Goal: Task Accomplishment & Management: Complete application form

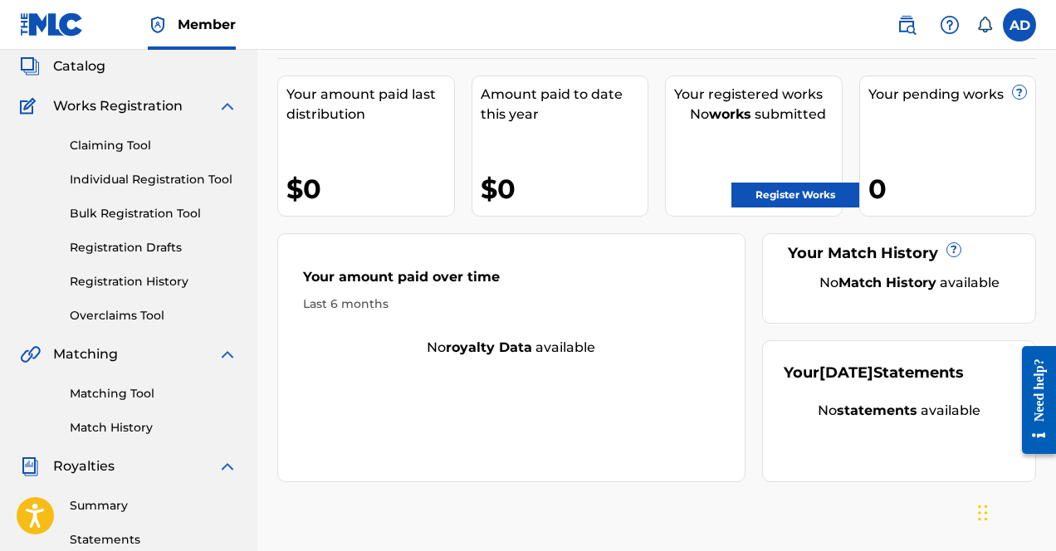
scroll to position [149, 0]
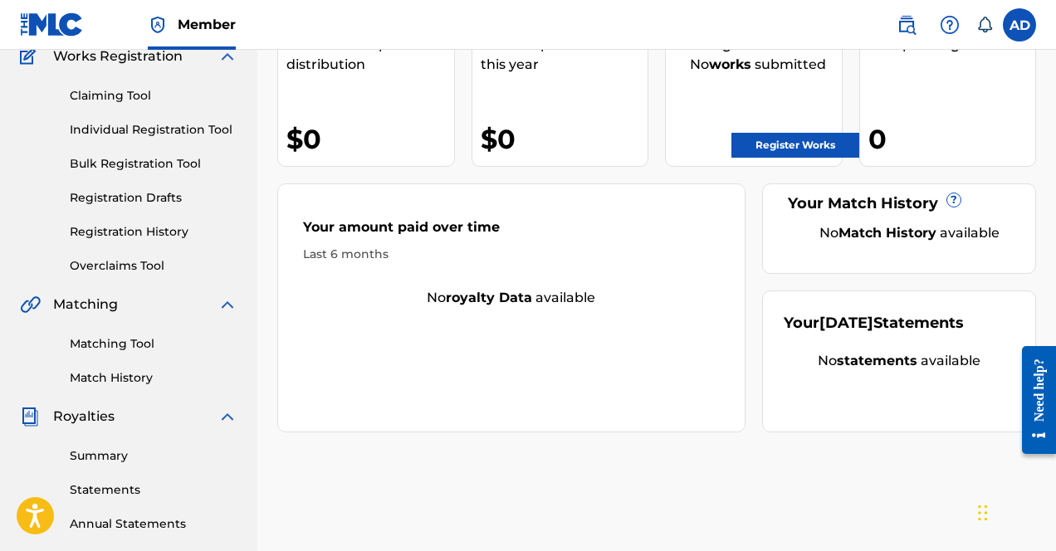
click at [133, 339] on link "Matching Tool" at bounding box center [154, 343] width 168 height 17
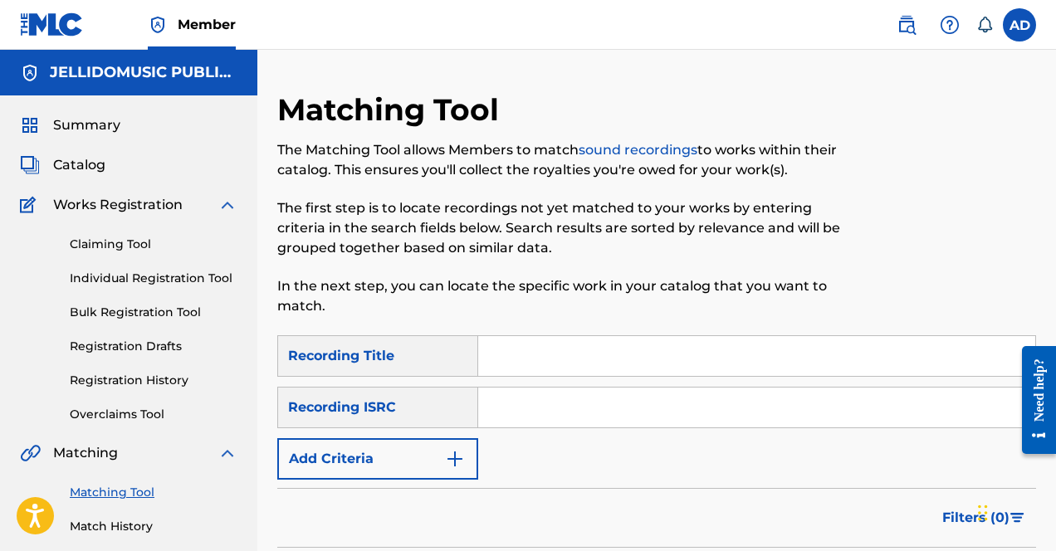
click at [141, 386] on link "Registration History" at bounding box center [154, 380] width 168 height 17
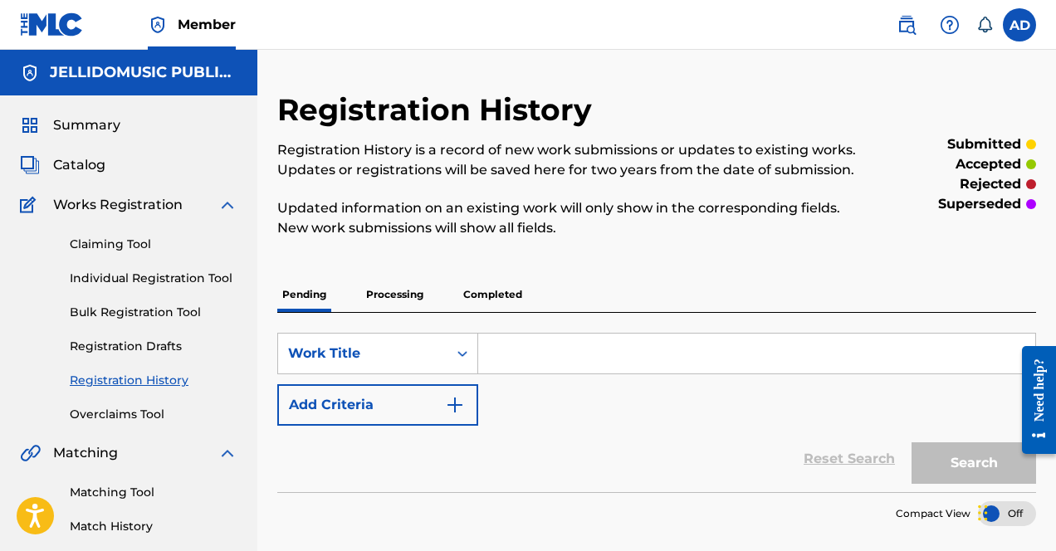
click at [458, 300] on p "Completed" at bounding box center [492, 294] width 69 height 35
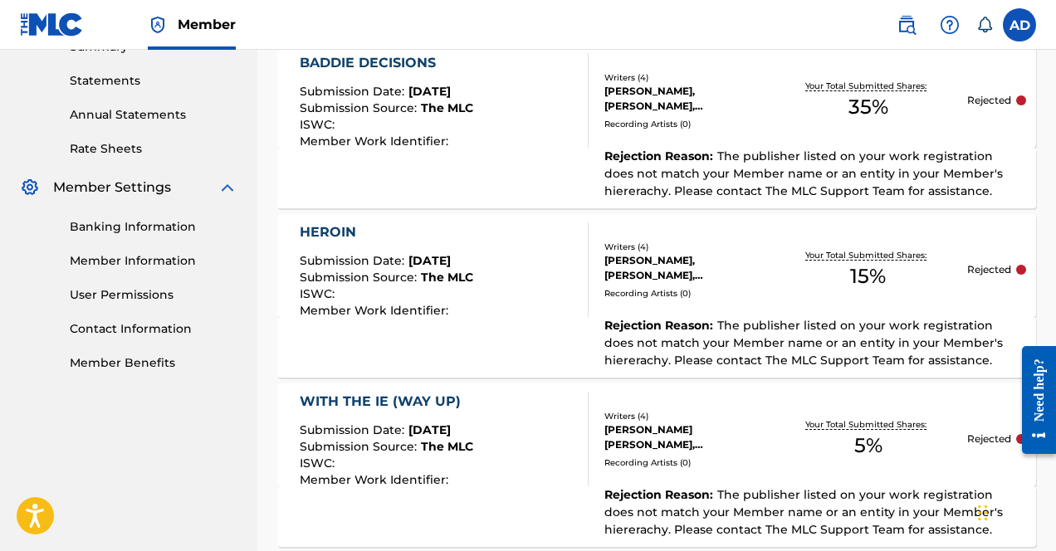
scroll to position [400, 0]
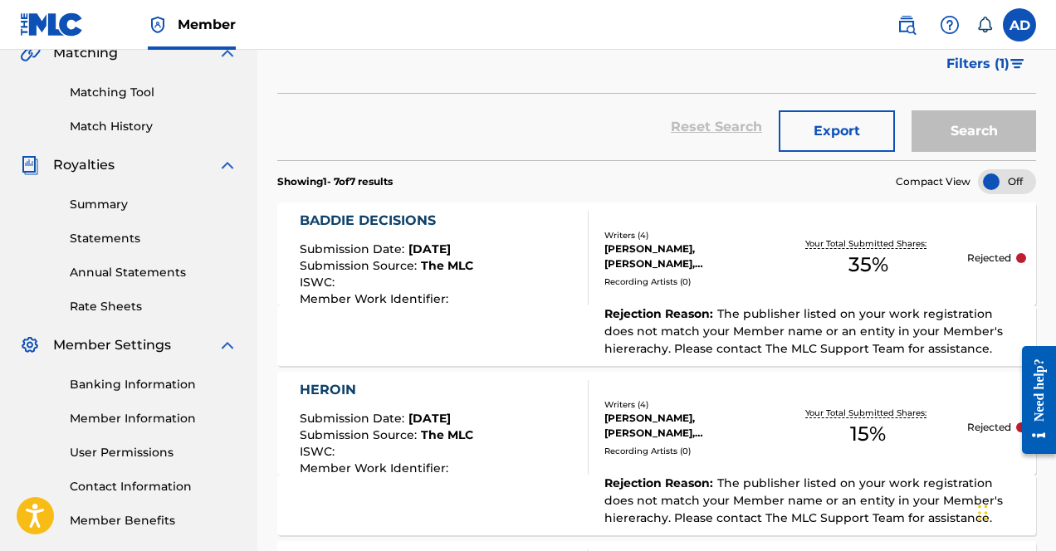
click at [360, 217] on div "BADDIE DECISIONS" at bounding box center [387, 221] width 174 height 20
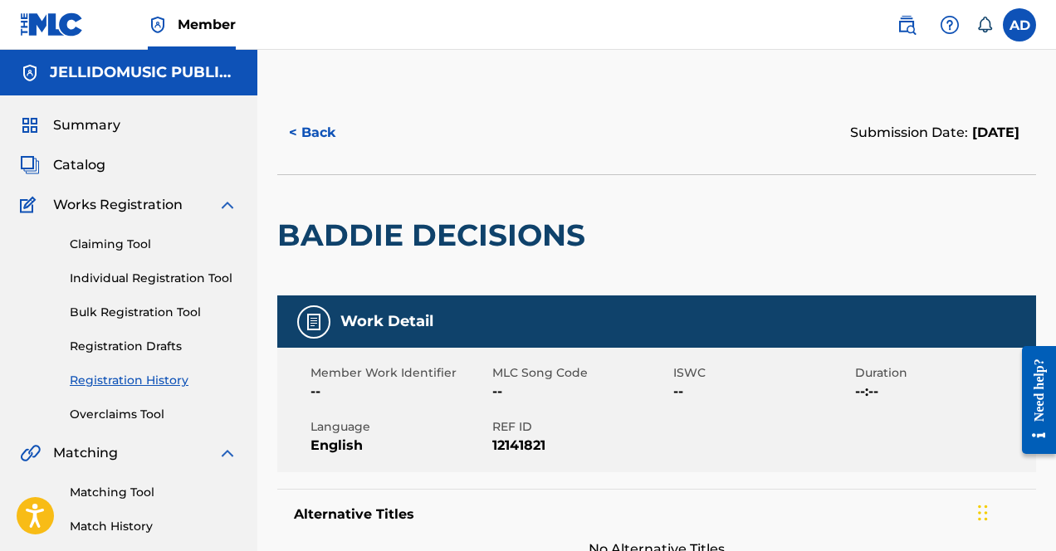
click at [404, 46] on nav "Member AD AD [PERSON_NAME] [PERSON_NAME][EMAIL_ADDRESS][DOMAIN_NAME] Notificati…" at bounding box center [528, 25] width 1056 height 50
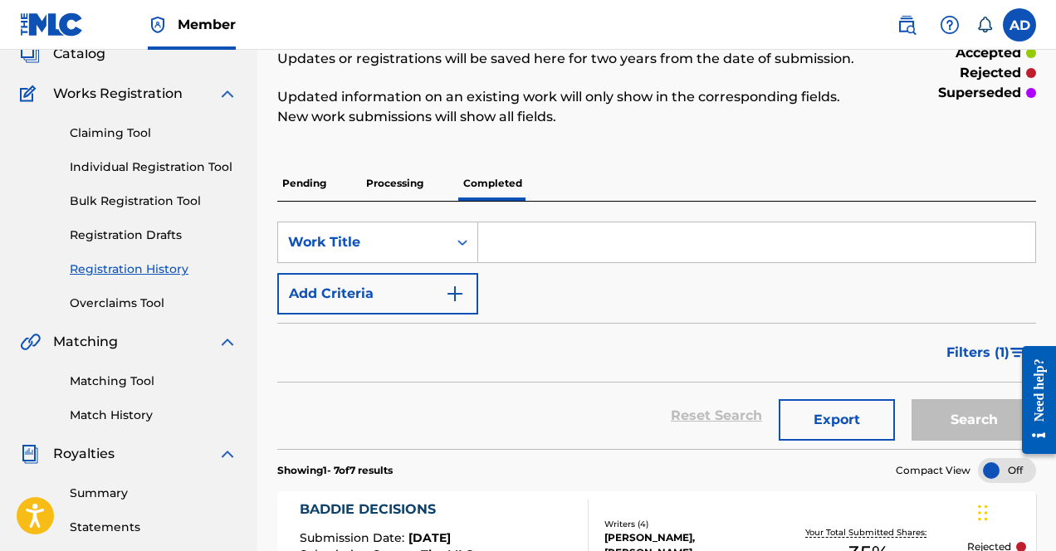
scroll to position [110, 0]
click at [184, 208] on link "Bulk Registration Tool" at bounding box center [154, 201] width 168 height 17
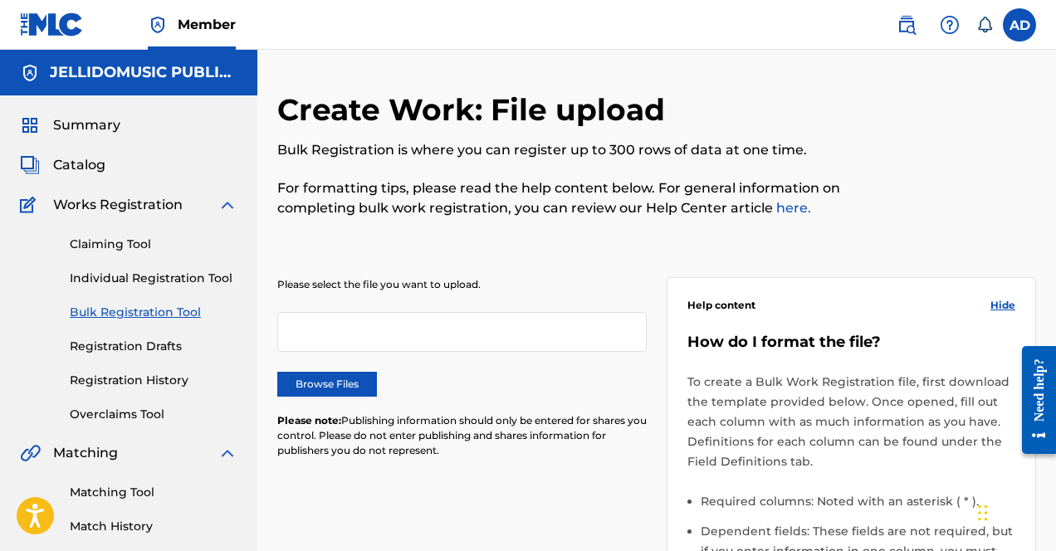
click at [386, 346] on div at bounding box center [461, 332] width 369 height 40
click at [129, 270] on link "Individual Registration Tool" at bounding box center [154, 278] width 168 height 17
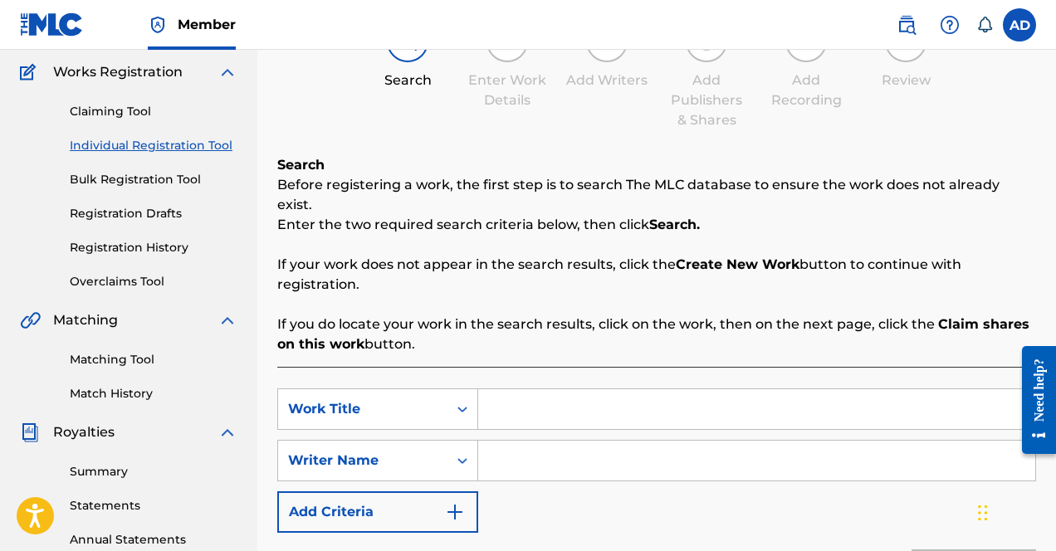
scroll to position [143, 0]
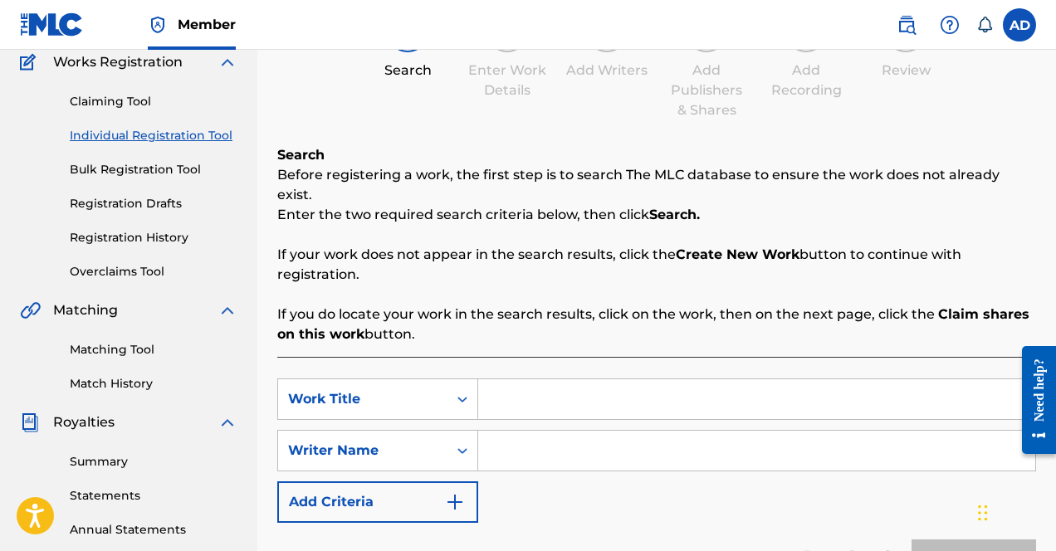
click at [550, 379] on input "Search Form" at bounding box center [756, 399] width 557 height 40
type input "baddie decisions"
click at [609, 437] on input "Search Form" at bounding box center [756, 451] width 557 height 40
type input "[PERSON_NAME]"
click at [912, 540] on button "Search" at bounding box center [974, 561] width 125 height 42
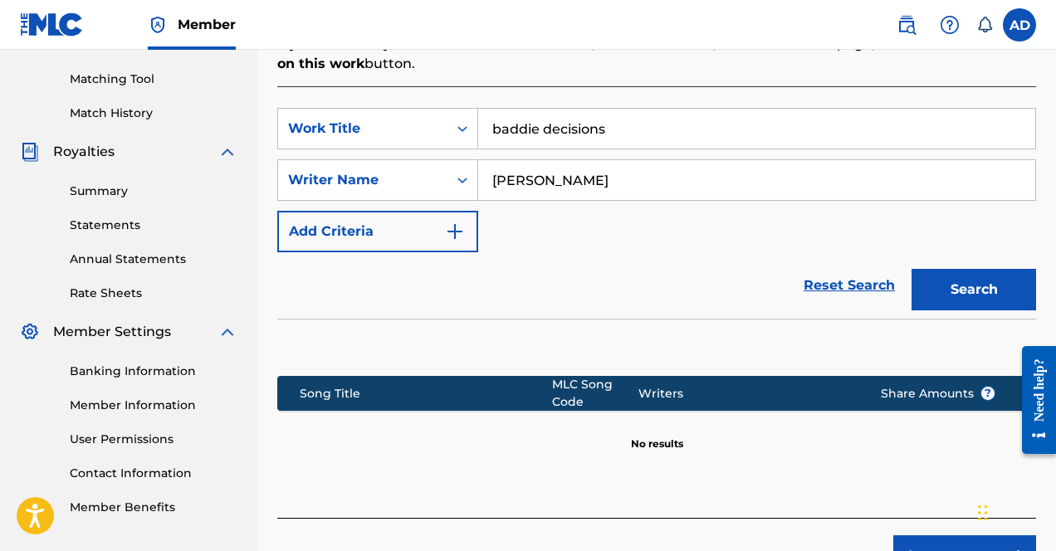
scroll to position [436, 0]
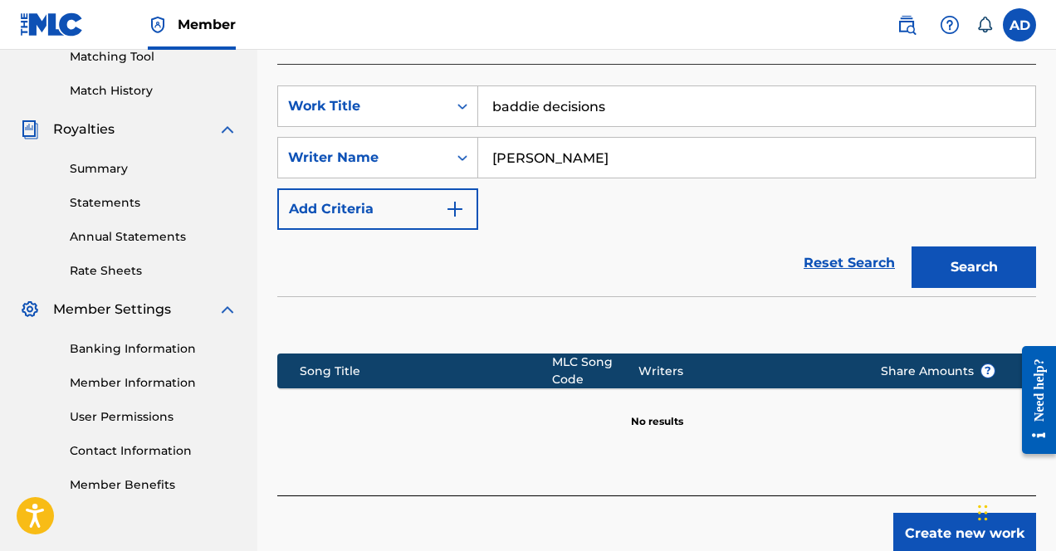
click at [590, 86] on input "baddie decisions" at bounding box center [756, 106] width 557 height 40
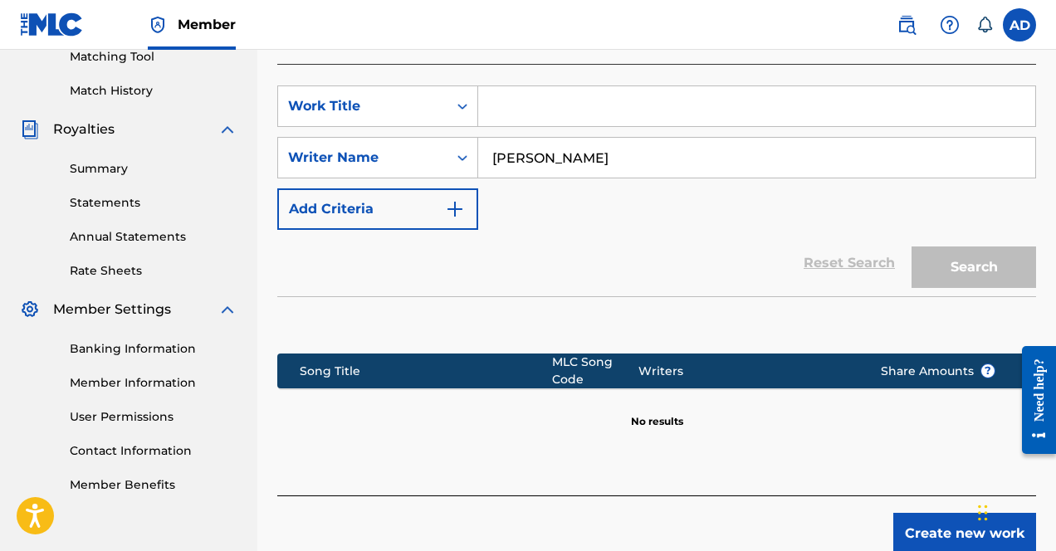
click at [511, 138] on input "[PERSON_NAME]" at bounding box center [756, 158] width 557 height 40
click at [541, 138] on input "[PERSON_NAME]" at bounding box center [756, 158] width 557 height 40
type input "[PERSON_NAME]"
click at [532, 86] on input "Search Form" at bounding box center [756, 106] width 557 height 40
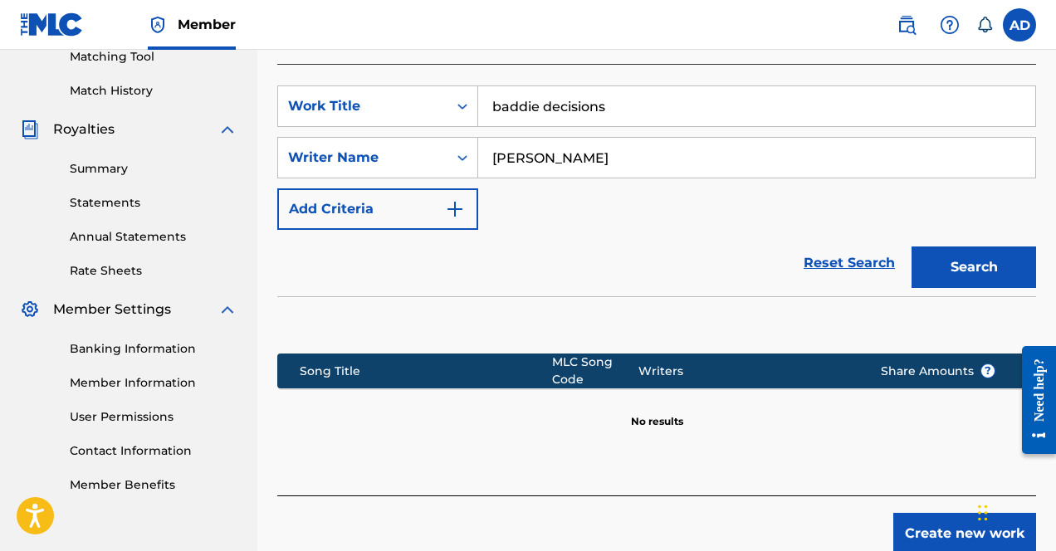
type input "baddie decisions"
click at [912, 247] on button "Search" at bounding box center [974, 268] width 125 height 42
click at [539, 138] on input "[PERSON_NAME]" at bounding box center [756, 158] width 557 height 40
click at [539, 146] on input "[PERSON_NAME]" at bounding box center [756, 158] width 557 height 40
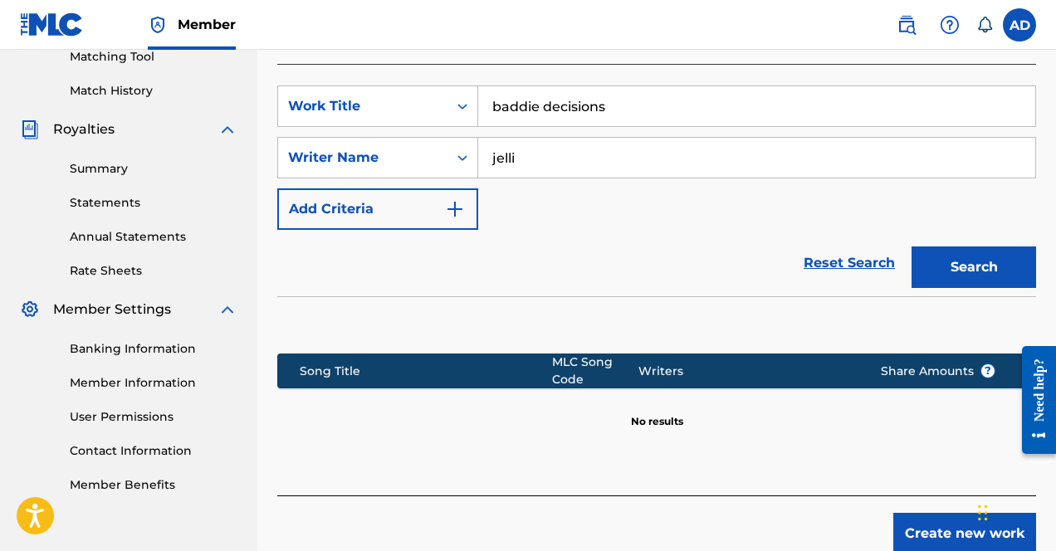
type input "jelli"
click at [912, 247] on button "Search" at bounding box center [974, 268] width 125 height 42
click at [702, 86] on input "baddie decisions" at bounding box center [756, 106] width 557 height 40
click at [679, 86] on input "baddie decisions" at bounding box center [756, 106] width 557 height 40
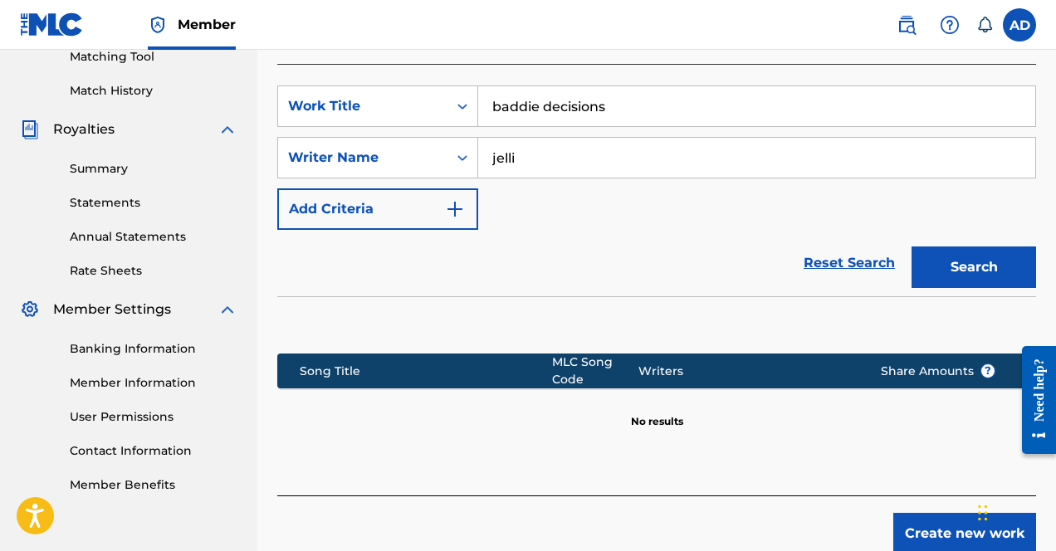
click at [679, 86] on input "baddie decisions" at bounding box center [756, 106] width 557 height 40
type input "i"
type input "mantra"
click at [912, 247] on button "Search" at bounding box center [974, 268] width 125 height 42
click at [565, 148] on input "jelli" at bounding box center [756, 158] width 557 height 40
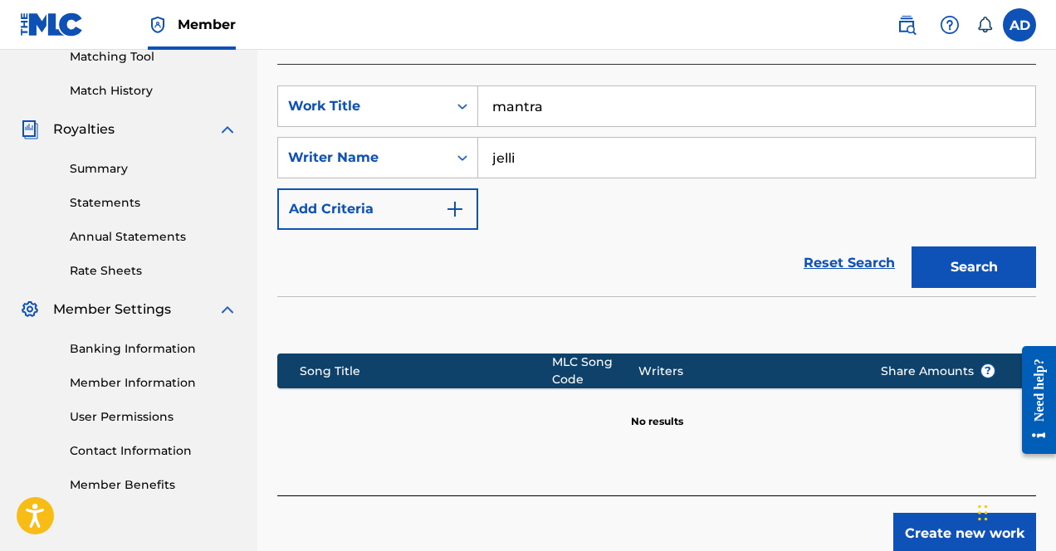
click at [565, 148] on input "jelli" at bounding box center [756, 158] width 557 height 40
click at [912, 247] on button "Search" at bounding box center [974, 268] width 125 height 42
click at [524, 138] on input "[PERSON_NAME]" at bounding box center [756, 158] width 557 height 40
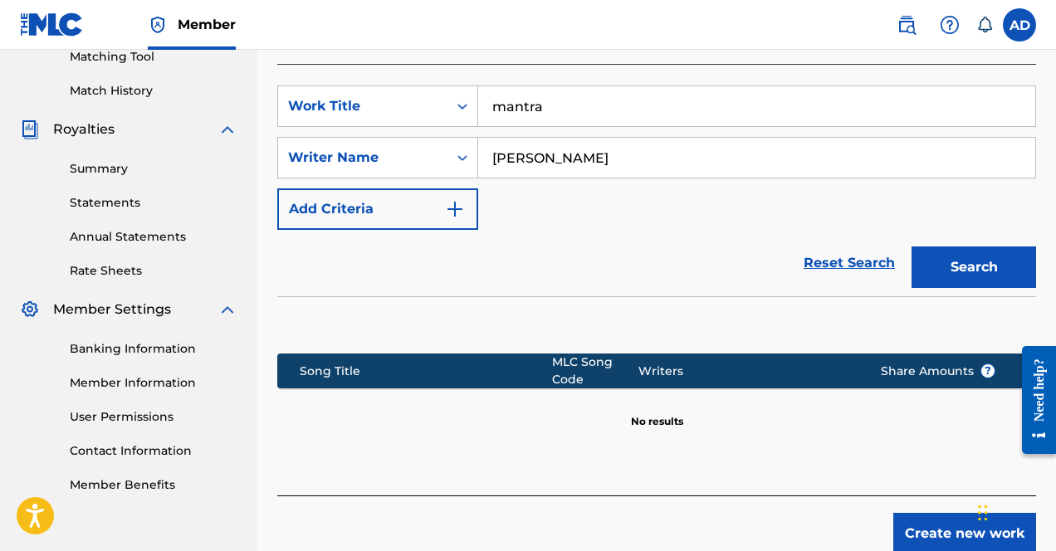
type input "[PERSON_NAME]"
click at [912, 247] on button "Search" at bounding box center [974, 268] width 125 height 42
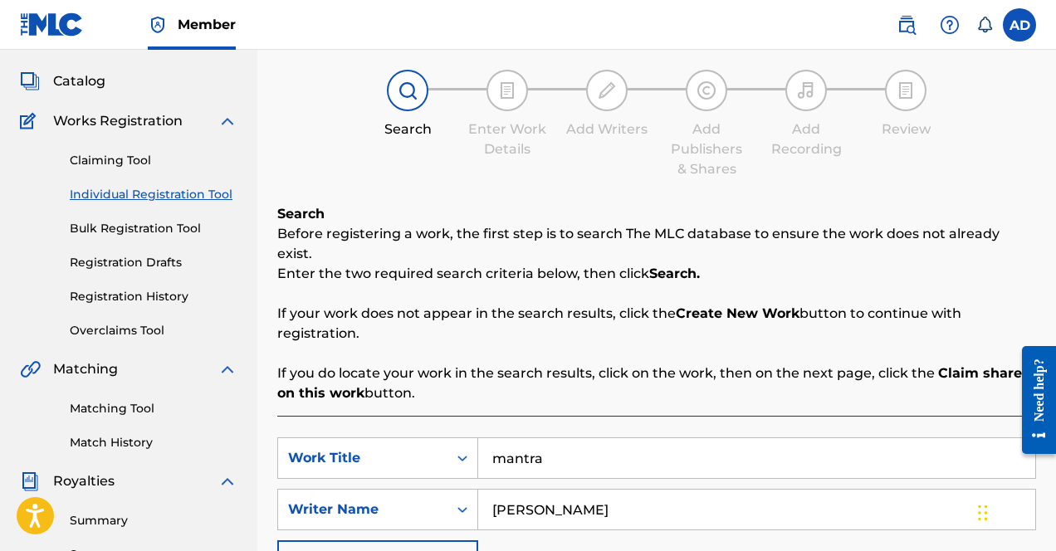
scroll to position [64, 0]
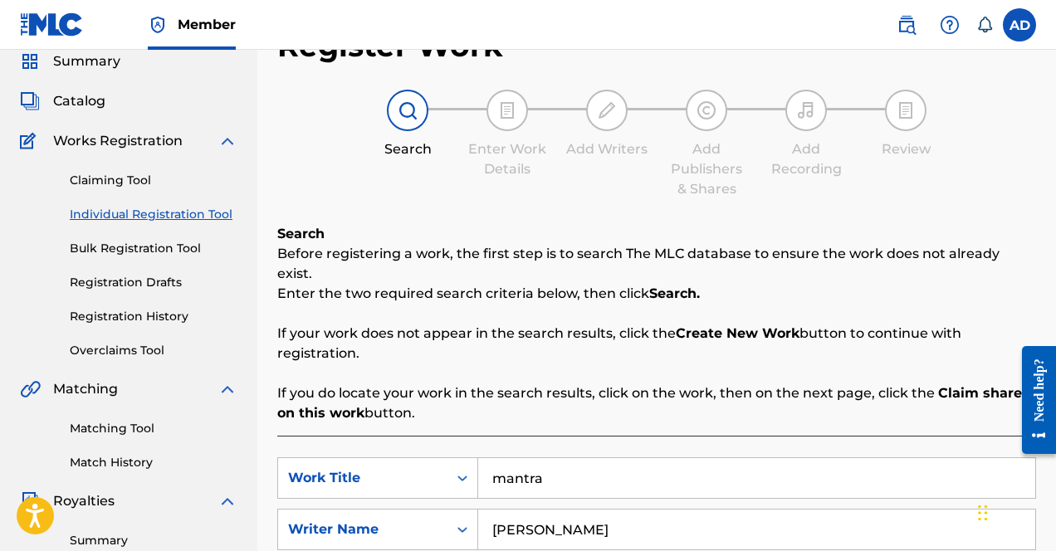
click at [120, 166] on div "Claiming Tool Individual Registration Tool Bulk Registration Tool Registration …" at bounding box center [129, 255] width 218 height 208
click at [118, 182] on link "Claiming Tool" at bounding box center [154, 180] width 168 height 17
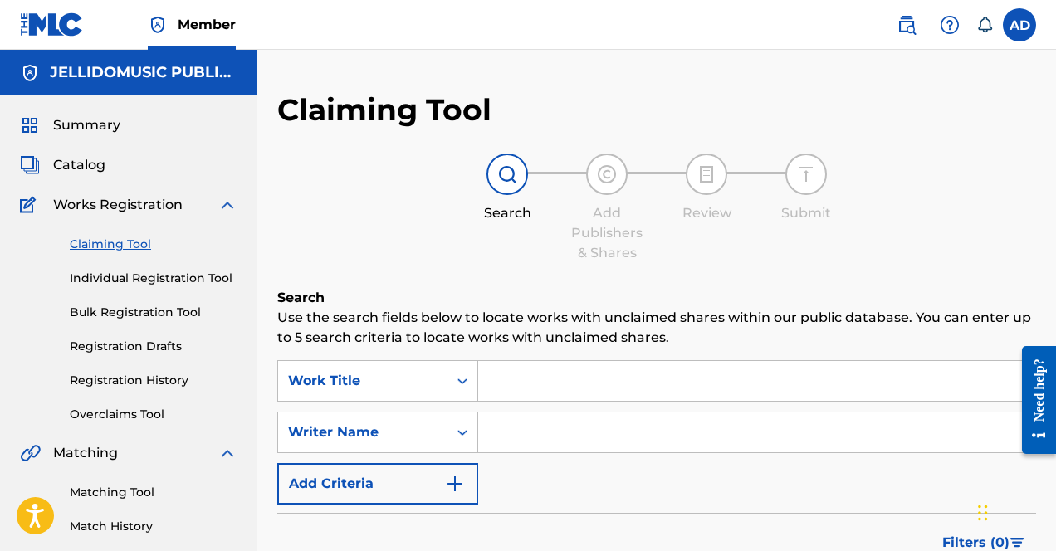
click at [612, 375] on input "Search Form" at bounding box center [756, 381] width 557 height 40
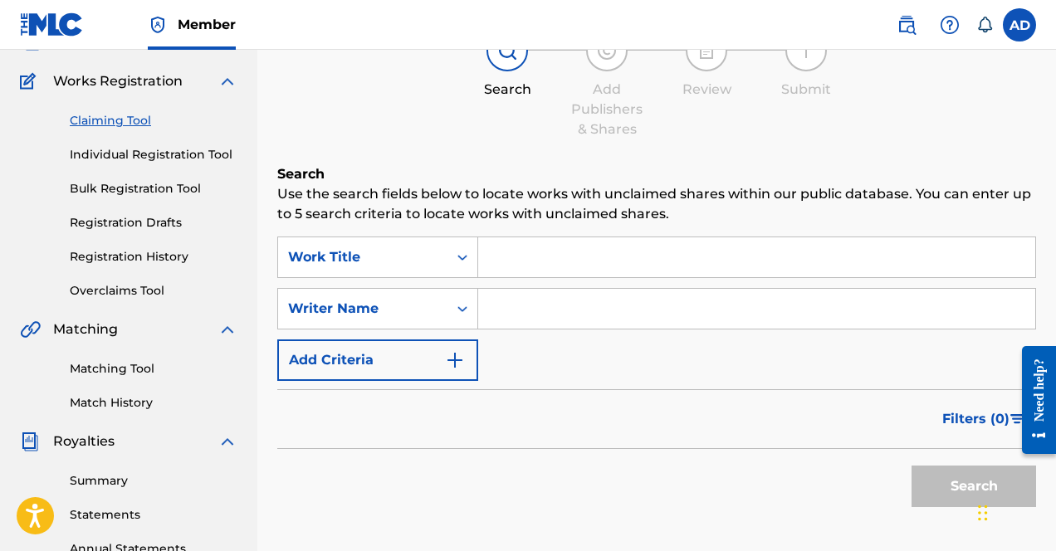
scroll to position [137, 0]
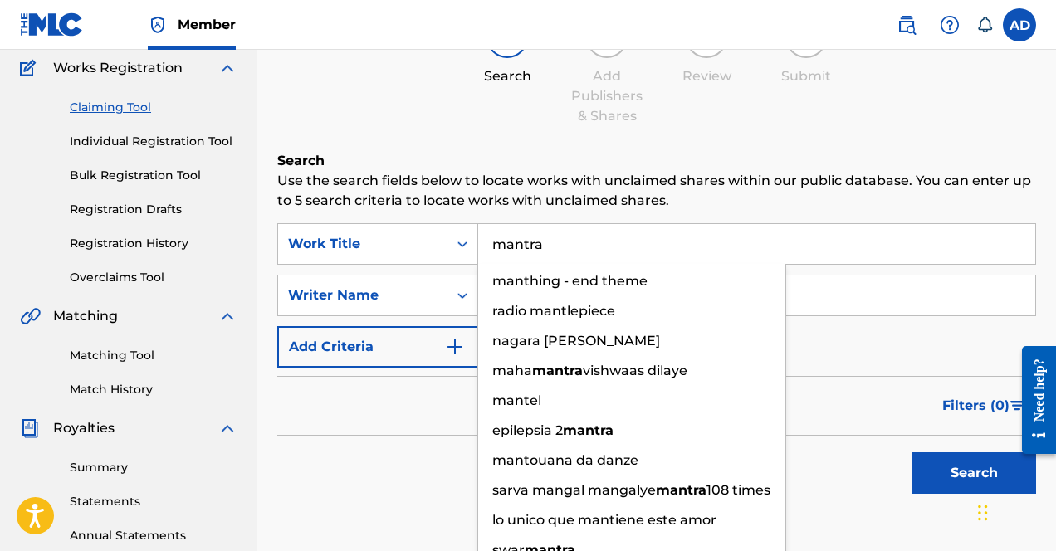
type input "mantra"
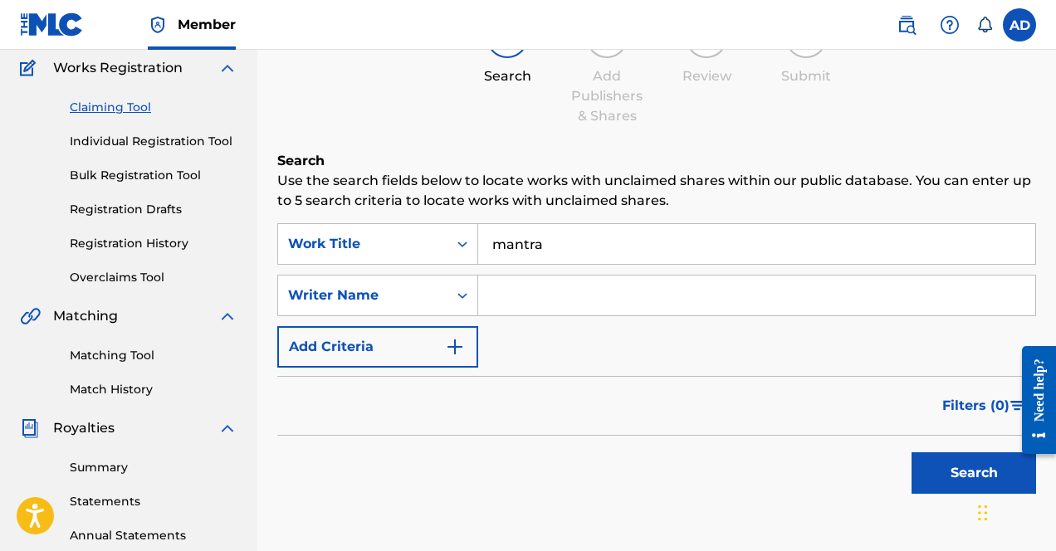
click at [603, 286] on input "Search Form" at bounding box center [756, 296] width 557 height 40
click at [913, 489] on button "Search" at bounding box center [974, 474] width 125 height 42
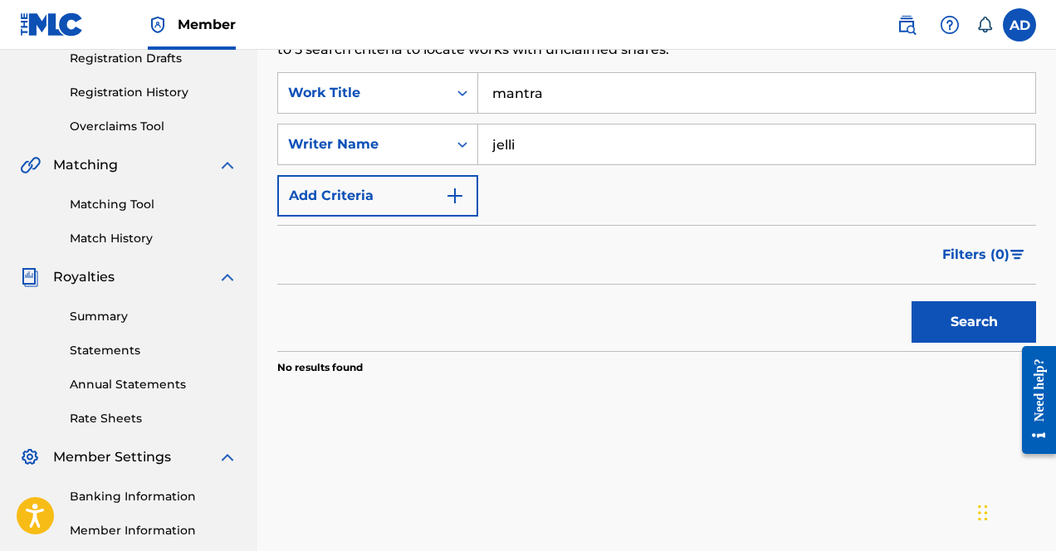
scroll to position [287, 0]
click at [593, 144] on input "jelli" at bounding box center [756, 145] width 557 height 40
click at [913, 324] on button "Search" at bounding box center [974, 323] width 125 height 42
click at [569, 154] on input "[PERSON_NAME]" at bounding box center [756, 145] width 557 height 40
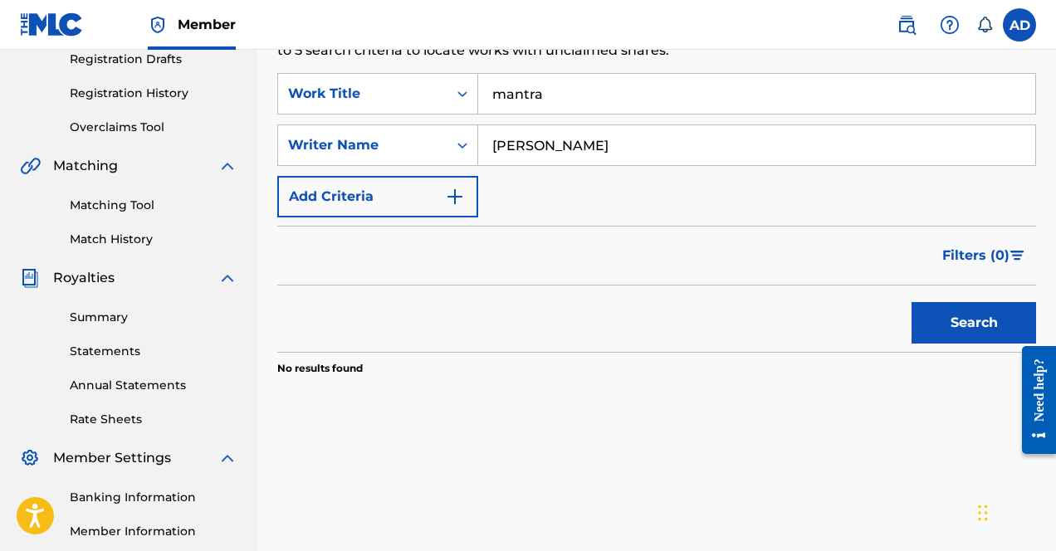
click at [569, 154] on input "[PERSON_NAME]" at bounding box center [756, 145] width 557 height 40
click at [557, 130] on input "[PERSON_NAME]" at bounding box center [756, 145] width 557 height 40
click at [560, 153] on input "[PERSON_NAME]" at bounding box center [756, 145] width 557 height 40
click at [560, 152] on input "[PERSON_NAME]" at bounding box center [756, 145] width 557 height 40
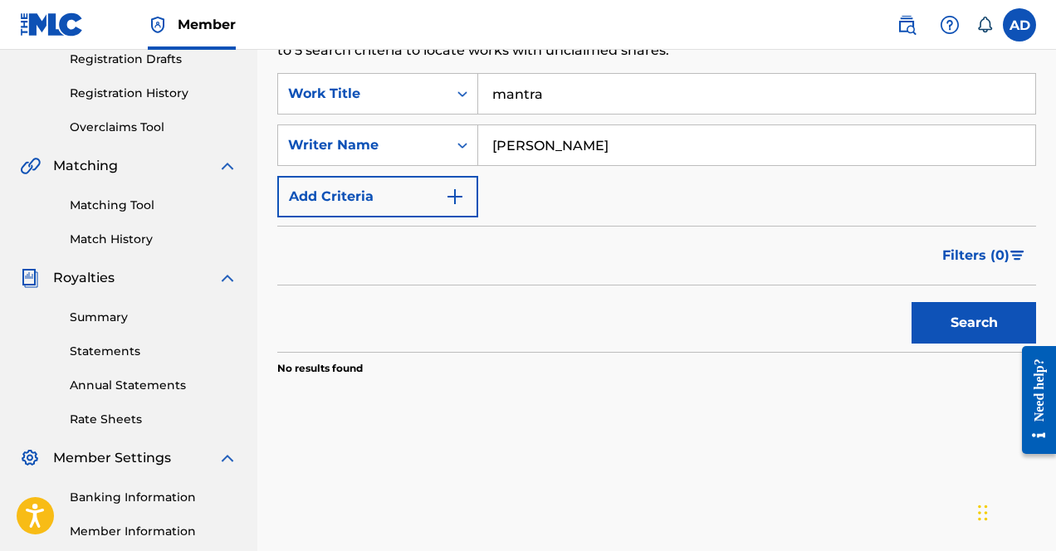
click at [912, 302] on button "Search" at bounding box center [974, 323] width 125 height 42
click at [506, 145] on input "[PERSON_NAME]" at bounding box center [756, 145] width 557 height 40
type input "[PERSON_NAME]"
click at [912, 302] on button "Search" at bounding box center [974, 323] width 125 height 42
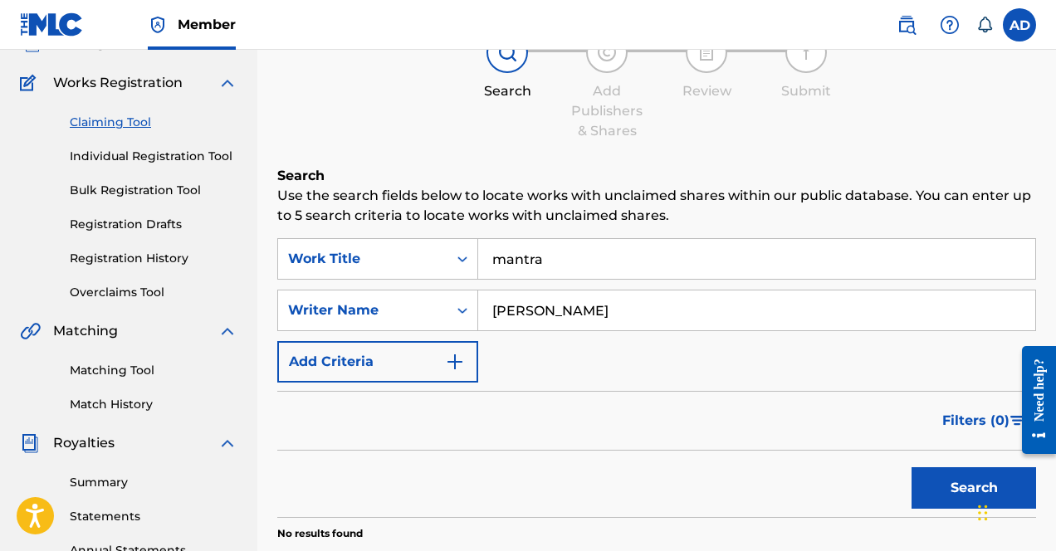
scroll to position [105, 0]
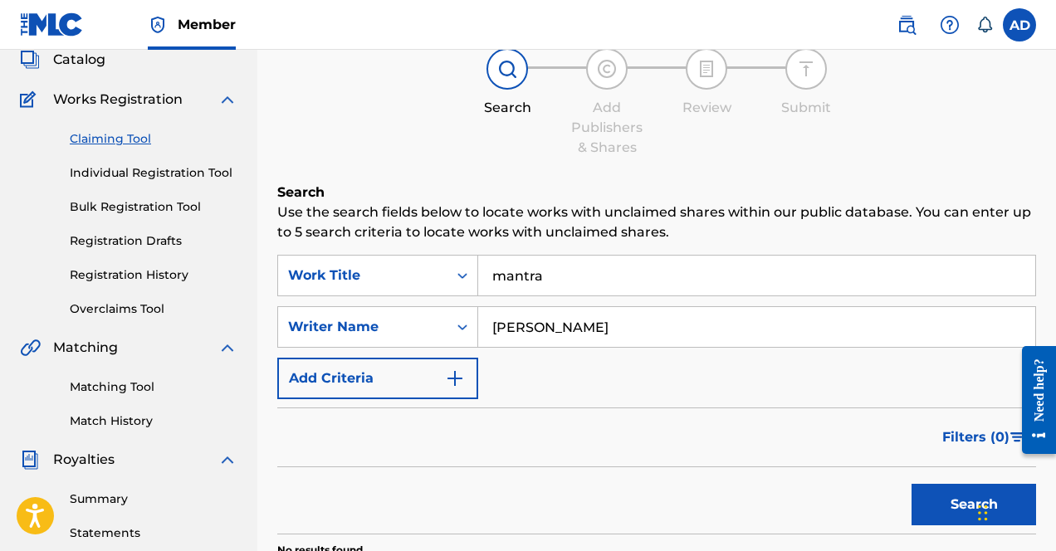
click at [551, 281] on input "mantra" at bounding box center [756, 276] width 557 height 40
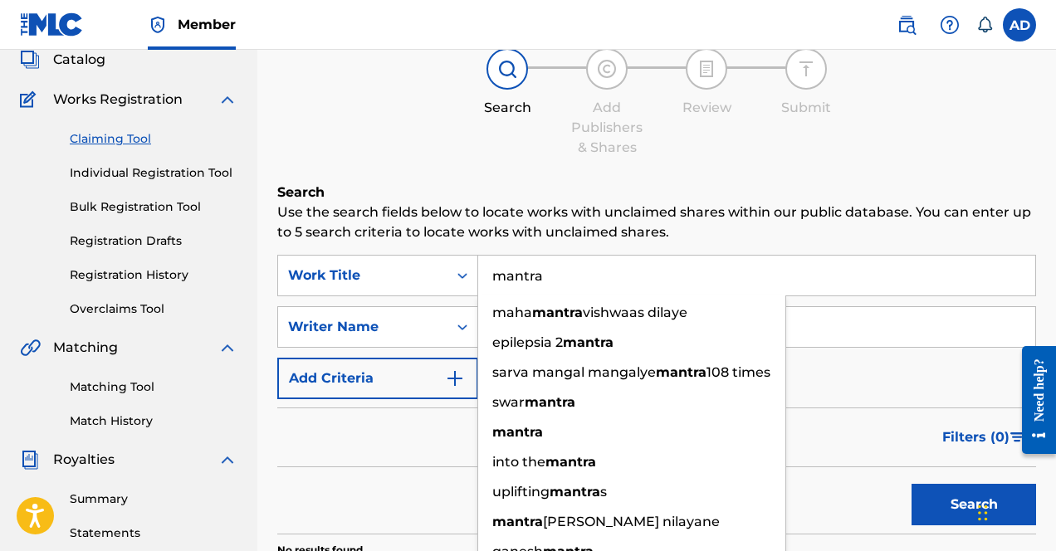
click at [551, 281] on input "mantra" at bounding box center [756, 276] width 557 height 40
click at [517, 440] on strong "mantra" at bounding box center [517, 432] width 51 height 16
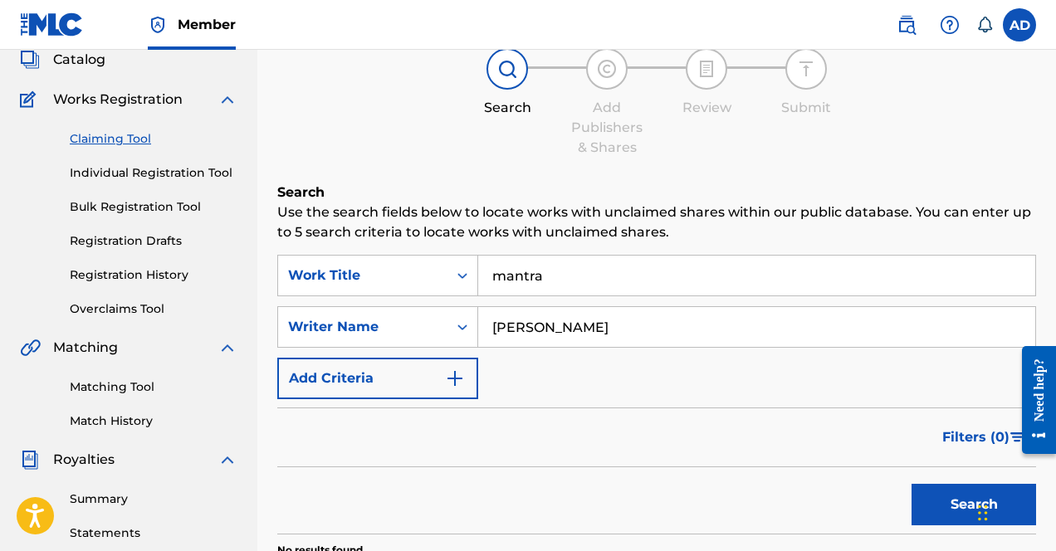
click at [542, 362] on div "SearchWithCriteriadcd7272d-e691-44ef-b6b7-12e14706d5ef Work Title mantra Search…" at bounding box center [656, 327] width 759 height 144
click at [528, 332] on input "[PERSON_NAME]" at bounding box center [756, 327] width 557 height 40
click at [146, 278] on link "Registration History" at bounding box center [154, 275] width 168 height 17
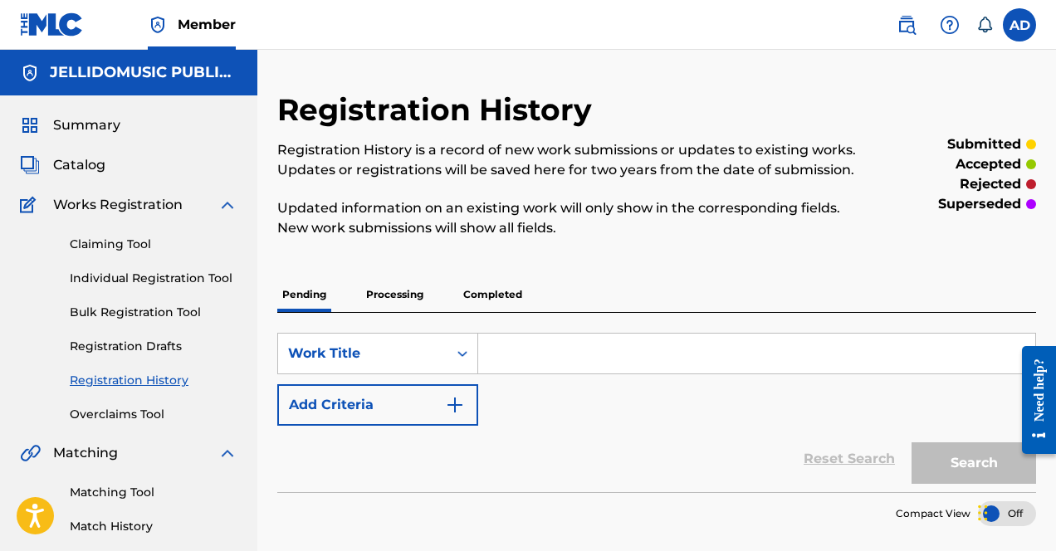
click at [508, 286] on p "Completed" at bounding box center [492, 294] width 69 height 35
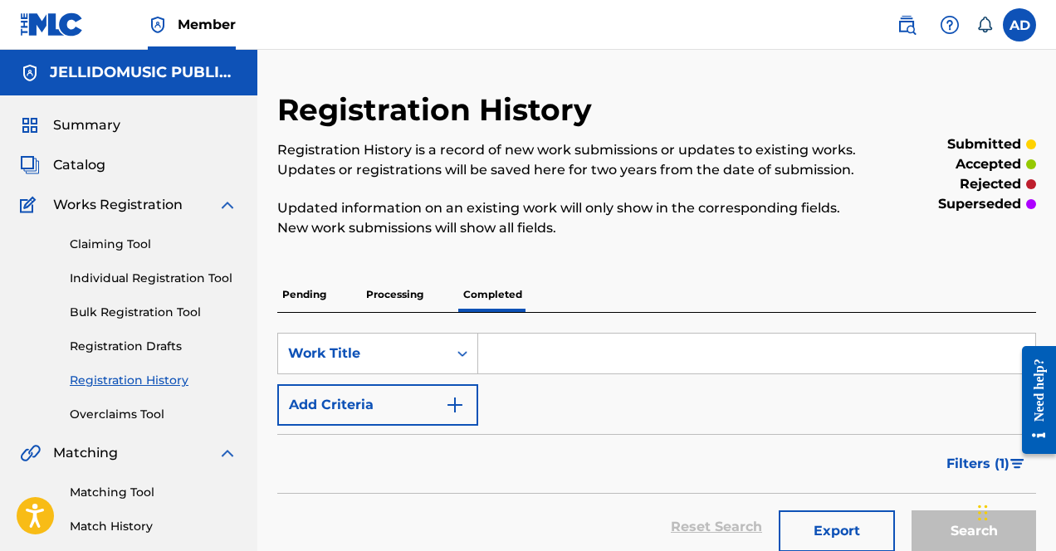
click at [128, 277] on link "Individual Registration Tool" at bounding box center [154, 278] width 168 height 17
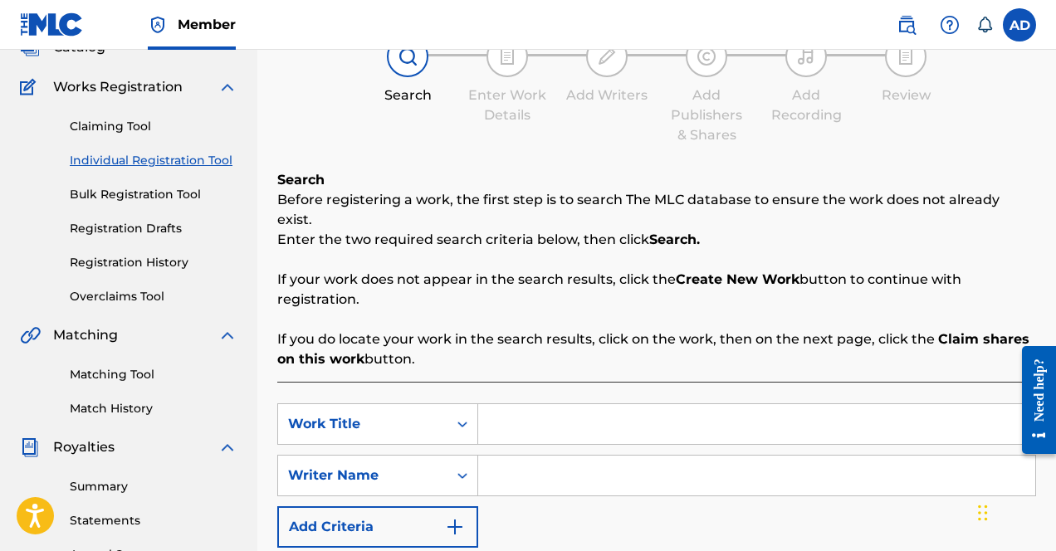
scroll to position [125, 0]
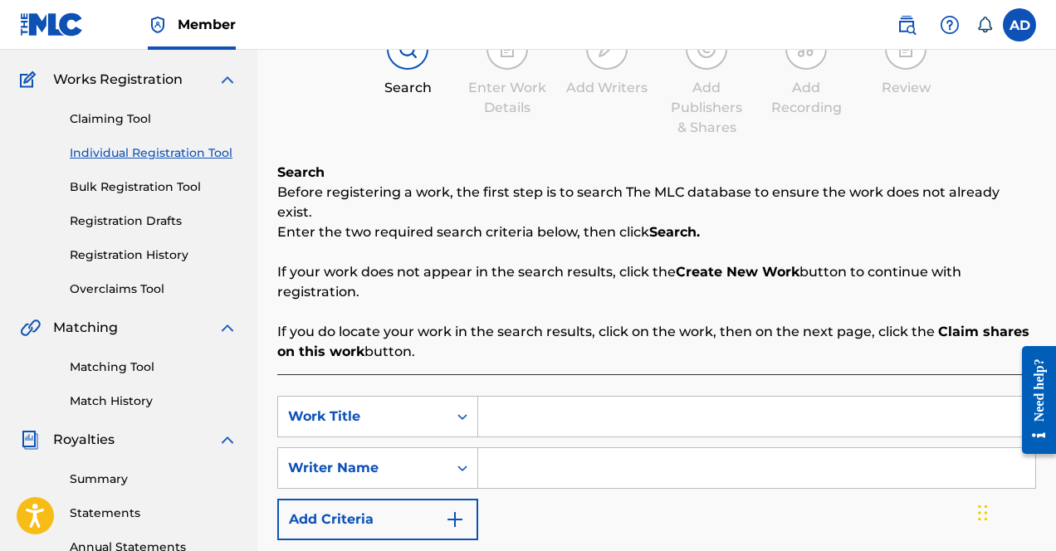
click at [522, 418] on div "SearchWithCriteria6adc1331-6e92-43e2-b6d6-5595b53c0810 Work Title SearchWithCri…" at bounding box center [656, 468] width 759 height 144
click at [504, 350] on div "Search Before registering a work, the first step is to search The MLC database …" at bounding box center [656, 405] width 759 height 484
click at [504, 406] on input "Search Form" at bounding box center [756, 417] width 557 height 40
type input "shoot"
click at [546, 453] on input "Search Form" at bounding box center [756, 468] width 557 height 40
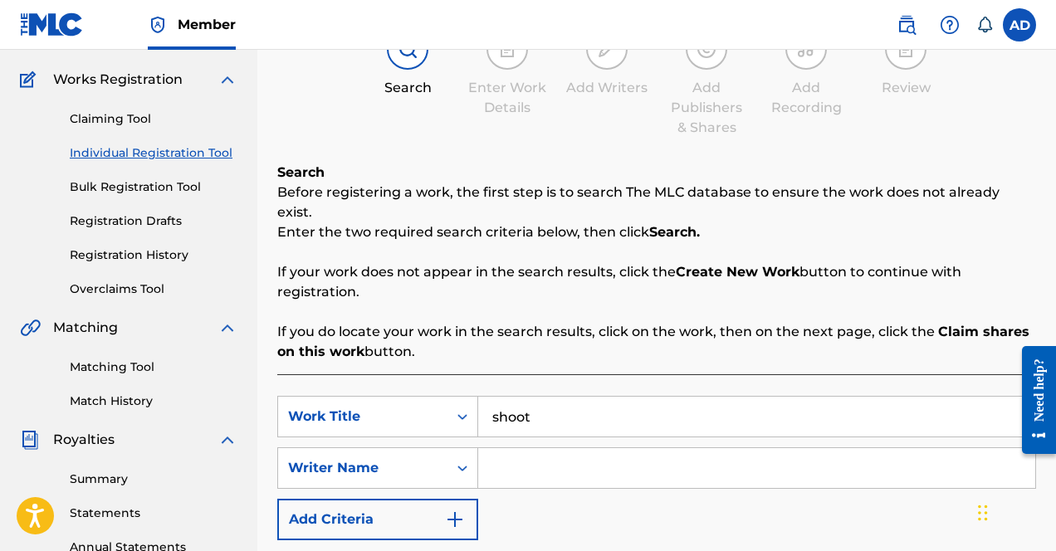
scroll to position [257, 0]
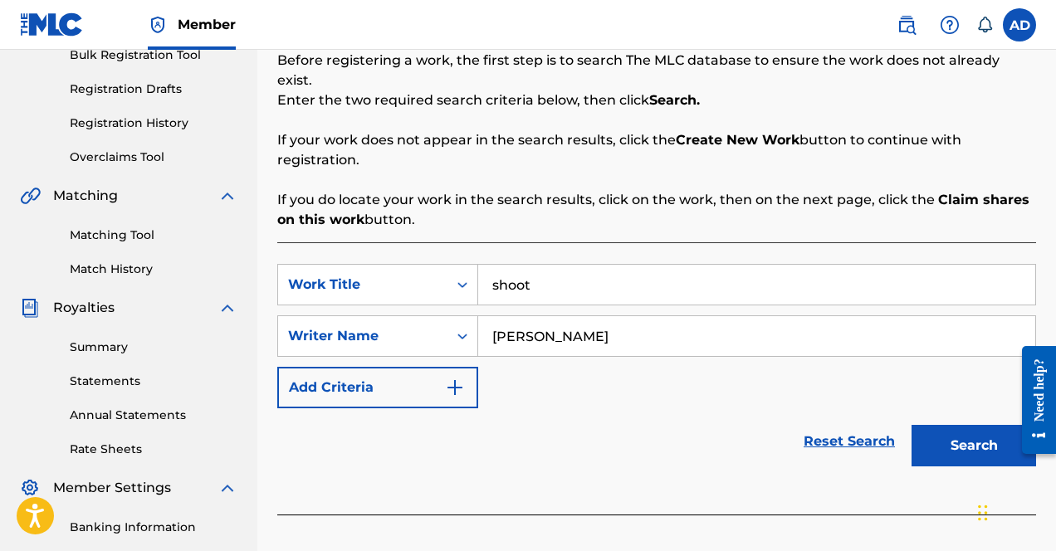
type input "[PERSON_NAME]"
click at [912, 425] on button "Search" at bounding box center [974, 446] width 125 height 42
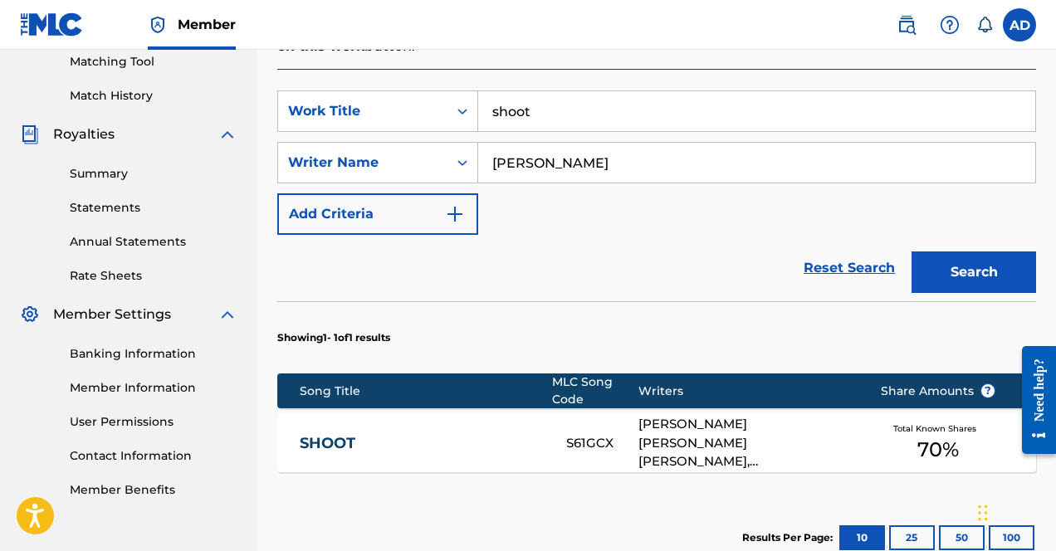
scroll to position [455, 0]
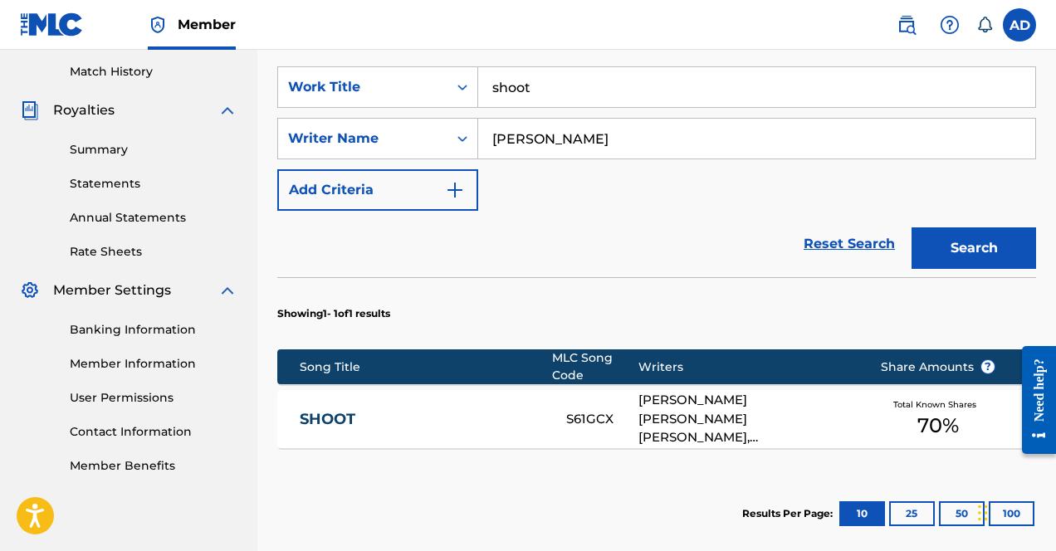
click at [538, 410] on link "SHOOT" at bounding box center [422, 419] width 244 height 19
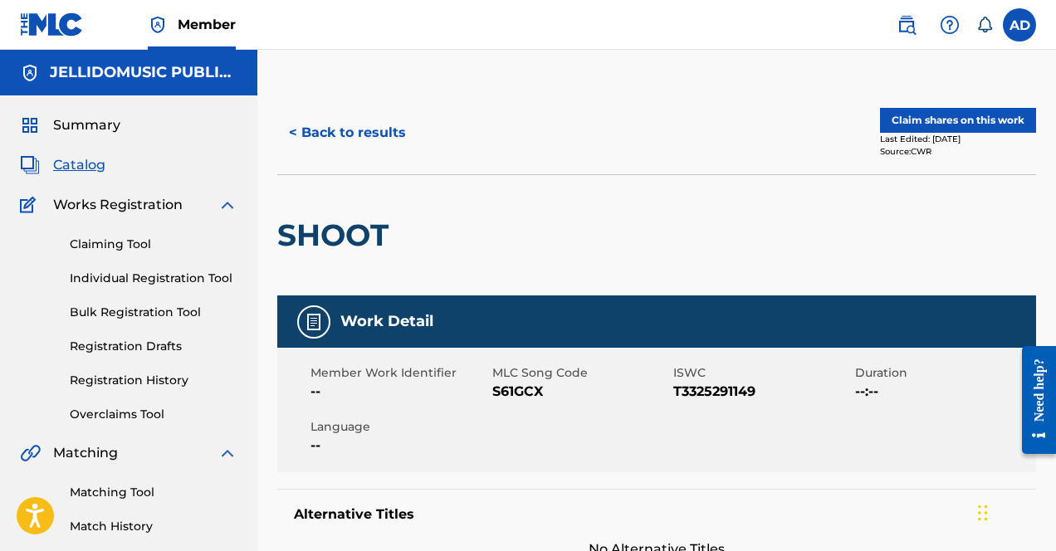
click at [913, 120] on button "Claim shares on this work" at bounding box center [958, 120] width 156 height 25
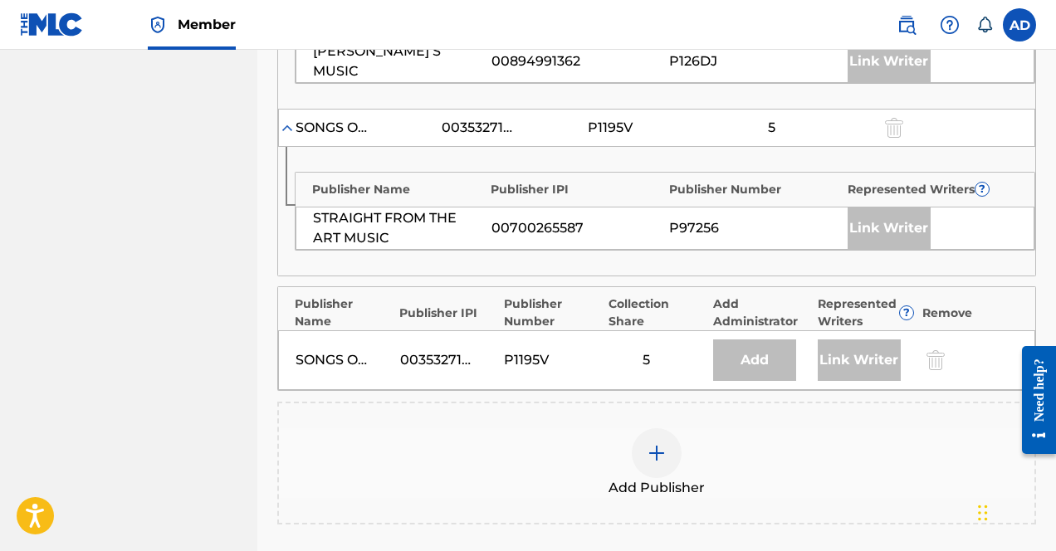
scroll to position [1845, 0]
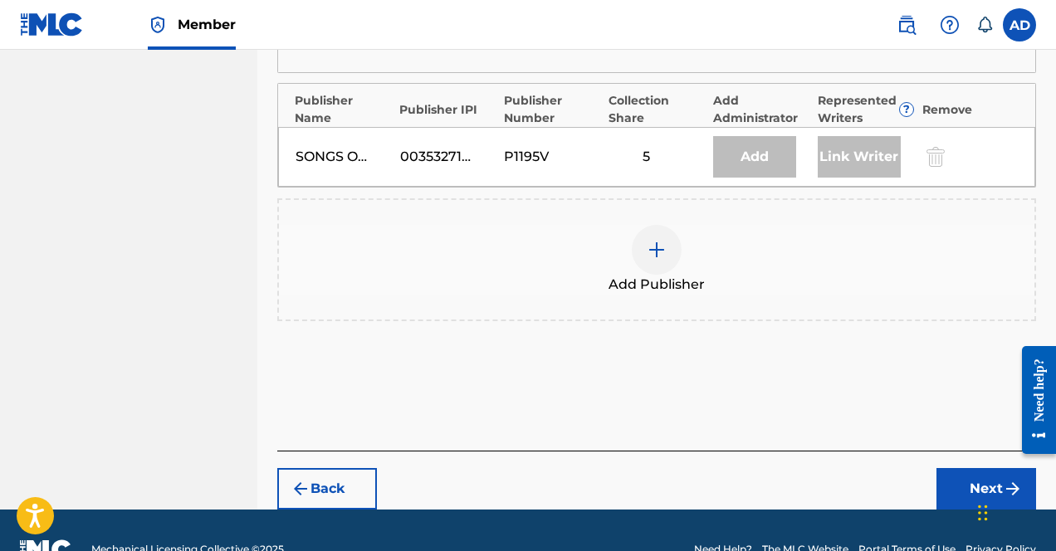
click at [665, 225] on div at bounding box center [657, 250] width 50 height 50
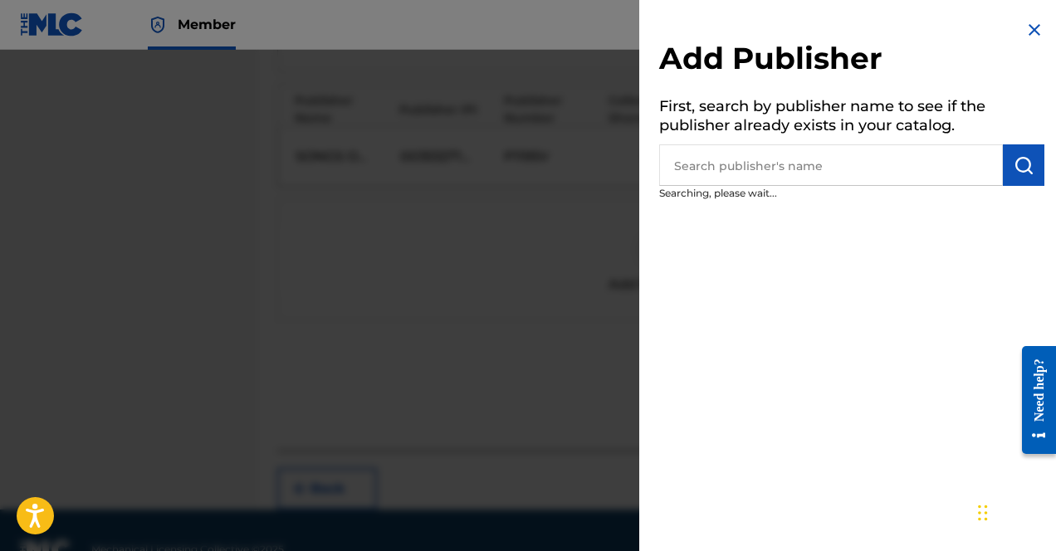
click at [703, 166] on input "text" at bounding box center [831, 165] width 344 height 42
type input "k"
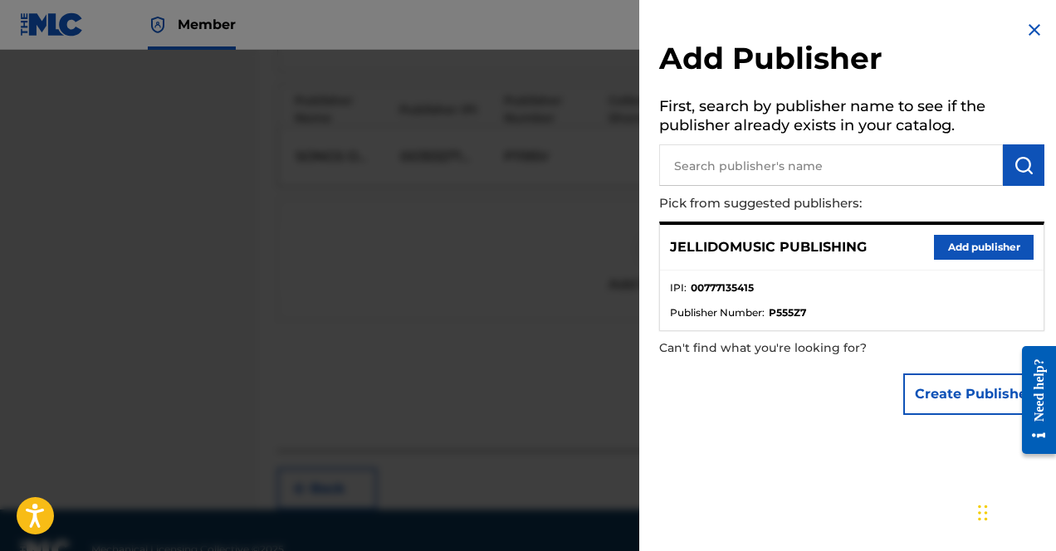
click at [913, 252] on button "Add publisher" at bounding box center [984, 247] width 100 height 25
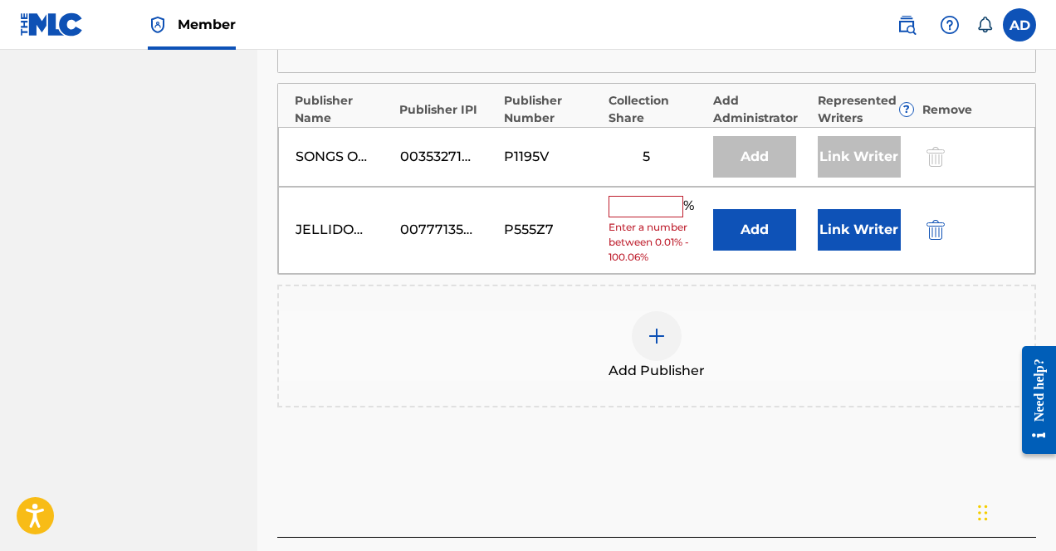
click at [663, 196] on input "text" at bounding box center [646, 207] width 75 height 22
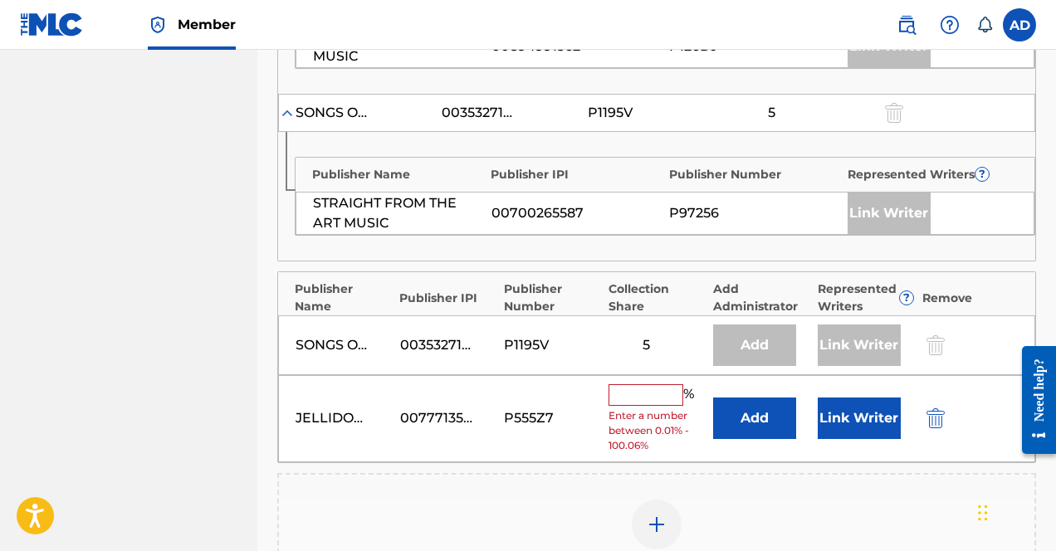
scroll to position [1660, 0]
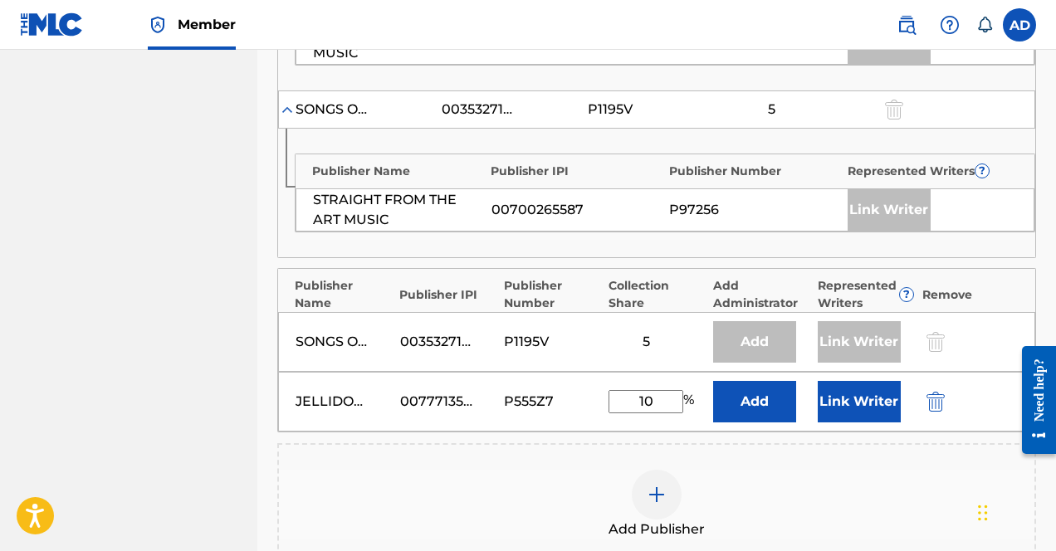
type input "10"
click at [831, 381] on button "Link Writer" at bounding box center [859, 402] width 83 height 42
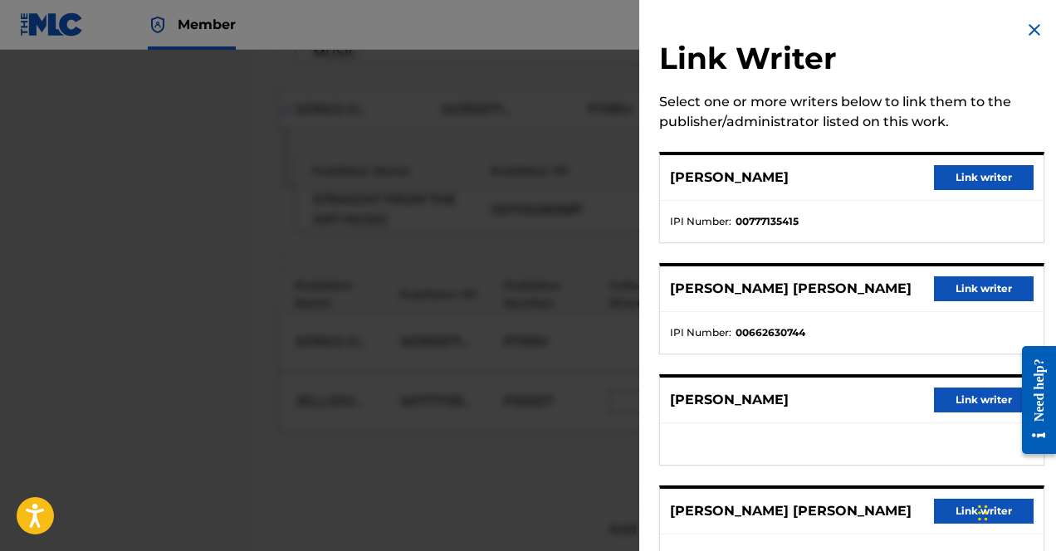
click at [913, 188] on button "Link writer" at bounding box center [984, 177] width 100 height 25
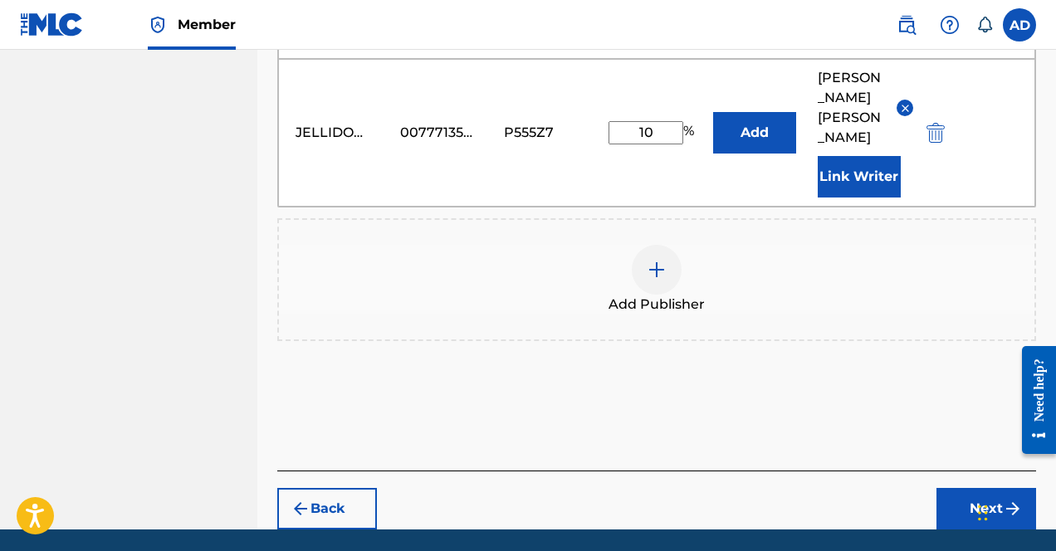
click at [913, 488] on button "Next" at bounding box center [987, 509] width 100 height 42
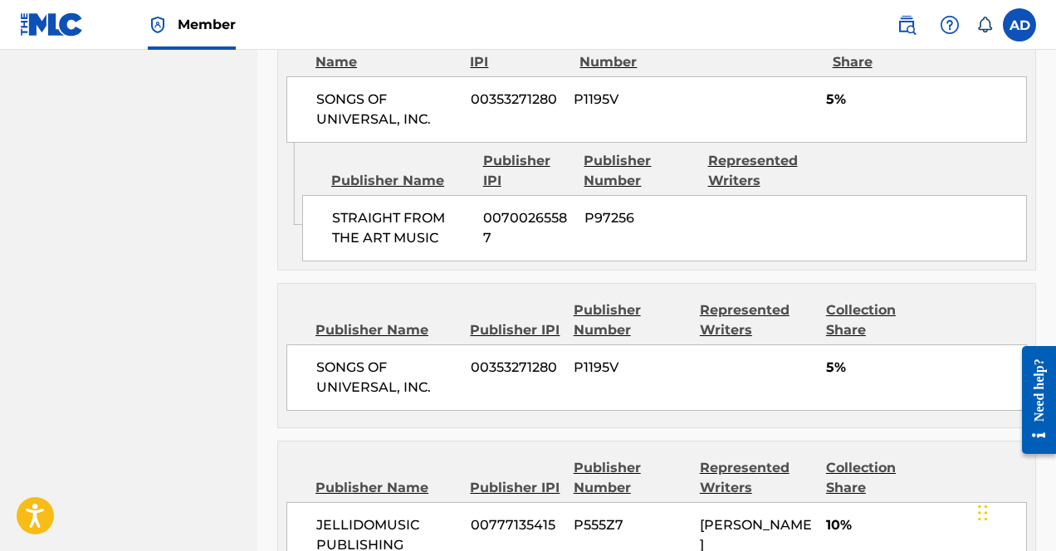
scroll to position [2631, 0]
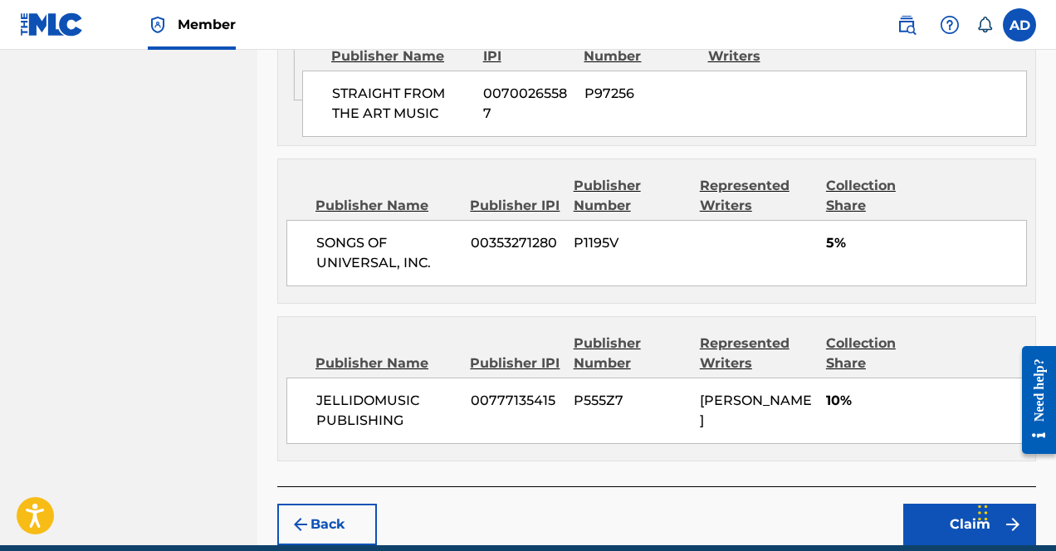
click at [913, 504] on button "Claim" at bounding box center [969, 525] width 133 height 42
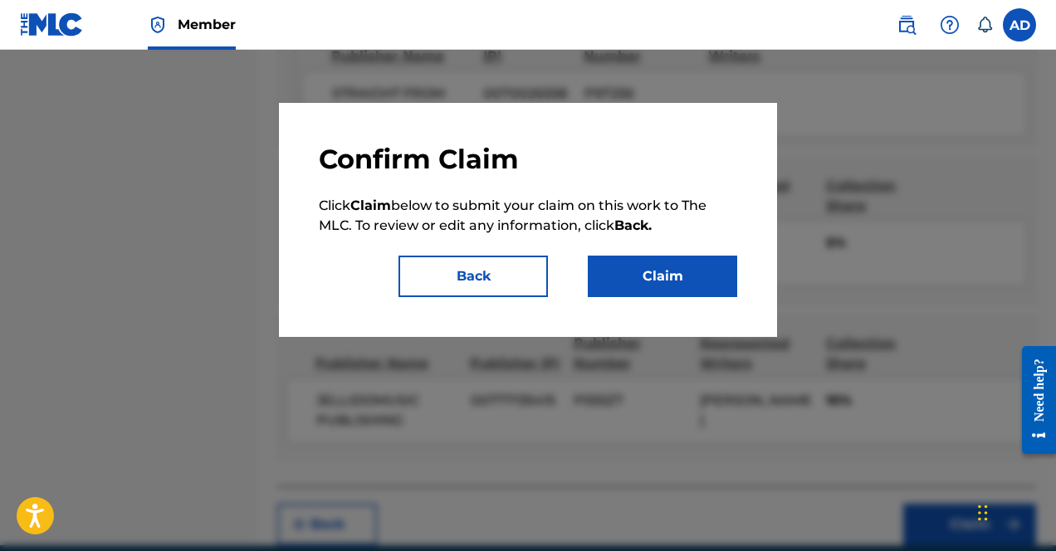
click at [668, 265] on button "Claim" at bounding box center [662, 277] width 149 height 42
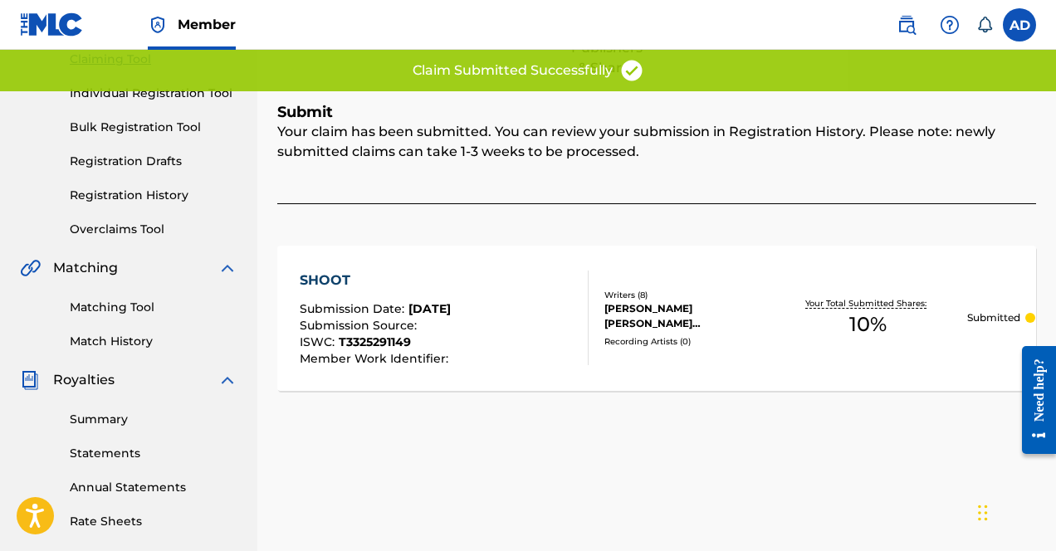
scroll to position [0, 0]
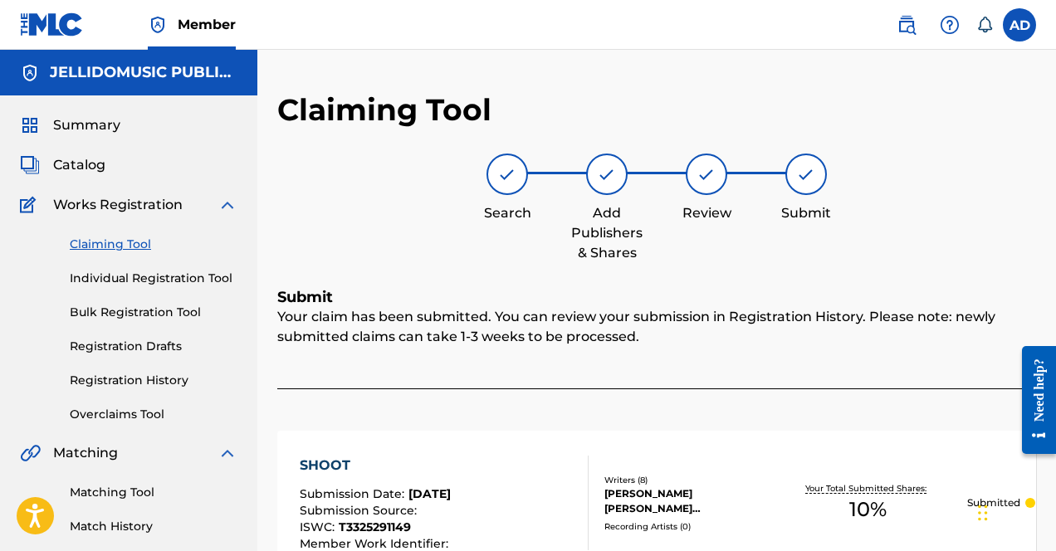
click at [129, 367] on div "Claiming Tool Individual Registration Tool Bulk Registration Tool Registration …" at bounding box center [129, 319] width 218 height 208
click at [132, 387] on link "Registration History" at bounding box center [154, 380] width 168 height 17
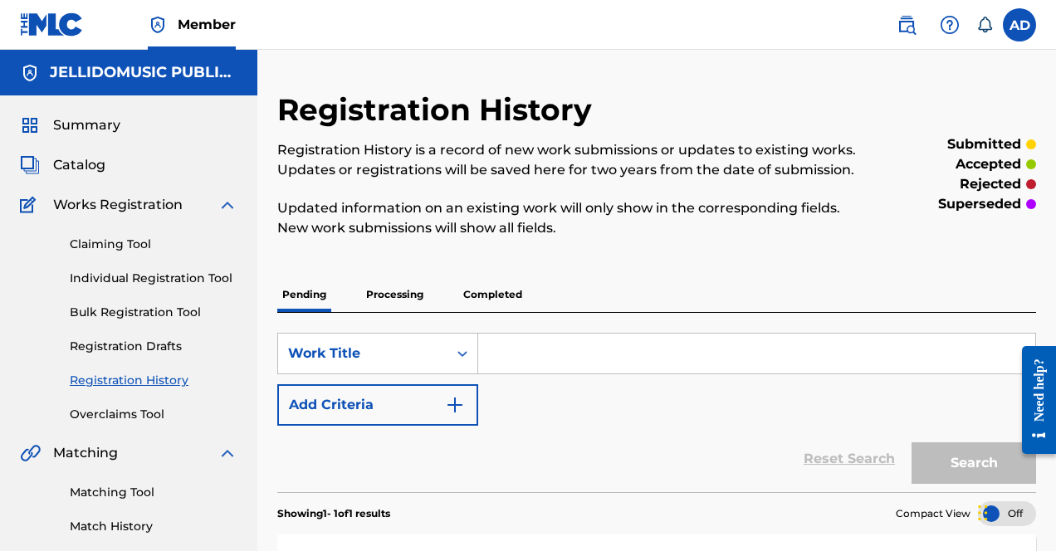
click at [484, 300] on p "Completed" at bounding box center [492, 294] width 69 height 35
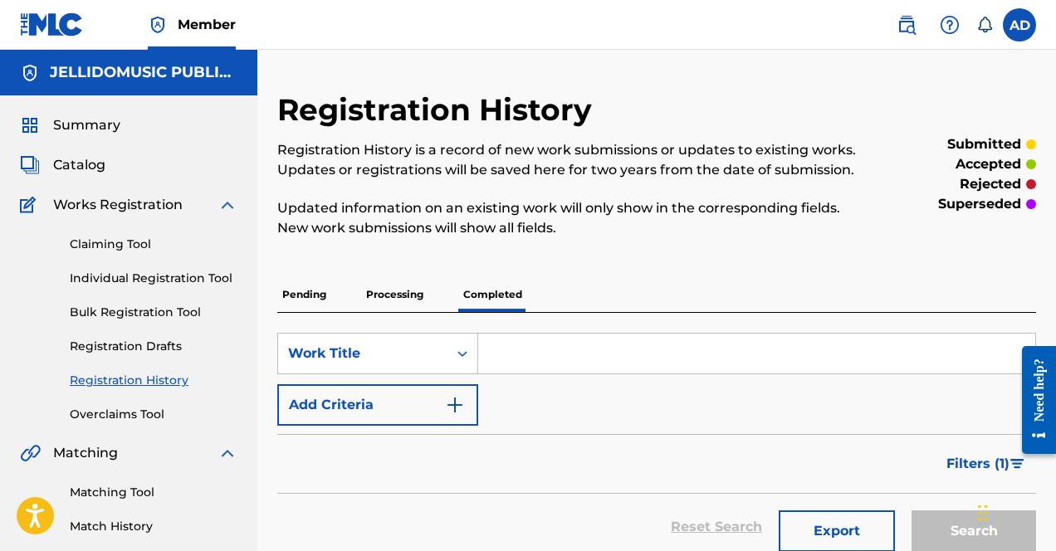
click at [123, 287] on div "Claiming Tool Individual Registration Tool Bulk Registration Tool Registration …" at bounding box center [129, 319] width 218 height 208
click at [133, 277] on link "Individual Registration Tool" at bounding box center [154, 278] width 168 height 17
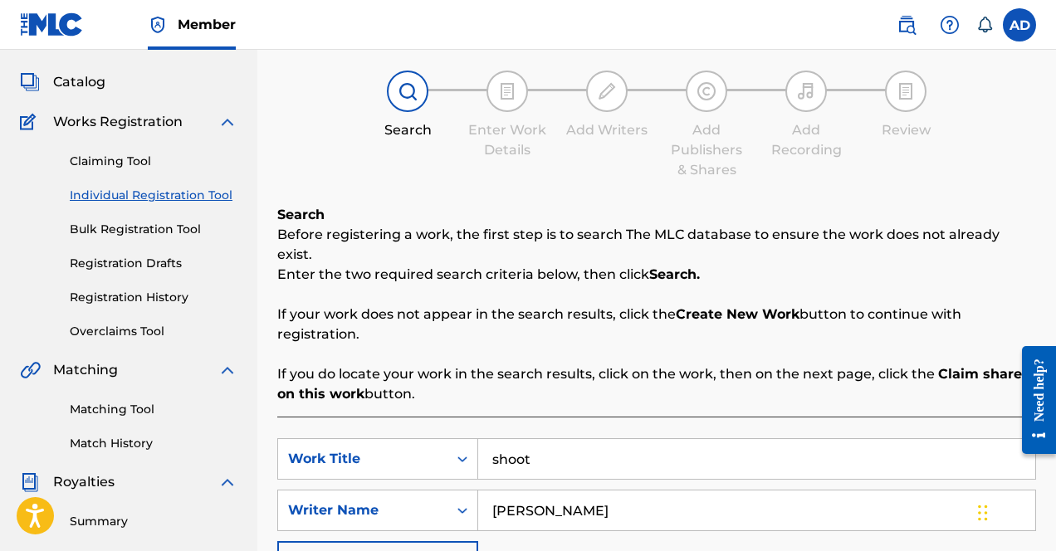
scroll to position [96, 0]
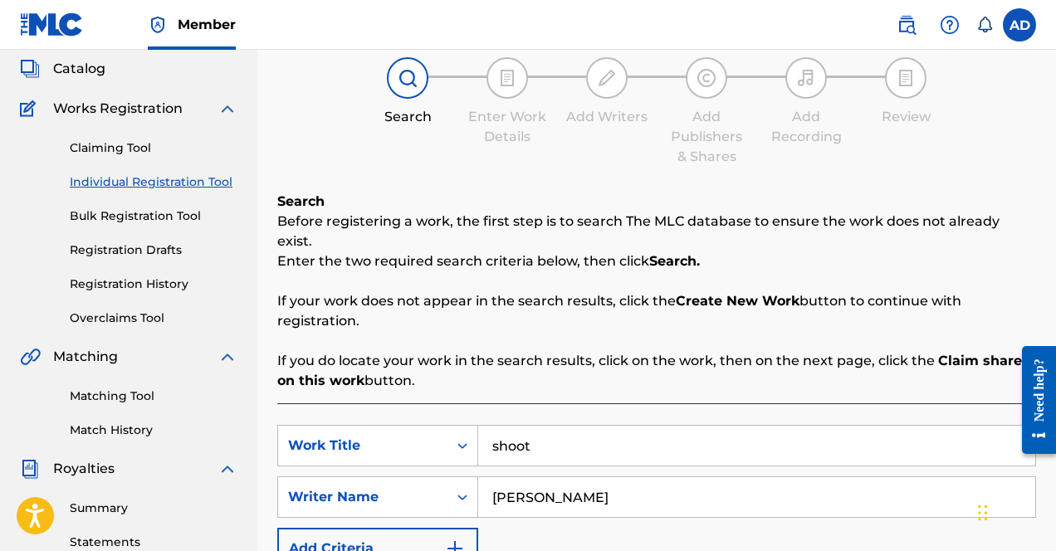
click at [86, 144] on link "Claiming Tool" at bounding box center [154, 147] width 168 height 17
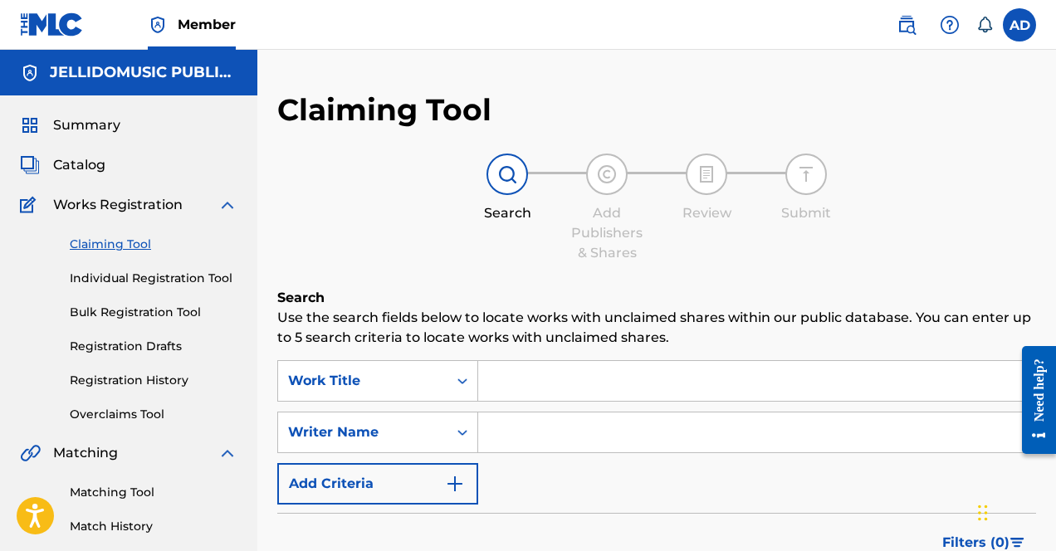
click at [540, 394] on input "Search Form" at bounding box center [756, 381] width 557 height 40
type input "[DEMOGRAPHIC_DATA]"
click at [721, 419] on input "Search Form" at bounding box center [756, 433] width 557 height 40
type input "[PERSON_NAME]"
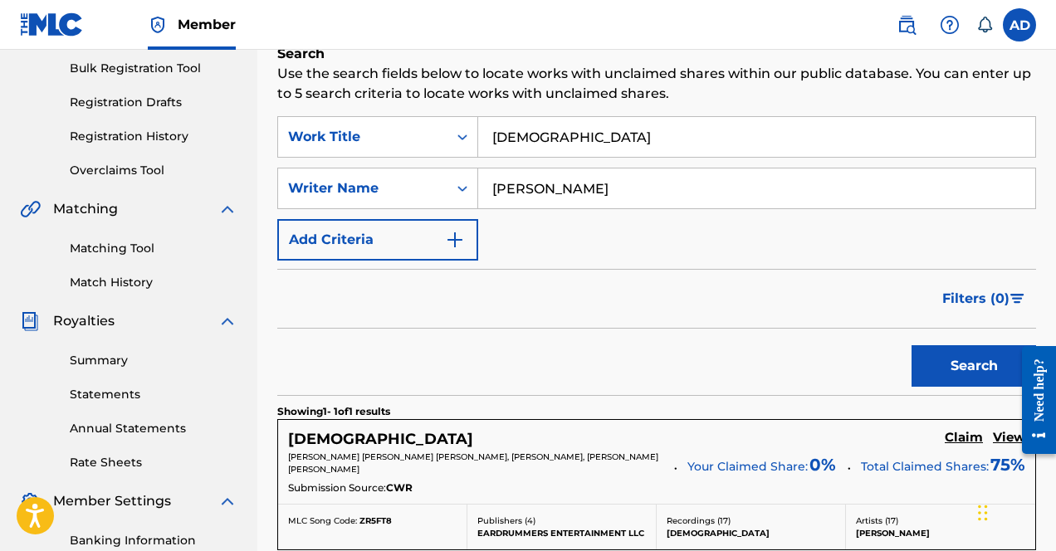
scroll to position [346, 0]
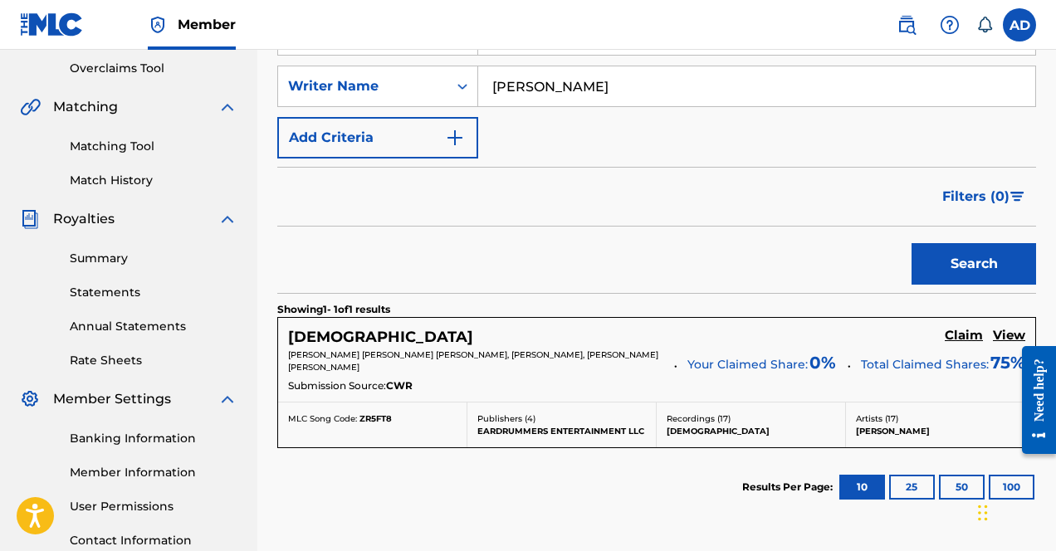
click at [913, 335] on h5 "Claim" at bounding box center [964, 336] width 38 height 16
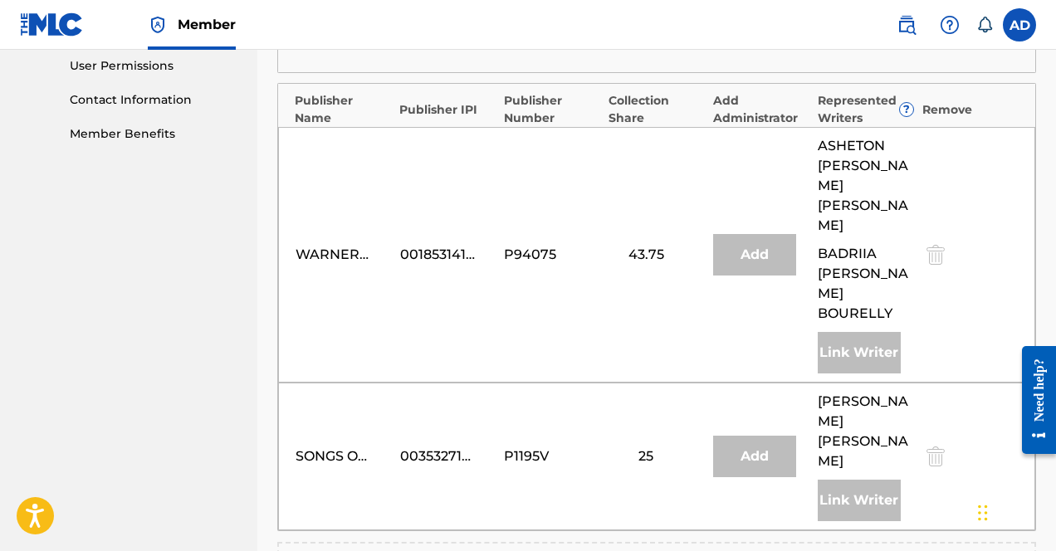
scroll to position [785, 0]
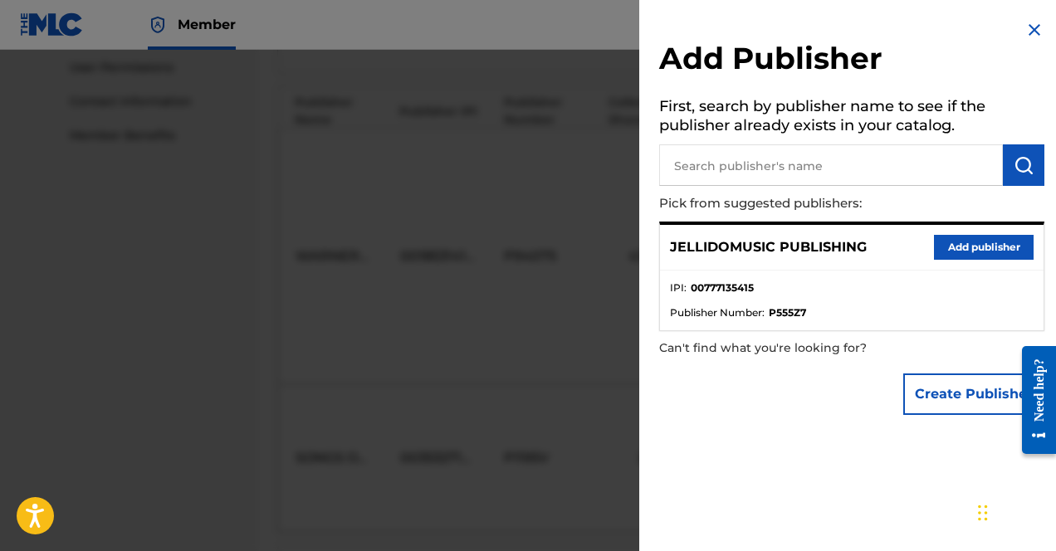
click at [913, 247] on button "Add publisher" at bounding box center [984, 247] width 100 height 25
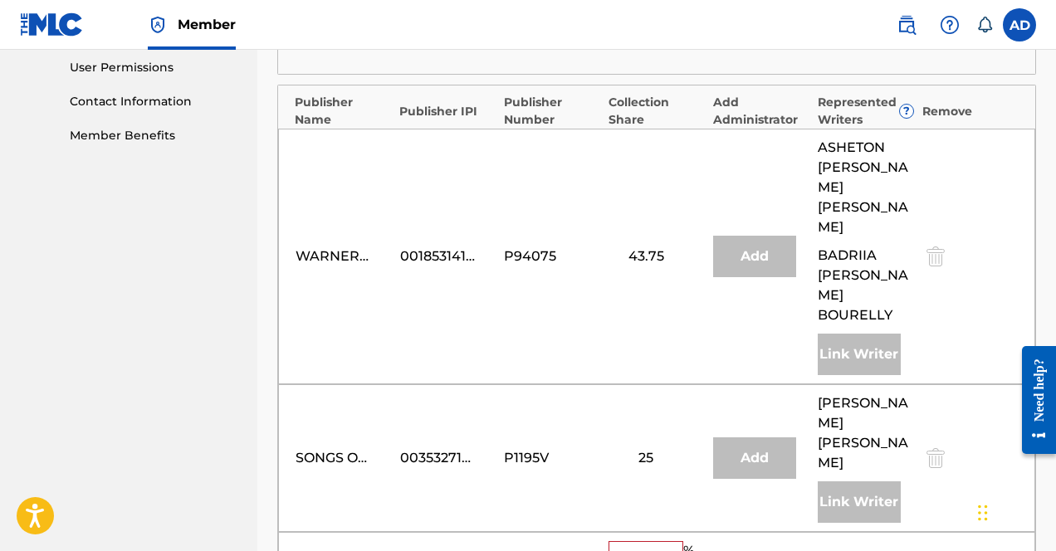
click at [615, 541] on input "text" at bounding box center [646, 552] width 75 height 22
type input "12.5"
click at [881, 541] on button "Link Writer" at bounding box center [859, 562] width 83 height 42
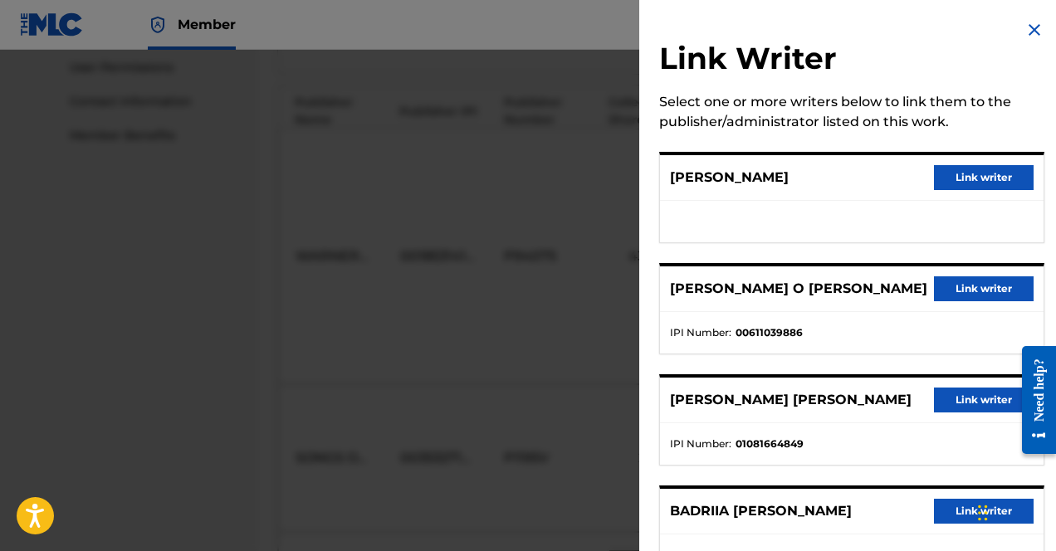
click at [913, 181] on button "Link writer" at bounding box center [984, 177] width 100 height 25
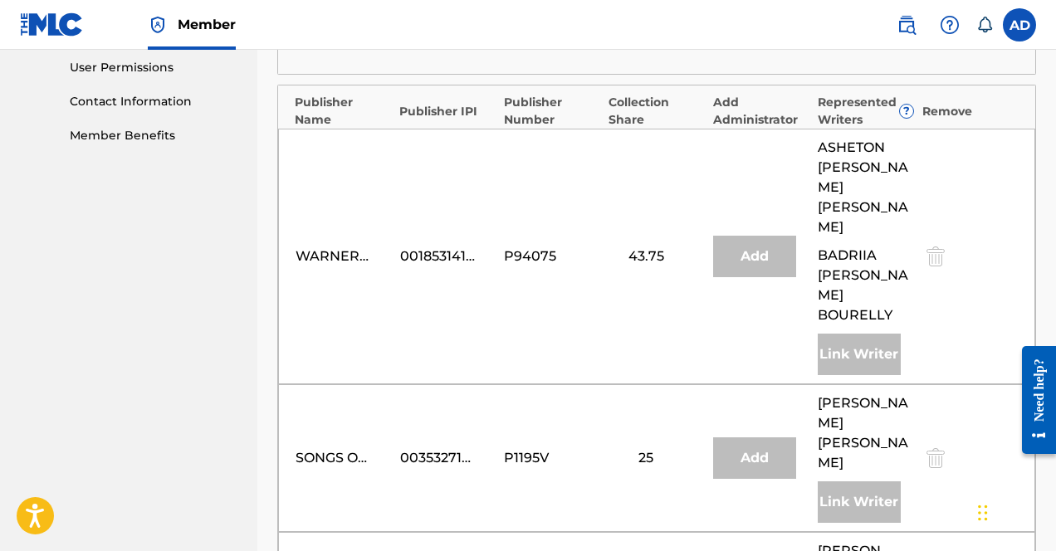
scroll to position [1139, 0]
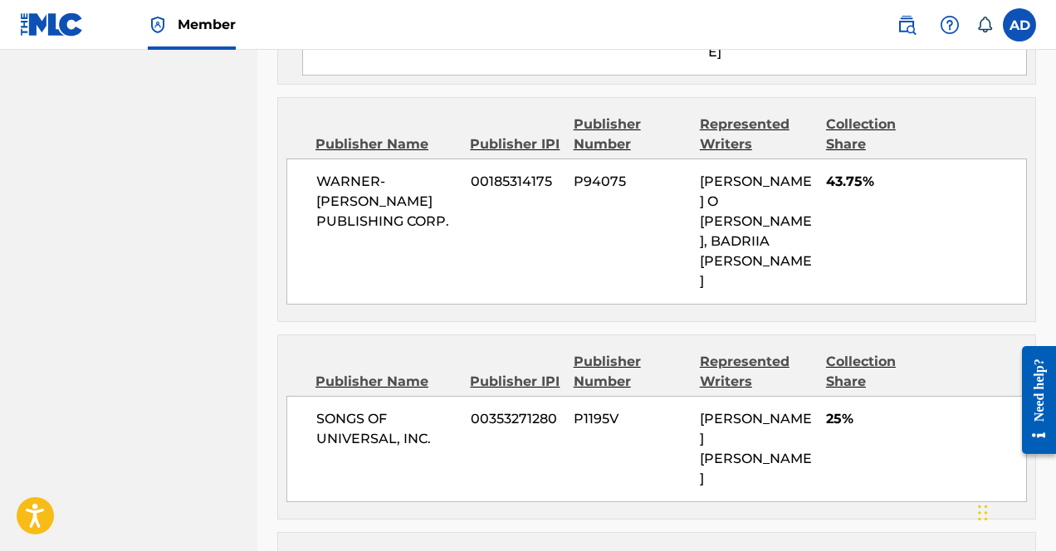
scroll to position [1275, 0]
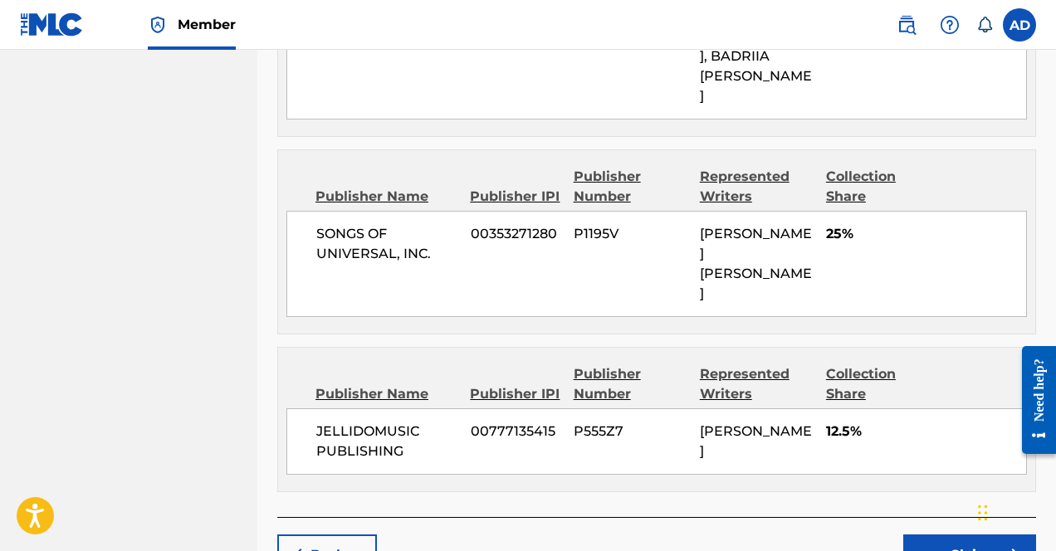
click at [913, 535] on button "Claim" at bounding box center [969, 556] width 133 height 42
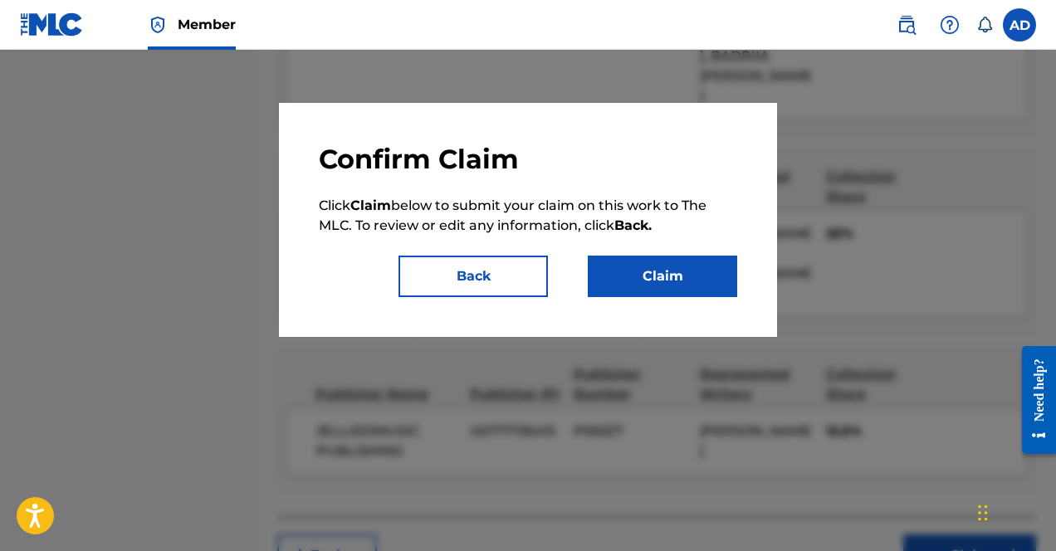
click at [614, 259] on button "Claim" at bounding box center [662, 277] width 149 height 42
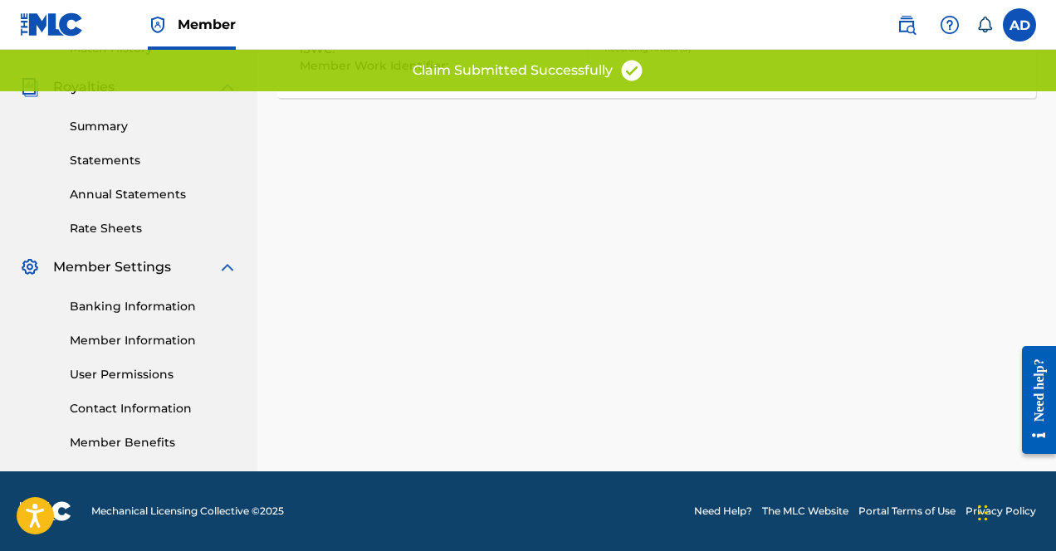
scroll to position [0, 0]
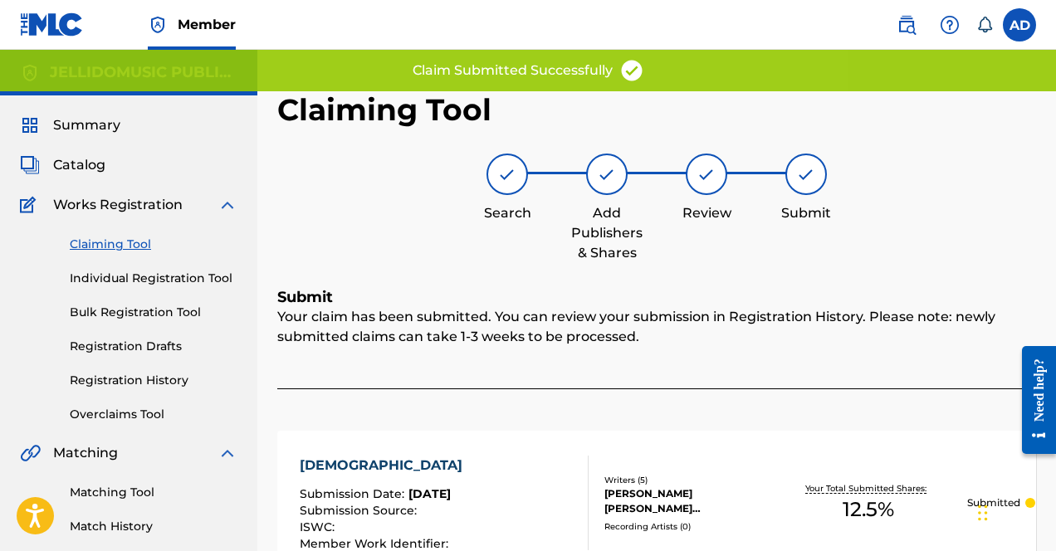
click at [115, 369] on div "Claiming Tool Individual Registration Tool Bulk Registration Tool Registration …" at bounding box center [129, 319] width 218 height 208
click at [116, 382] on link "Registration History" at bounding box center [154, 380] width 168 height 17
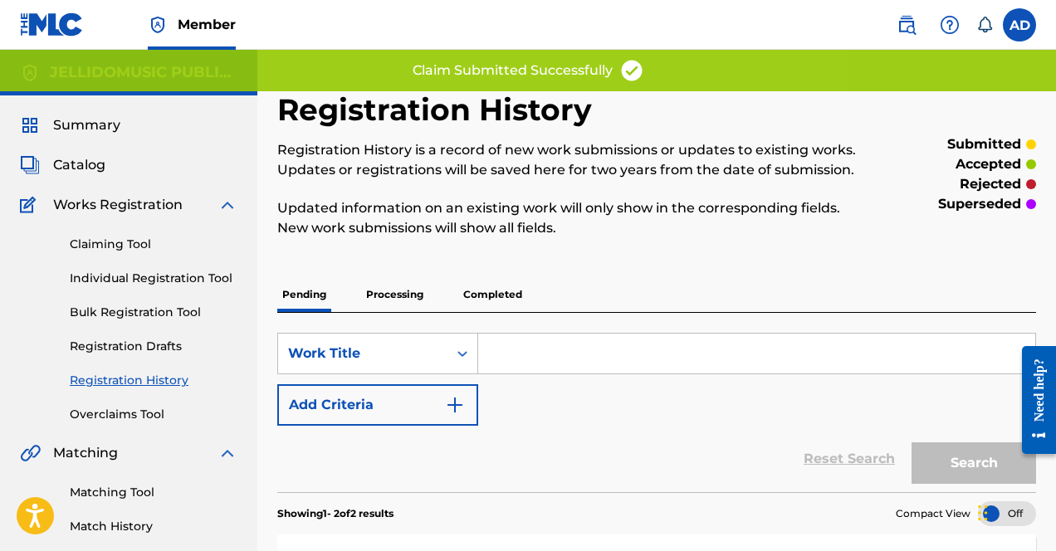
click at [483, 297] on p "Completed" at bounding box center [492, 294] width 69 height 35
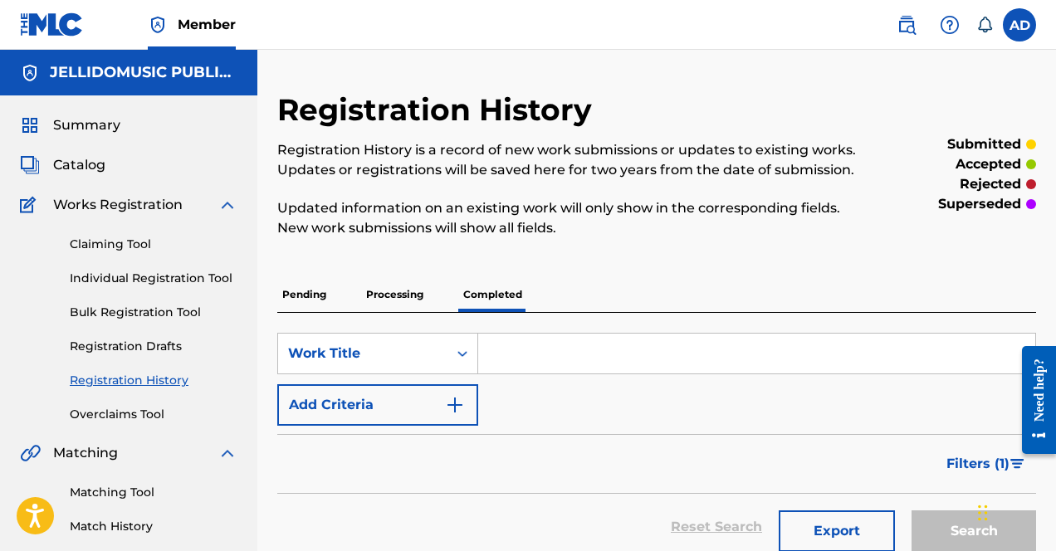
click at [130, 278] on link "Individual Registration Tool" at bounding box center [154, 278] width 168 height 17
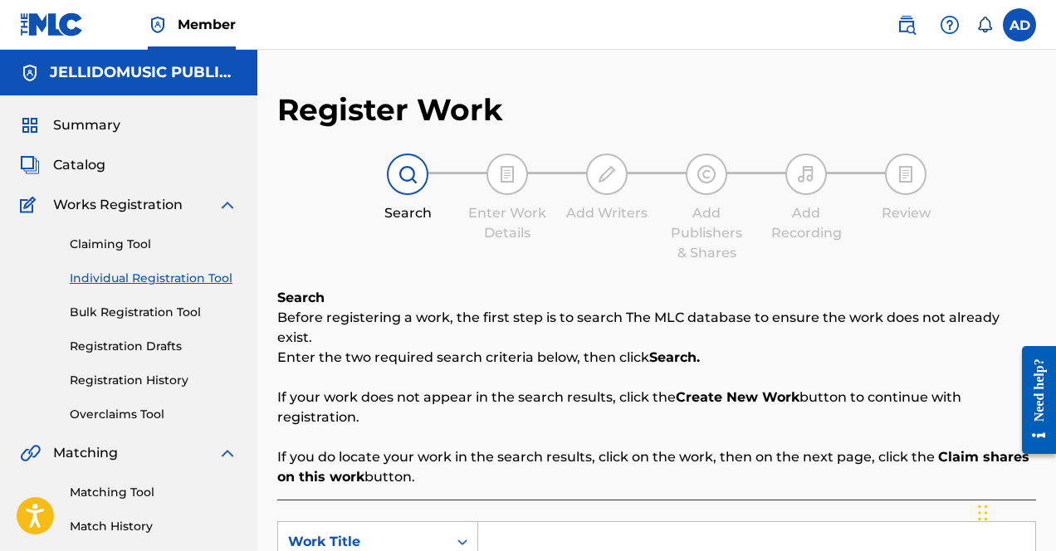
scroll to position [148, 0]
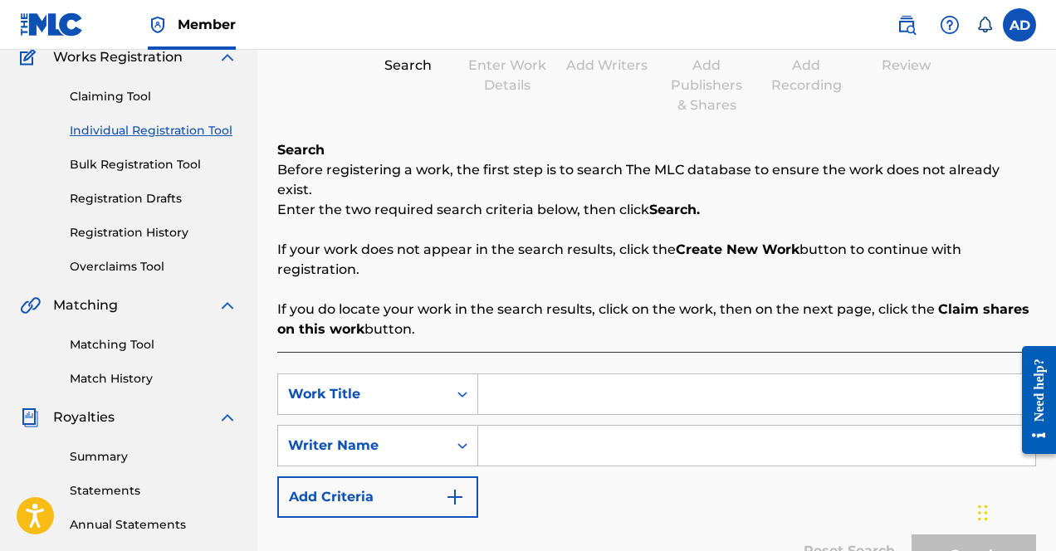
click at [534, 374] on div "Search Form" at bounding box center [757, 395] width 558 height 42
click at [531, 374] on input "Search Form" at bounding box center [756, 394] width 557 height 40
type input "start a war"
click at [640, 448] on div "SearchWithCriteria6adc1331-6e92-43e2-b6d6-5595b53c0810 Work Title start a war S…" at bounding box center [656, 446] width 759 height 144
click at [610, 428] on input "Search Form" at bounding box center [756, 446] width 557 height 40
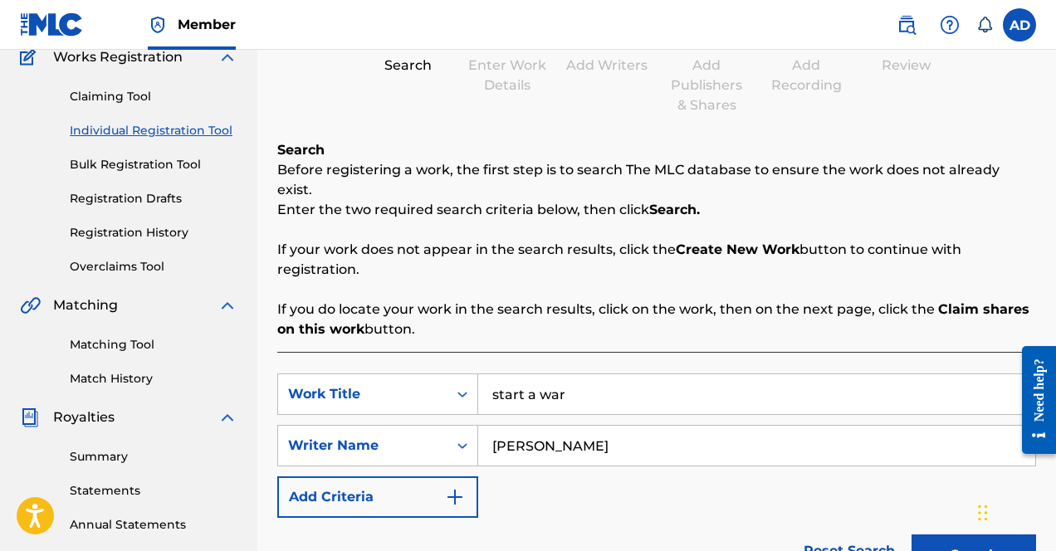
type input "[PERSON_NAME]"
click at [912, 535] on button "Search" at bounding box center [974, 556] width 125 height 42
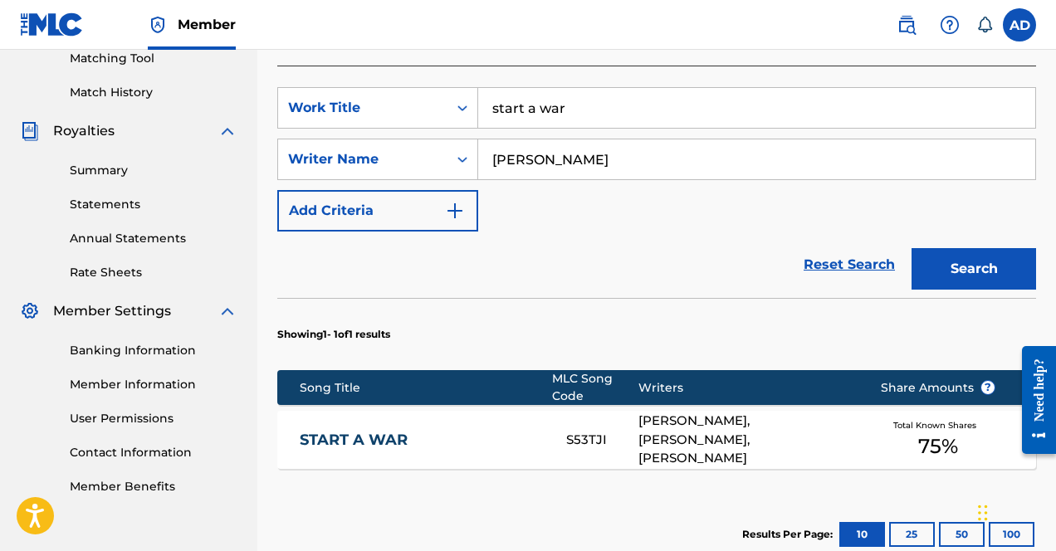
scroll to position [454, 0]
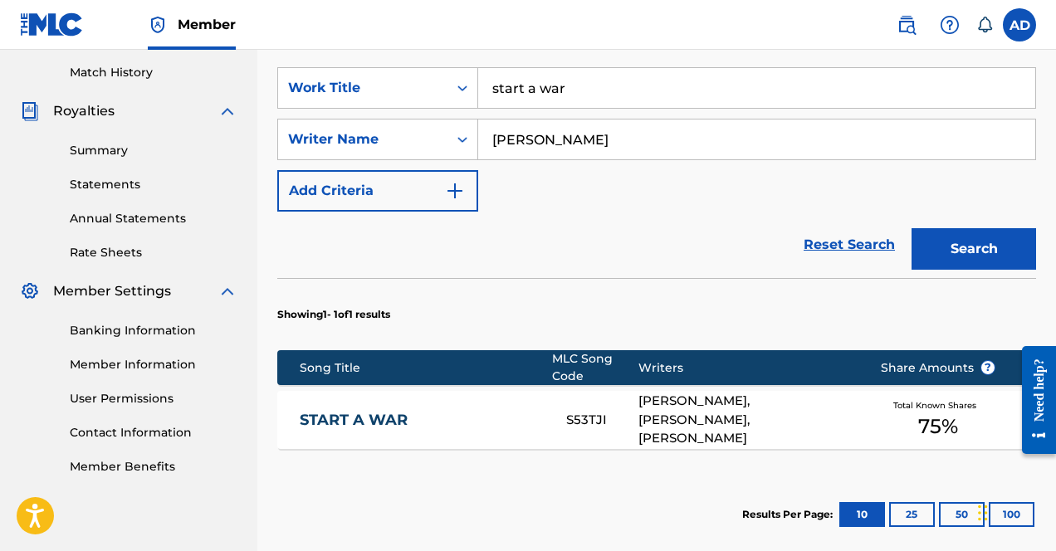
click at [799, 399] on div "[PERSON_NAME], [PERSON_NAME], [PERSON_NAME]" at bounding box center [747, 420] width 216 height 56
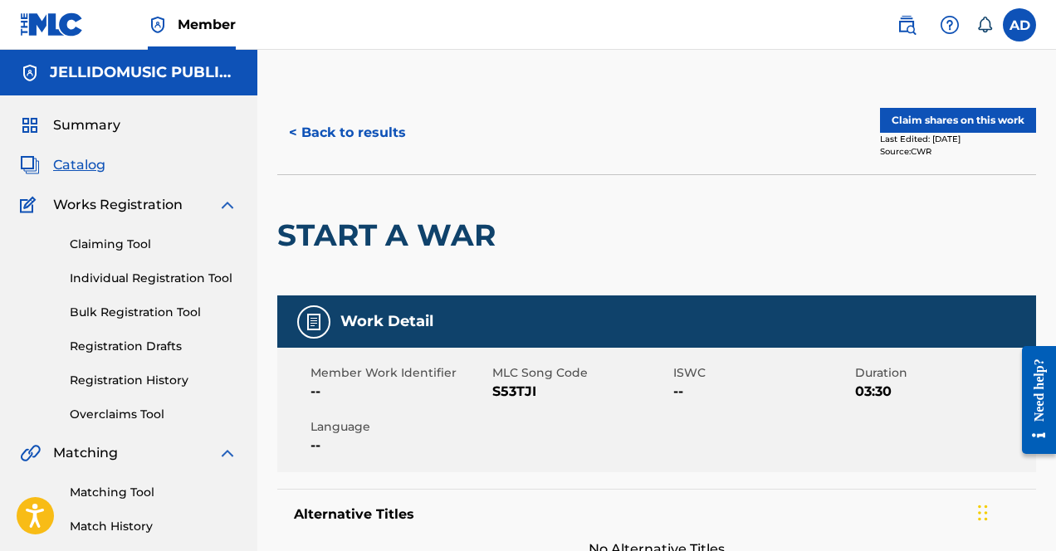
click at [913, 111] on button "Claim shares on this work" at bounding box center [958, 120] width 156 height 25
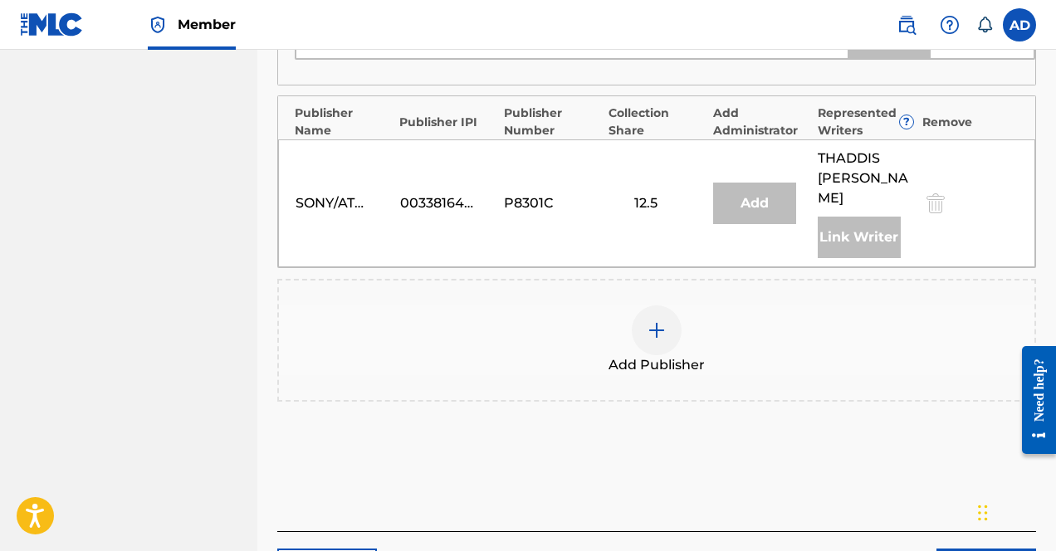
scroll to position [1401, 0]
click at [668, 305] on div at bounding box center [657, 330] width 50 height 50
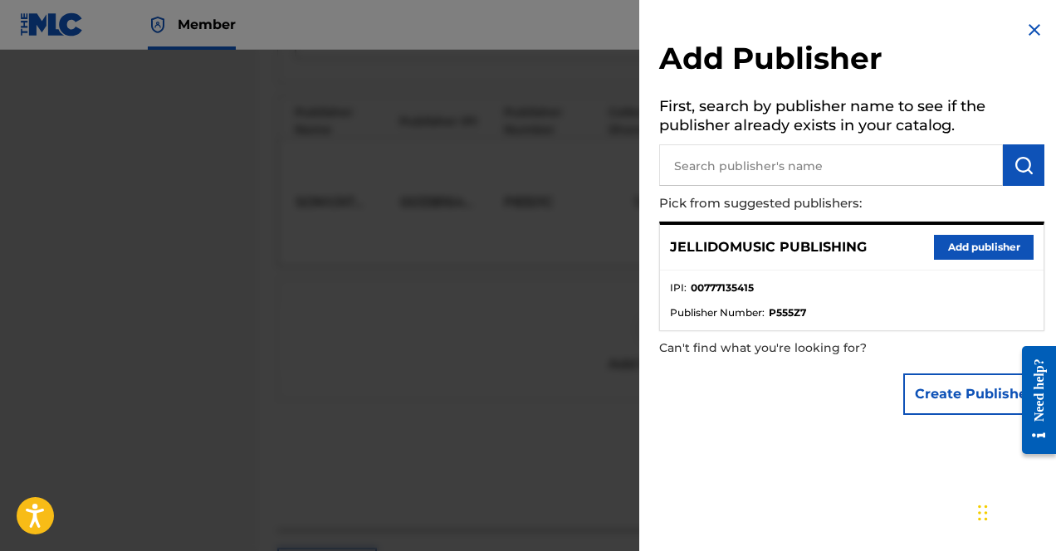
click at [913, 257] on button "Add publisher" at bounding box center [984, 247] width 100 height 25
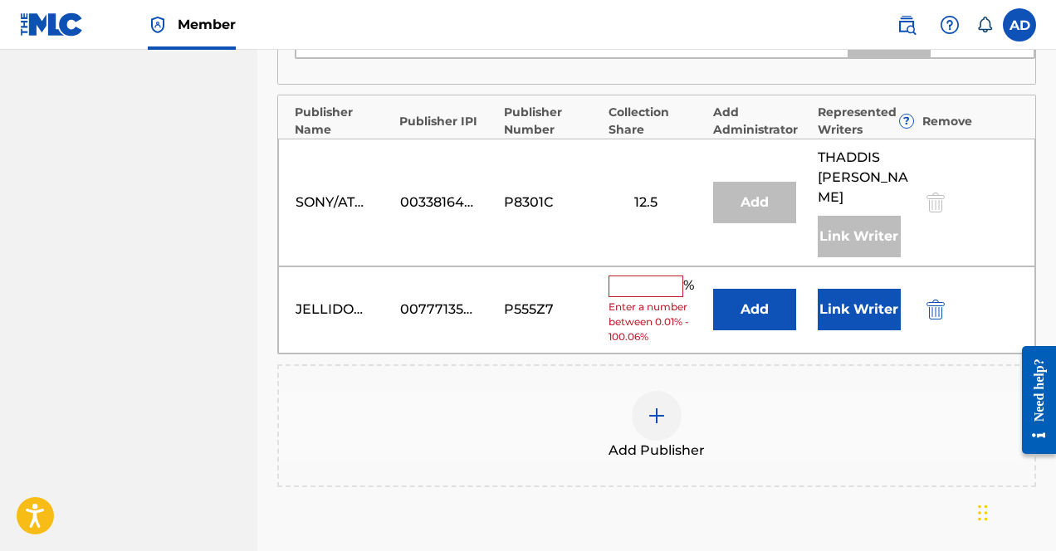
click at [653, 276] on input "text" at bounding box center [646, 287] width 75 height 22
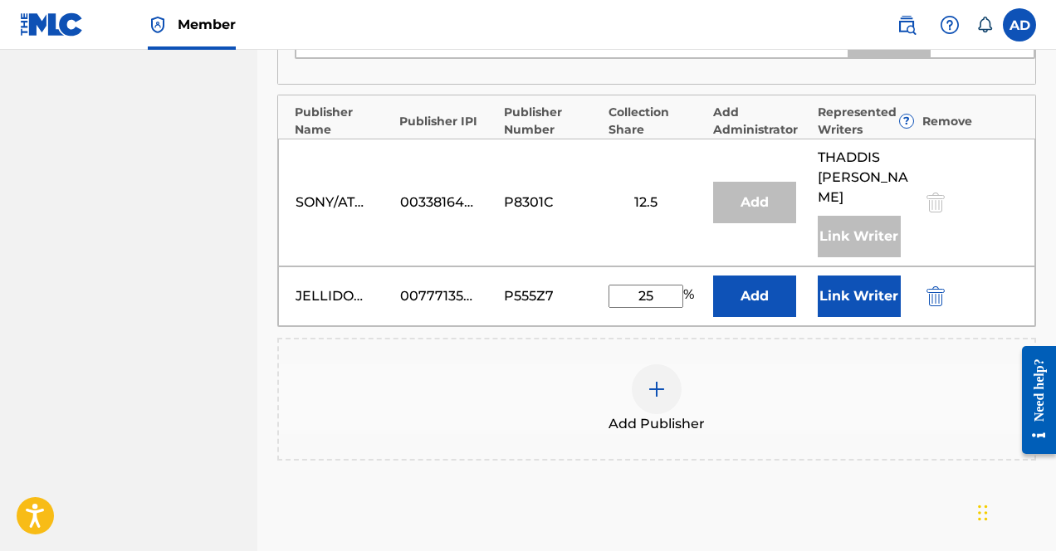
type input "25"
click at [869, 276] on button "Link Writer" at bounding box center [859, 297] width 83 height 42
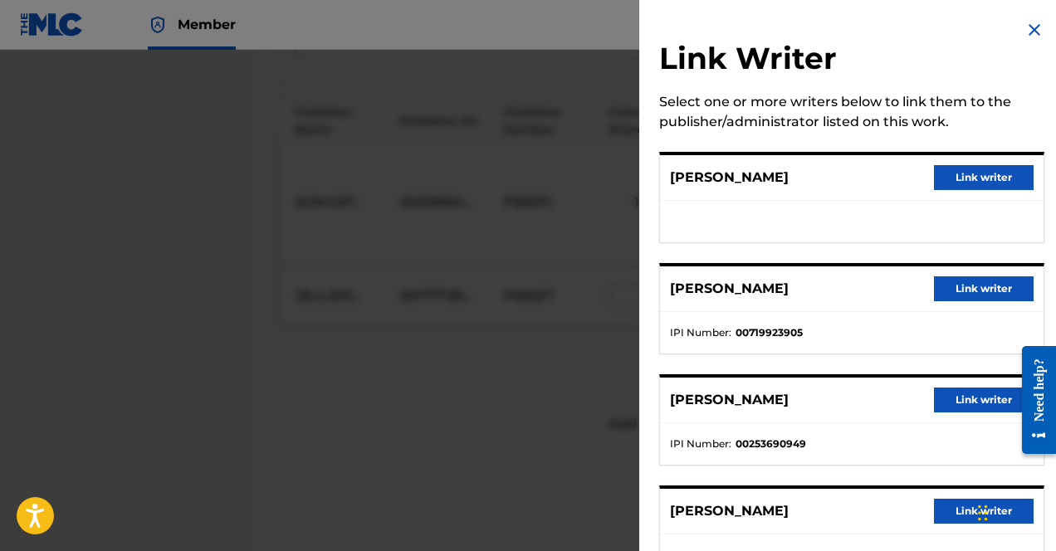
click at [913, 184] on button "Link writer" at bounding box center [984, 177] width 100 height 25
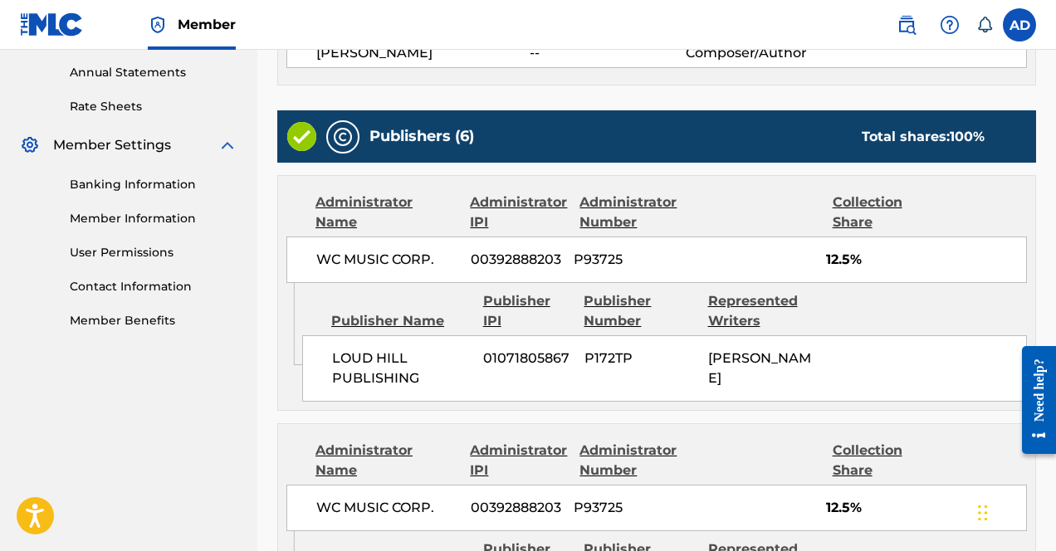
scroll to position [1754, 0]
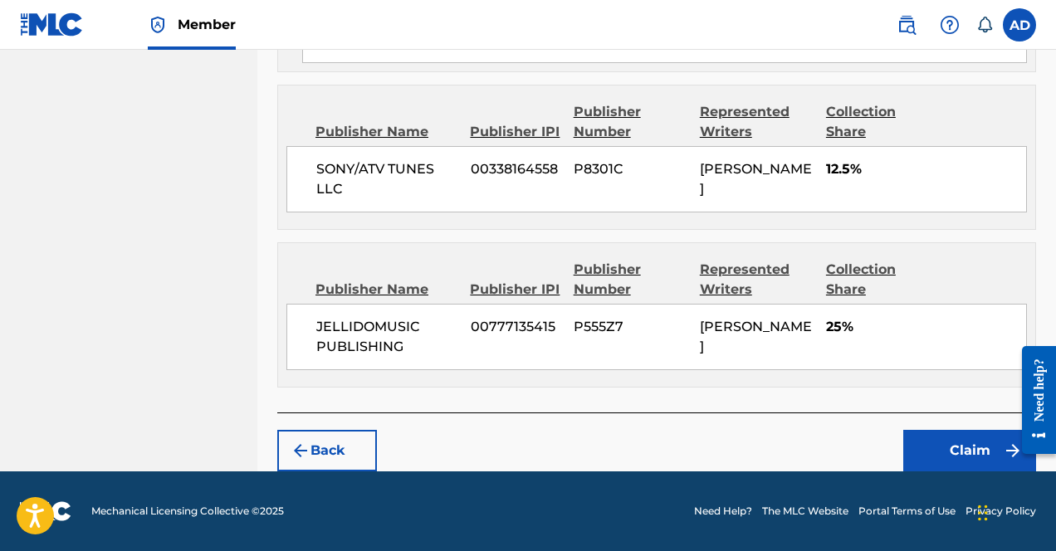
click at [913, 463] on button "Claim" at bounding box center [969, 451] width 133 height 42
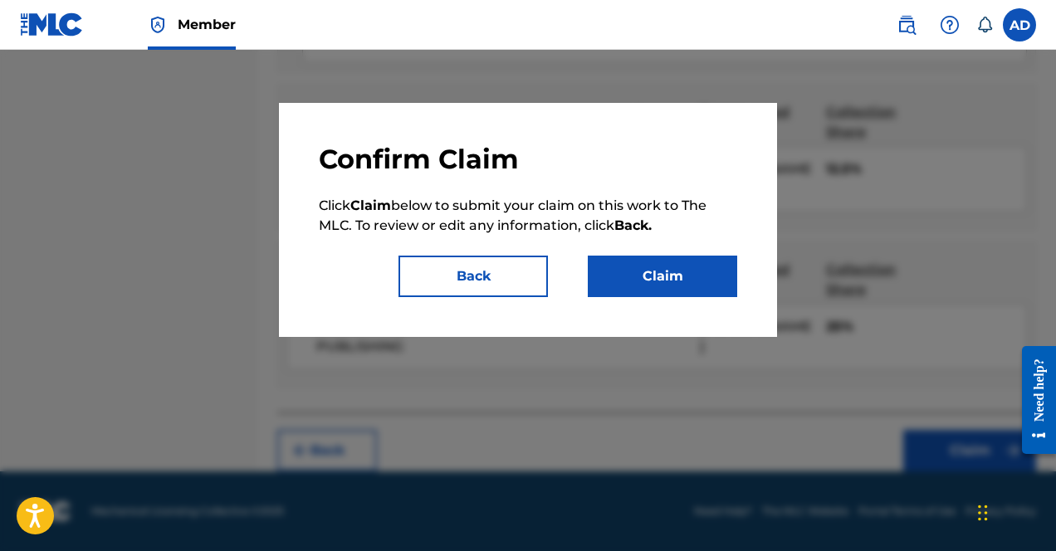
click at [676, 271] on button "Claim" at bounding box center [662, 277] width 149 height 42
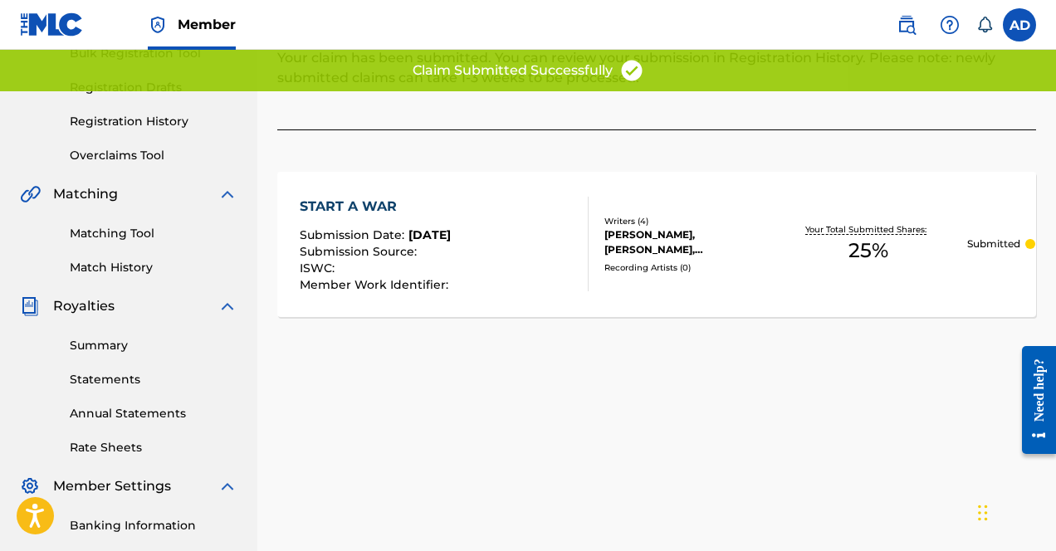
scroll to position [0, 0]
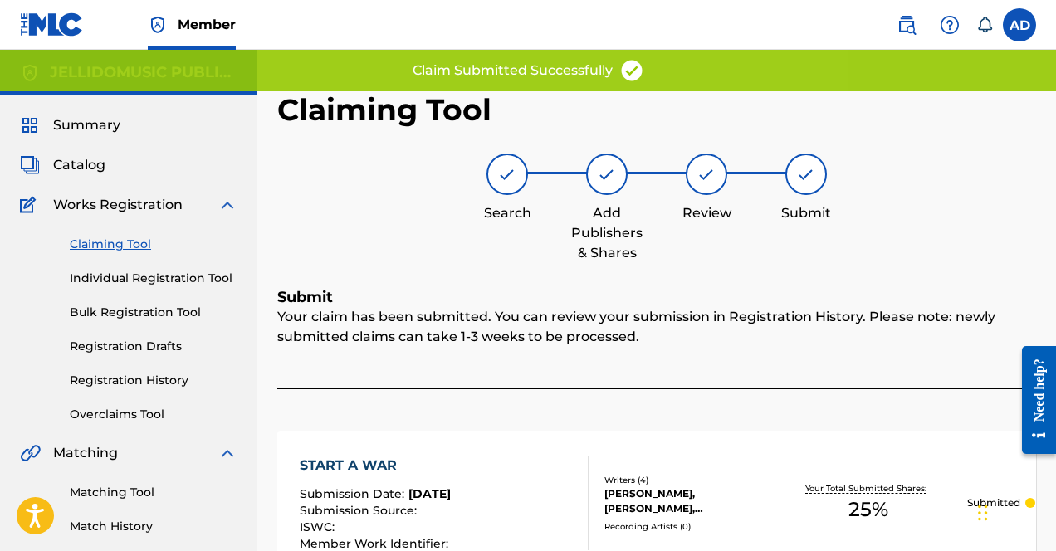
click at [140, 377] on link "Registration History" at bounding box center [154, 380] width 168 height 17
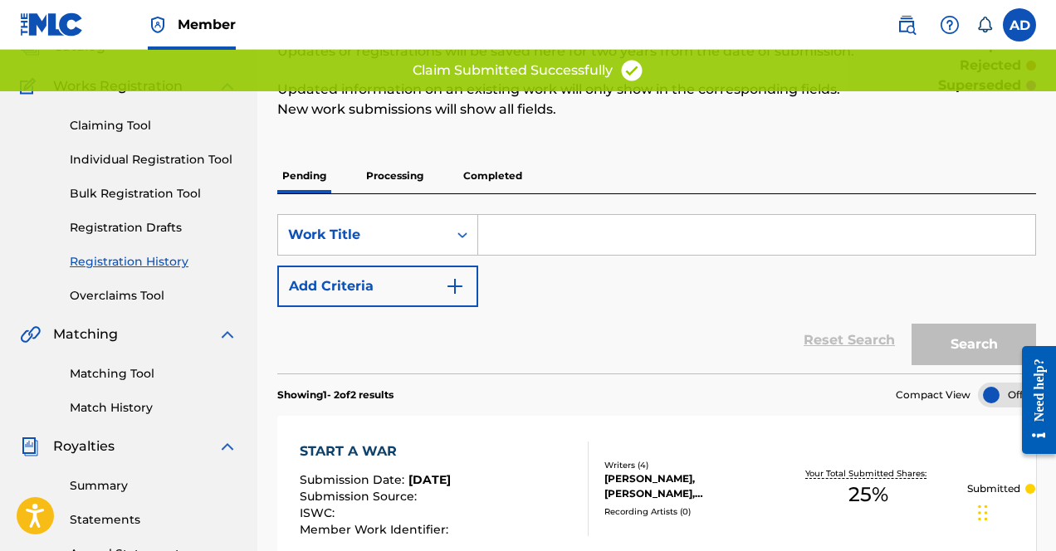
scroll to position [123, 0]
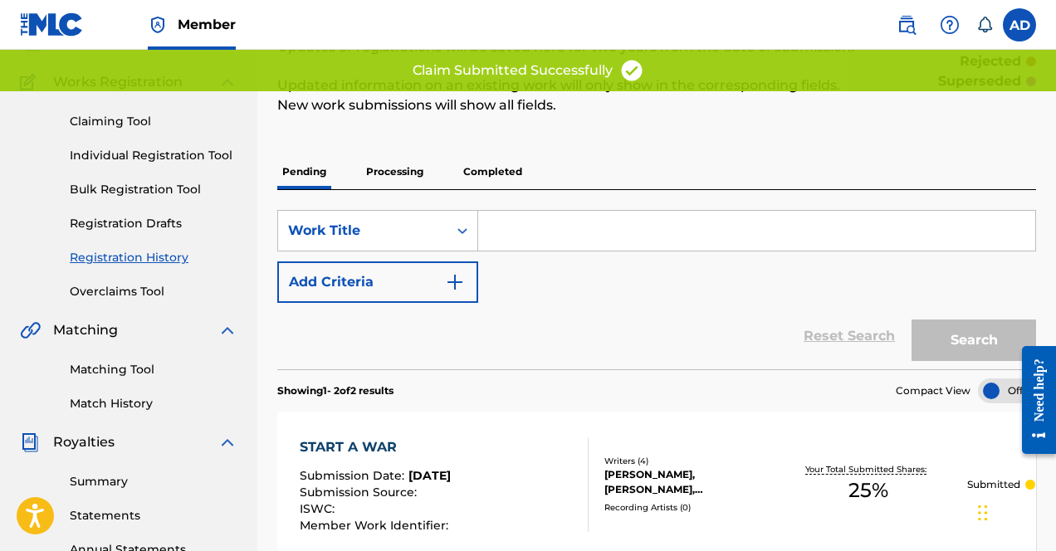
click at [481, 188] on p "Completed" at bounding box center [492, 171] width 69 height 35
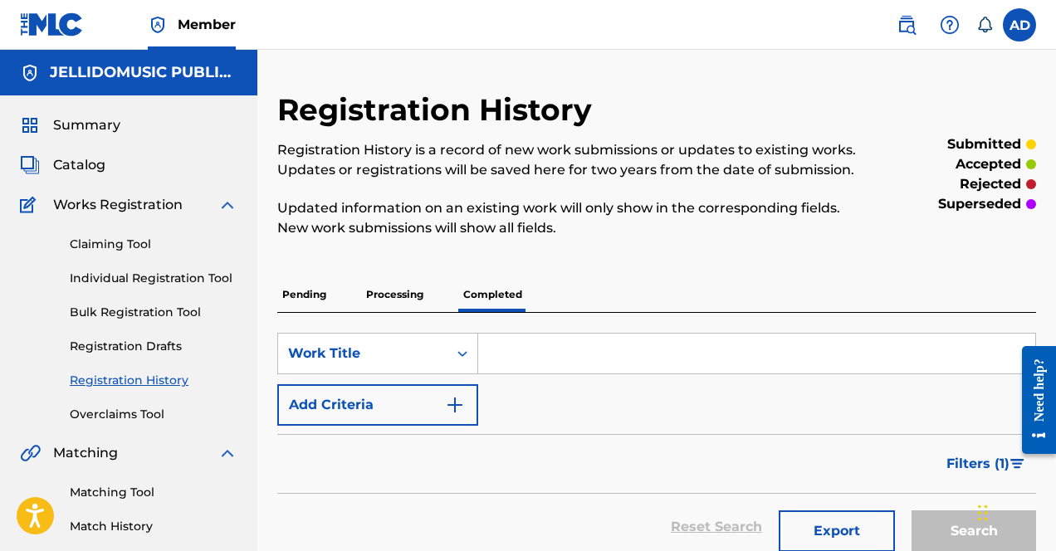
click at [144, 288] on div "Claiming Tool Individual Registration Tool Bulk Registration Tool Registration …" at bounding box center [129, 319] width 218 height 208
click at [136, 281] on link "Individual Registration Tool" at bounding box center [154, 278] width 168 height 17
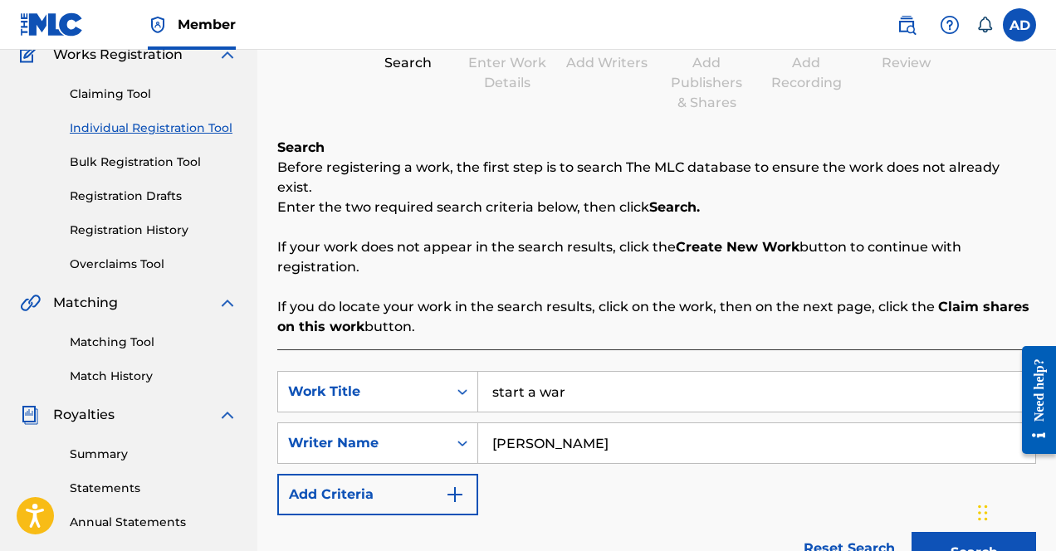
scroll to position [163, 0]
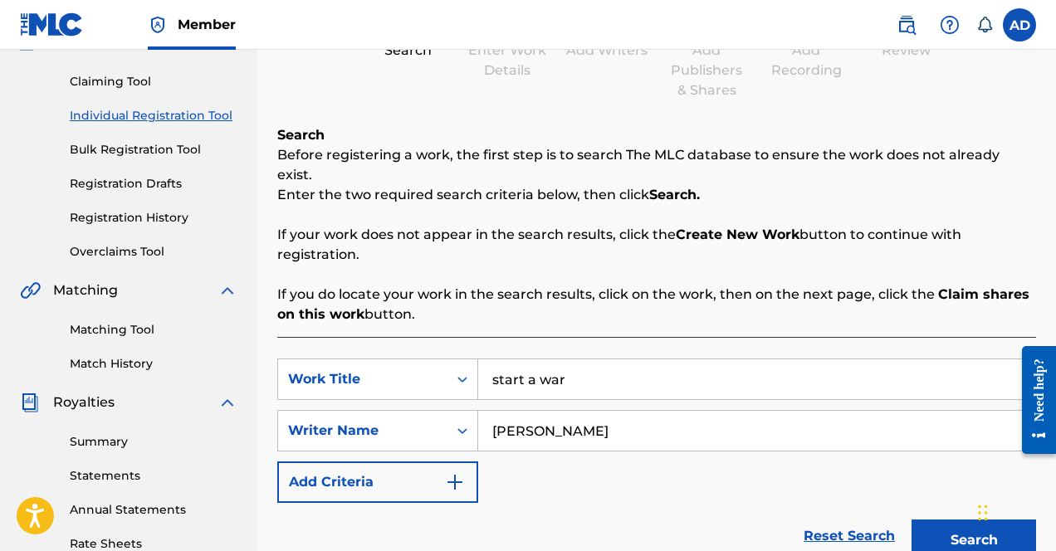
click at [556, 367] on input "start a war" at bounding box center [756, 380] width 557 height 40
type input "mantra"
click at [502, 411] on input "[PERSON_NAME]" at bounding box center [756, 431] width 557 height 40
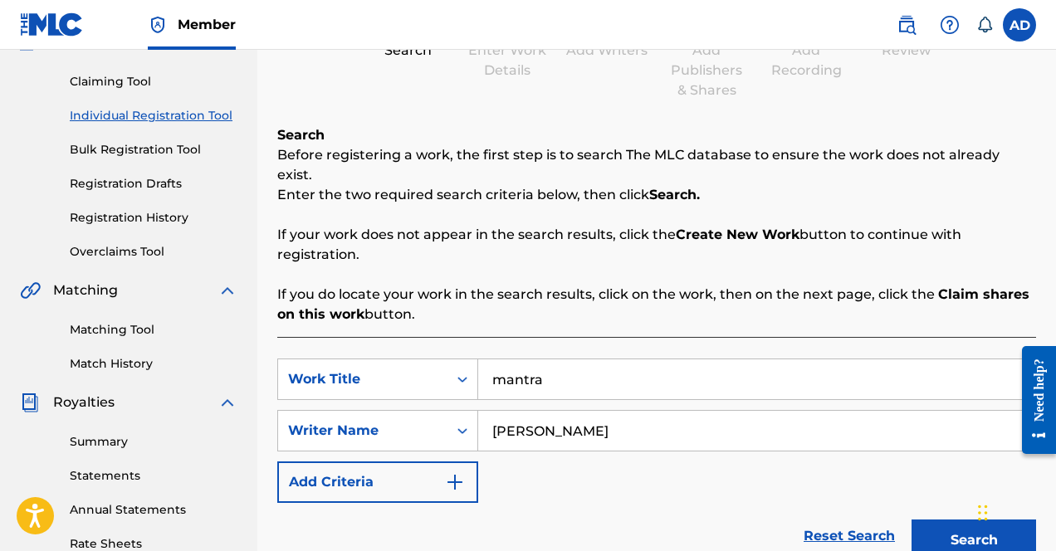
click at [502, 411] on input "[PERSON_NAME]" at bounding box center [756, 431] width 557 height 40
type input "[PERSON_NAME]"
click at [912, 520] on button "Search" at bounding box center [974, 541] width 125 height 42
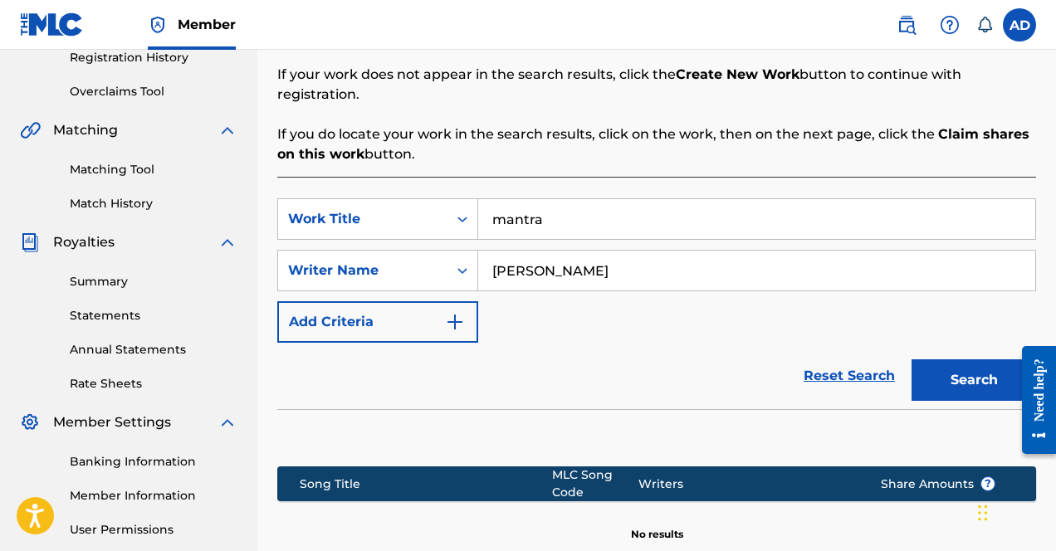
scroll to position [176, 0]
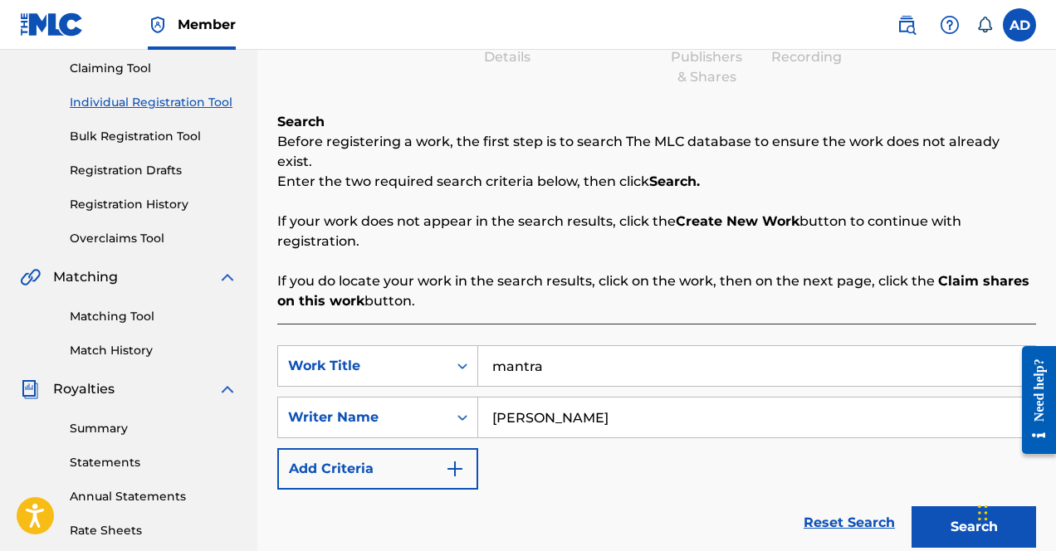
click at [143, 212] on link "Registration History" at bounding box center [154, 204] width 168 height 17
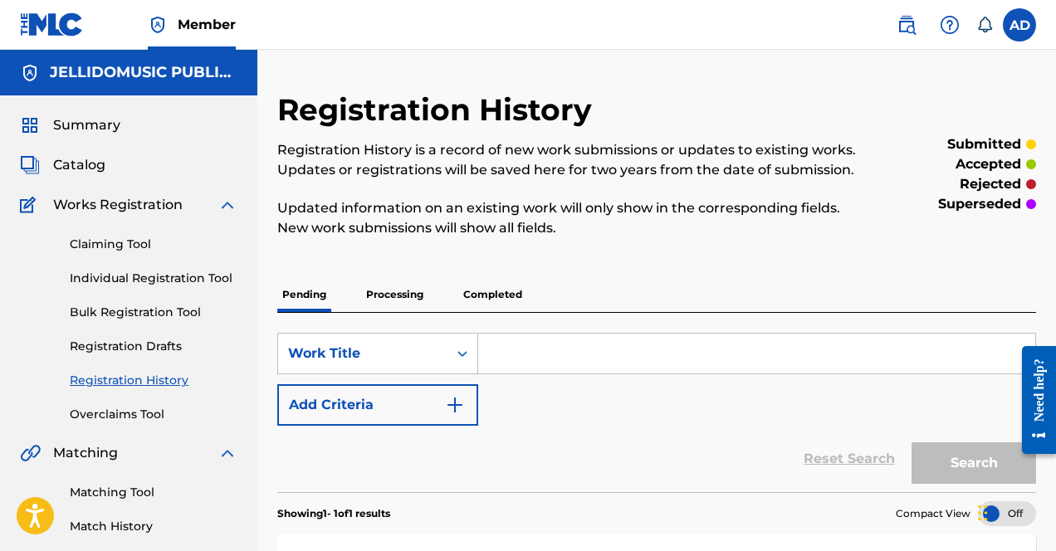
click at [522, 291] on p "Completed" at bounding box center [492, 294] width 69 height 35
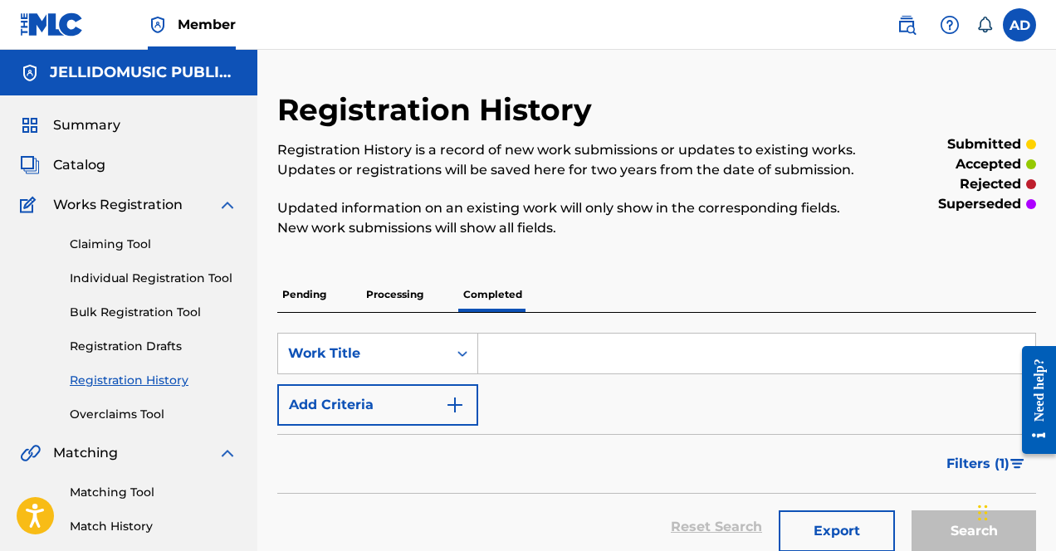
click at [128, 282] on link "Individual Registration Tool" at bounding box center [154, 278] width 168 height 17
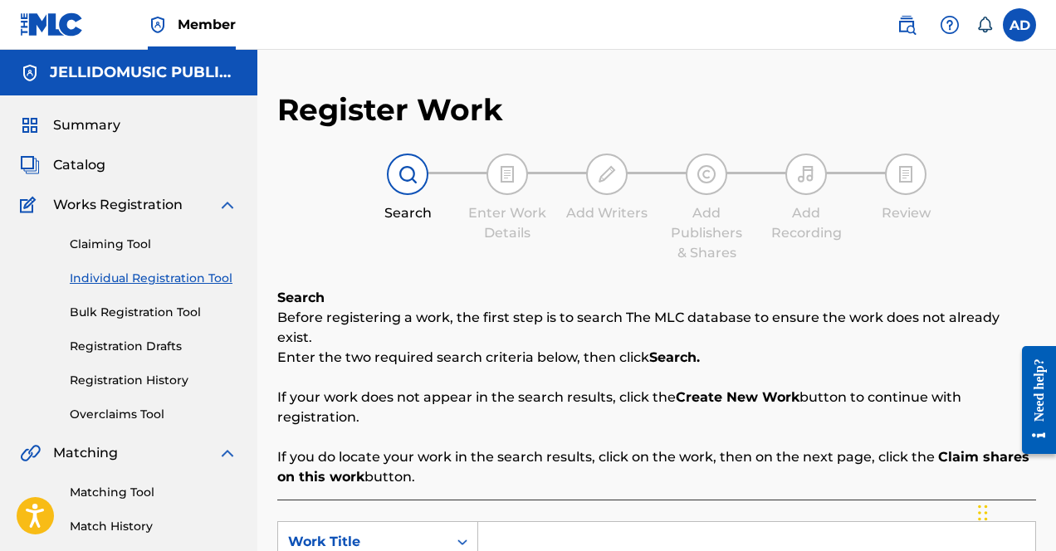
scroll to position [189, 0]
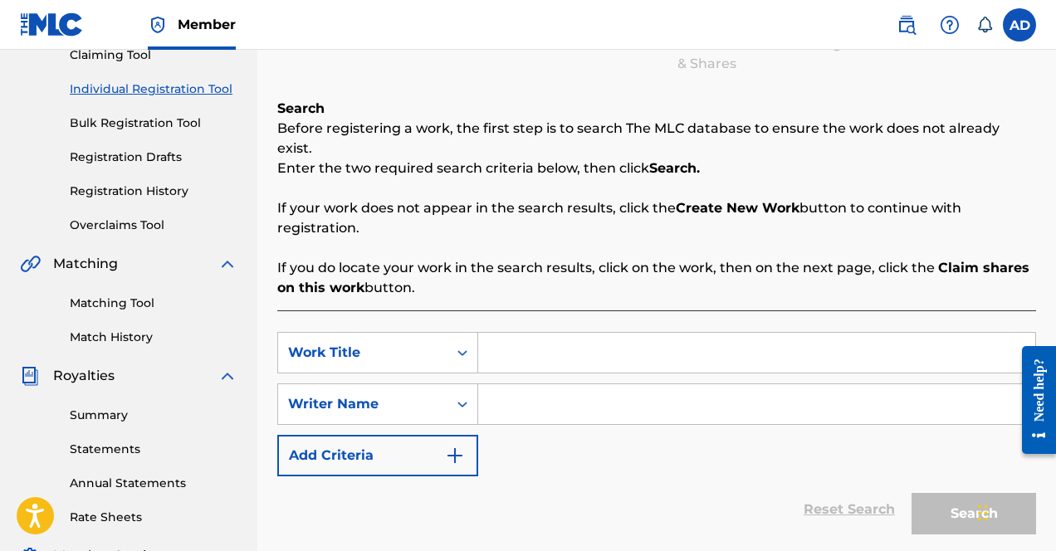
click at [501, 346] on input "Search Form" at bounding box center [756, 353] width 557 height 40
type input "a"
type input "mantra"
click at [600, 384] on input "Search Form" at bounding box center [756, 404] width 557 height 40
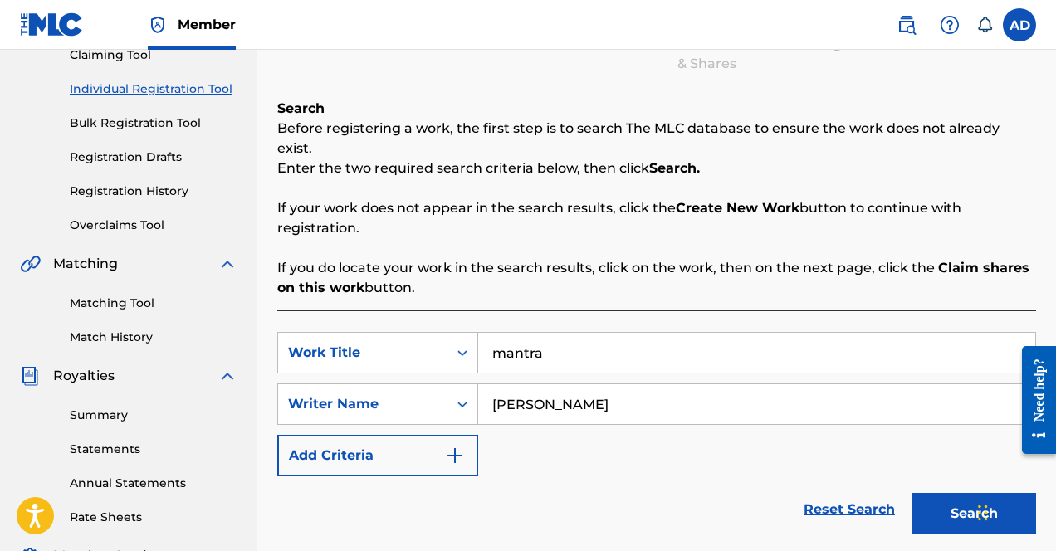
click at [912, 493] on button "Search" at bounding box center [974, 514] width 125 height 42
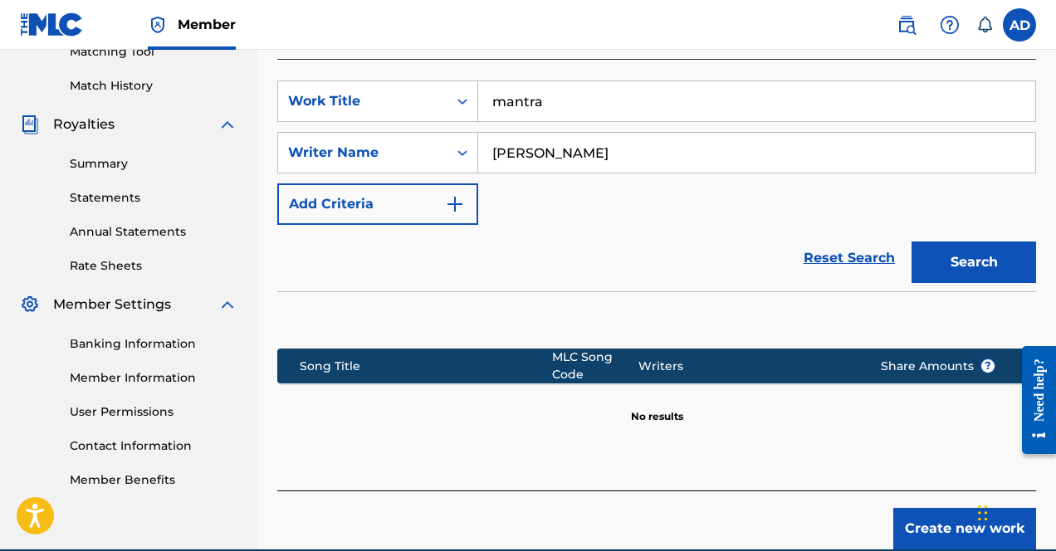
scroll to position [440, 0]
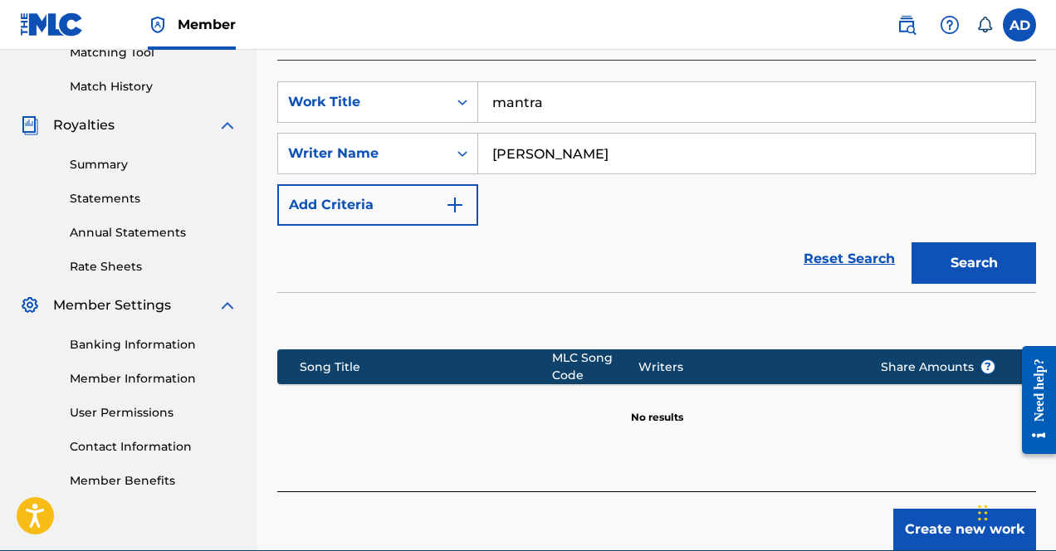
click at [447, 103] on div "SearchWithCriteria6adc1331-6e92-43e2-b6d6-5595b53c0810 Work Title mantra Search…" at bounding box center [656, 153] width 759 height 144
click at [431, 144] on div "Writer Name" at bounding box center [362, 154] width 149 height 20
click at [596, 134] on input "[PERSON_NAME]" at bounding box center [756, 154] width 557 height 40
click at [534, 134] on input "[PERSON_NAME]" at bounding box center [756, 154] width 557 height 40
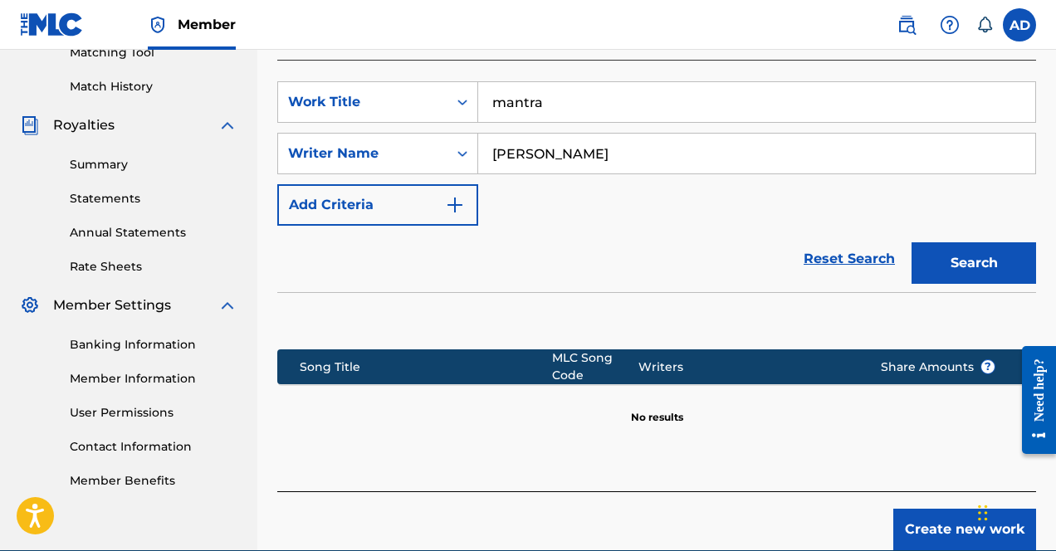
click at [912, 242] on button "Search" at bounding box center [974, 263] width 125 height 42
click at [560, 138] on input "[PERSON_NAME]" at bounding box center [756, 154] width 557 height 40
type input "jelli"
click at [912, 242] on button "Search" at bounding box center [974, 263] width 125 height 42
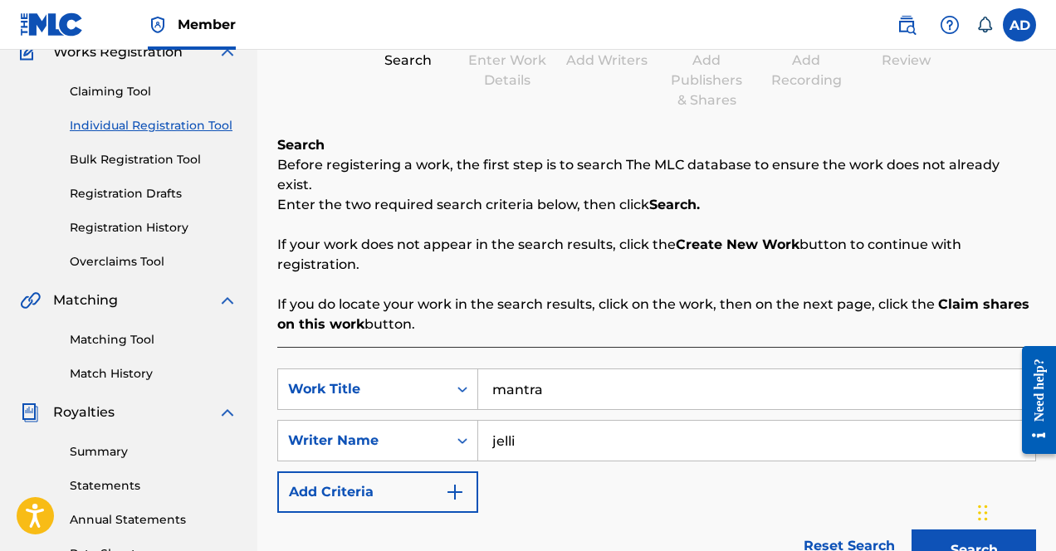
scroll to position [115, 0]
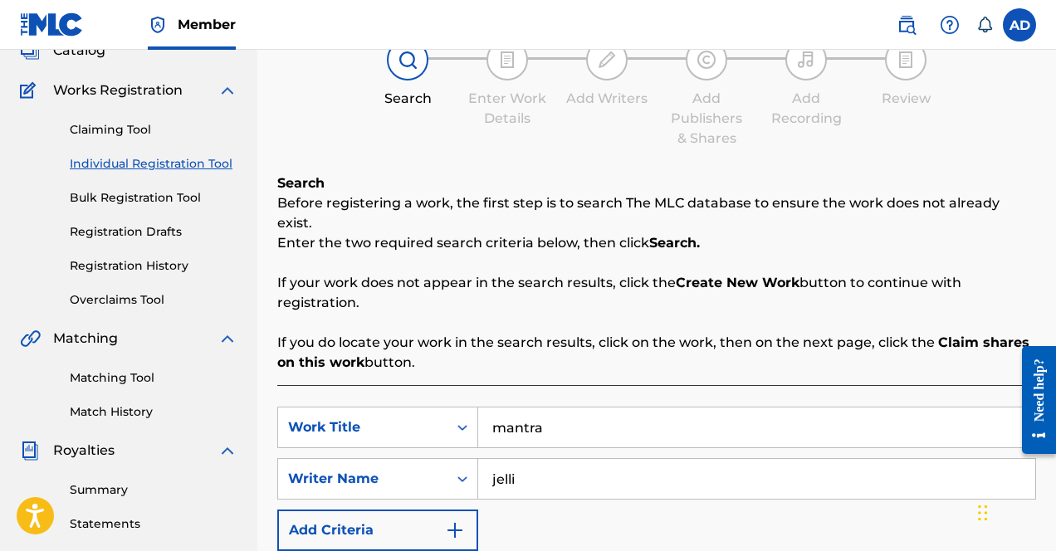
click at [124, 268] on link "Registration History" at bounding box center [154, 265] width 168 height 17
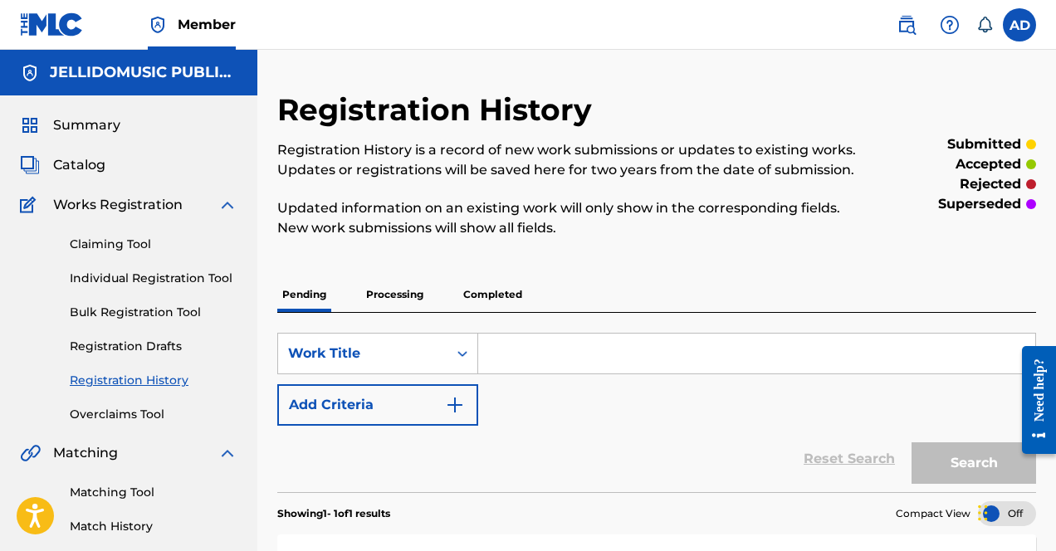
click at [123, 260] on div "Claiming Tool Individual Registration Tool Bulk Registration Tool Registration …" at bounding box center [129, 319] width 218 height 208
click at [117, 250] on link "Claiming Tool" at bounding box center [154, 244] width 168 height 17
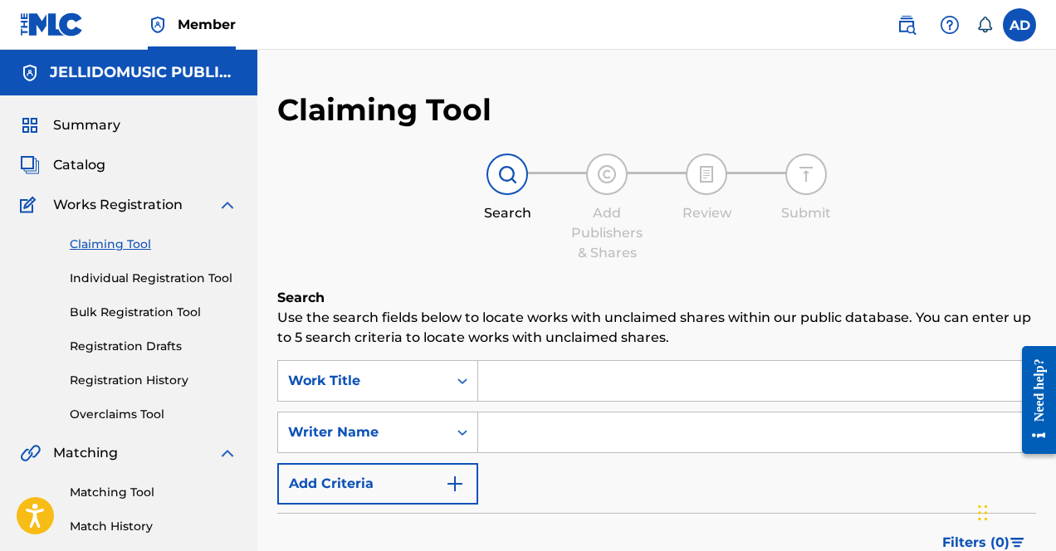
click at [506, 370] on input "Search Form" at bounding box center [756, 381] width 557 height 40
type input "a"
type input "mantra"
click at [563, 434] on input "Search Form" at bounding box center [756, 433] width 557 height 40
type input "[PERSON_NAME]"
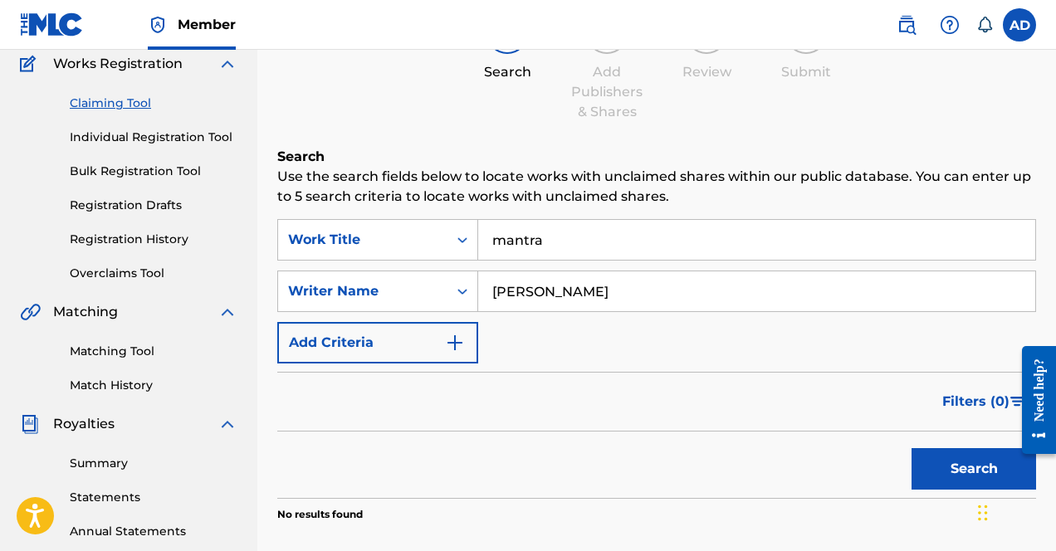
scroll to position [143, 0]
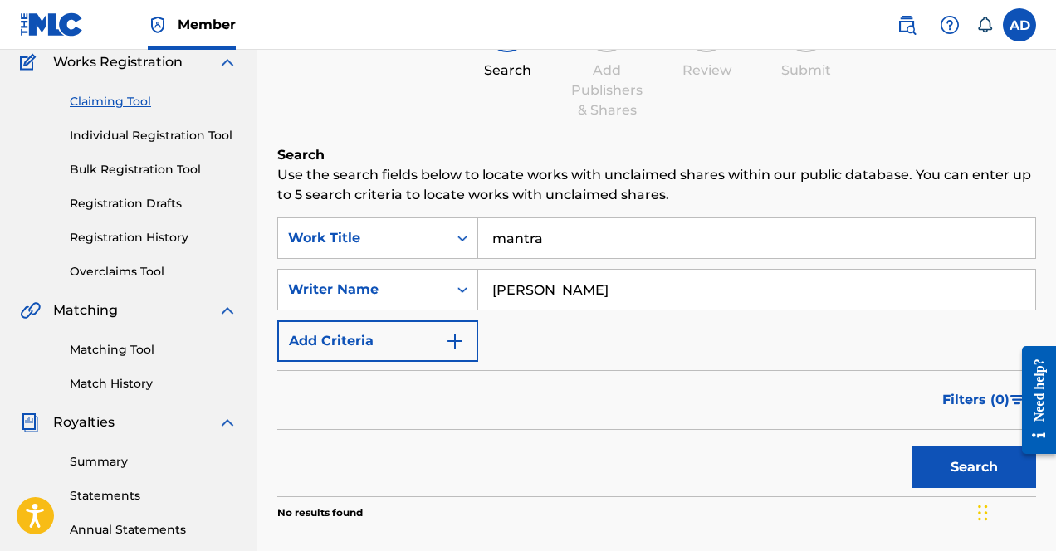
click at [913, 468] on button "Search" at bounding box center [974, 468] width 125 height 42
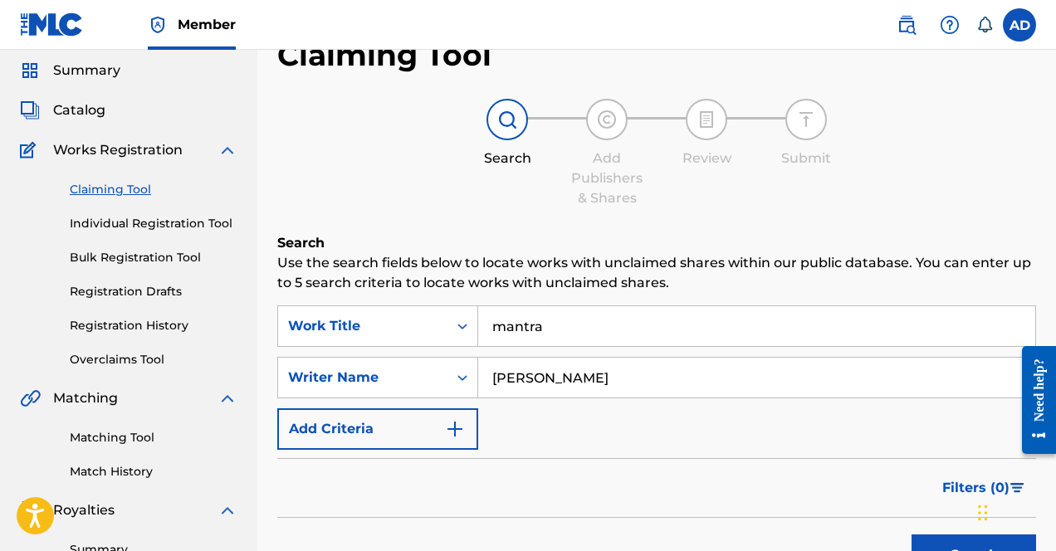
scroll to position [36, 0]
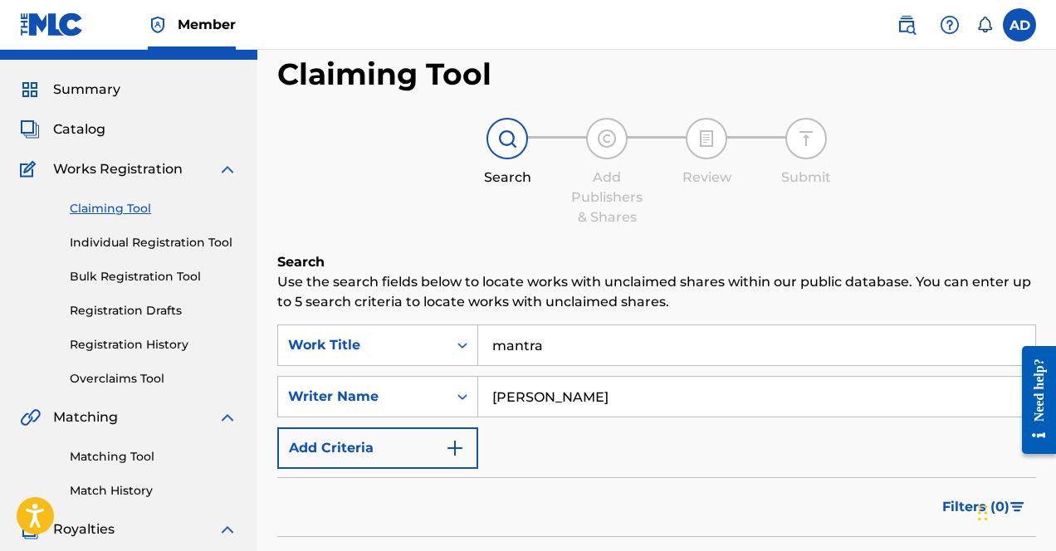
click at [112, 346] on link "Registration History" at bounding box center [154, 344] width 168 height 17
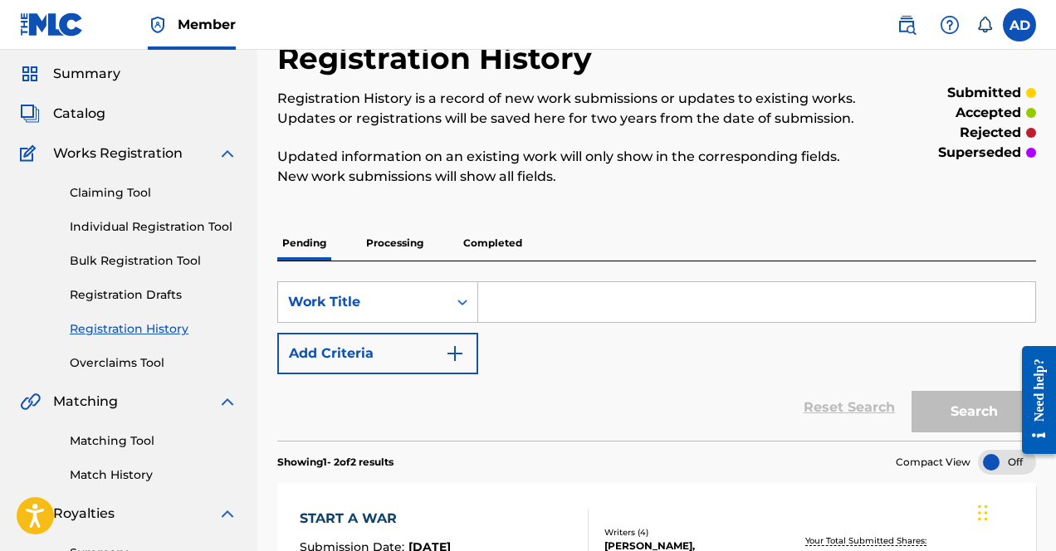
scroll to position [44, 0]
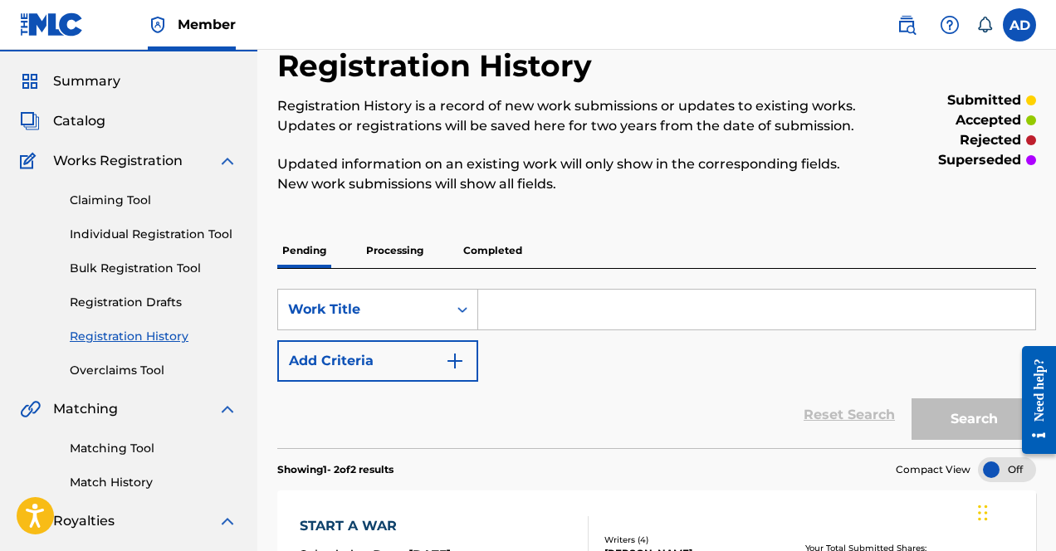
click at [504, 257] on p "Completed" at bounding box center [492, 250] width 69 height 35
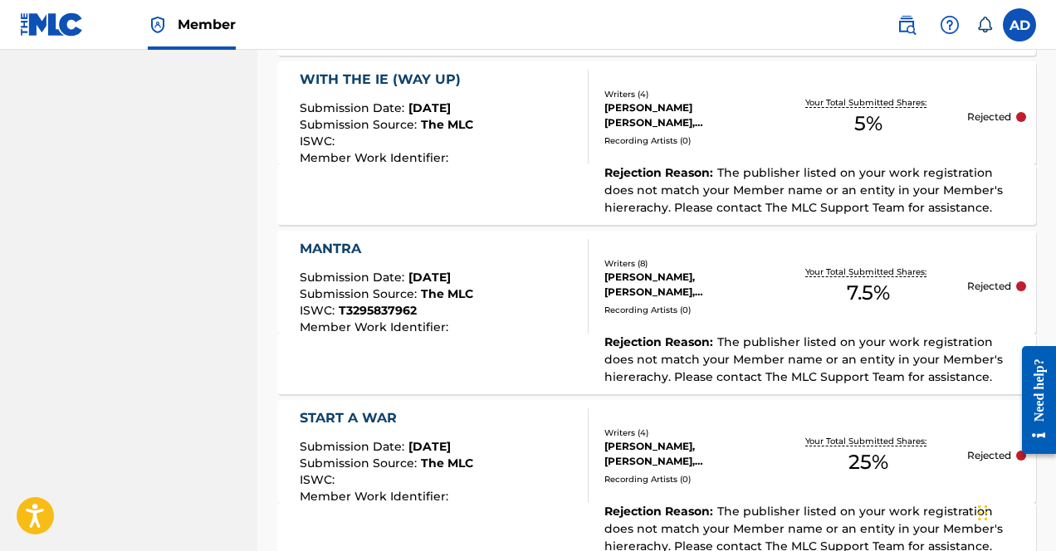
scroll to position [878, 0]
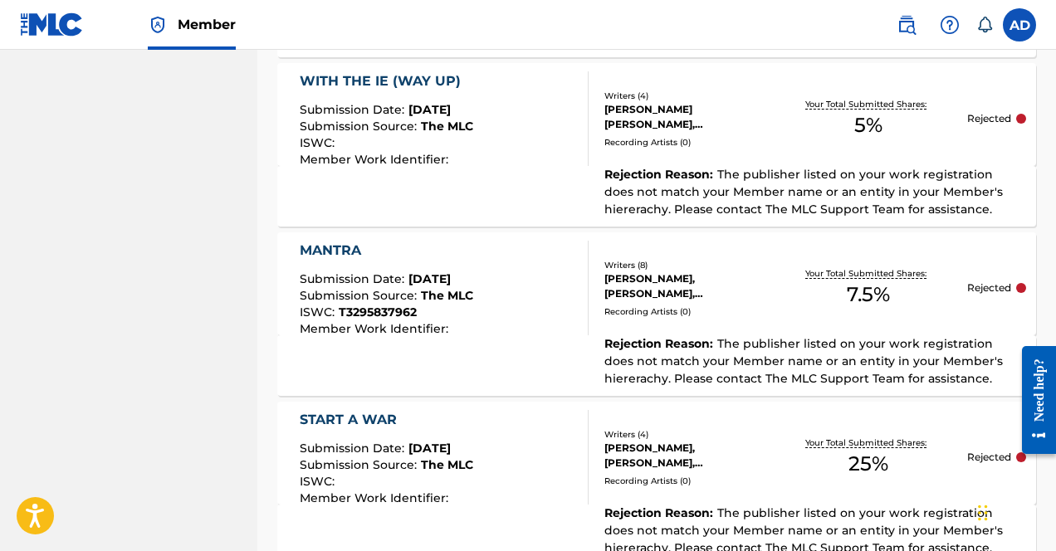
click at [397, 311] on span "T3295837962" at bounding box center [378, 312] width 78 height 15
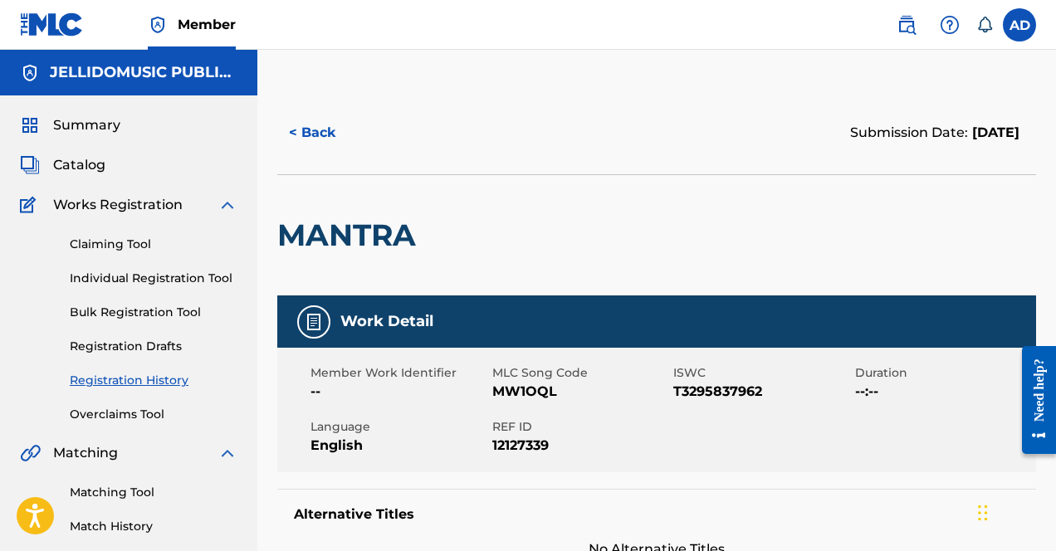
click at [153, 276] on link "Individual Registration Tool" at bounding box center [154, 278] width 168 height 17
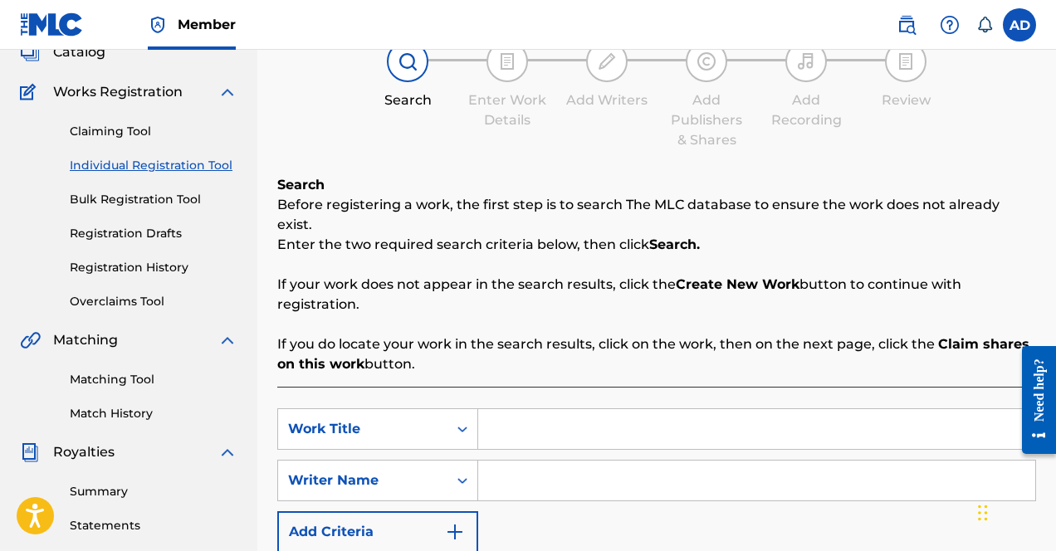
scroll to position [111, 0]
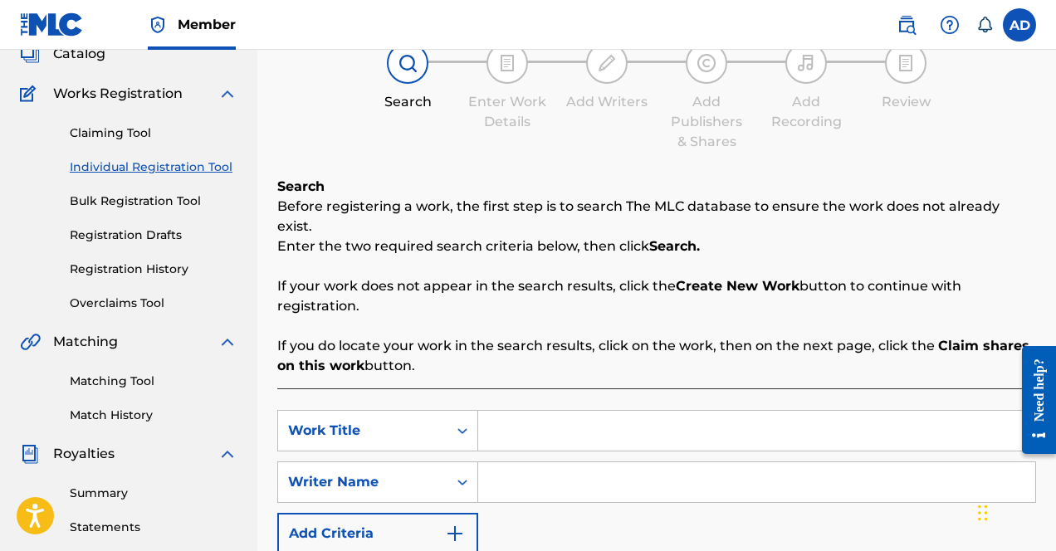
click at [502, 438] on div "SearchWithCriteria6adc1331-6e92-43e2-b6d6-5595b53c0810 Work Title SearchWithCri…" at bounding box center [656, 482] width 759 height 144
click at [525, 411] on input "Search Form" at bounding box center [756, 431] width 557 height 40
type input "mantra"
click at [577, 480] on input "Search Form" at bounding box center [756, 482] width 557 height 40
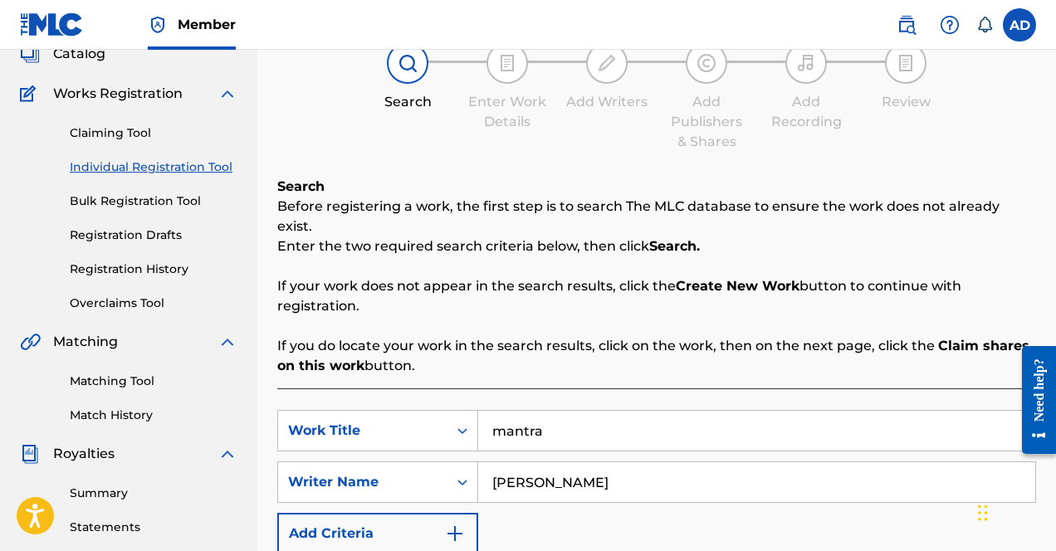
type input "[PERSON_NAME]"
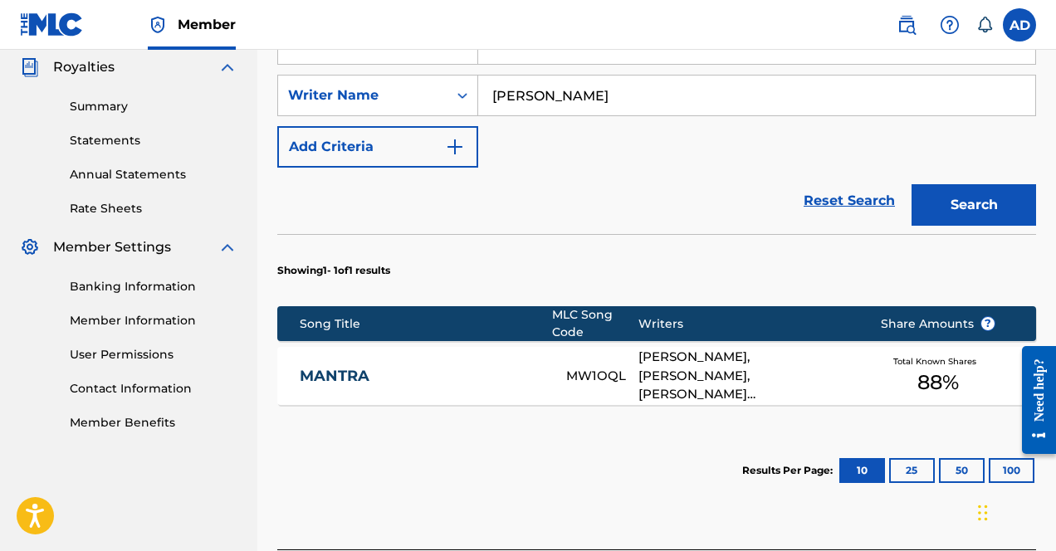
scroll to position [517, 0]
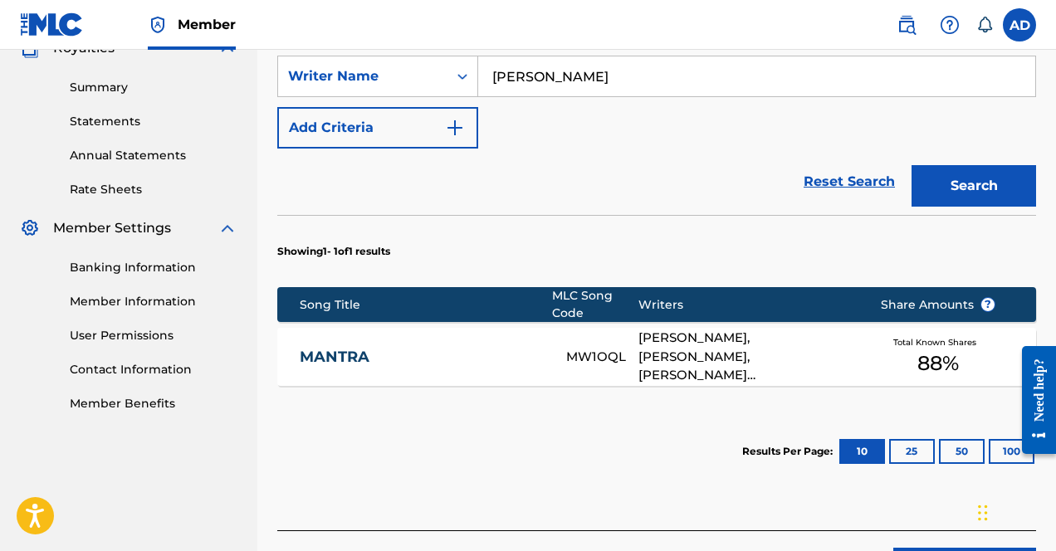
click at [468, 328] on div "MANTRA MW1OQL [PERSON_NAME], [PERSON_NAME], [PERSON_NAME] [PERSON_NAME] [PERSON…" at bounding box center [656, 357] width 759 height 58
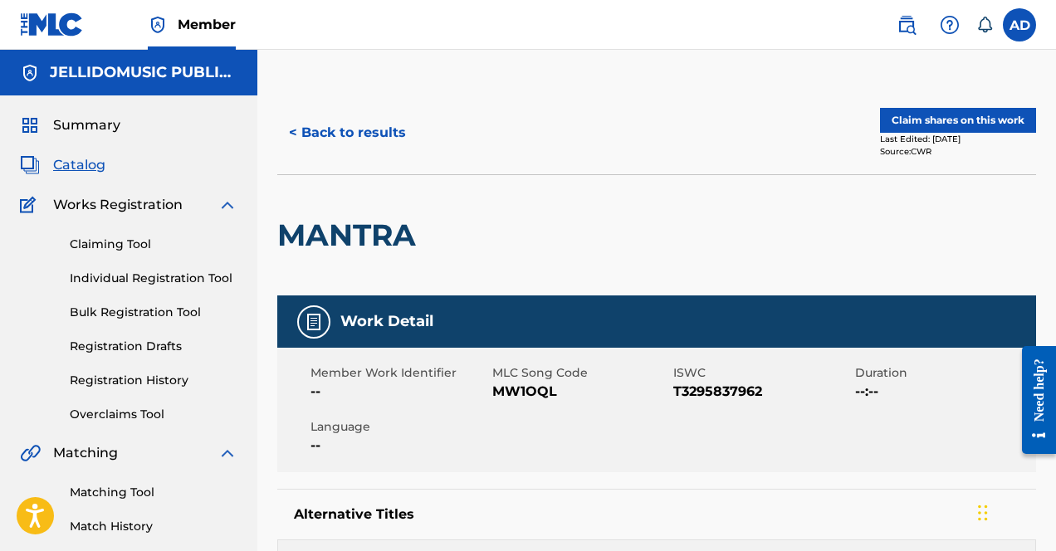
click at [913, 124] on button "Claim shares on this work" at bounding box center [958, 120] width 156 height 25
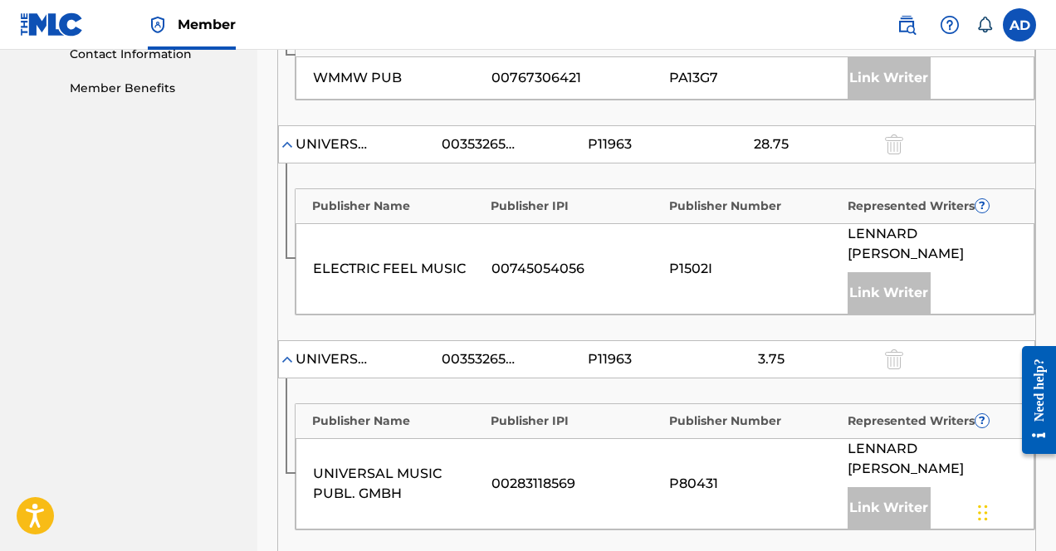
scroll to position [1551, 0]
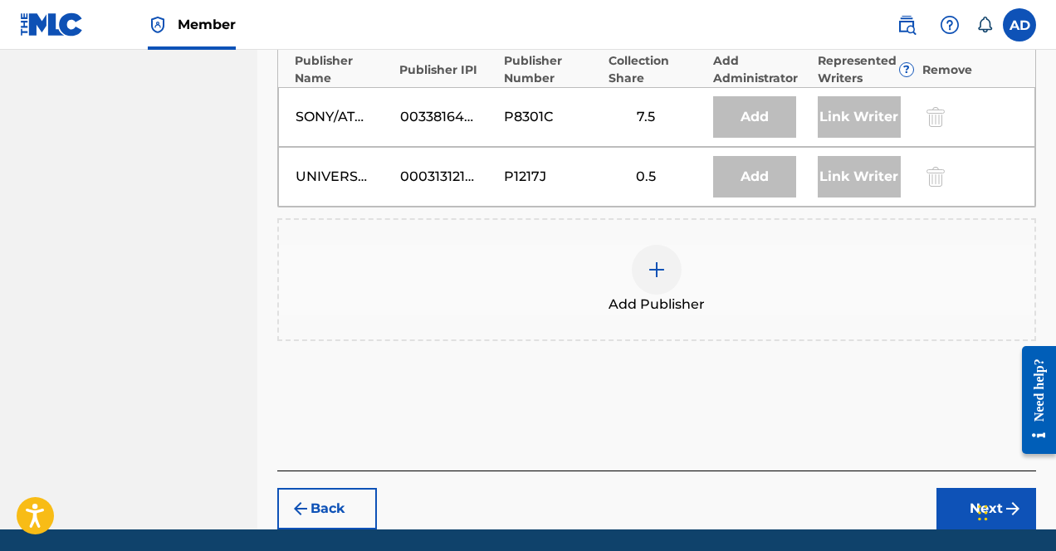
click at [670, 258] on div "Add Publisher" at bounding box center [656, 279] width 759 height 123
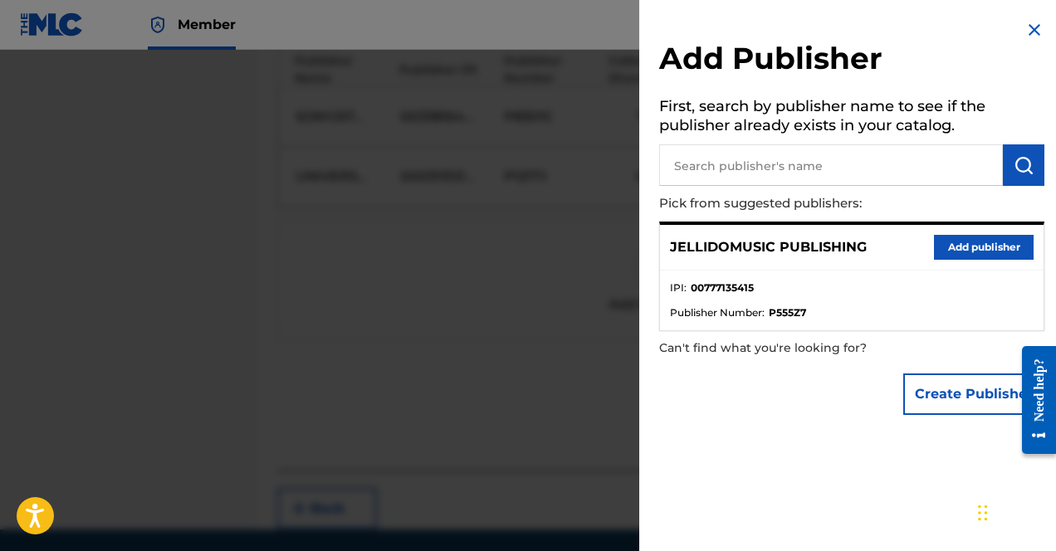
click at [913, 250] on button "Add publisher" at bounding box center [984, 247] width 100 height 25
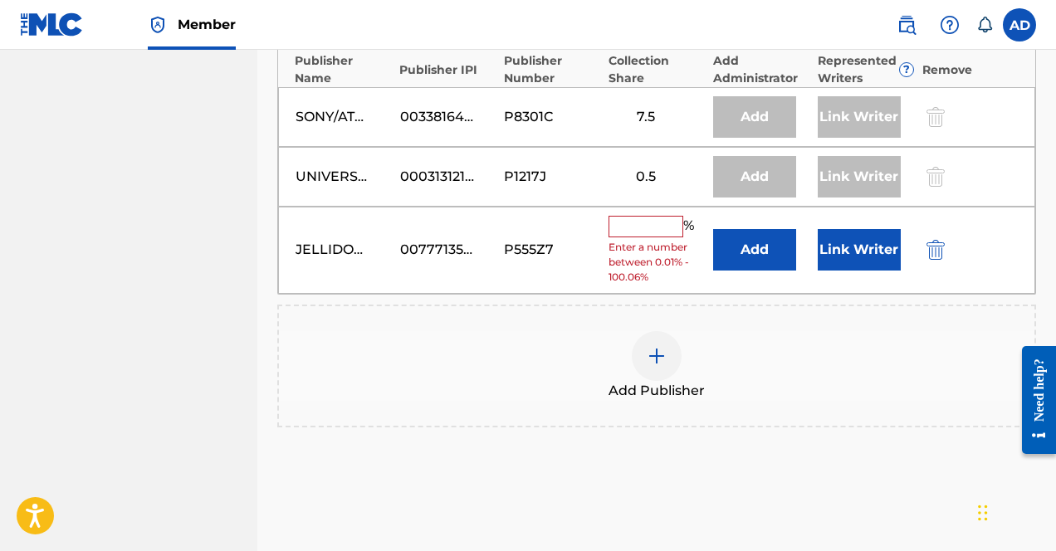
click at [652, 216] on input "text" at bounding box center [646, 227] width 75 height 22
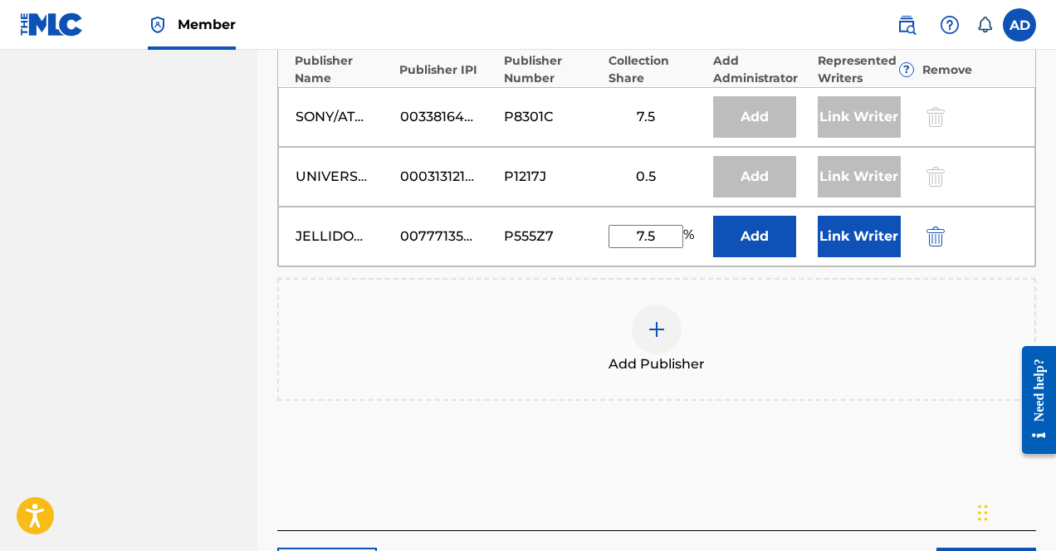
type input "7.5"
click at [773, 278] on div "Add Publisher" at bounding box center [656, 339] width 759 height 123
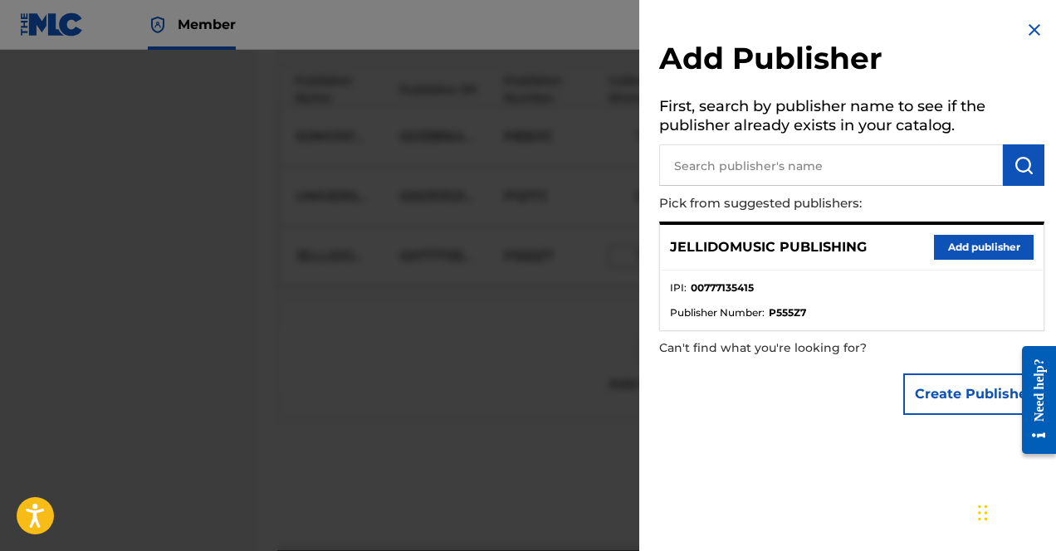
scroll to position [1533, 0]
click at [913, 28] on img at bounding box center [1035, 30] width 20 height 20
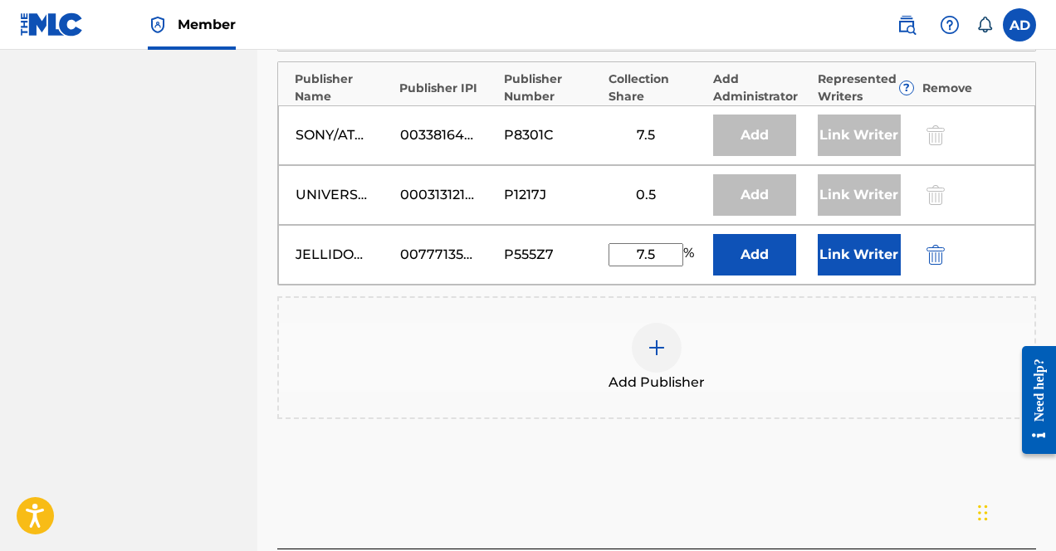
click at [853, 234] on button "Link Writer" at bounding box center [859, 255] width 83 height 42
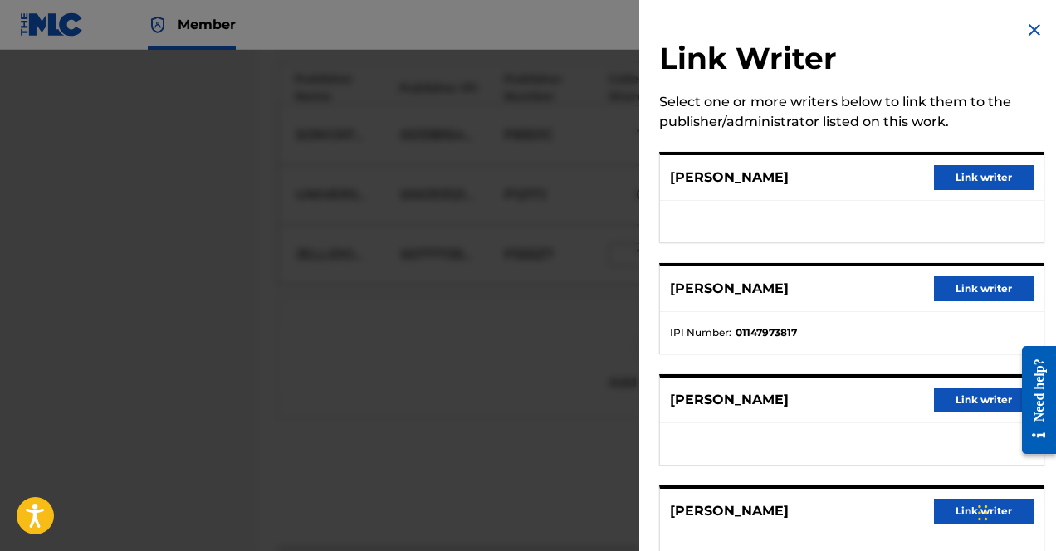
click at [913, 169] on button "Link writer" at bounding box center [984, 177] width 100 height 25
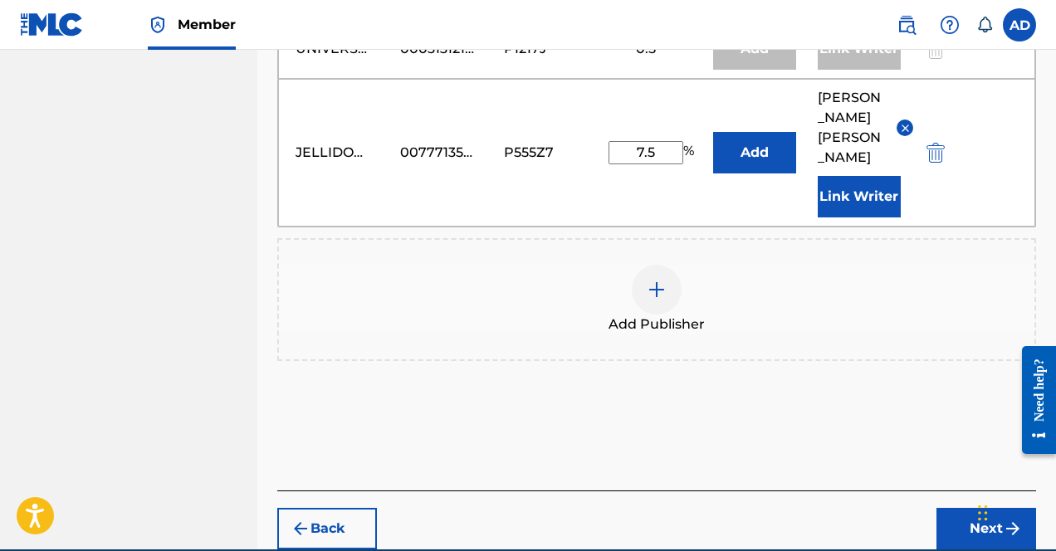
click at [913, 508] on button "Next" at bounding box center [987, 529] width 100 height 42
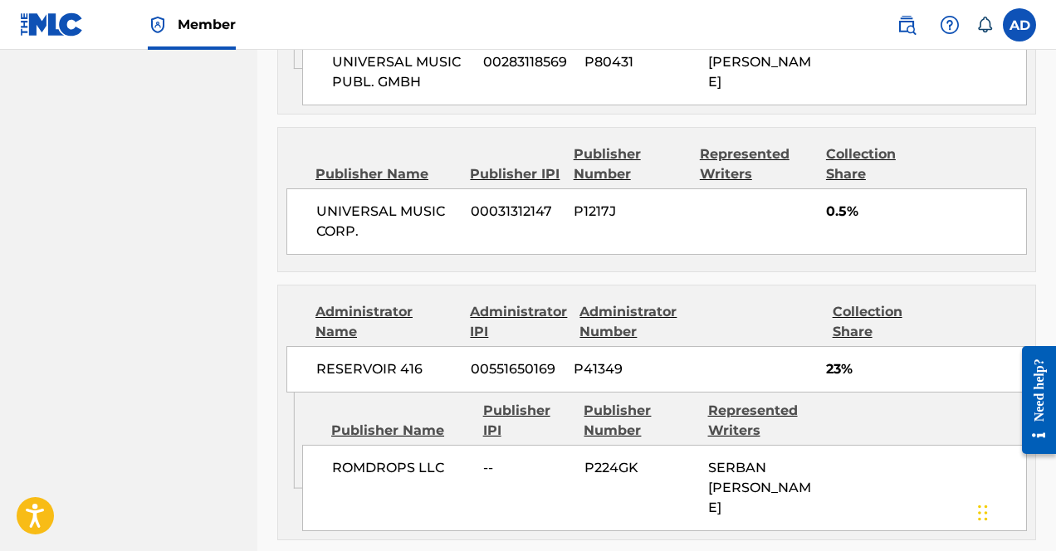
scroll to position [2294, 0]
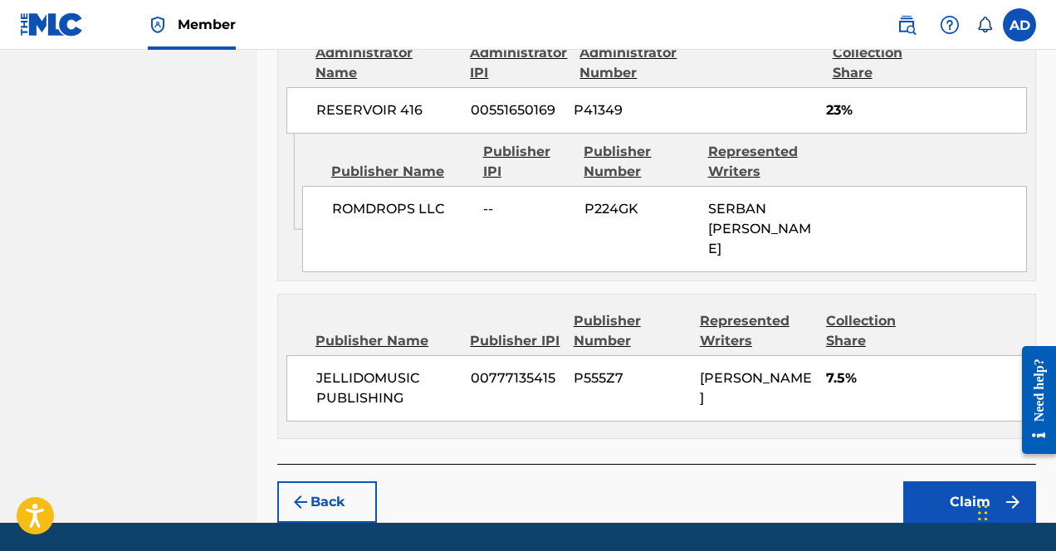
click at [913, 482] on button "Claim" at bounding box center [969, 503] width 133 height 42
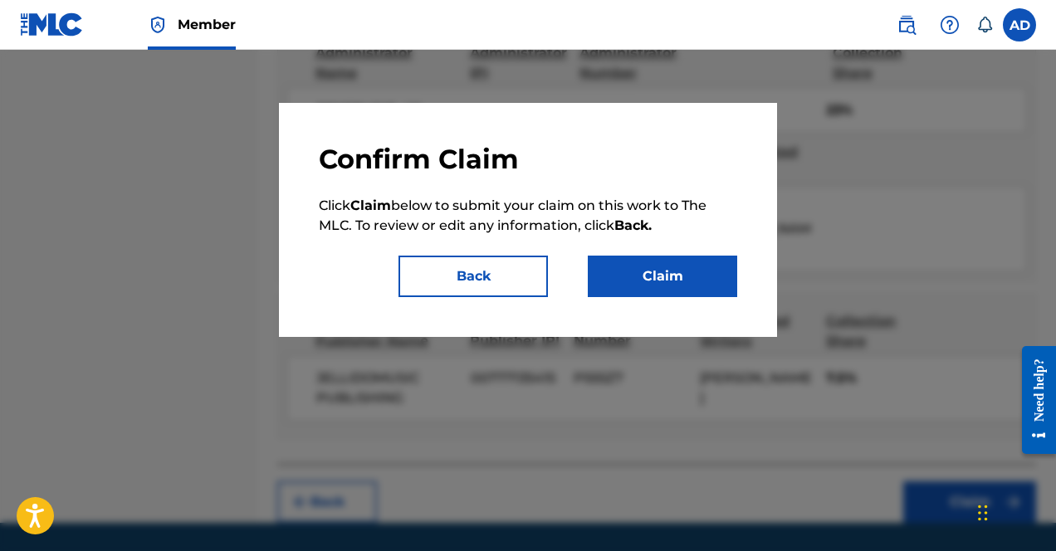
click at [653, 296] on button "Claim" at bounding box center [662, 277] width 149 height 42
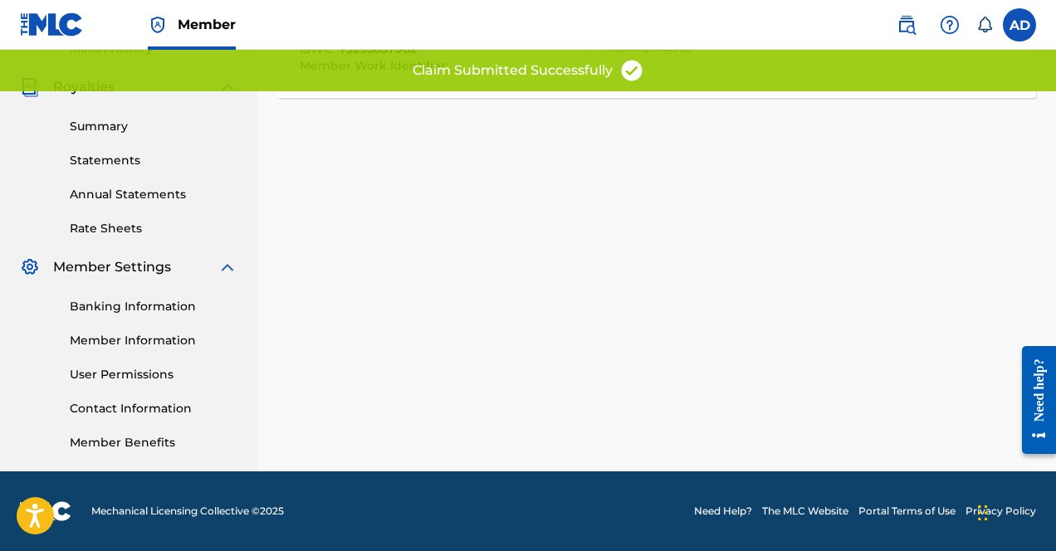
scroll to position [0, 0]
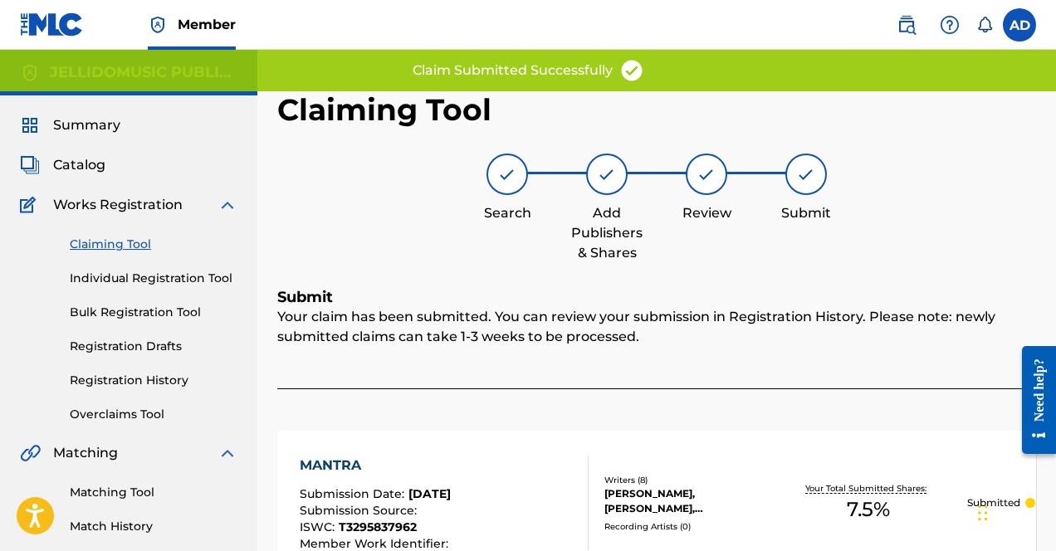
click at [147, 384] on link "Registration History" at bounding box center [154, 380] width 168 height 17
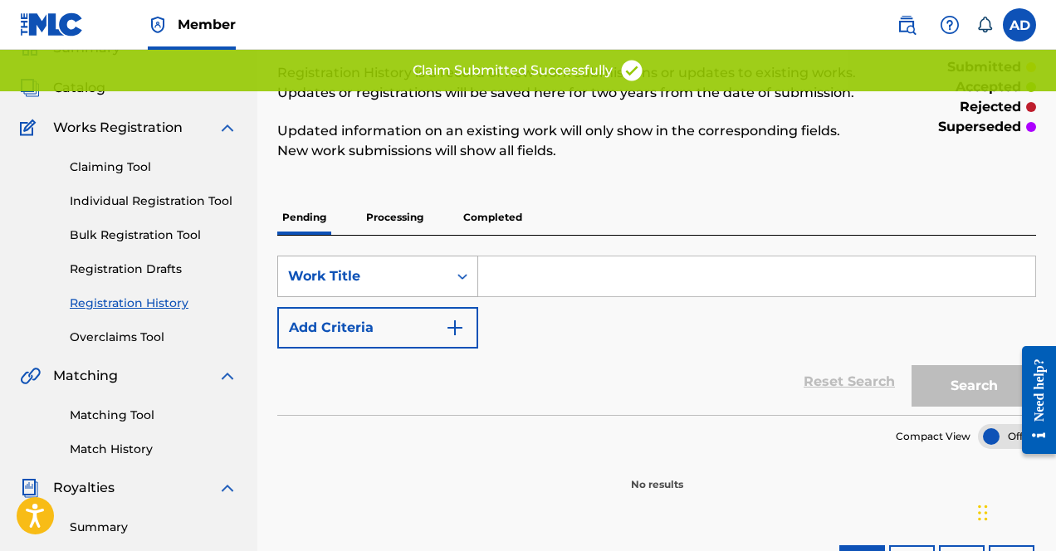
scroll to position [78, 0]
click at [394, 208] on p "Processing" at bounding box center [394, 216] width 67 height 35
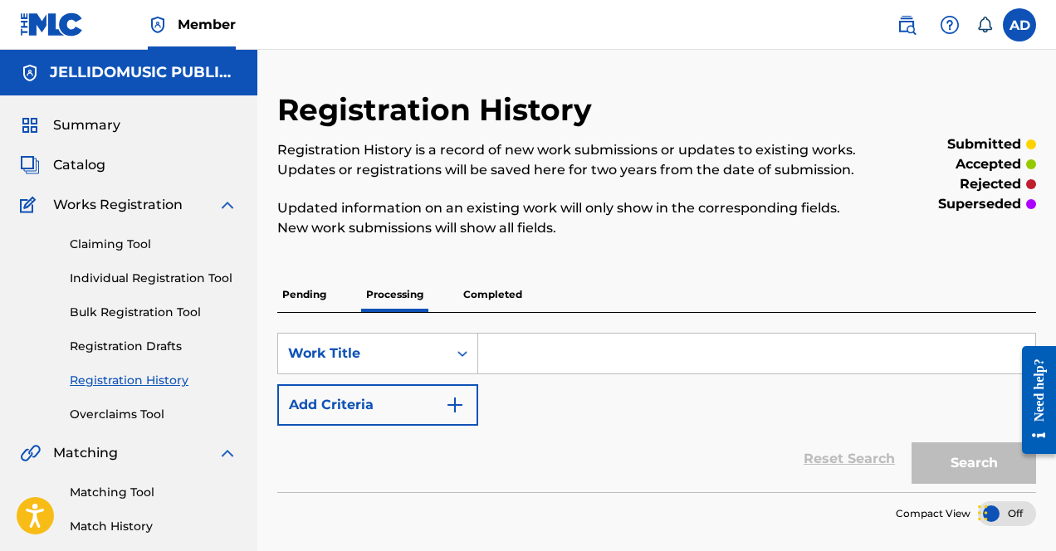
click at [493, 286] on p "Completed" at bounding box center [492, 294] width 69 height 35
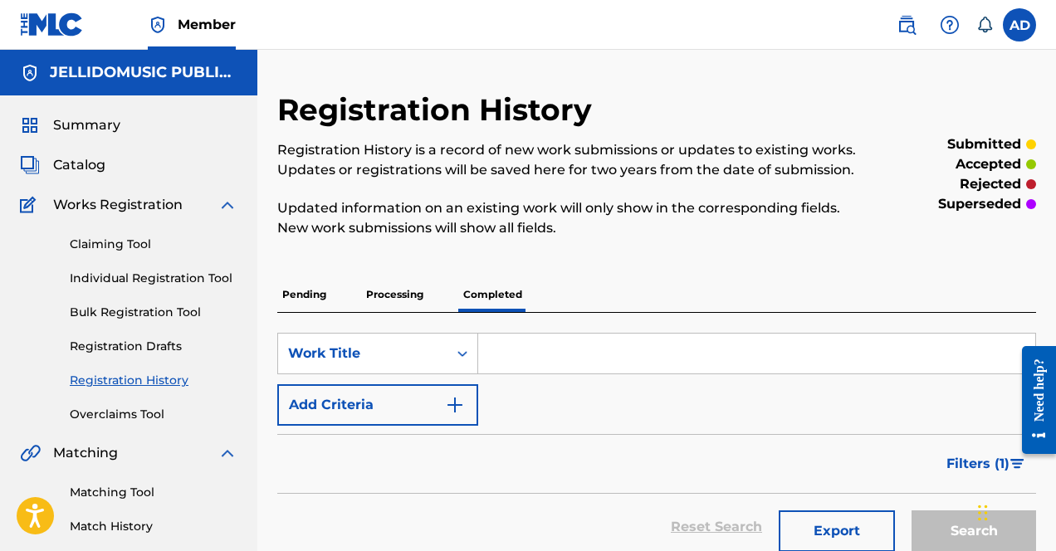
click at [148, 279] on link "Individual Registration Tool" at bounding box center [154, 278] width 168 height 17
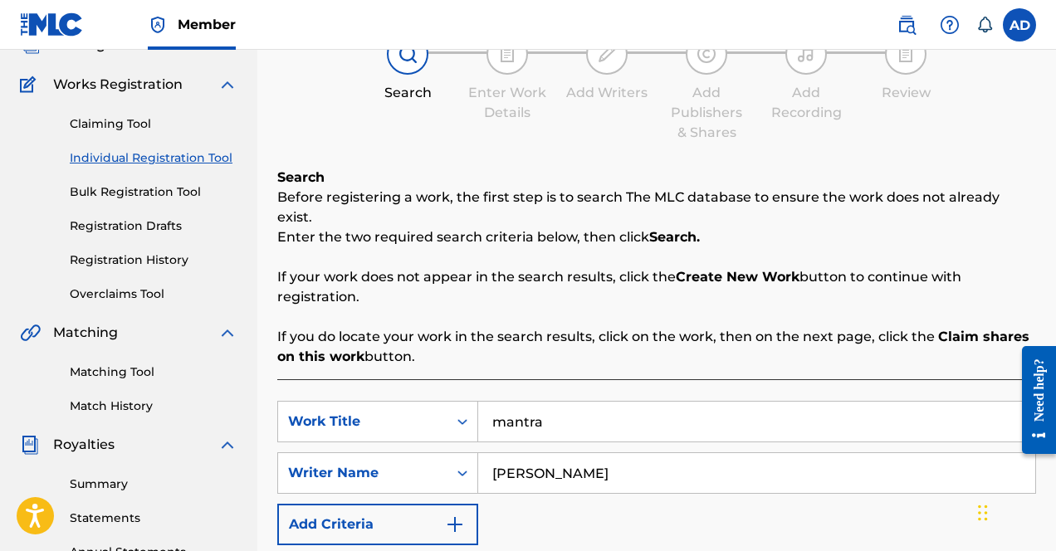
scroll to position [130, 0]
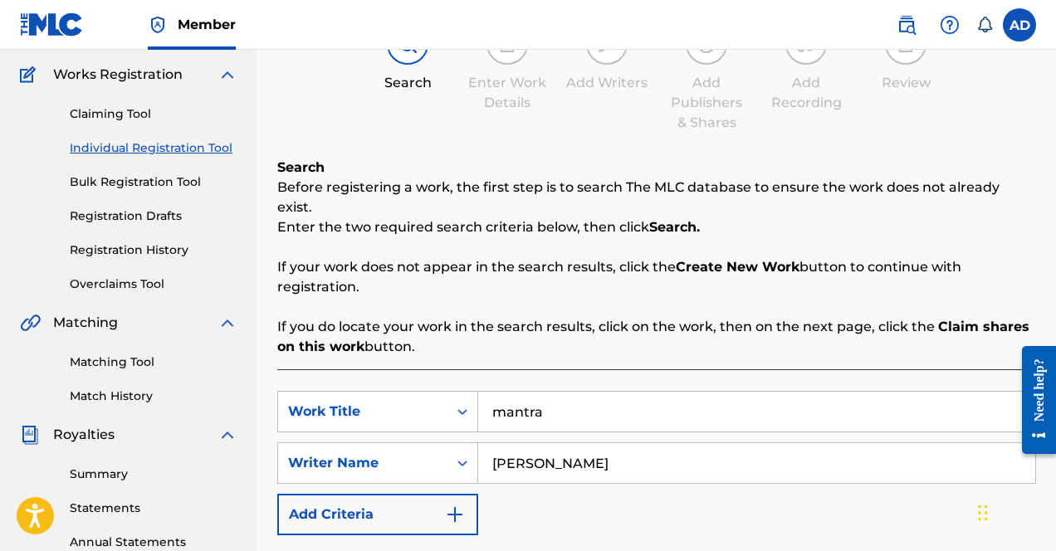
click at [549, 394] on input "mantra" at bounding box center [756, 412] width 557 height 40
type input "with the ie"
click at [552, 443] on input "[PERSON_NAME]" at bounding box center [756, 463] width 557 height 40
type input "[PERSON_NAME]"
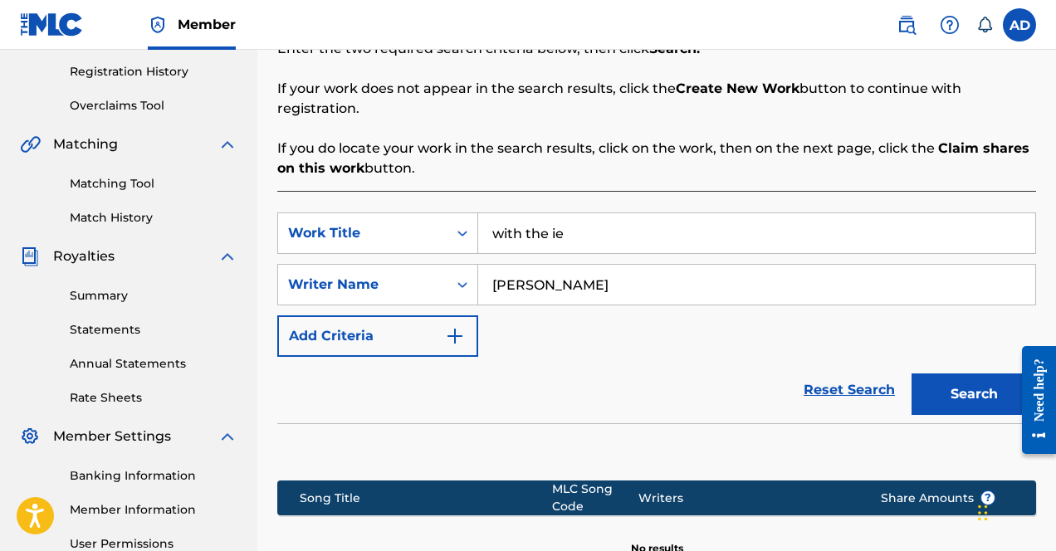
scroll to position [308, 0]
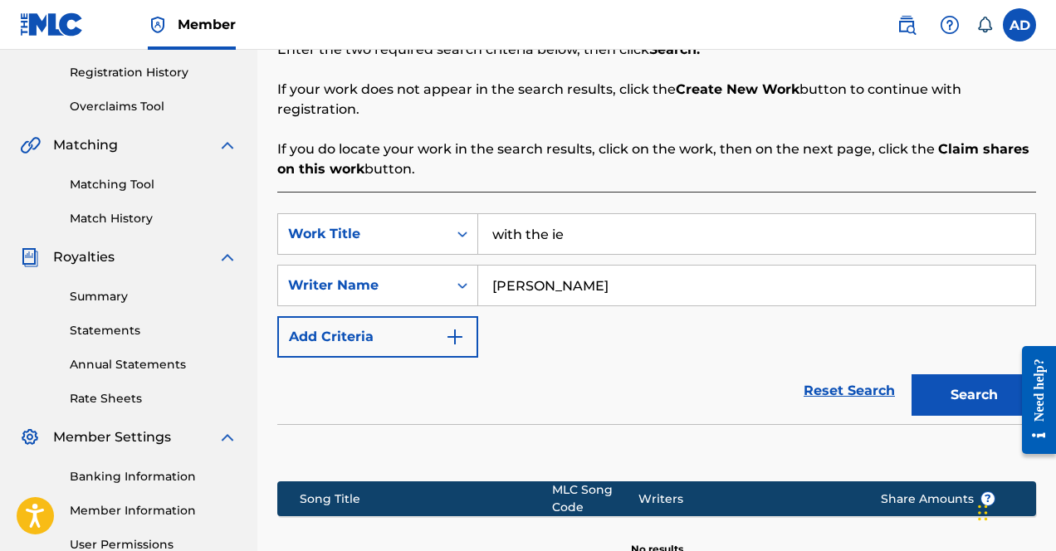
click at [583, 224] on input "with the ie" at bounding box center [756, 234] width 557 height 40
type input "with the ie (way up)"
click at [912, 374] on button "Search" at bounding box center [974, 395] width 125 height 42
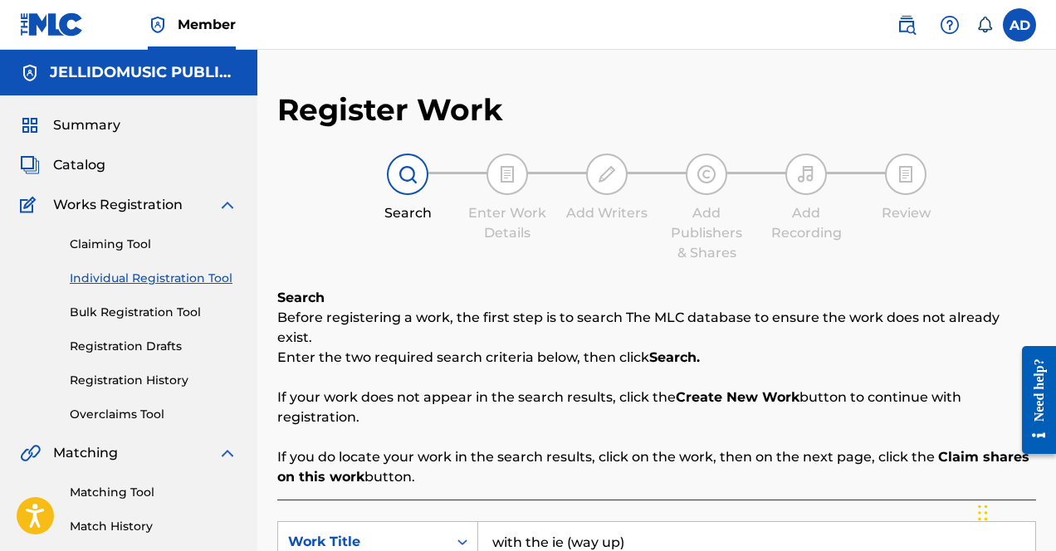
scroll to position [161, 0]
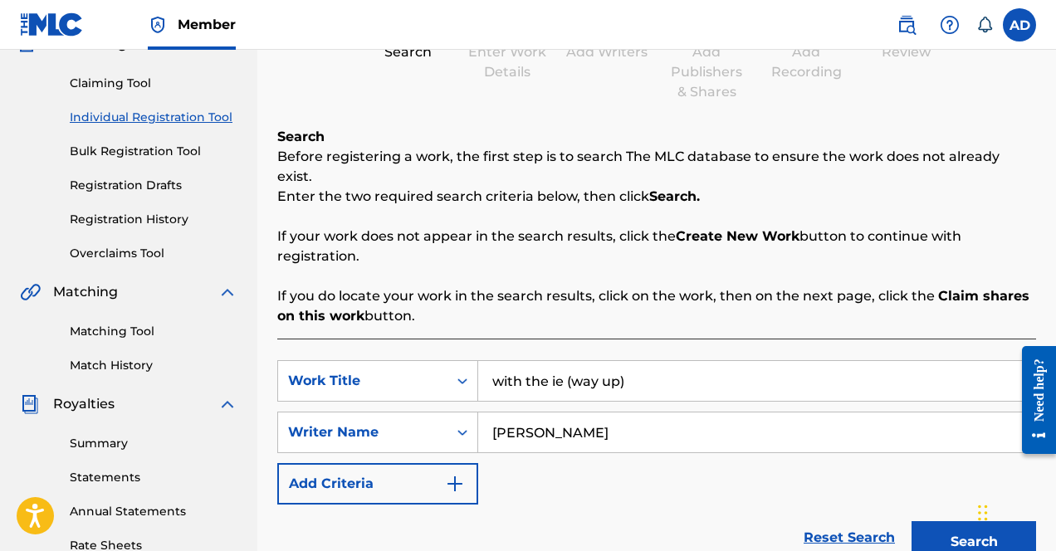
drag, startPoint x: 656, startPoint y: 354, endPoint x: 656, endPoint y: 373, distance: 19.1
click at [656, 361] on input "with the ie (way up)" at bounding box center [756, 381] width 557 height 40
click at [517, 413] on input "[PERSON_NAME]" at bounding box center [756, 433] width 557 height 40
type input "[PERSON_NAME]"
click at [912, 521] on button "Search" at bounding box center [974, 542] width 125 height 42
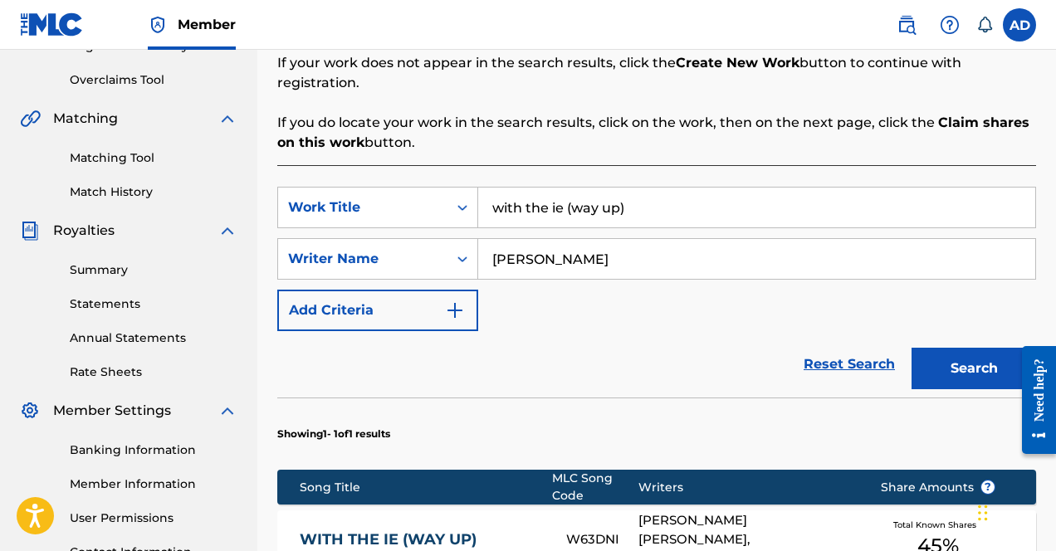
scroll to position [369, 0]
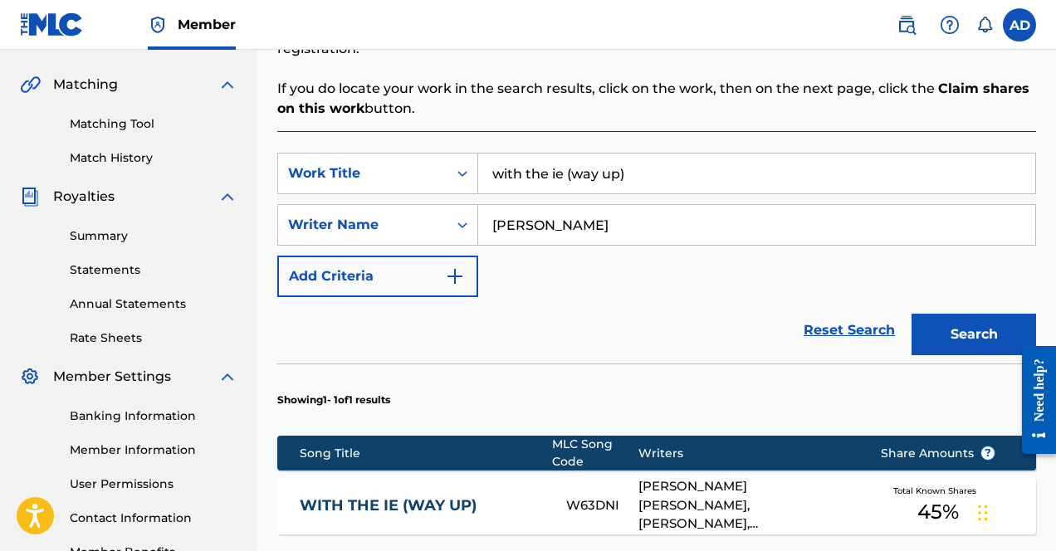
click at [584, 499] on div "WITH THE IE (WAY UP) W63DNI [PERSON_NAME] [PERSON_NAME], [PERSON_NAME], [PERSON…" at bounding box center [656, 506] width 759 height 58
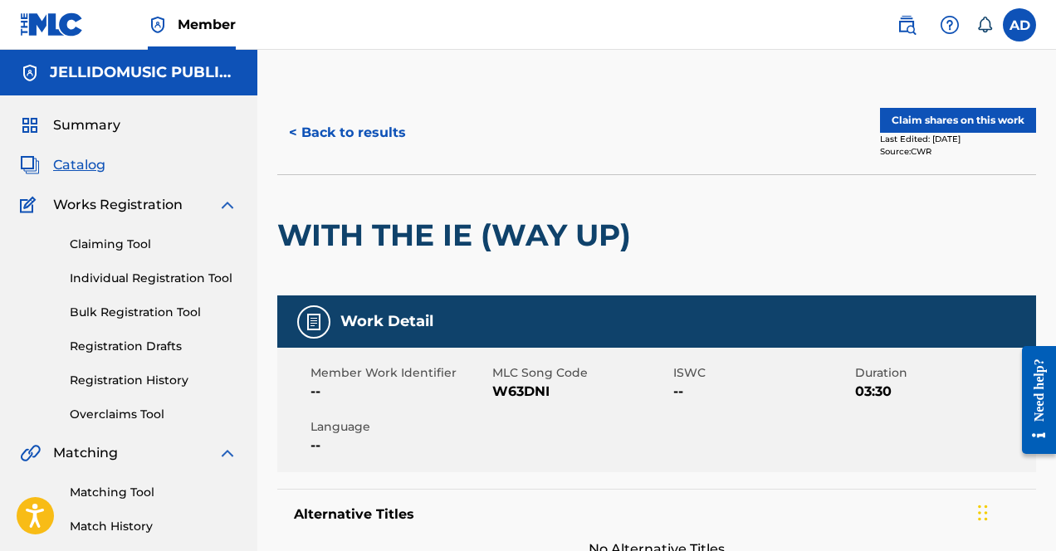
click at [913, 131] on button "Claim shares on this work" at bounding box center [958, 120] width 156 height 25
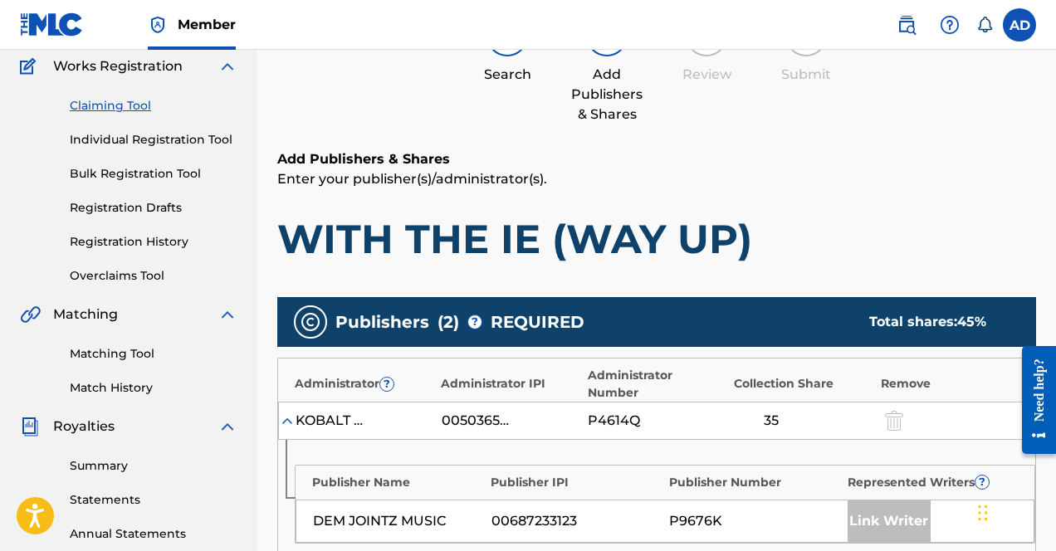
scroll to position [703, 0]
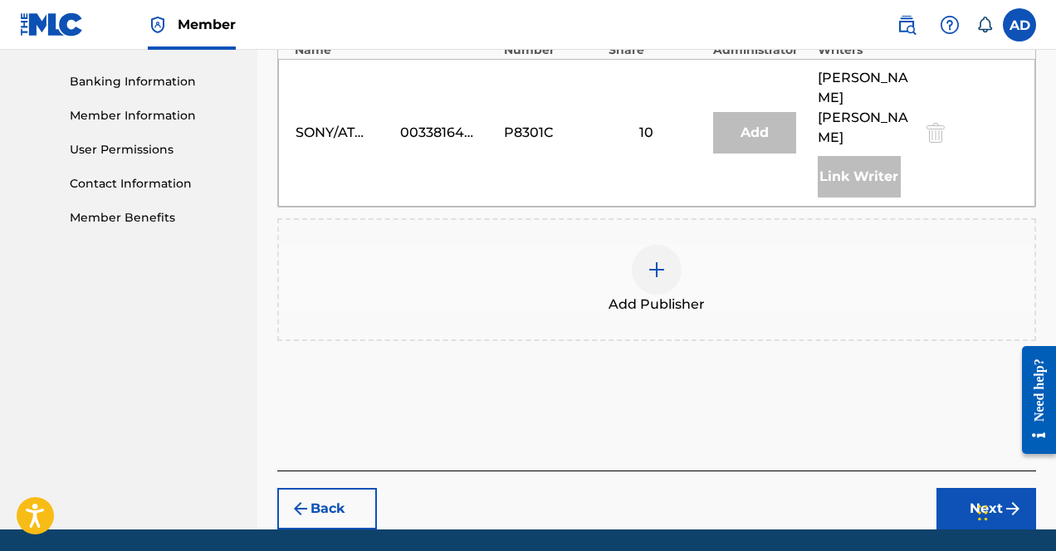
click at [655, 260] on img at bounding box center [657, 270] width 20 height 20
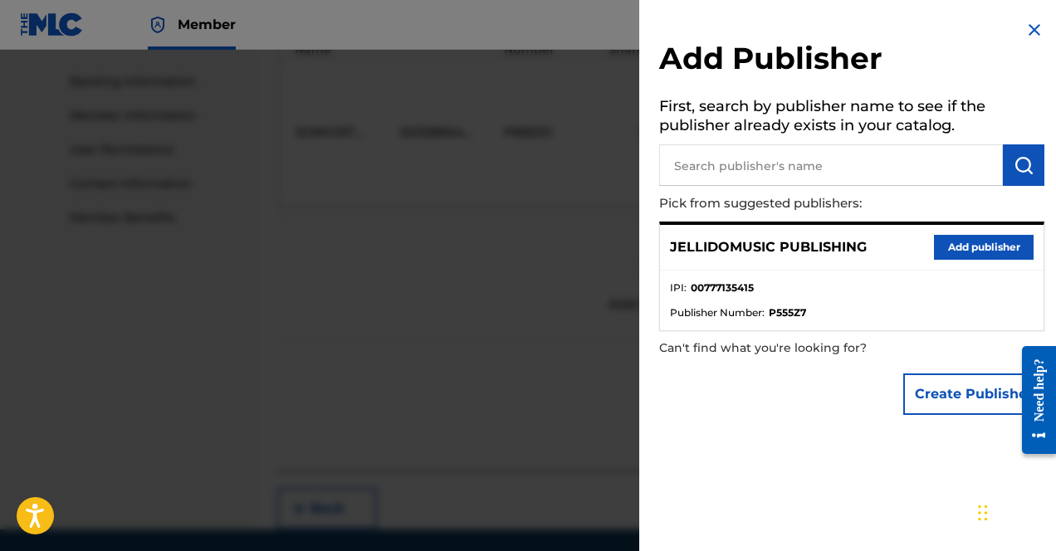
click at [913, 252] on button "Add publisher" at bounding box center [984, 247] width 100 height 25
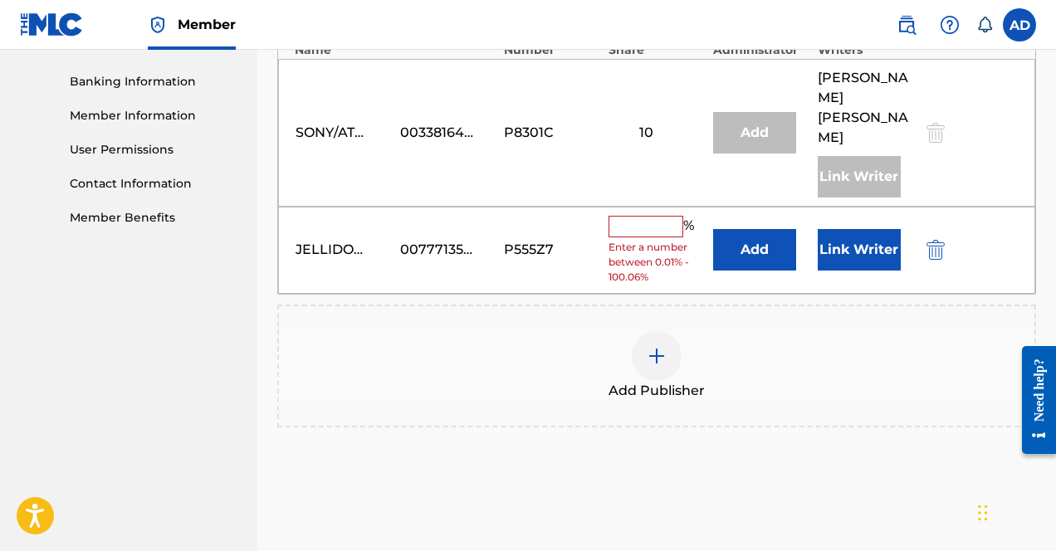
click at [640, 216] on input "text" at bounding box center [646, 227] width 75 height 22
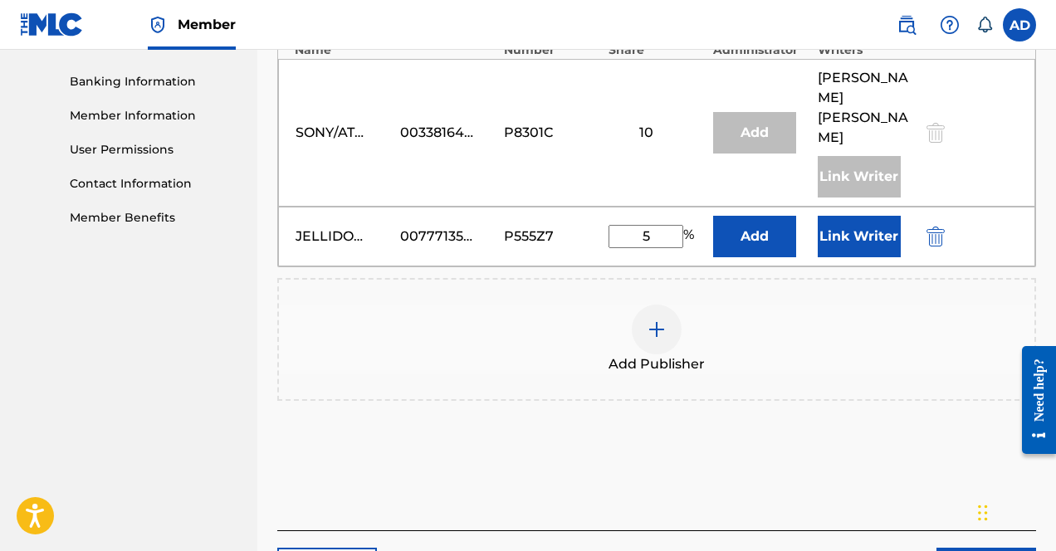
type input "5"
click at [753, 335] on div "Add Publisher" at bounding box center [656, 339] width 759 height 123
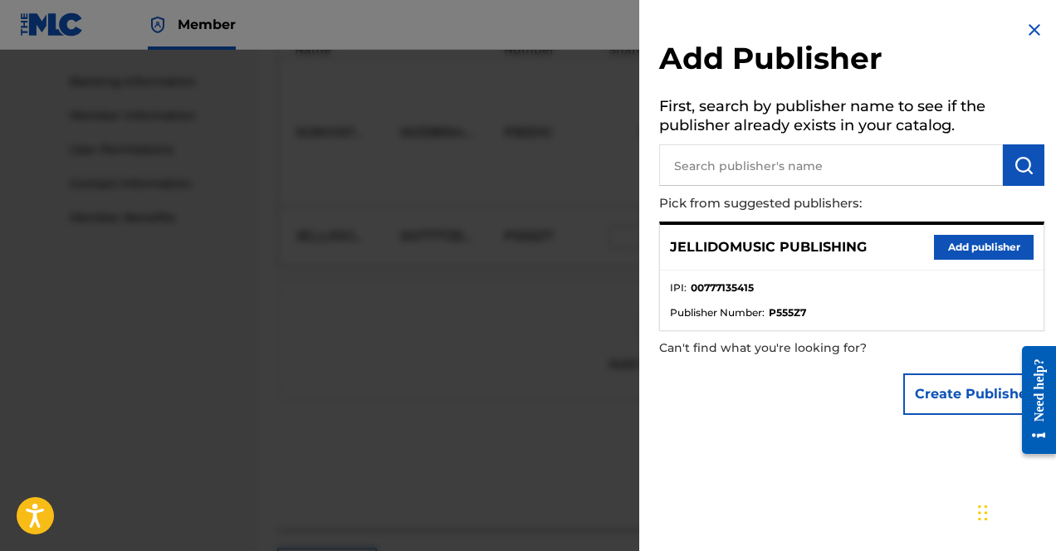
click at [913, 23] on img at bounding box center [1035, 30] width 20 height 20
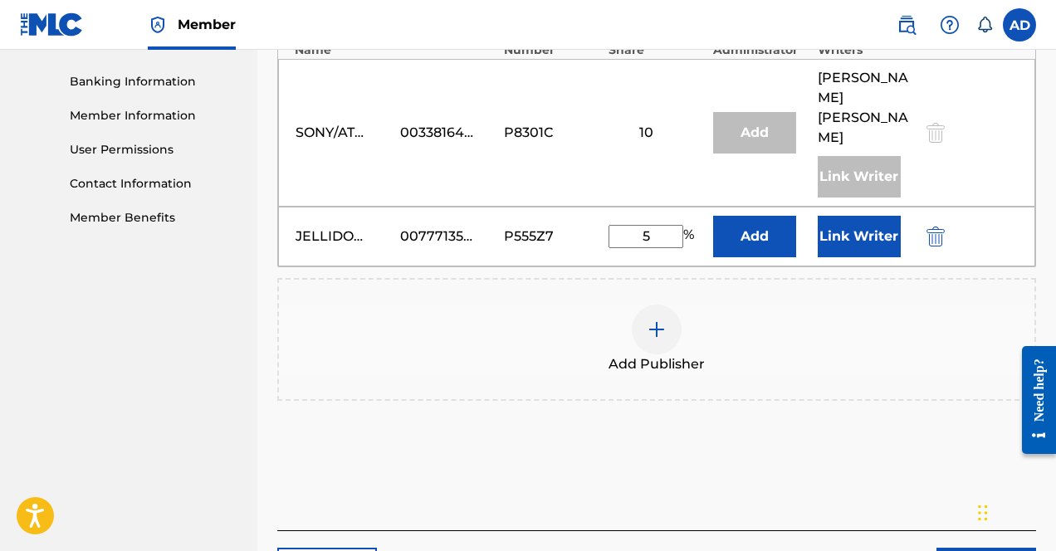
click at [852, 216] on button "Link Writer" at bounding box center [859, 237] width 83 height 42
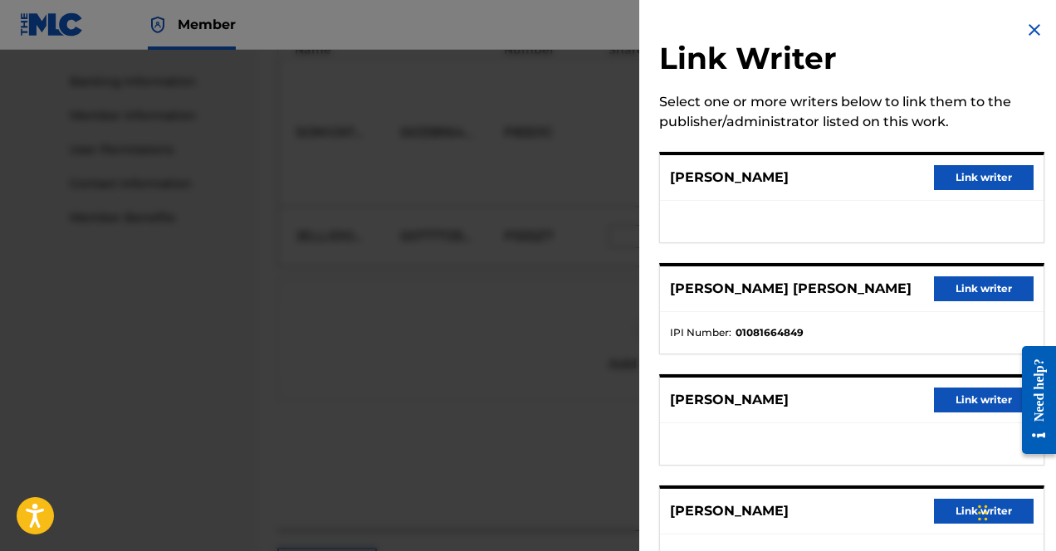
click at [913, 188] on button "Link writer" at bounding box center [984, 177] width 100 height 25
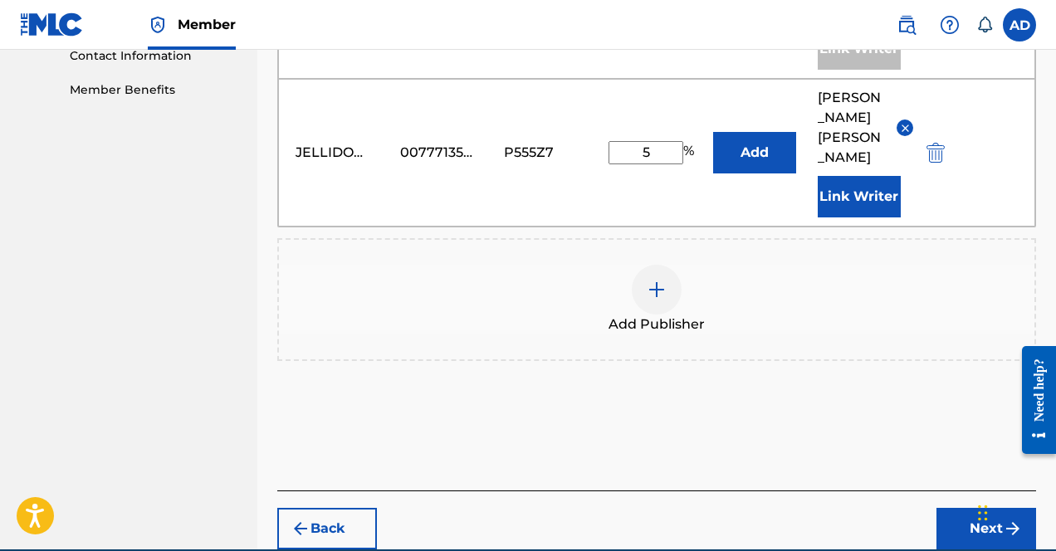
click at [913, 508] on button "Next" at bounding box center [987, 529] width 100 height 42
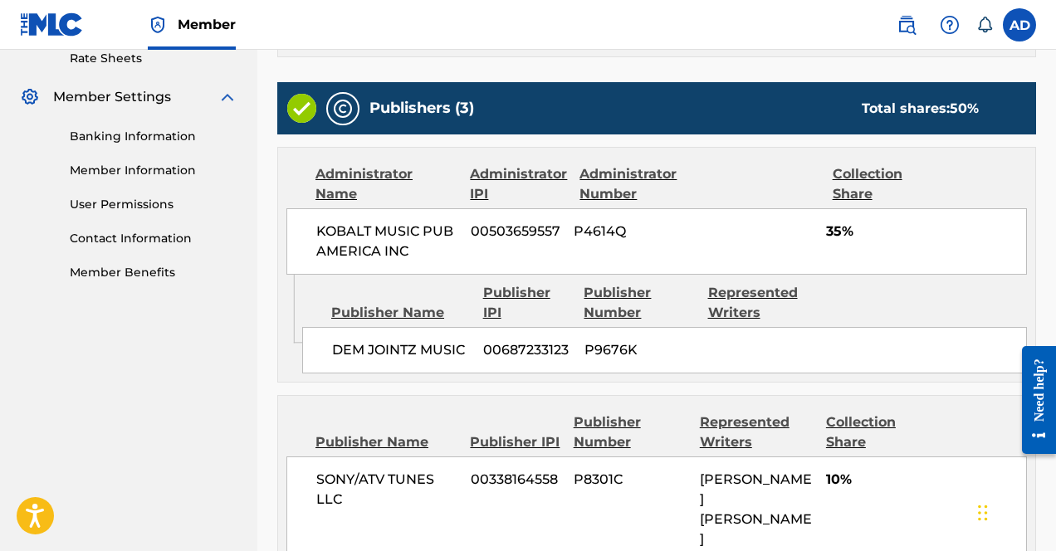
scroll to position [935, 0]
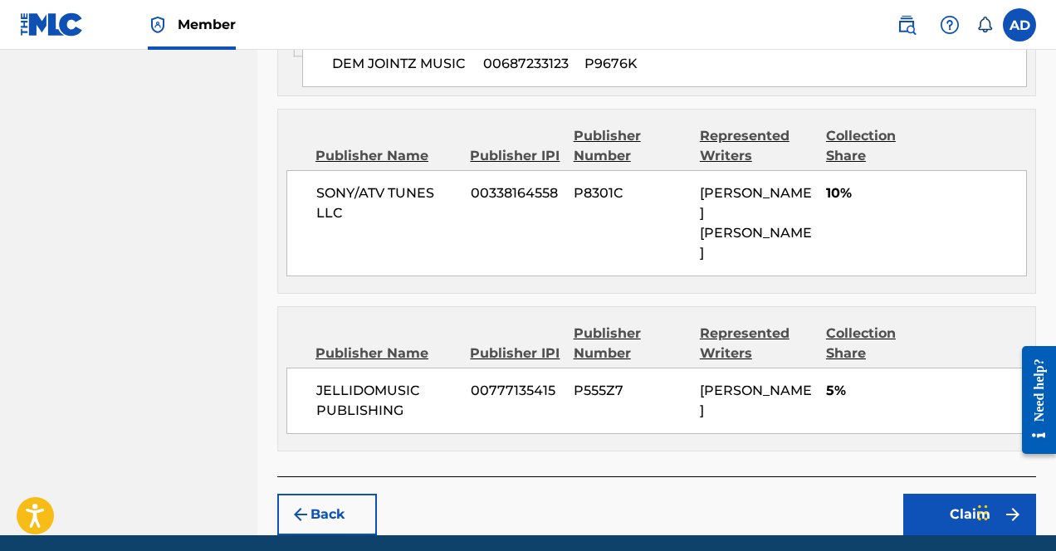
click at [913, 494] on button "Claim" at bounding box center [969, 515] width 133 height 42
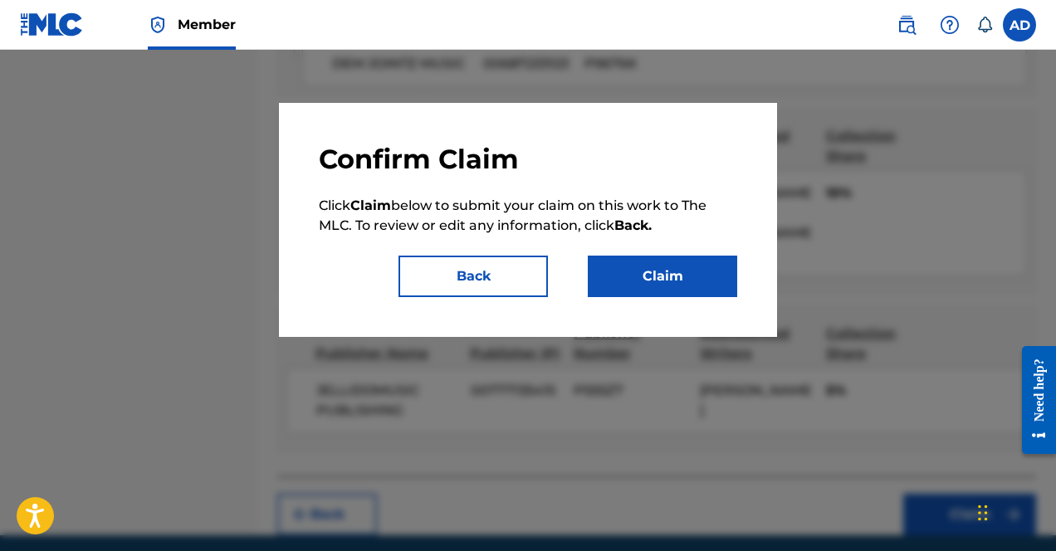
click at [656, 265] on button "Claim" at bounding box center [662, 277] width 149 height 42
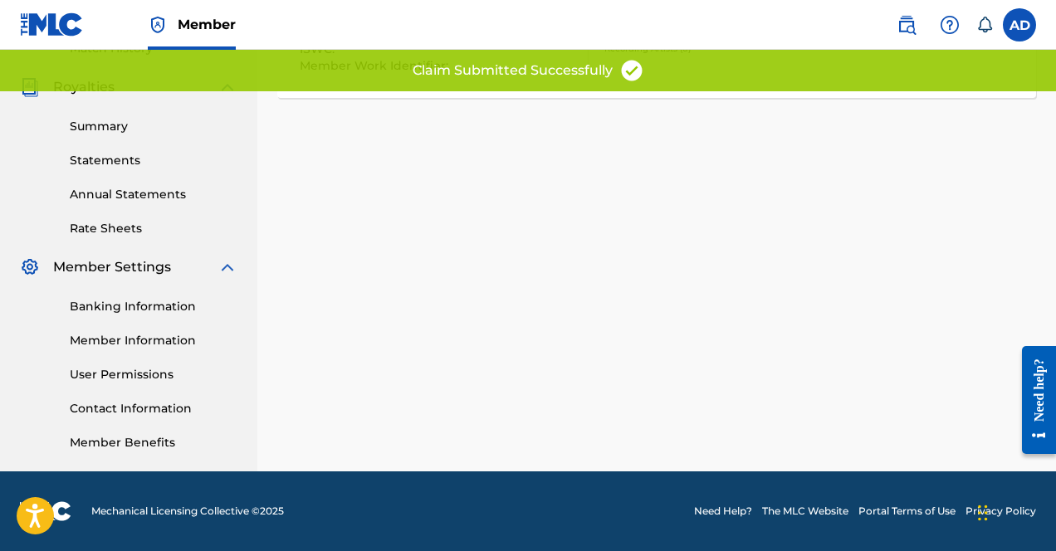
scroll to position [0, 0]
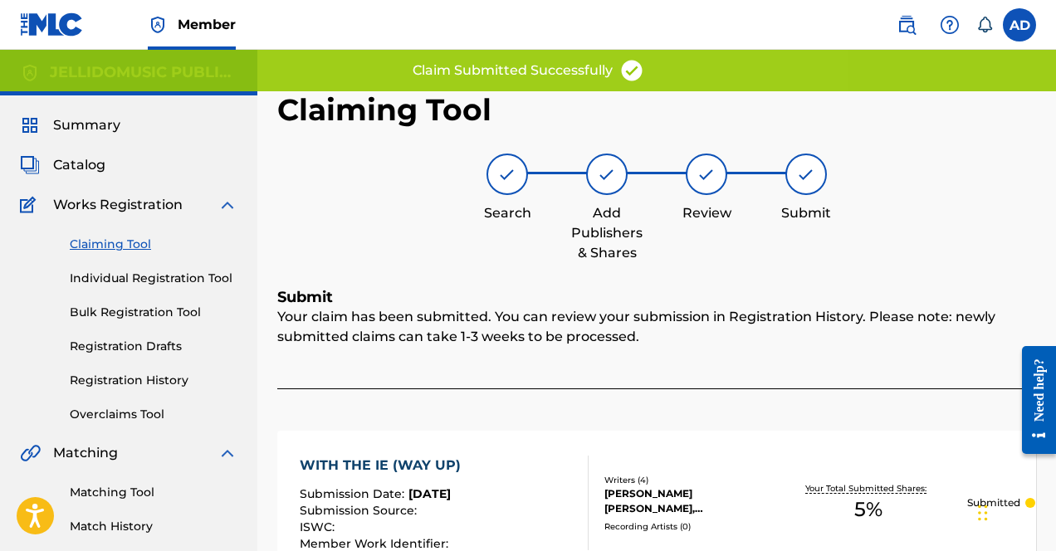
click at [137, 394] on div "Claiming Tool Individual Registration Tool Bulk Registration Tool Registration …" at bounding box center [129, 319] width 218 height 208
click at [161, 372] on link "Registration History" at bounding box center [154, 380] width 168 height 17
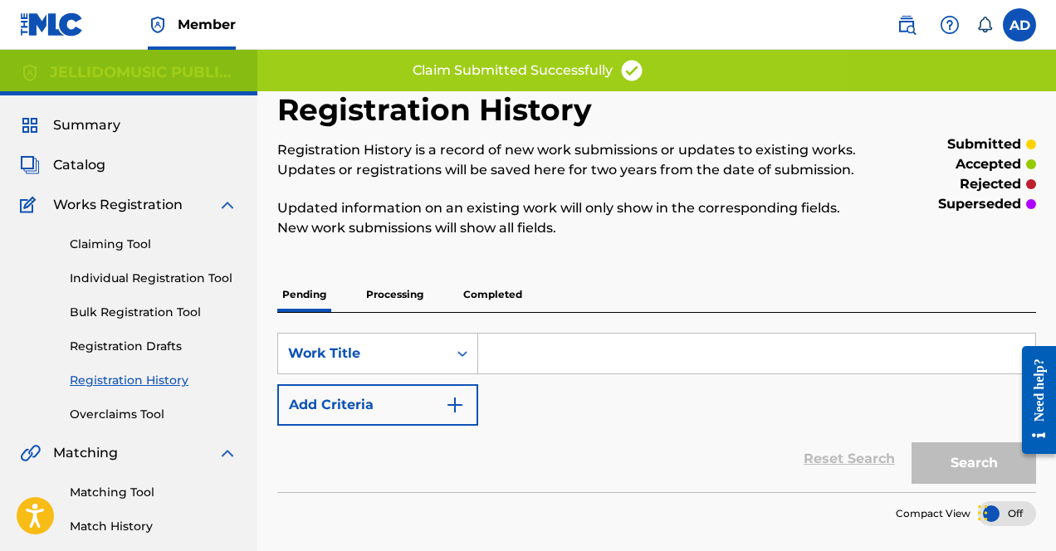
click at [465, 292] on p "Completed" at bounding box center [492, 294] width 69 height 35
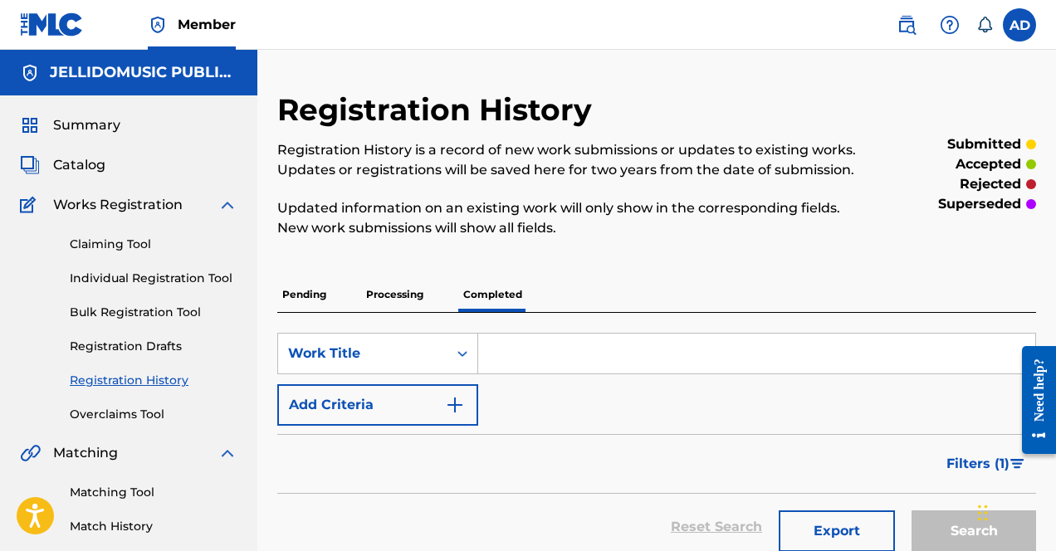
click at [157, 278] on link "Individual Registration Tool" at bounding box center [154, 278] width 168 height 17
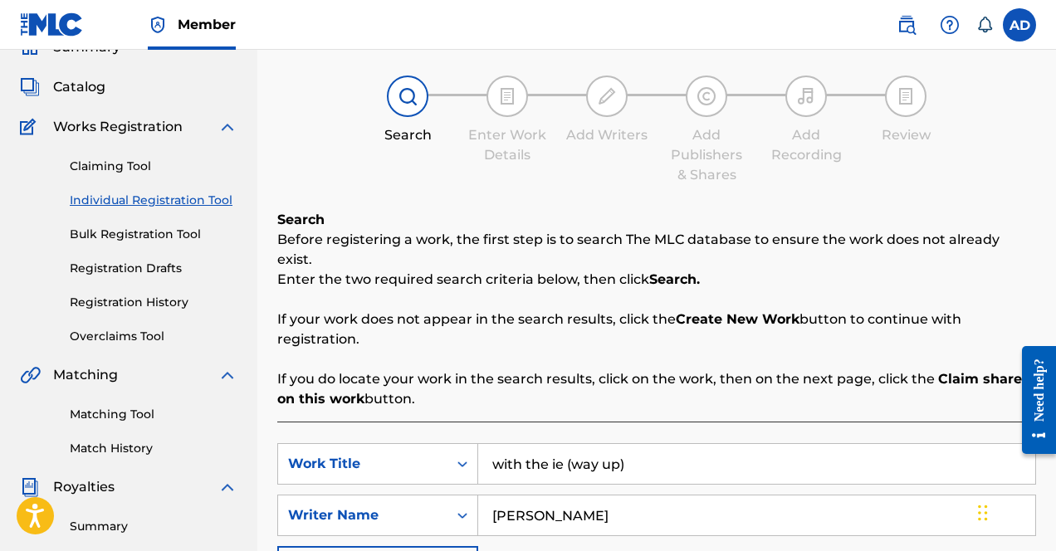
scroll to position [82, 0]
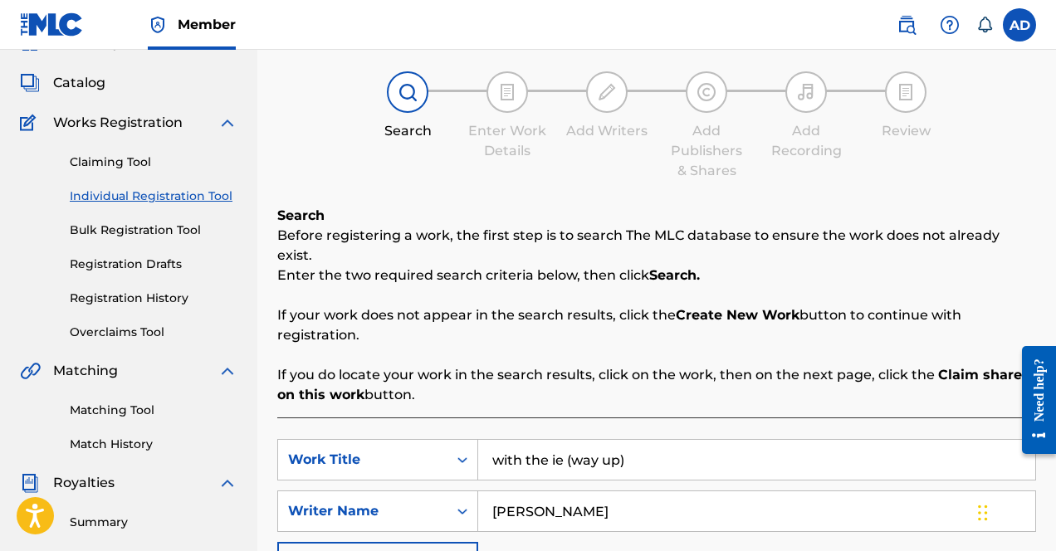
click at [544, 467] on div "SearchWithCriteria6adc1331-6e92-43e2-b6d6-5595b53c0810 Work Title with the ie (…" at bounding box center [656, 511] width 759 height 144
click at [533, 447] on input "with the ie (way up)" at bounding box center [756, 460] width 557 height 40
type input "j"
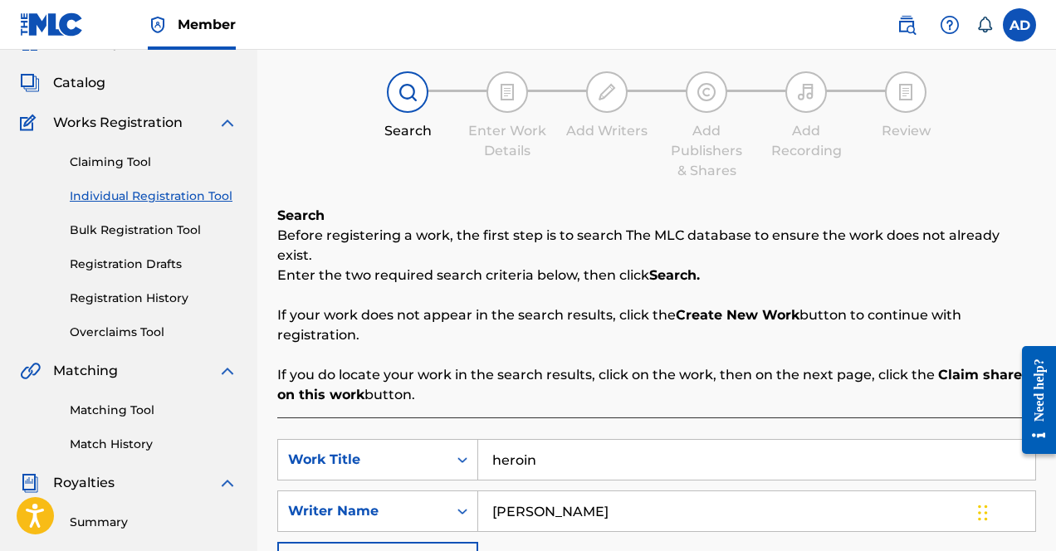
type input "heroin"
click at [644, 497] on input "[PERSON_NAME]" at bounding box center [756, 512] width 557 height 40
type input "[PERSON_NAME]"
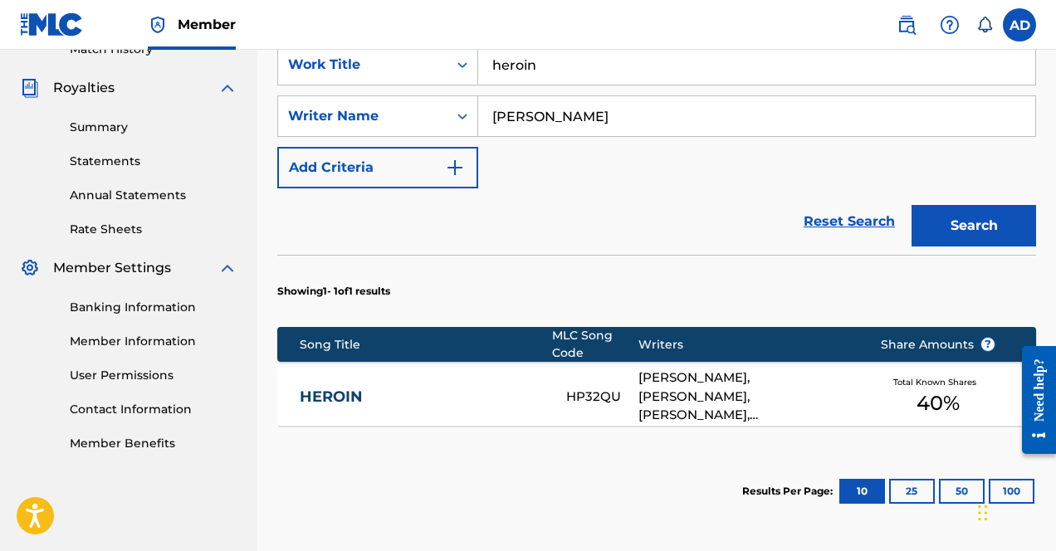
scroll to position [501, 0]
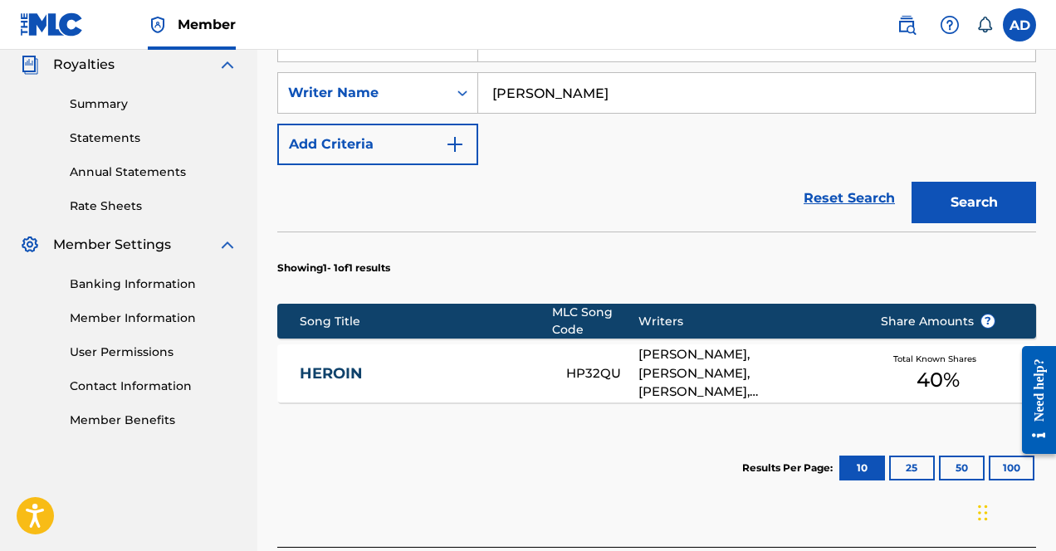
click at [497, 345] on div "HEROIN HP32QU [PERSON_NAME], [PERSON_NAME], [PERSON_NAME], [PERSON_NAME] Total …" at bounding box center [656, 374] width 759 height 58
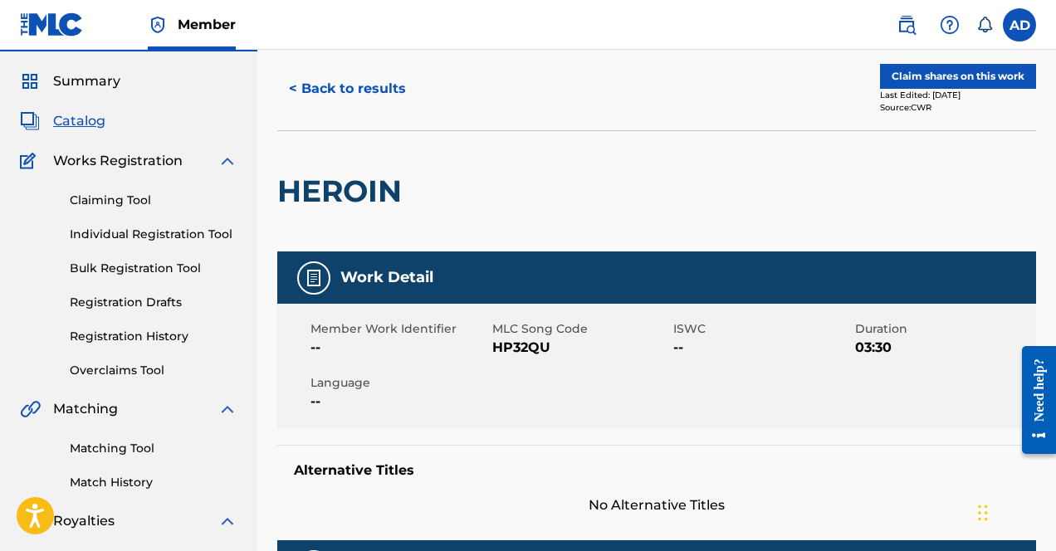
scroll to position [6, 0]
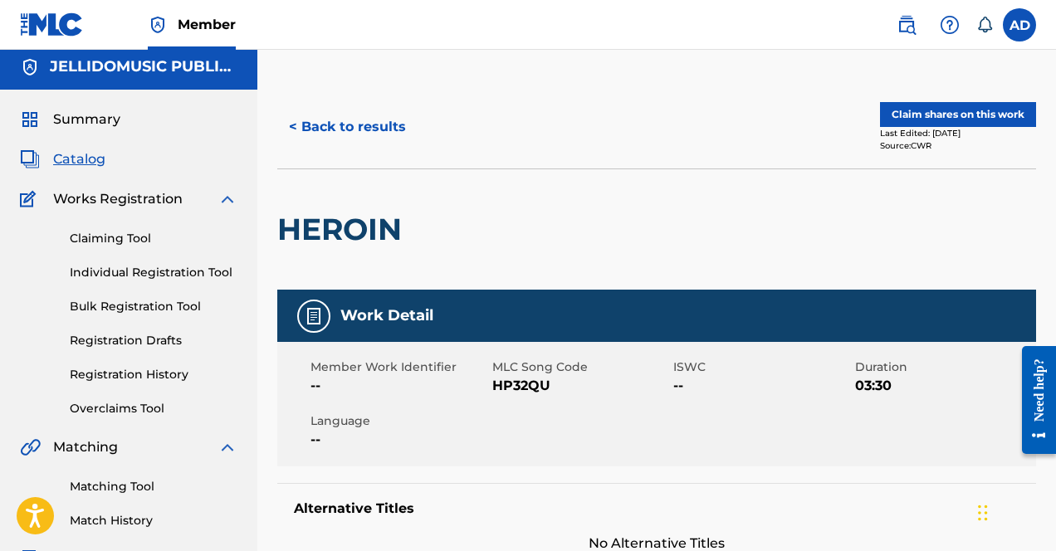
click at [913, 98] on div "< Back to results Claim shares on this work Last Edited: [DATE] Source: CWR" at bounding box center [656, 127] width 759 height 83
click at [913, 107] on button "Claim shares on this work" at bounding box center [958, 114] width 156 height 25
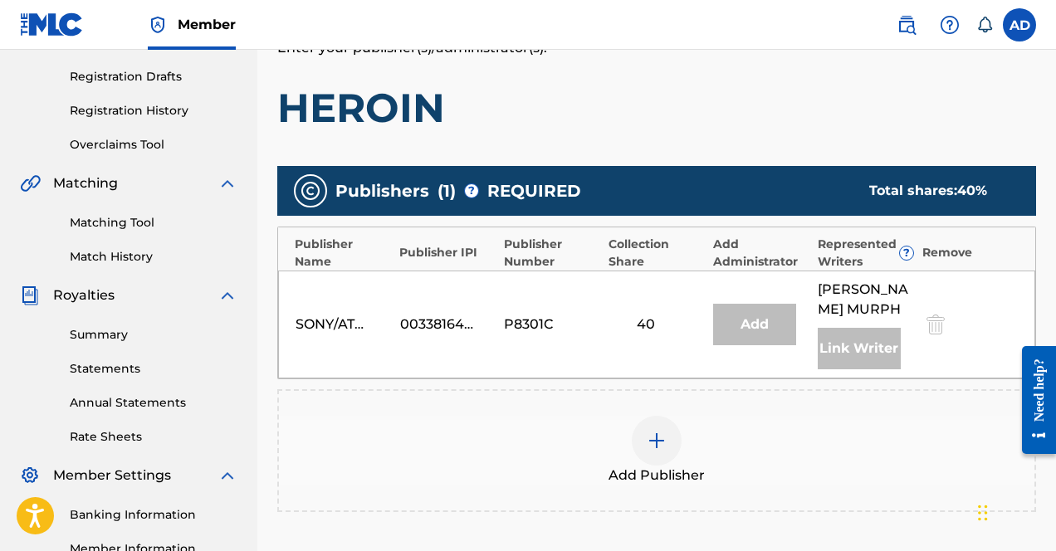
scroll to position [253, 0]
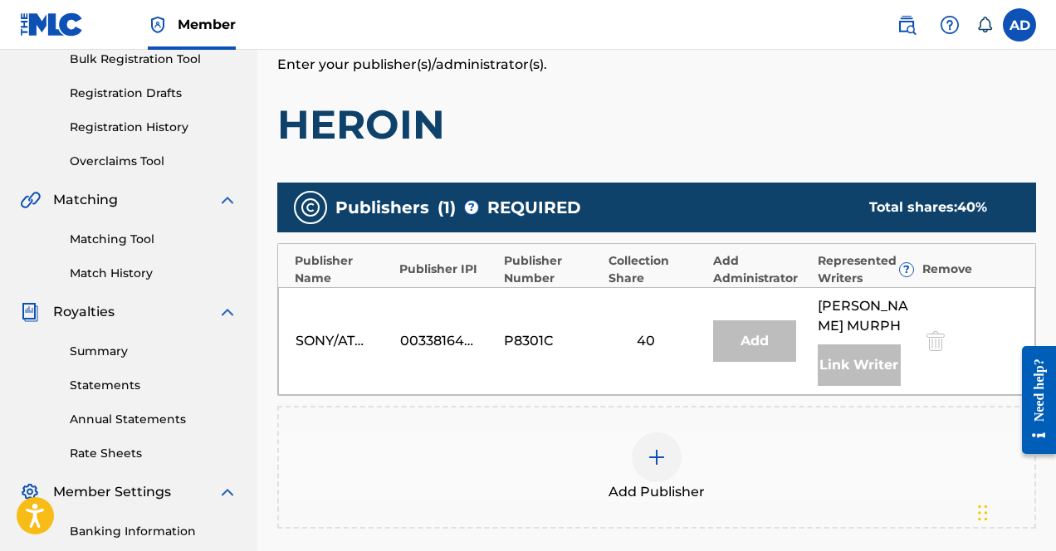
click at [766, 433] on div "Add Publisher" at bounding box center [657, 468] width 756 height 70
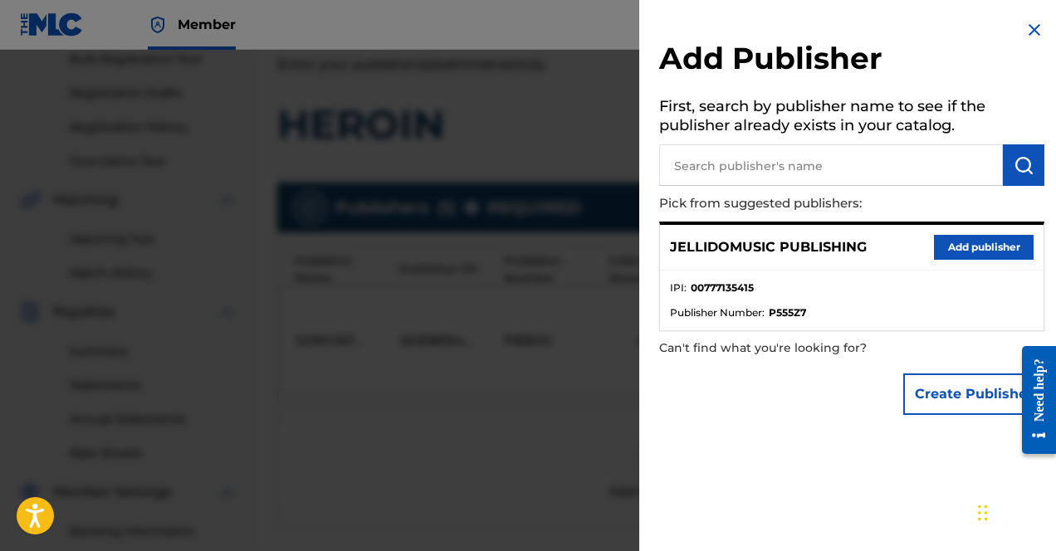
click at [913, 240] on button "Add publisher" at bounding box center [984, 247] width 100 height 25
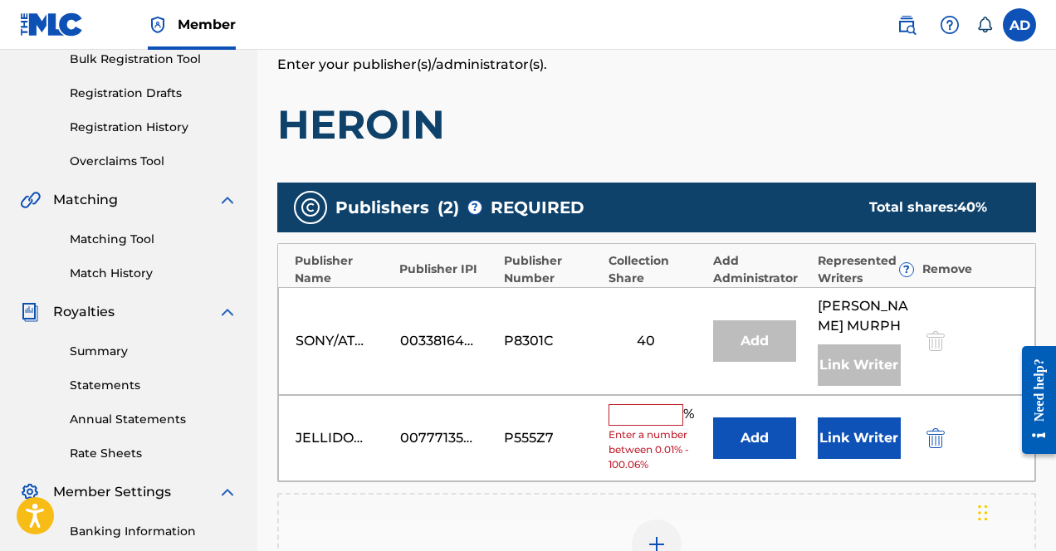
click at [648, 415] on input "text" at bounding box center [646, 415] width 75 height 22
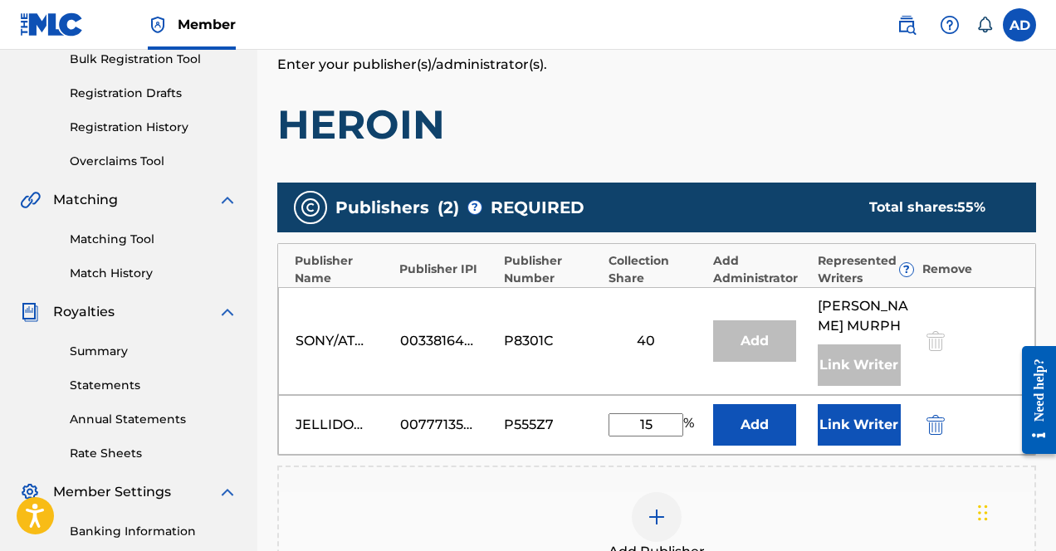
type input "15"
click at [862, 423] on button "Link Writer" at bounding box center [859, 425] width 83 height 42
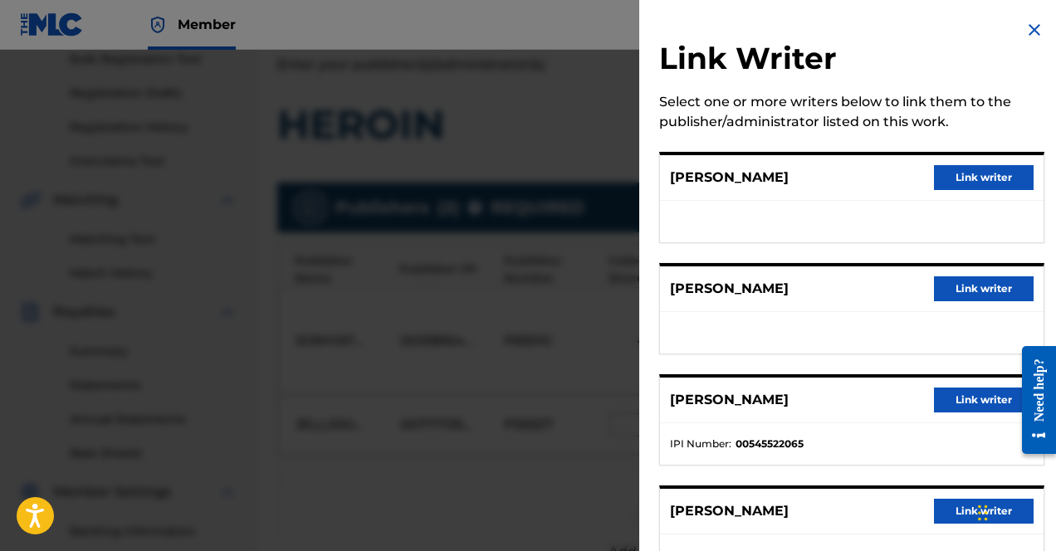
click at [913, 289] on button "Link writer" at bounding box center [984, 289] width 100 height 25
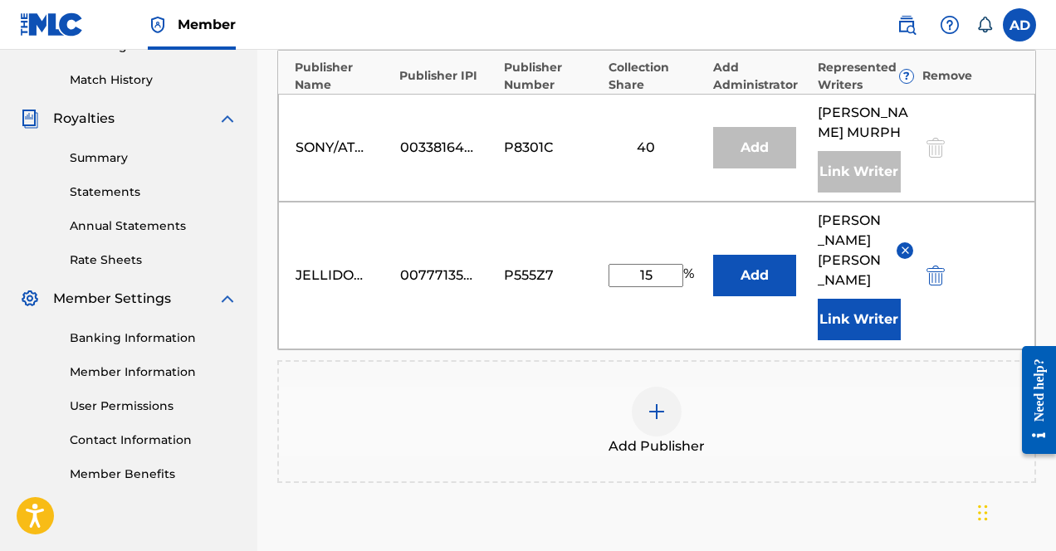
scroll to position [451, 0]
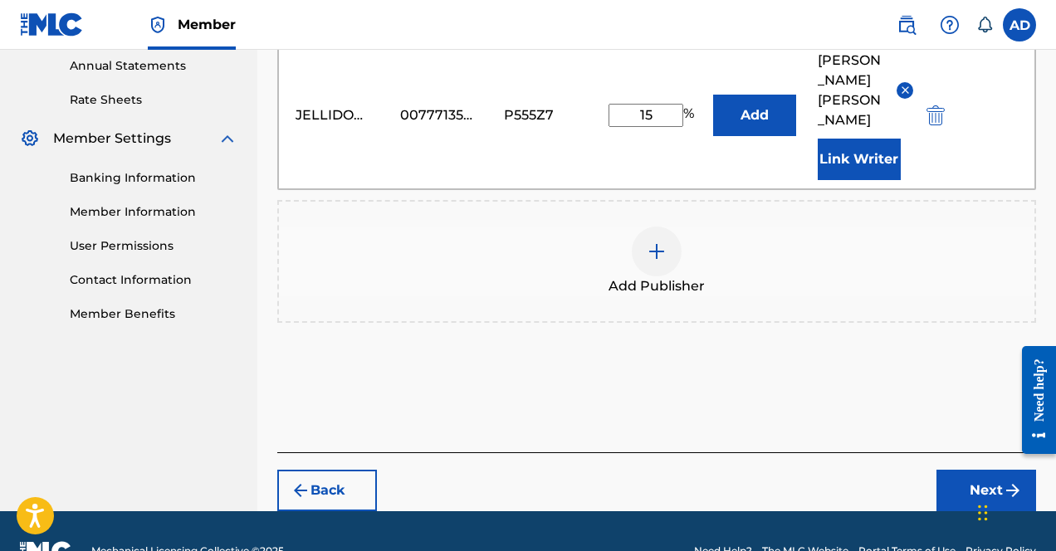
click at [913, 470] on button "Next" at bounding box center [987, 491] width 100 height 42
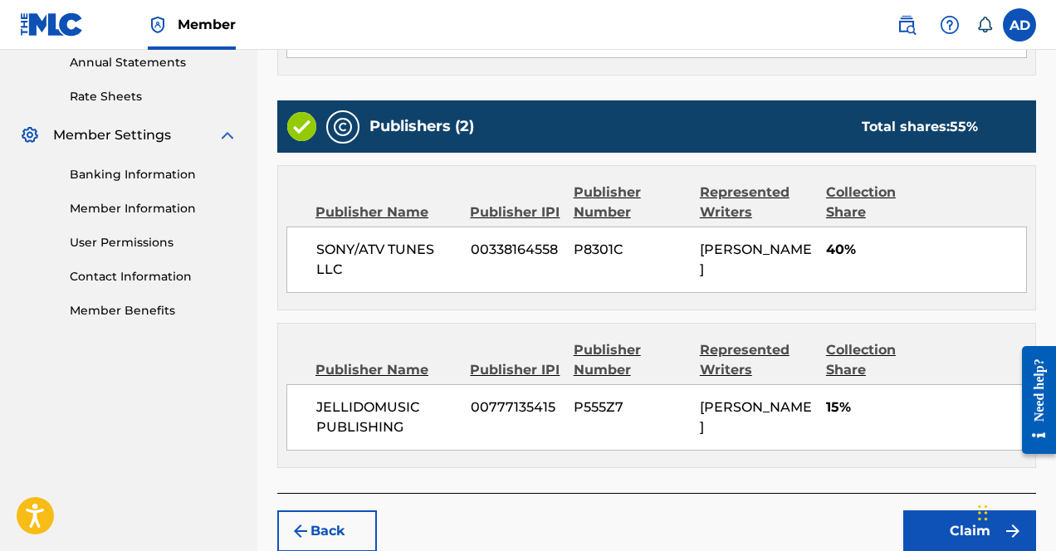
scroll to position [688, 0]
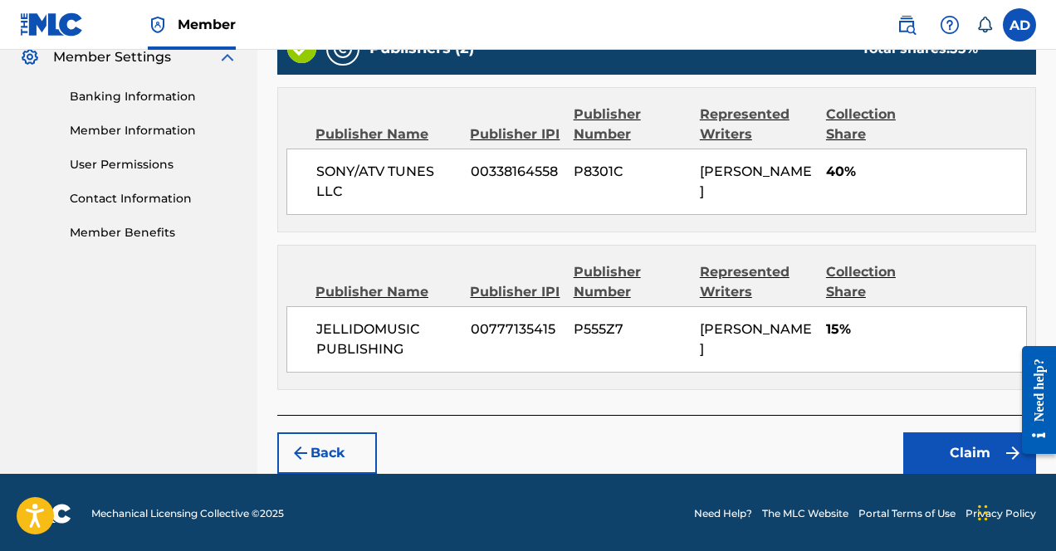
click at [913, 443] on button "Claim" at bounding box center [969, 454] width 133 height 42
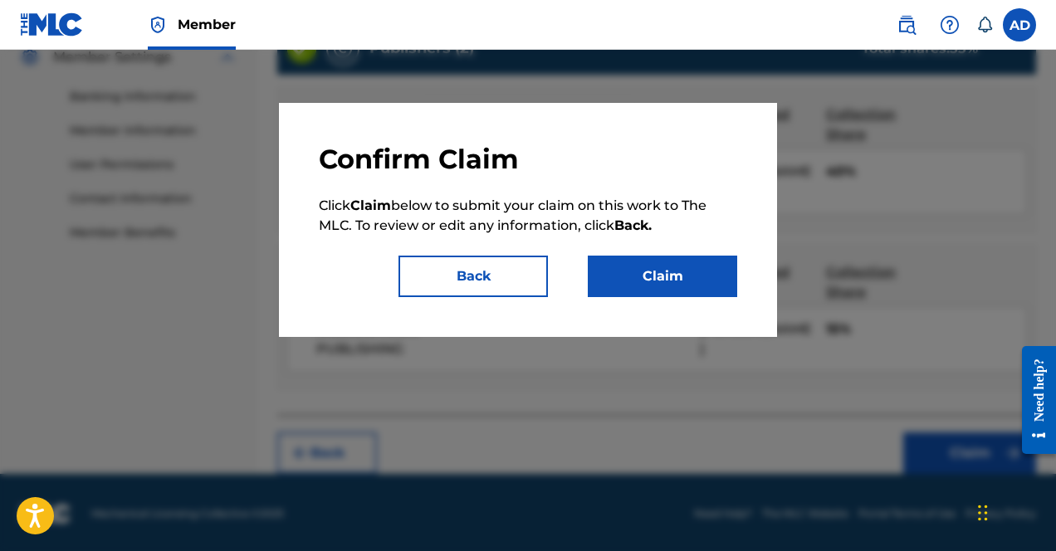
click at [672, 274] on button "Claim" at bounding box center [662, 277] width 149 height 42
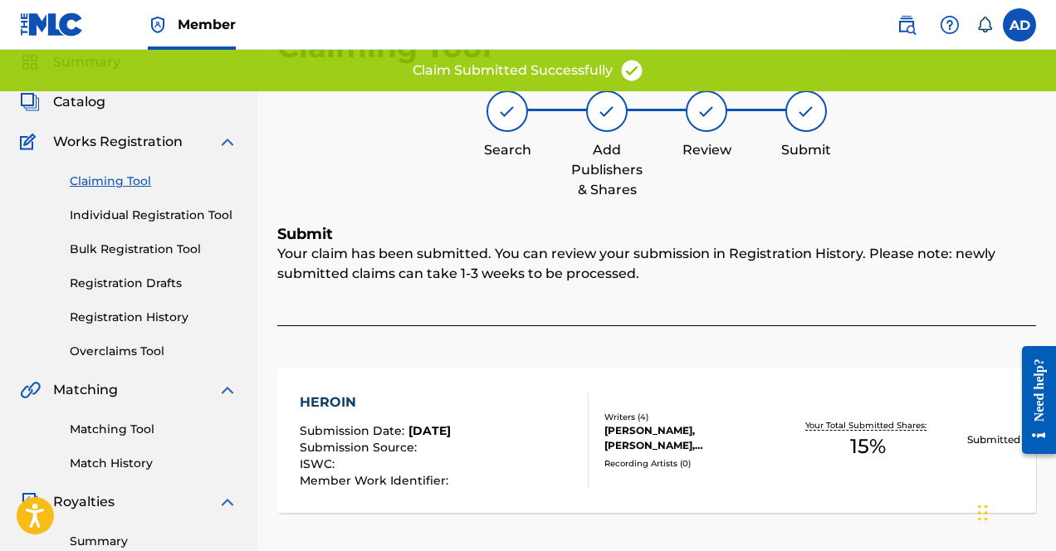
scroll to position [60, 0]
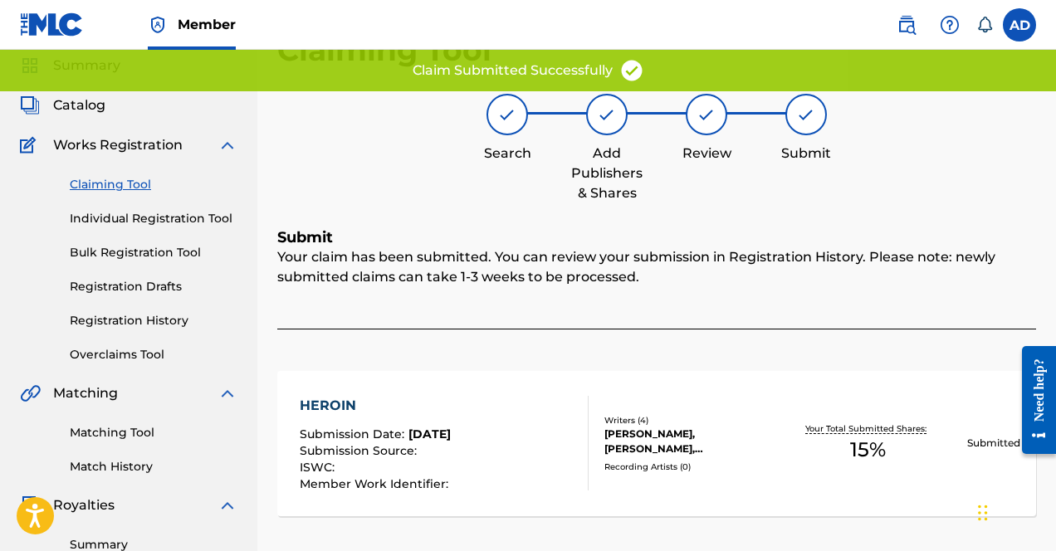
click at [149, 309] on div "Claiming Tool Individual Registration Tool Bulk Registration Tool Registration …" at bounding box center [129, 259] width 218 height 208
click at [149, 322] on link "Registration History" at bounding box center [154, 320] width 168 height 17
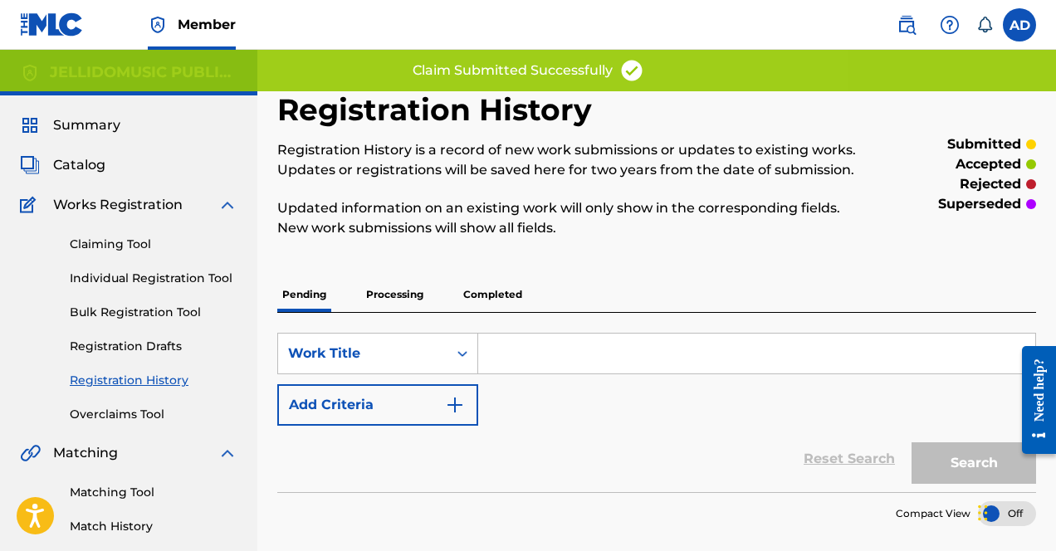
click at [496, 350] on input "Search Form" at bounding box center [756, 354] width 557 height 40
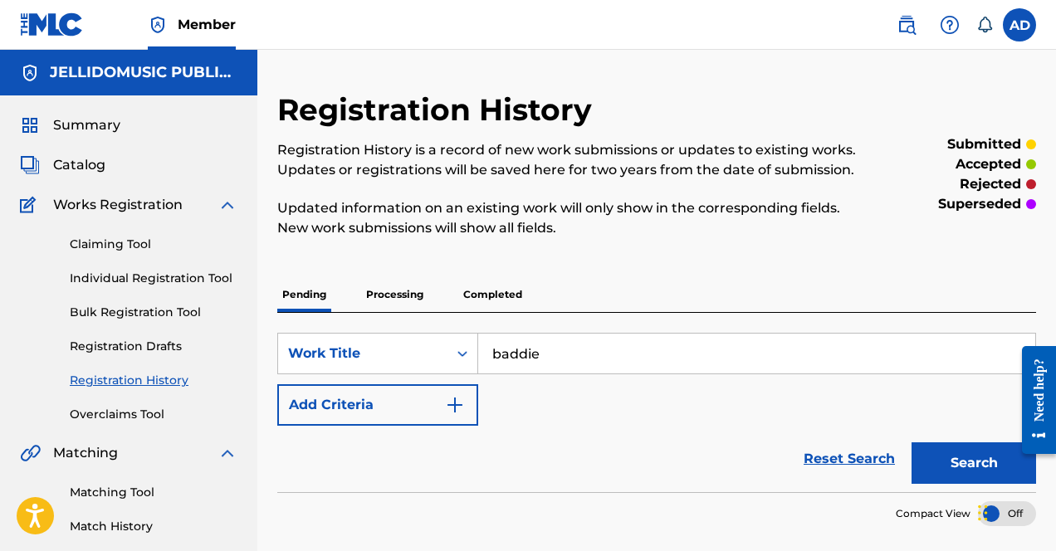
type input "baddie"
click at [488, 299] on p "Completed" at bounding box center [492, 294] width 69 height 35
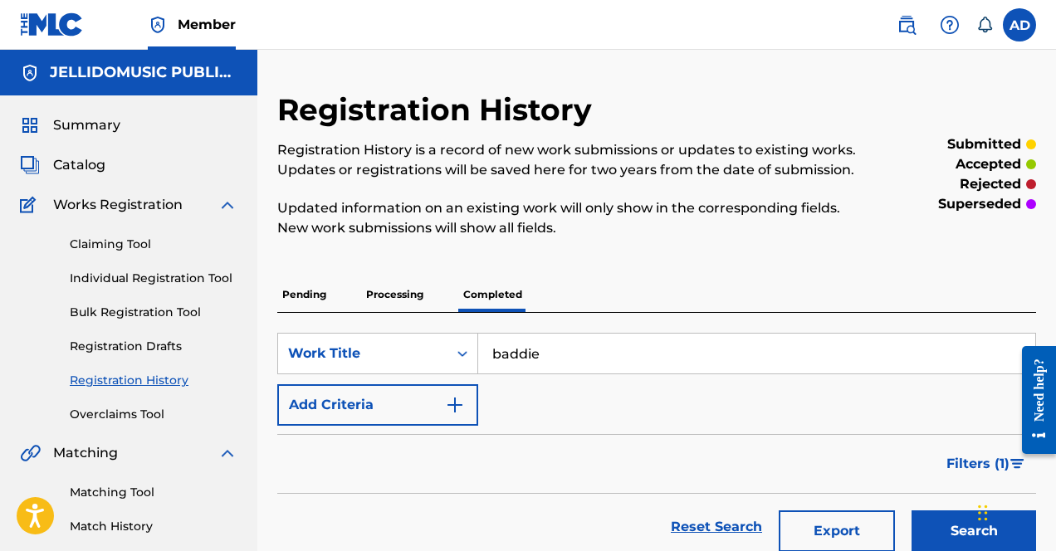
scroll to position [1, 0]
click at [169, 277] on link "Individual Registration Tool" at bounding box center [154, 277] width 168 height 17
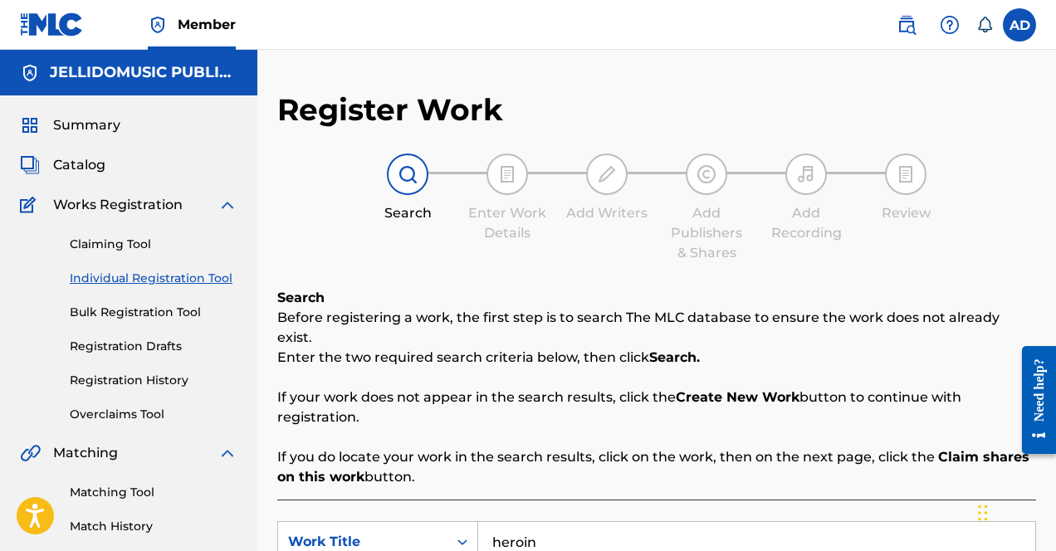
scroll to position [201, 0]
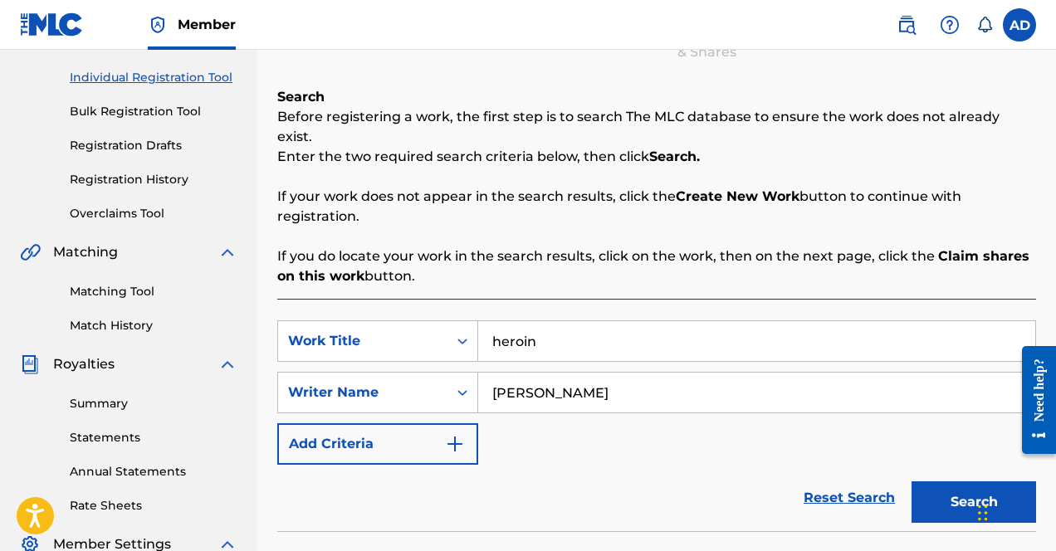
click at [609, 321] on div "heroin" at bounding box center [757, 342] width 558 height 42
click at [609, 321] on input "heroin" at bounding box center [756, 341] width 557 height 40
type input "baddie"
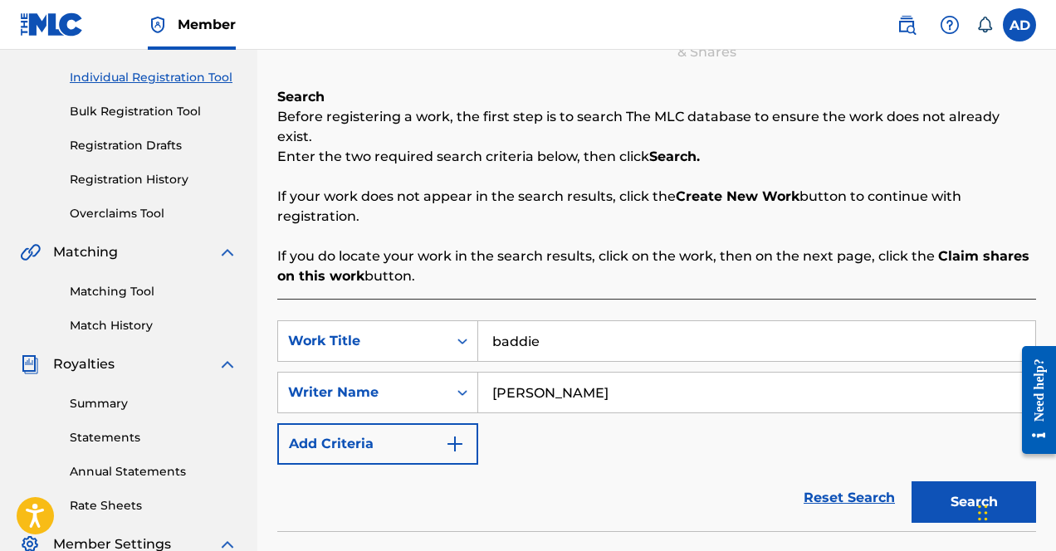
click at [595, 373] on input "[PERSON_NAME]" at bounding box center [756, 393] width 557 height 40
click at [595, 373] on input "d" at bounding box center [756, 393] width 557 height 40
click at [541, 380] on input "decisions" at bounding box center [756, 393] width 557 height 40
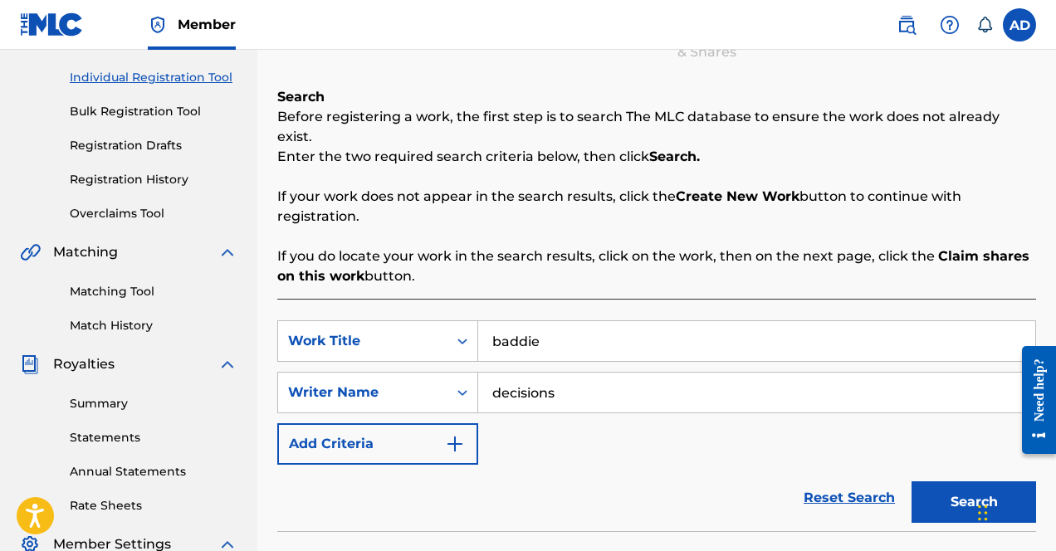
type input "decisions"
click at [601, 321] on input "baddie" at bounding box center [756, 341] width 557 height 40
click at [590, 323] on input "baddie" at bounding box center [756, 341] width 557 height 40
paste input "decisions"
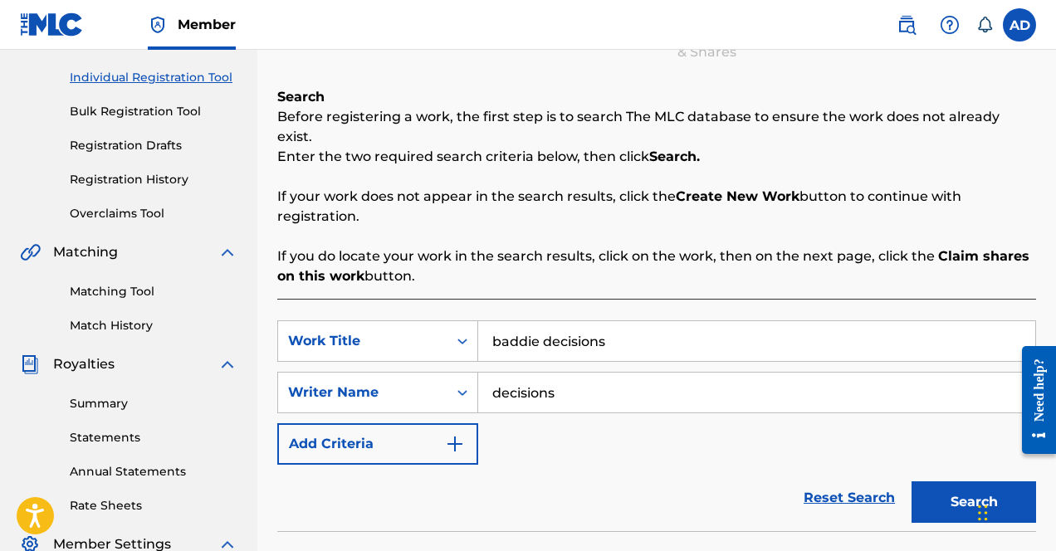
type input "baddie decisions"
click at [535, 373] on input "decisions" at bounding box center [756, 393] width 557 height 40
type input "[PERSON_NAME][GEOGRAPHIC_DATA]"
click at [912, 482] on button "Search" at bounding box center [974, 503] width 125 height 42
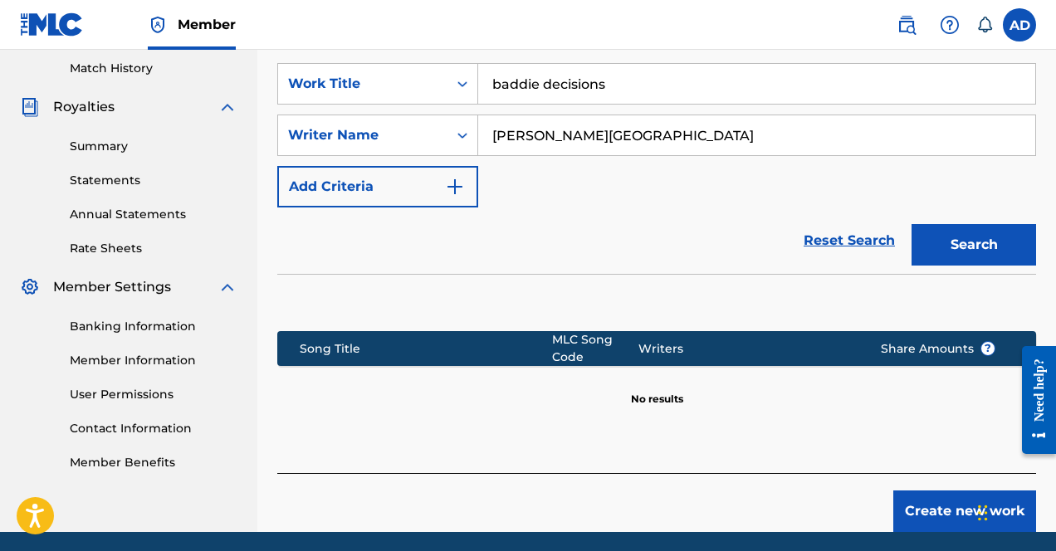
scroll to position [459, 0]
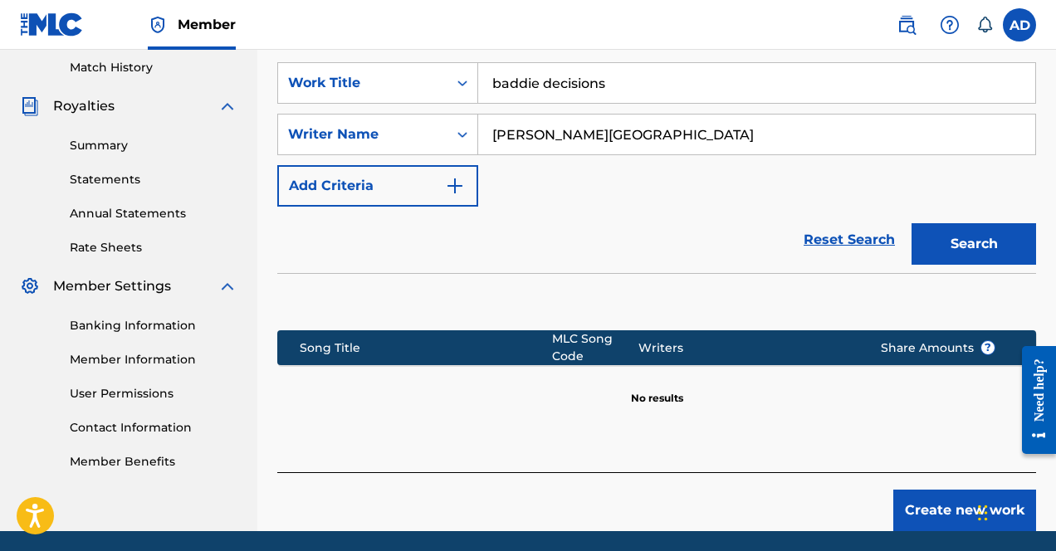
click at [913, 493] on button "Create new work" at bounding box center [964, 511] width 143 height 42
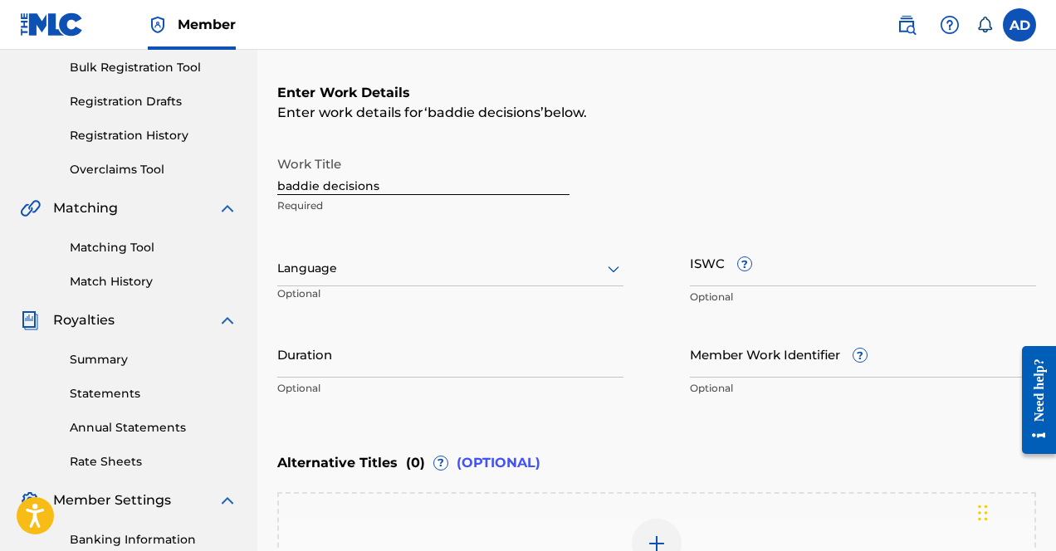
scroll to position [87, 0]
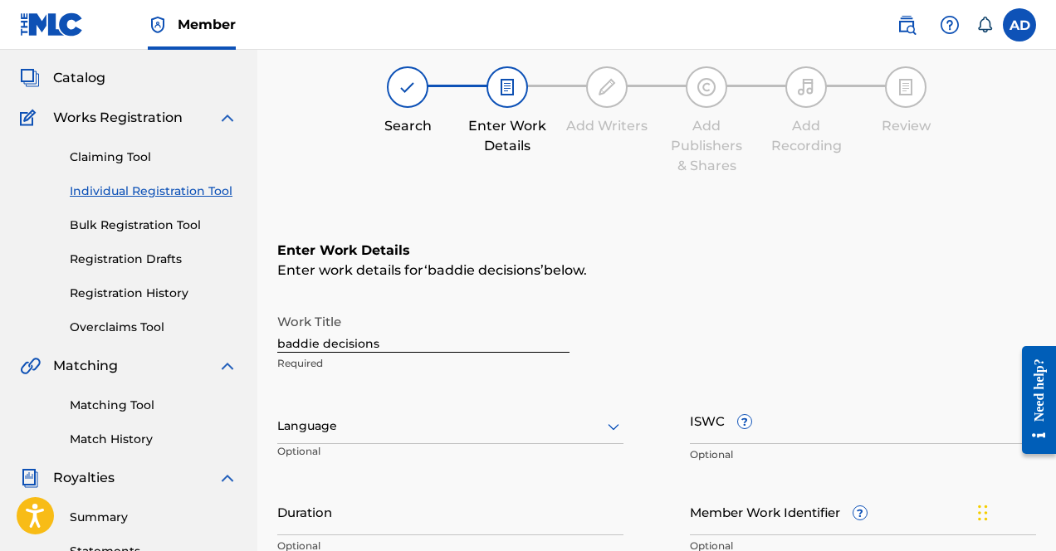
click at [279, 339] on input "baddie decisions" at bounding box center [423, 329] width 292 height 47
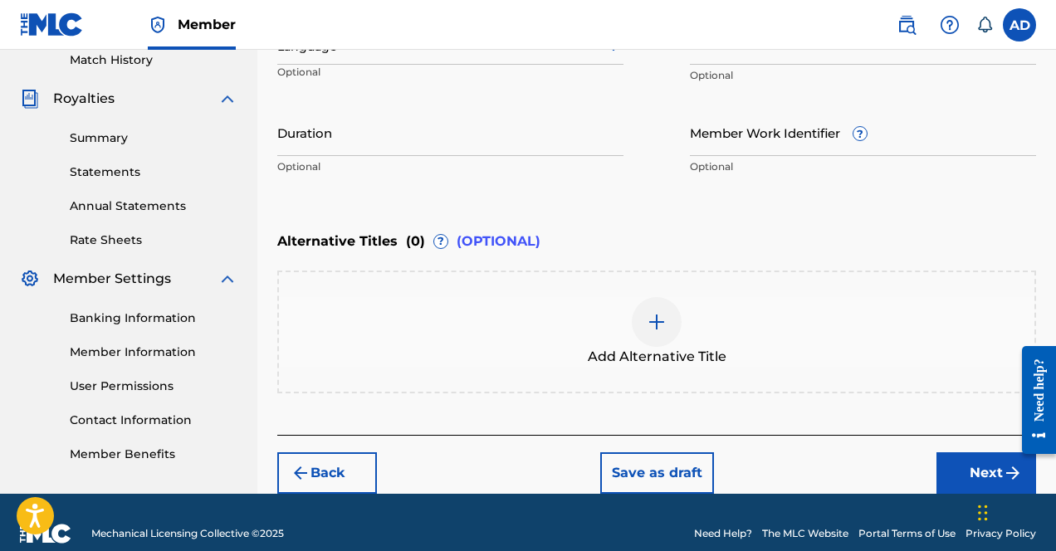
scroll to position [484, 0]
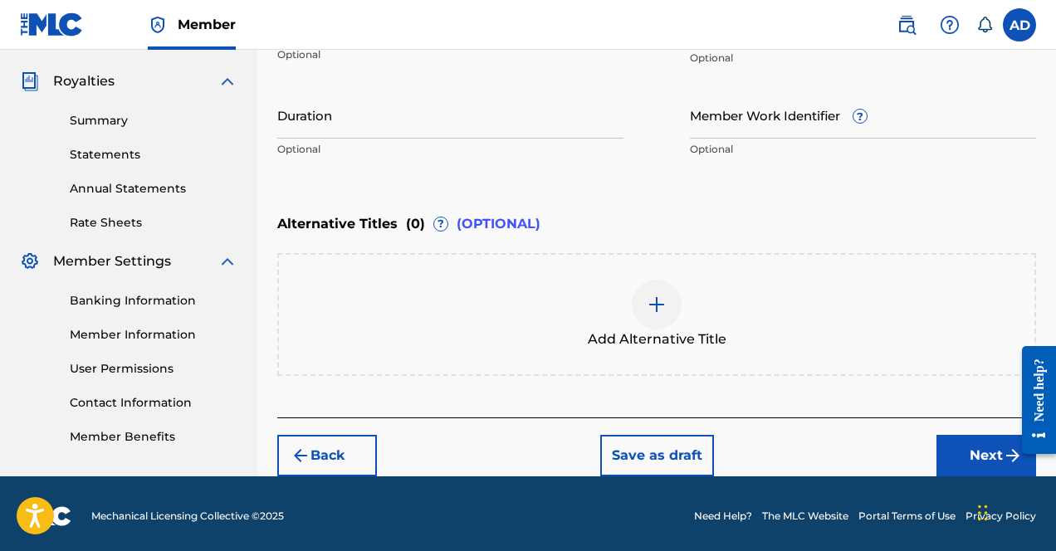
type input "Baddie Decisions"
click at [913, 446] on button "Next" at bounding box center [987, 456] width 100 height 42
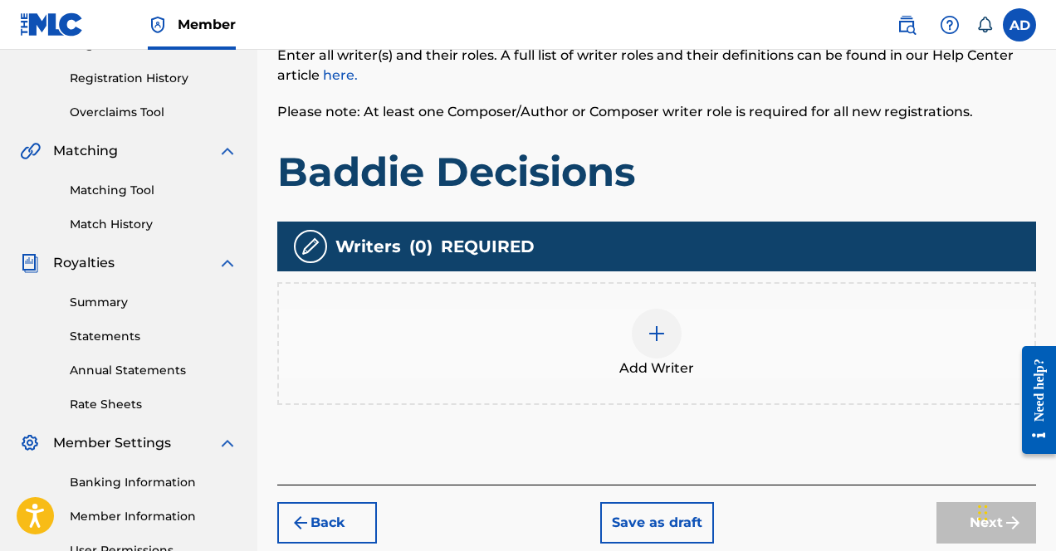
scroll to position [301, 0]
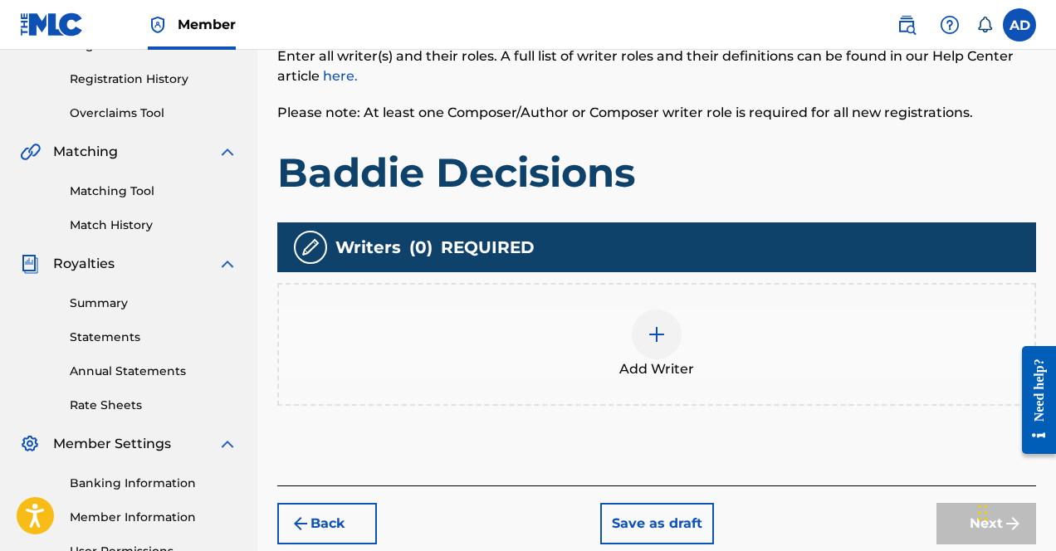
click at [635, 340] on div at bounding box center [657, 335] width 50 height 50
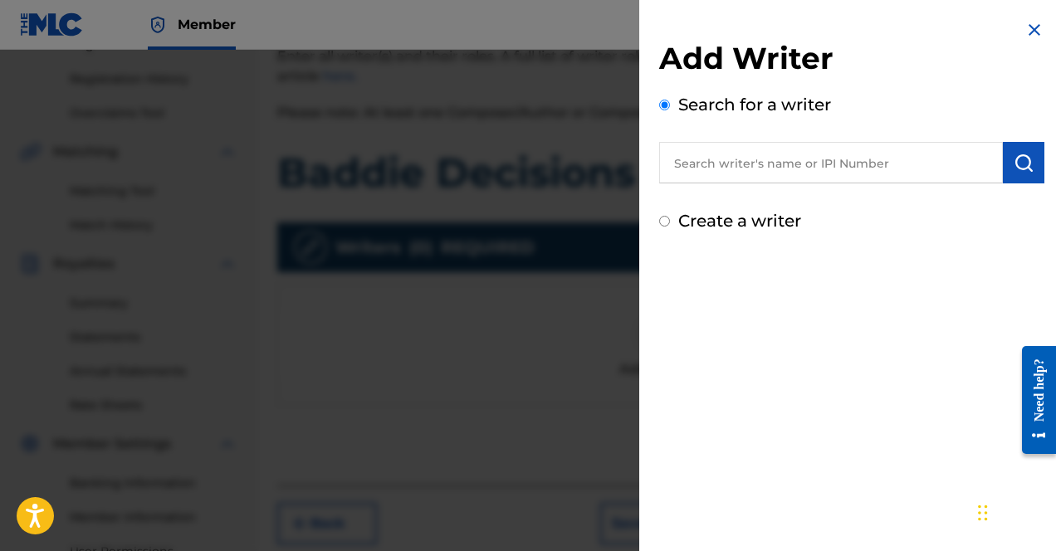
click at [795, 168] on input "text" at bounding box center [831, 163] width 344 height 42
click at [784, 166] on input "text" at bounding box center [831, 163] width 344 height 42
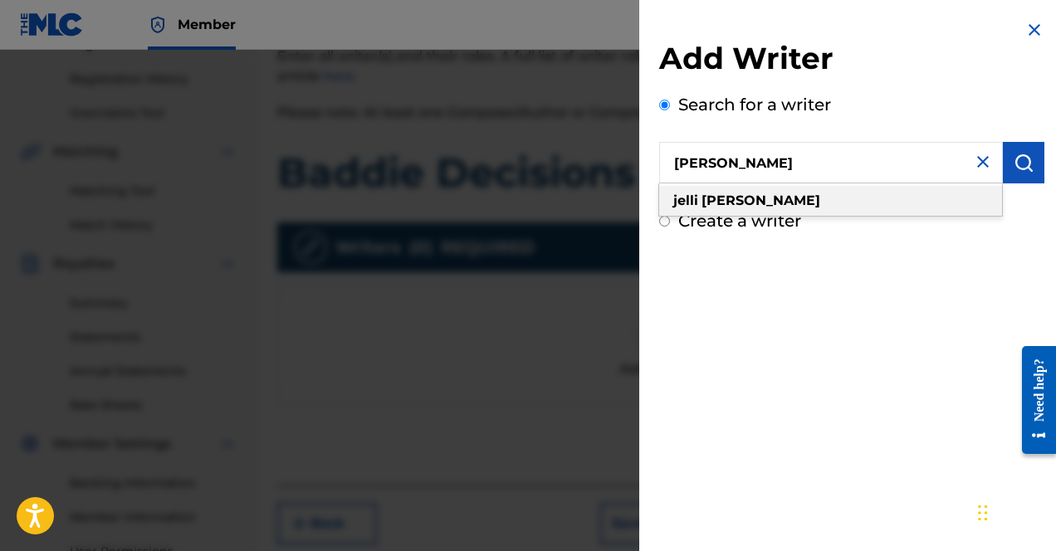
click at [790, 202] on div "[PERSON_NAME]" at bounding box center [830, 201] width 343 height 30
type input "[PERSON_NAME]"
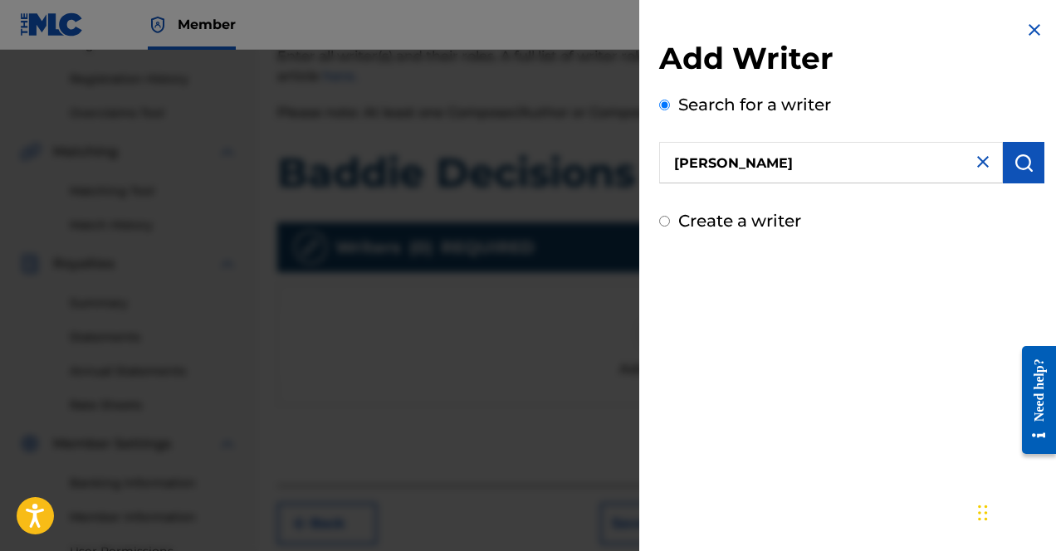
scroll to position [478, 0]
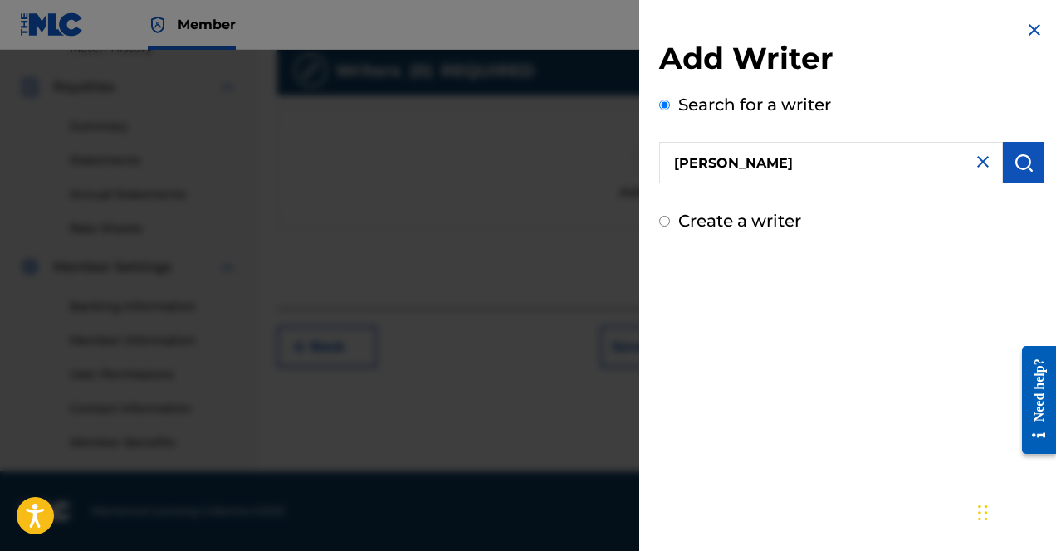
click at [913, 163] on img "submit" at bounding box center [1024, 163] width 20 height 20
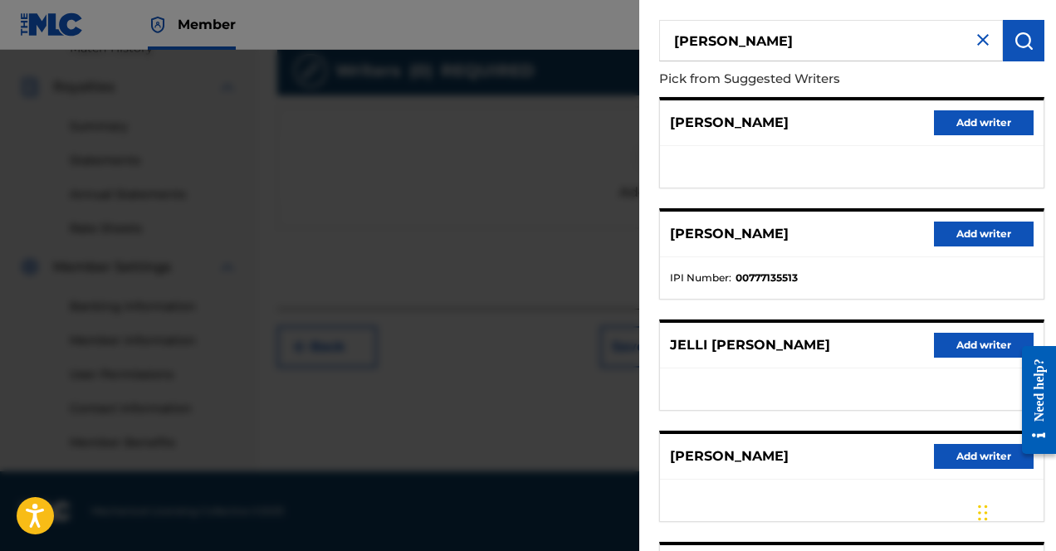
scroll to position [133, 0]
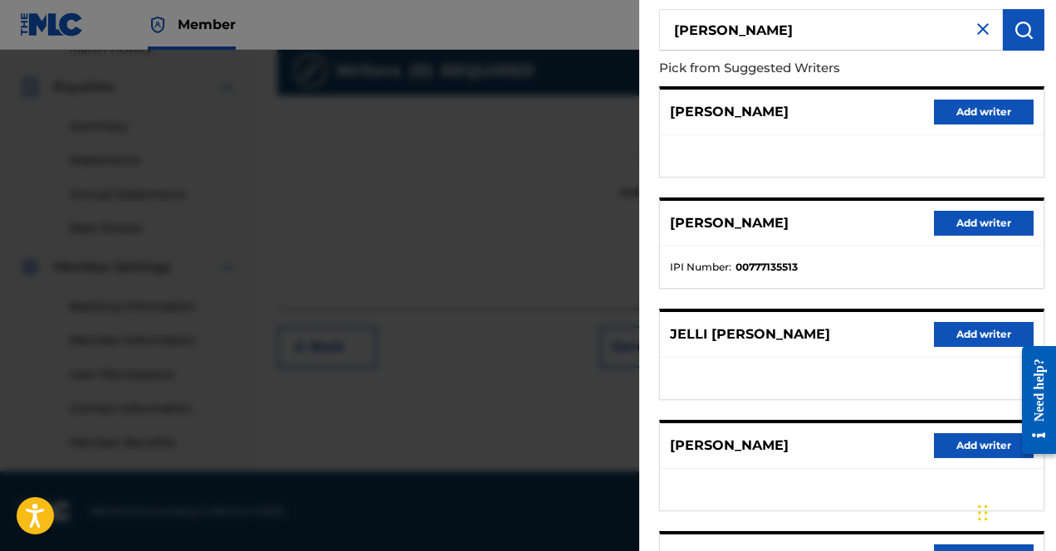
click at [913, 444] on button "Add writer" at bounding box center [984, 445] width 100 height 25
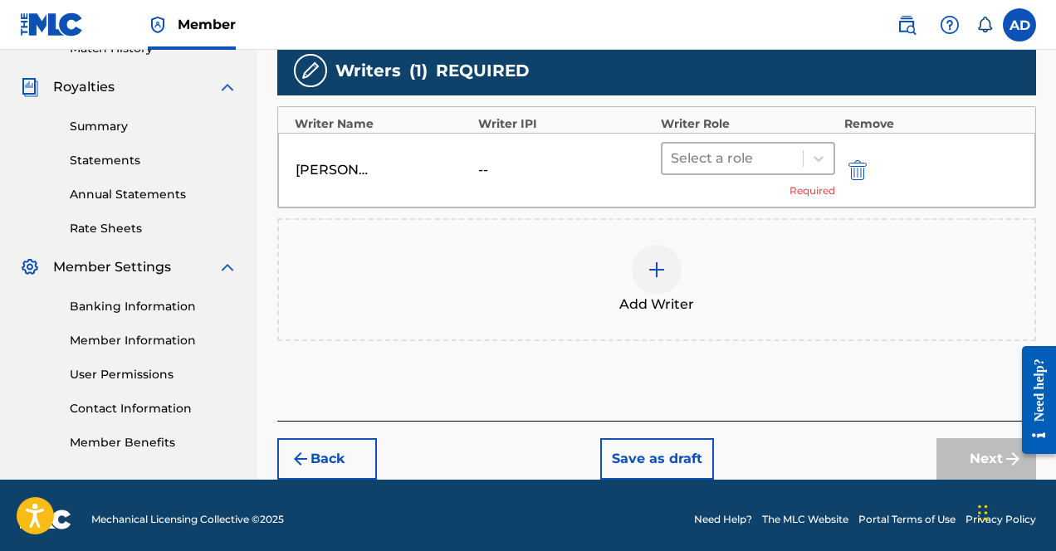
click at [714, 152] on div at bounding box center [733, 158] width 124 height 23
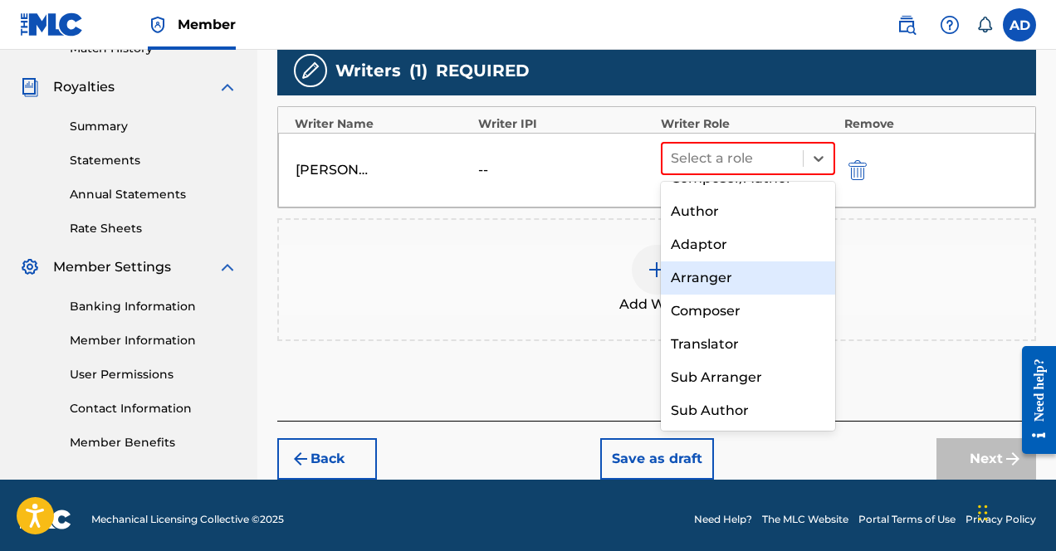
scroll to position [0, 0]
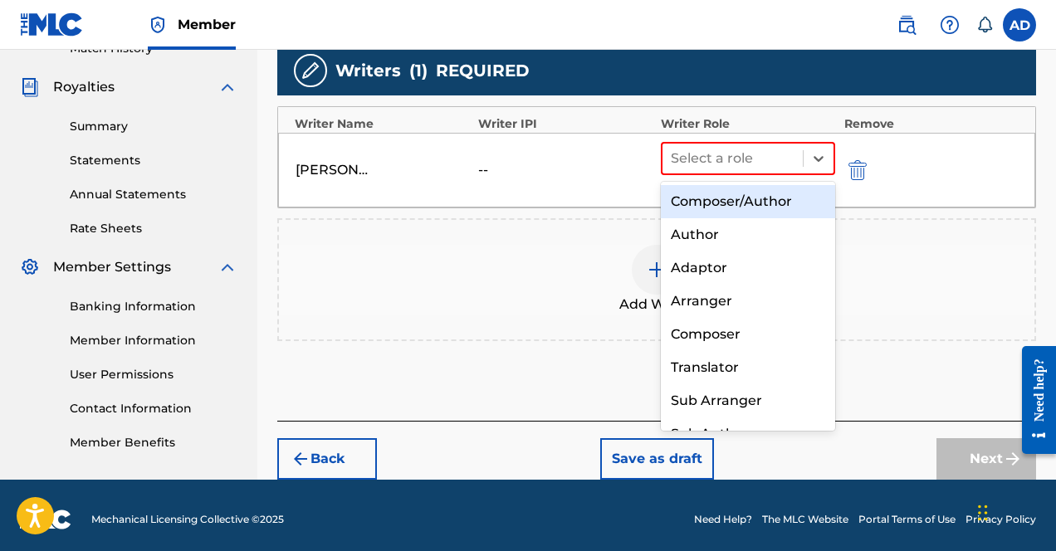
click at [743, 194] on div "Composer/Author" at bounding box center [748, 201] width 174 height 33
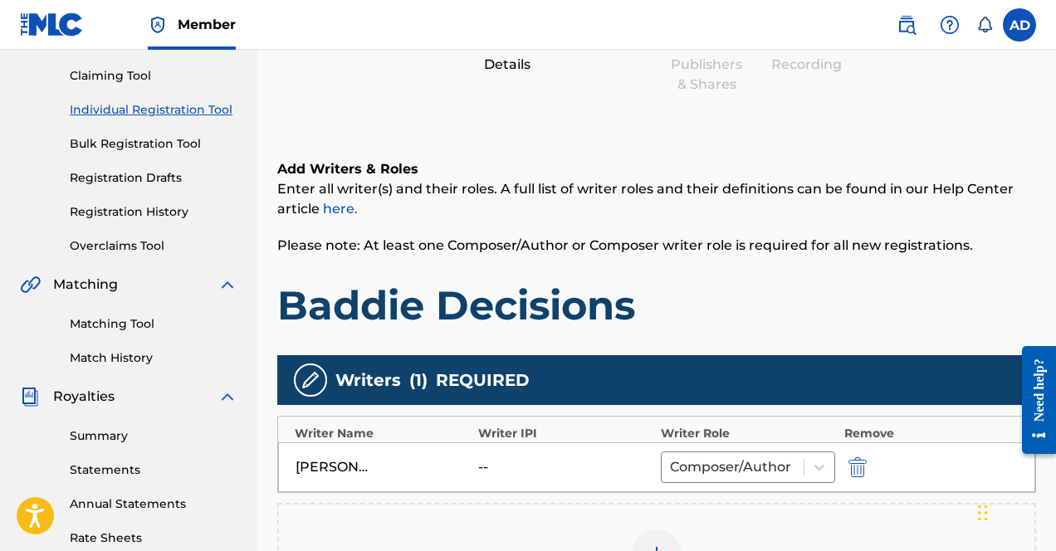
scroll to position [389, 0]
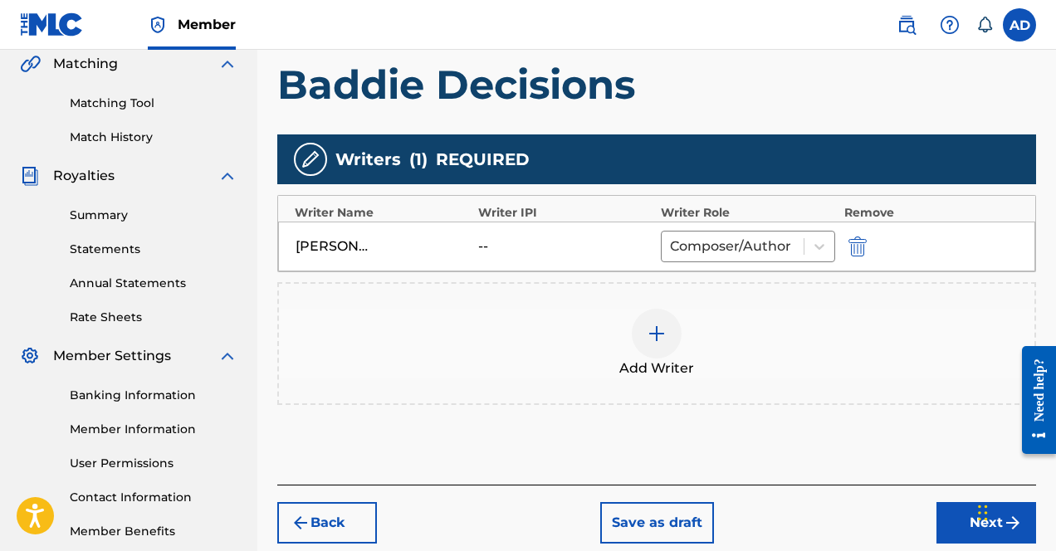
click at [717, 357] on div "Add Writer" at bounding box center [657, 344] width 756 height 70
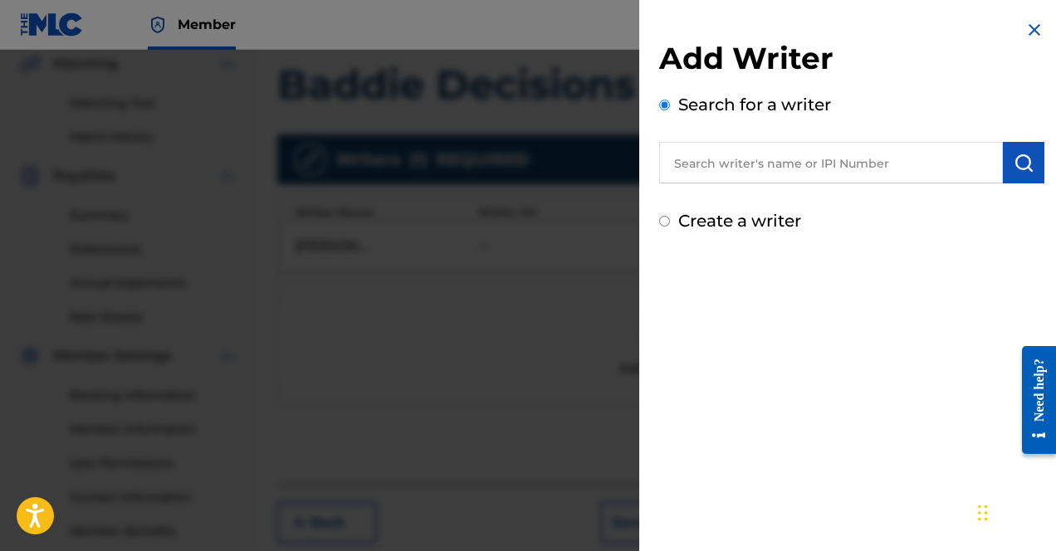
click at [762, 170] on input "text" at bounding box center [831, 163] width 344 height 42
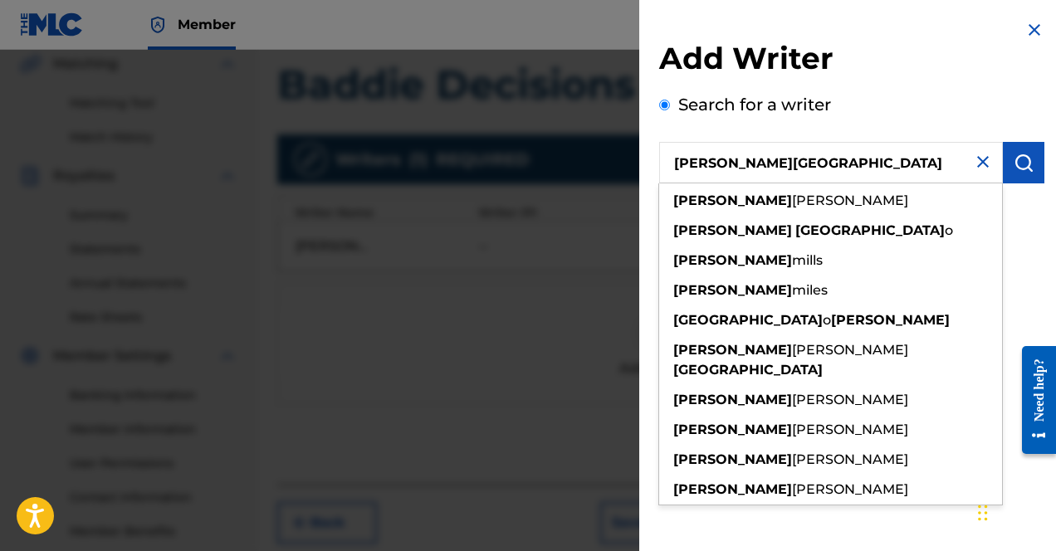
type input "[PERSON_NAME][GEOGRAPHIC_DATA]"
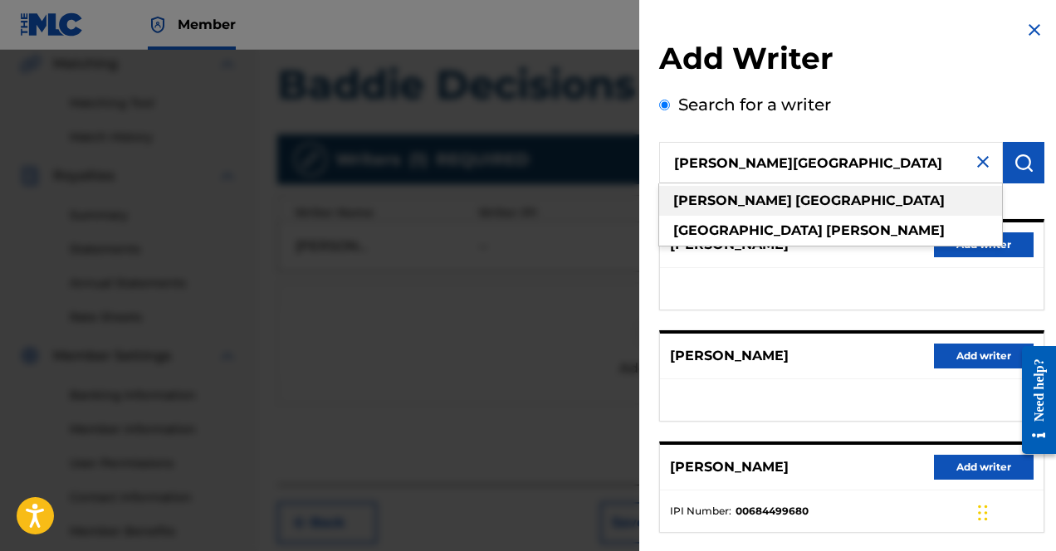
click at [795, 203] on strong "[GEOGRAPHIC_DATA]" at bounding box center [869, 201] width 149 height 16
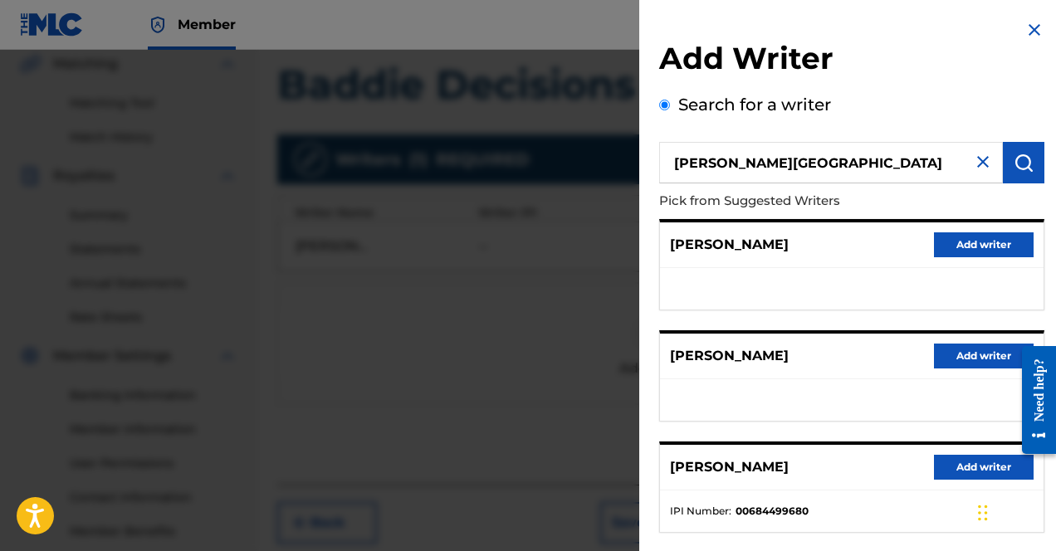
click at [913, 257] on div "[PERSON_NAME] Add writer" at bounding box center [852, 246] width 384 height 46
click at [913, 250] on button "Add writer" at bounding box center [984, 244] width 100 height 25
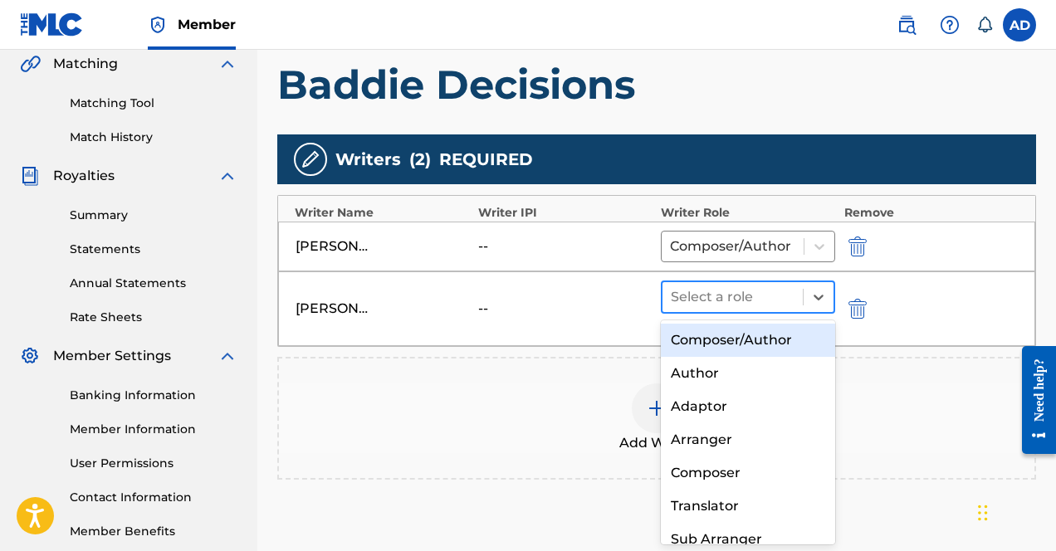
click at [747, 284] on div "Select a role" at bounding box center [733, 297] width 140 height 30
click at [724, 340] on div "Composer/Author" at bounding box center [748, 340] width 174 height 33
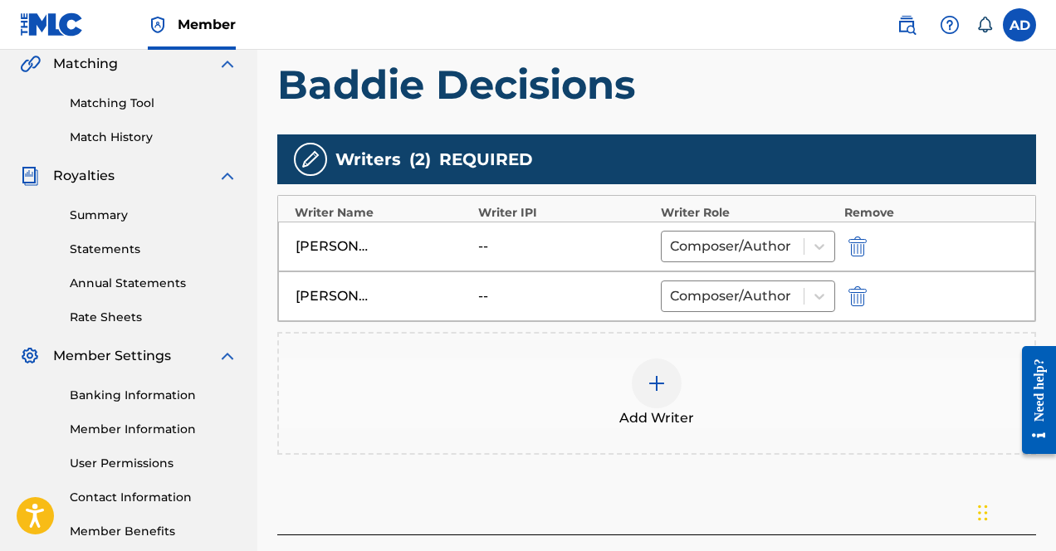
click at [681, 388] on div "Add Writer" at bounding box center [657, 394] width 756 height 70
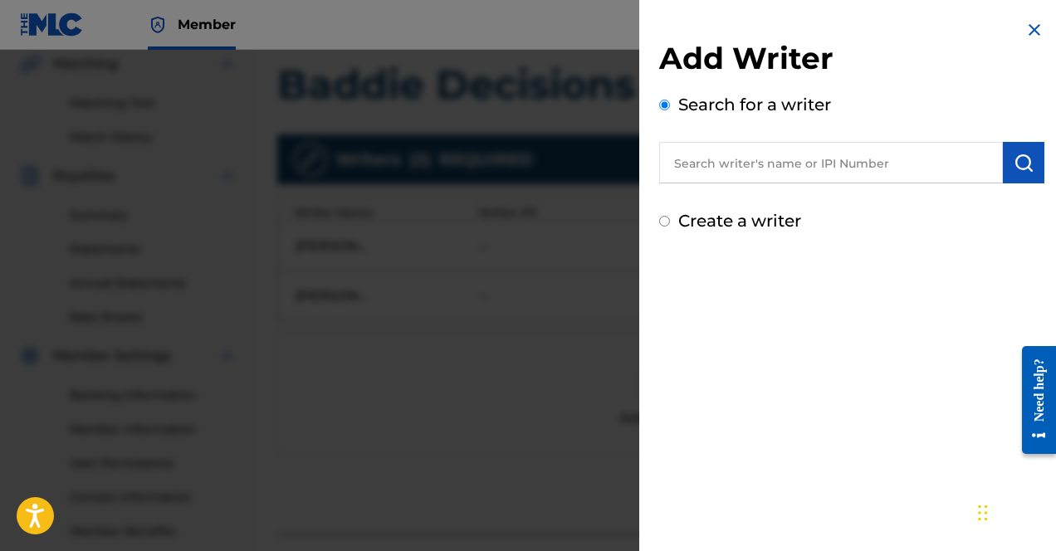
click at [732, 167] on input "text" at bounding box center [831, 163] width 344 height 42
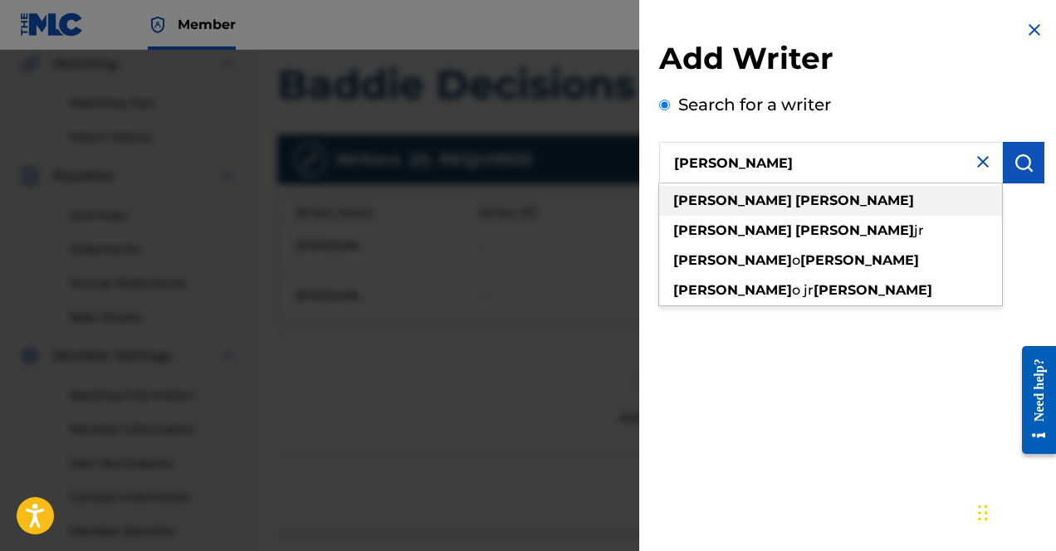
click at [795, 197] on strong "[PERSON_NAME]" at bounding box center [854, 201] width 119 height 16
type input "[PERSON_NAME]"
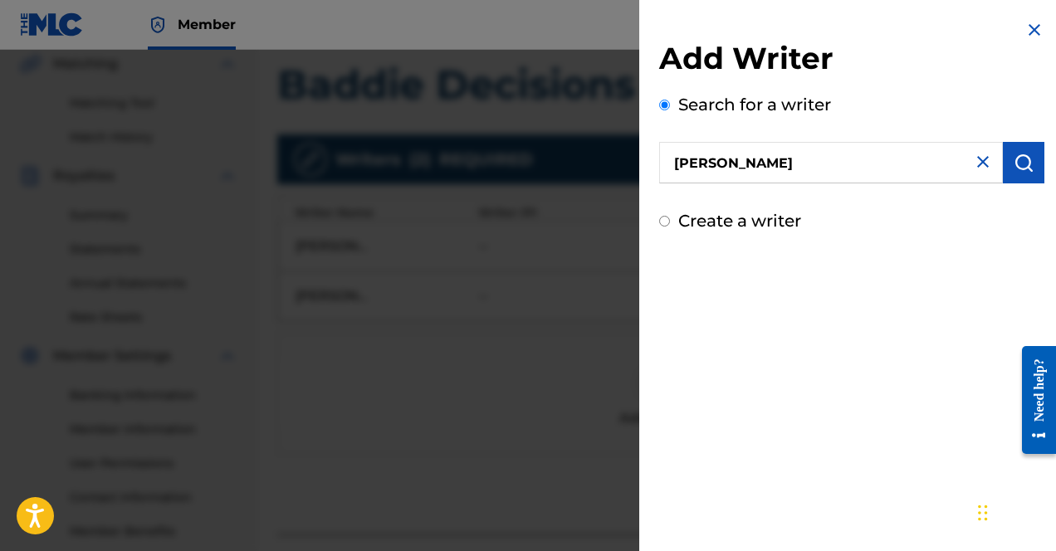
click at [913, 147] on button "submit" at bounding box center [1024, 163] width 42 height 42
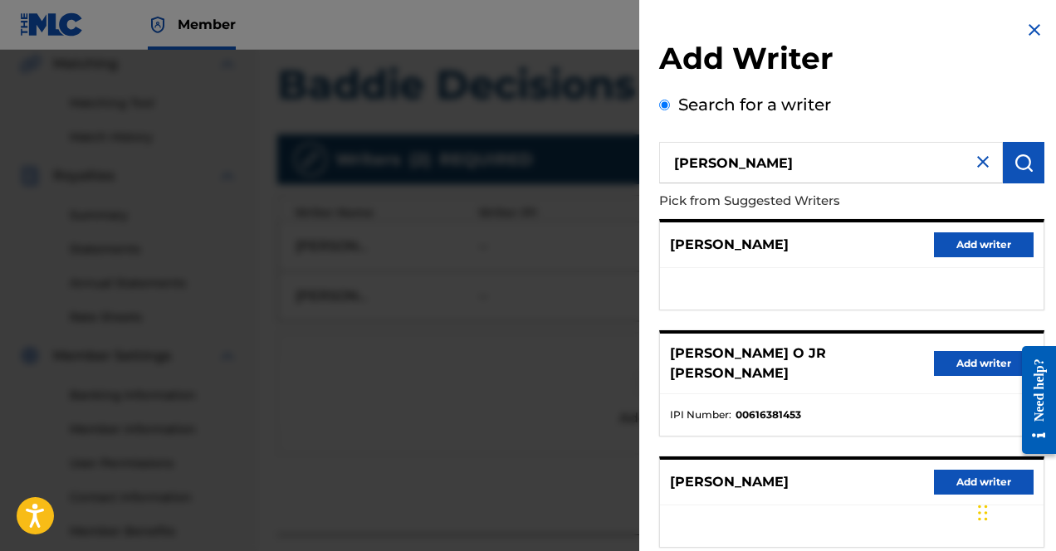
click at [913, 233] on button "Add writer" at bounding box center [984, 244] width 100 height 25
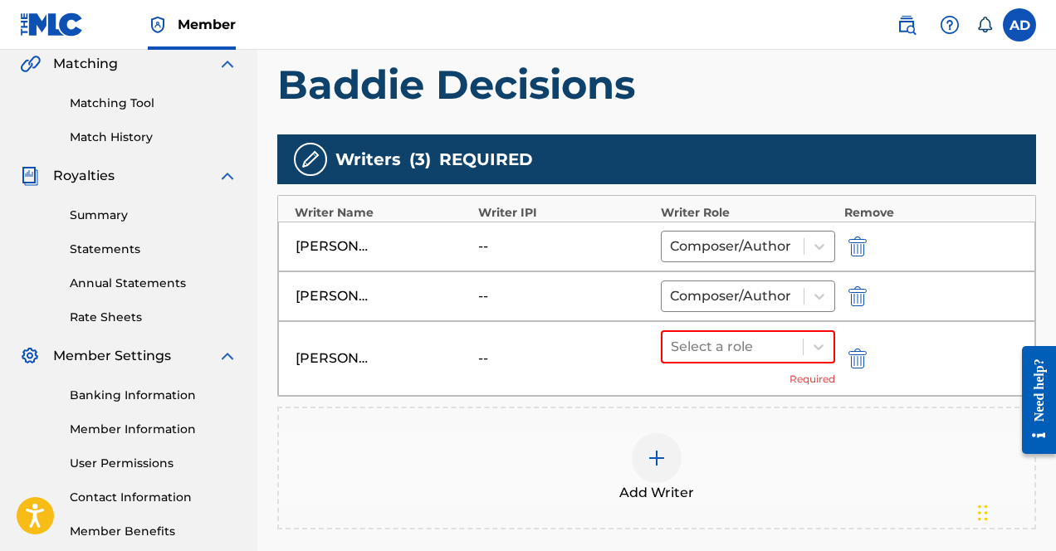
click at [741, 323] on div "[PERSON_NAME] -- Select a role Required" at bounding box center [656, 358] width 757 height 75
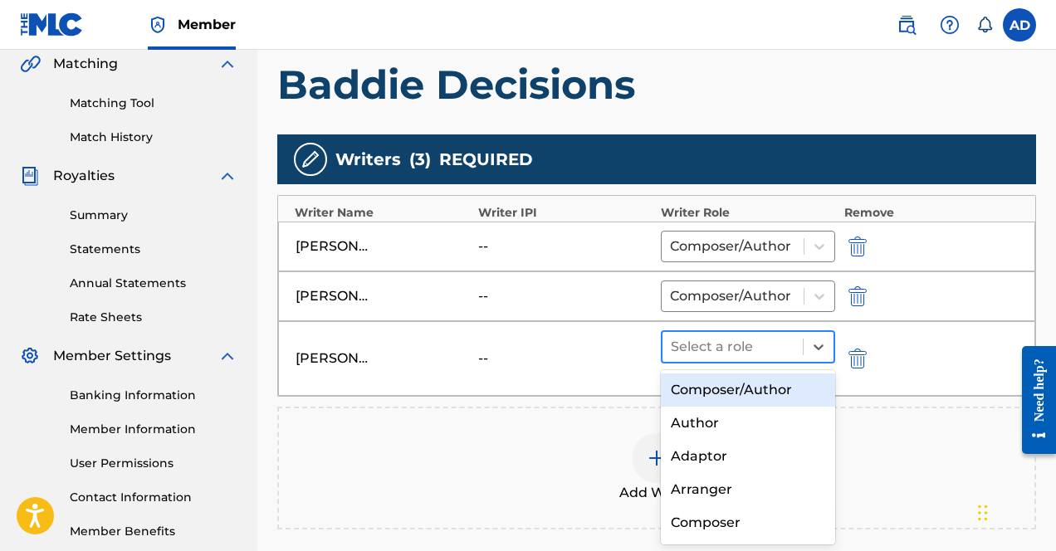
click at [738, 353] on div at bounding box center [733, 346] width 124 height 23
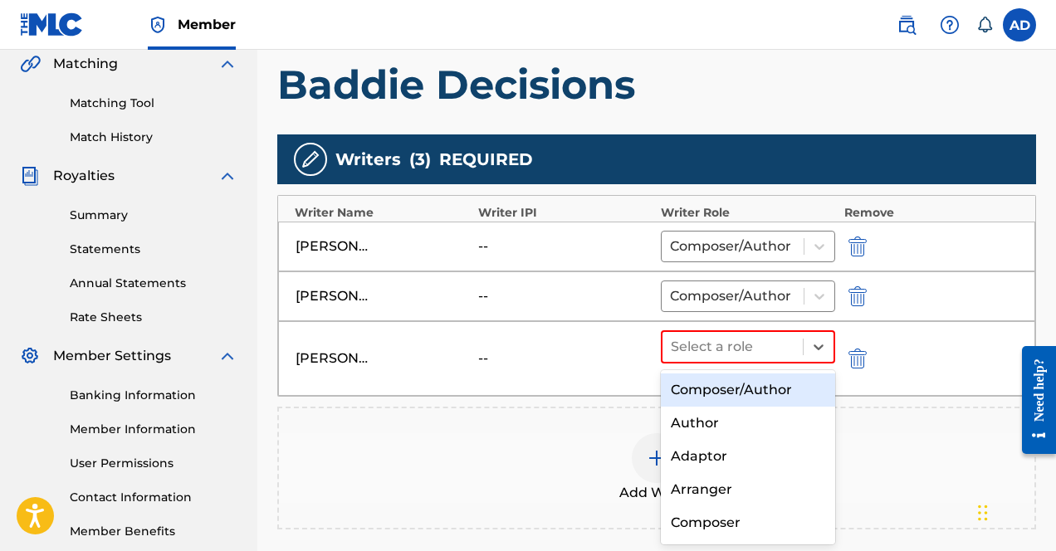
click at [726, 383] on div "Composer/Author" at bounding box center [748, 390] width 174 height 33
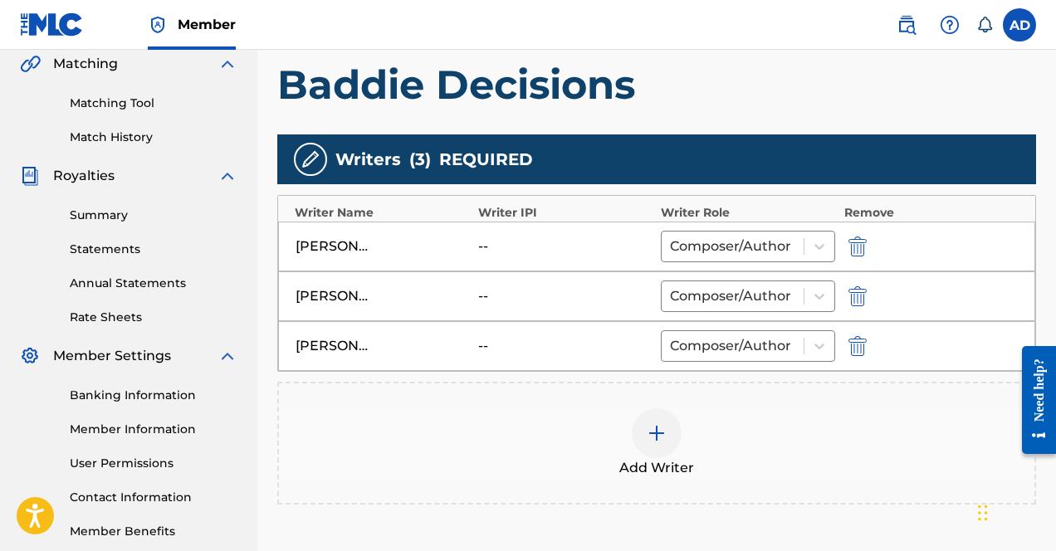
click at [668, 462] on span "Add Writer" at bounding box center [656, 468] width 75 height 20
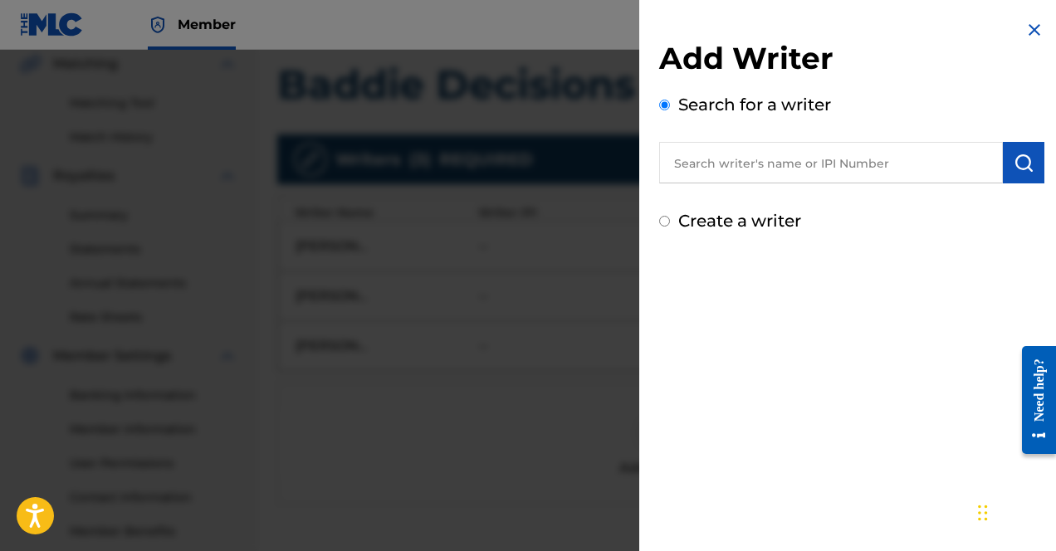
click at [791, 147] on input "text" at bounding box center [831, 163] width 344 height 42
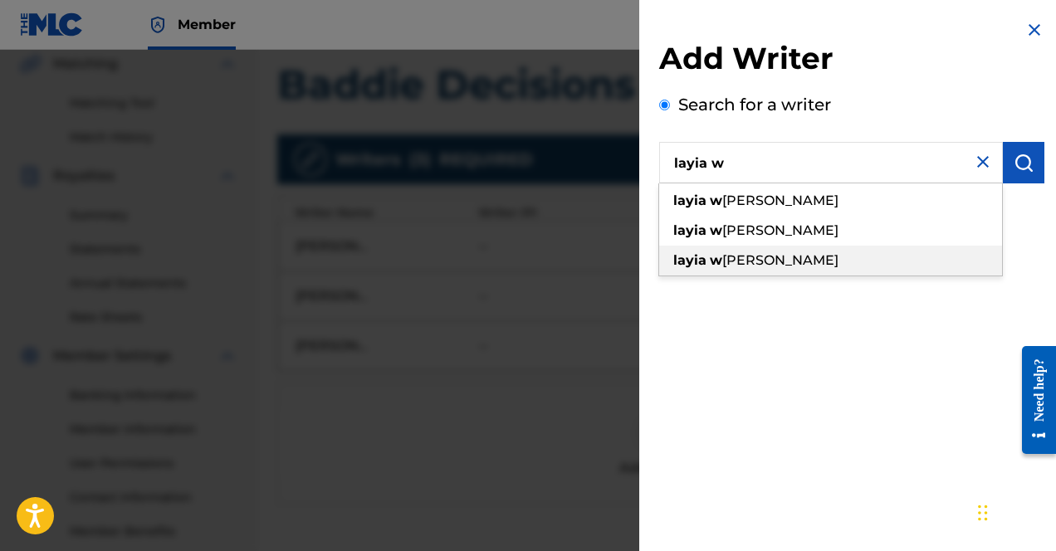
click at [795, 256] on div "layia w [PERSON_NAME]" at bounding box center [830, 261] width 343 height 30
type input "[PERSON_NAME]"
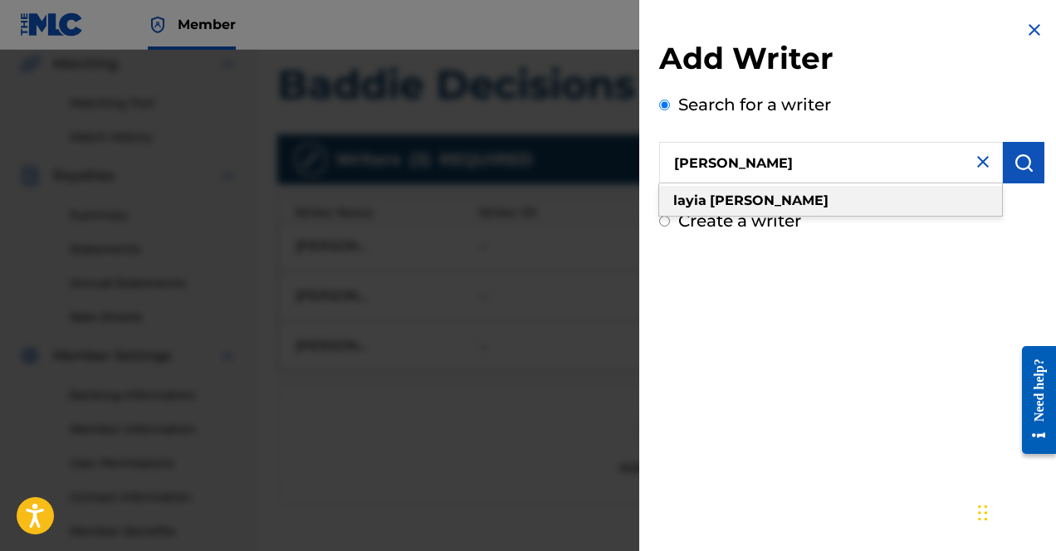
scroll to position [561, 0]
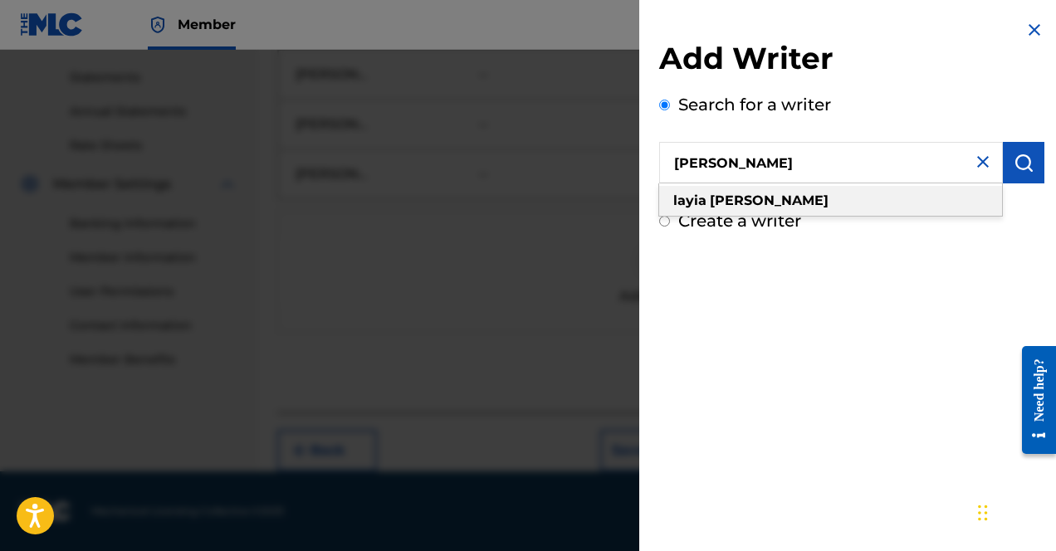
click at [913, 200] on div "[PERSON_NAME]" at bounding box center [830, 201] width 343 height 30
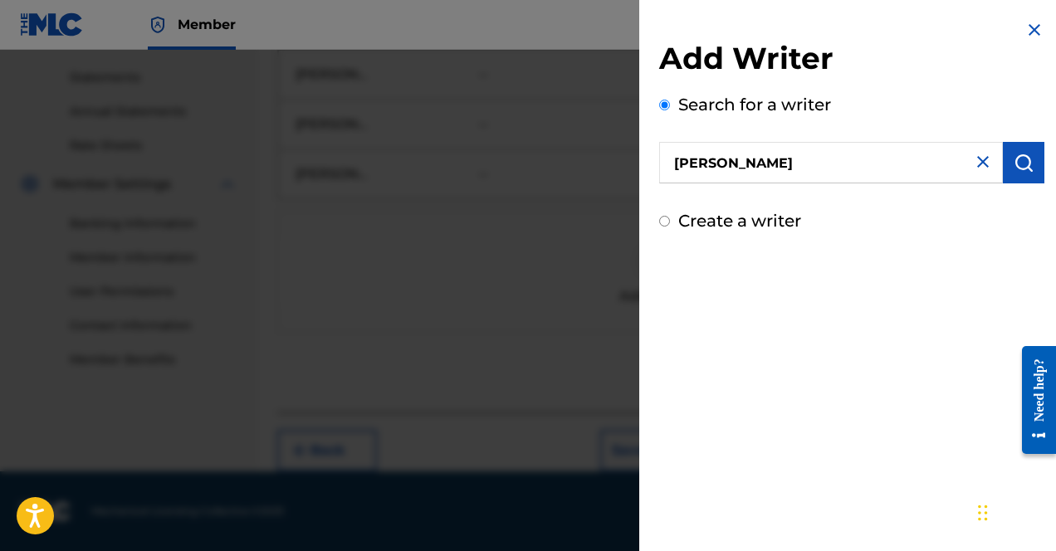
click at [913, 149] on button "submit" at bounding box center [1024, 163] width 42 height 42
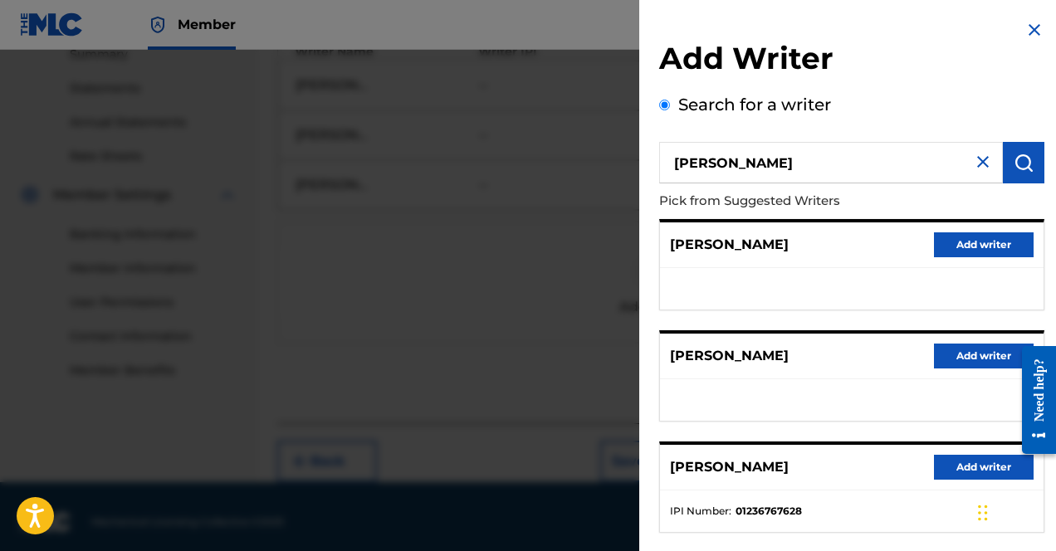
scroll to position [550, 0]
click at [913, 247] on button "Add writer" at bounding box center [984, 244] width 100 height 25
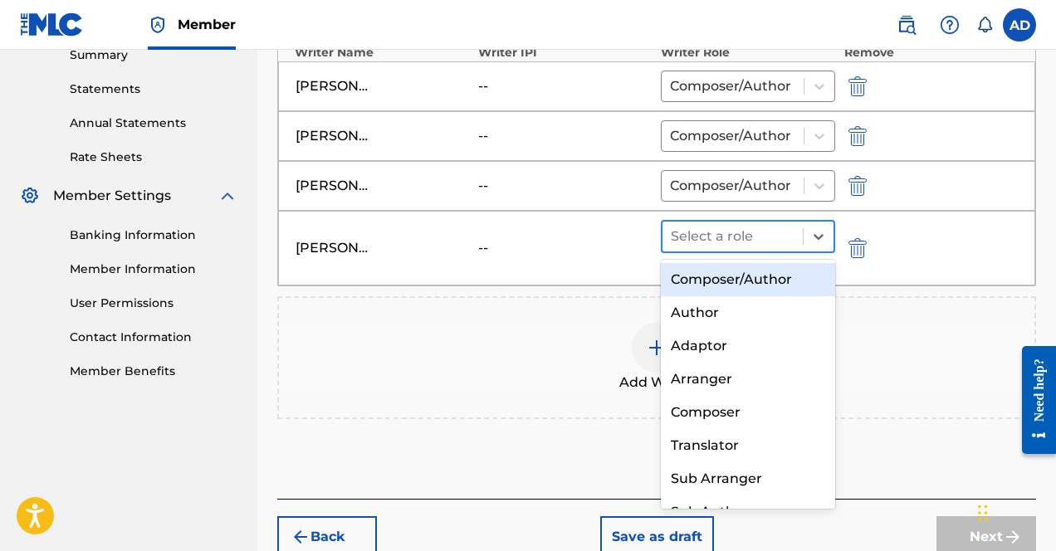
click at [745, 248] on div "Select a role" at bounding box center [733, 237] width 140 height 30
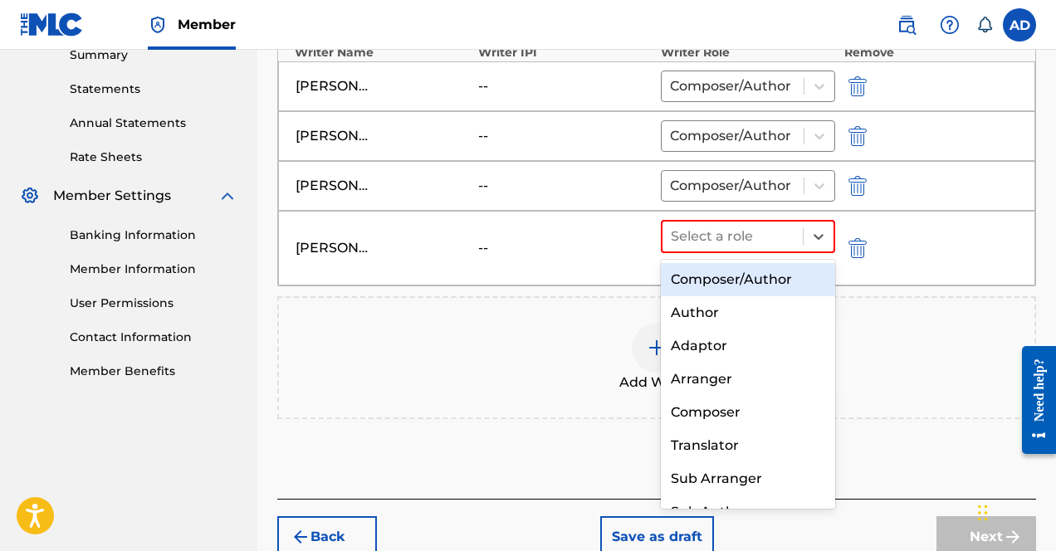
click at [727, 265] on div "Composer/Author" at bounding box center [748, 279] width 174 height 33
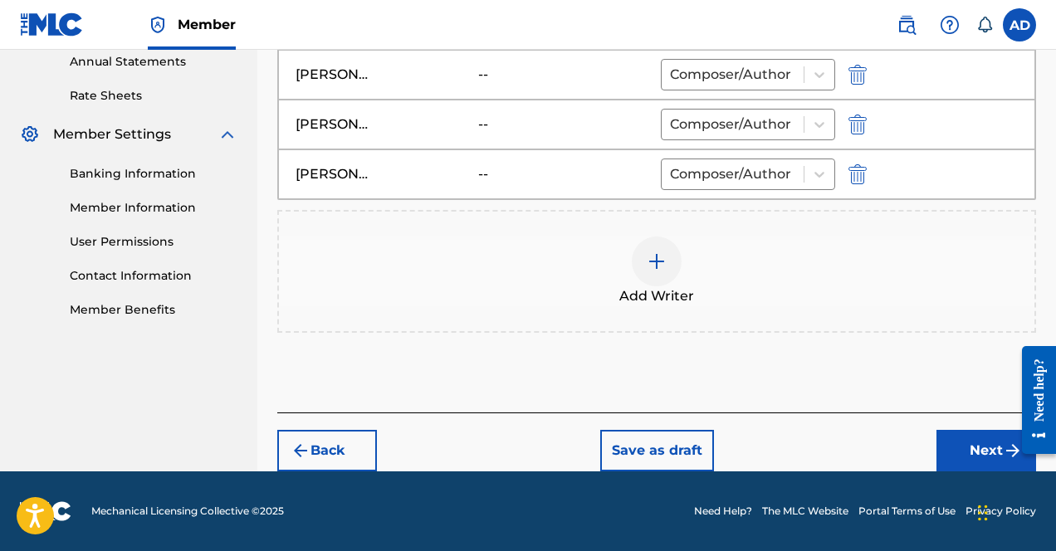
click at [913, 443] on button "Next" at bounding box center [987, 451] width 100 height 42
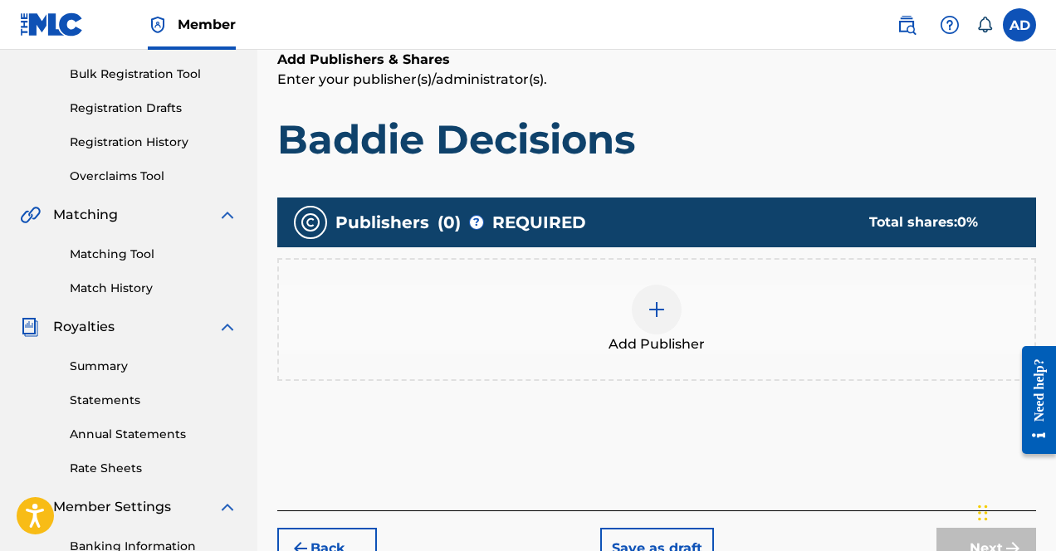
scroll to position [239, 0]
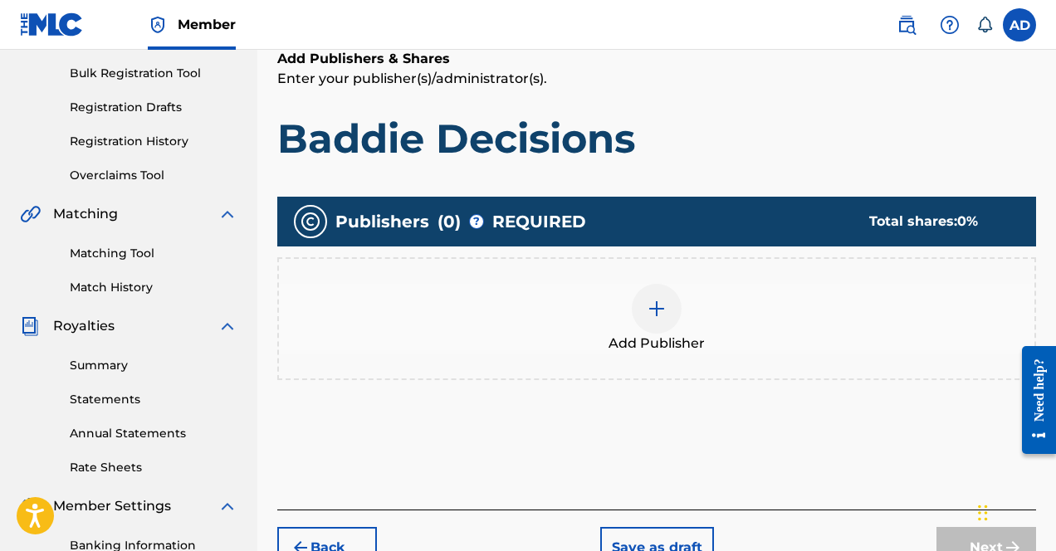
click at [709, 322] on div "Add Publisher" at bounding box center [657, 319] width 756 height 70
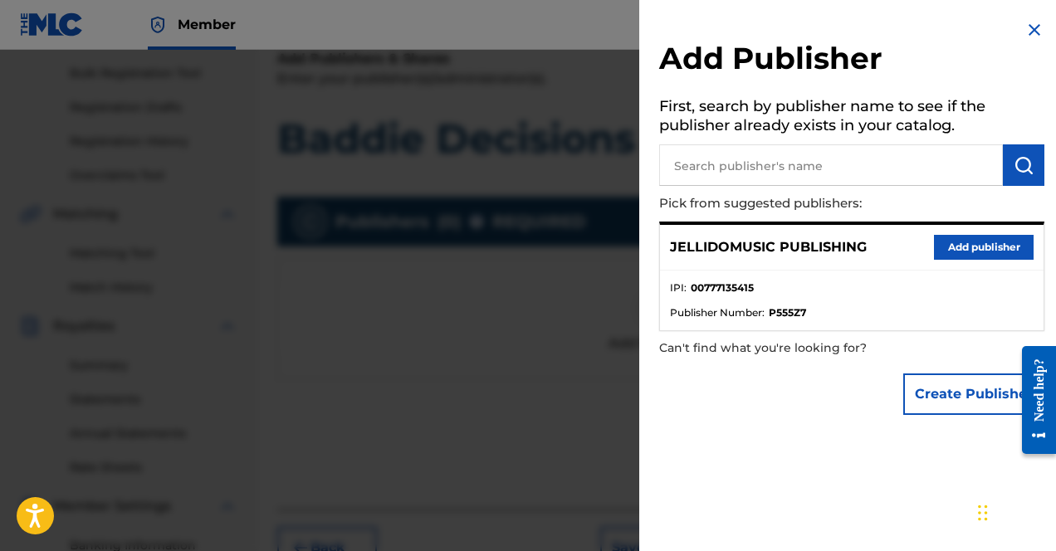
click at [913, 236] on button "Add publisher" at bounding box center [984, 247] width 100 height 25
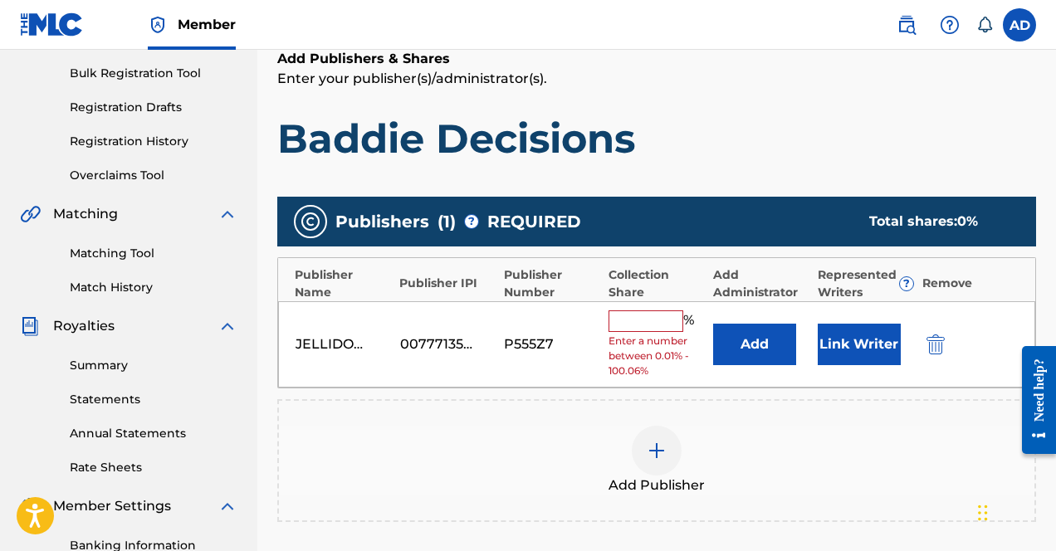
click at [654, 313] on input "text" at bounding box center [646, 322] width 75 height 22
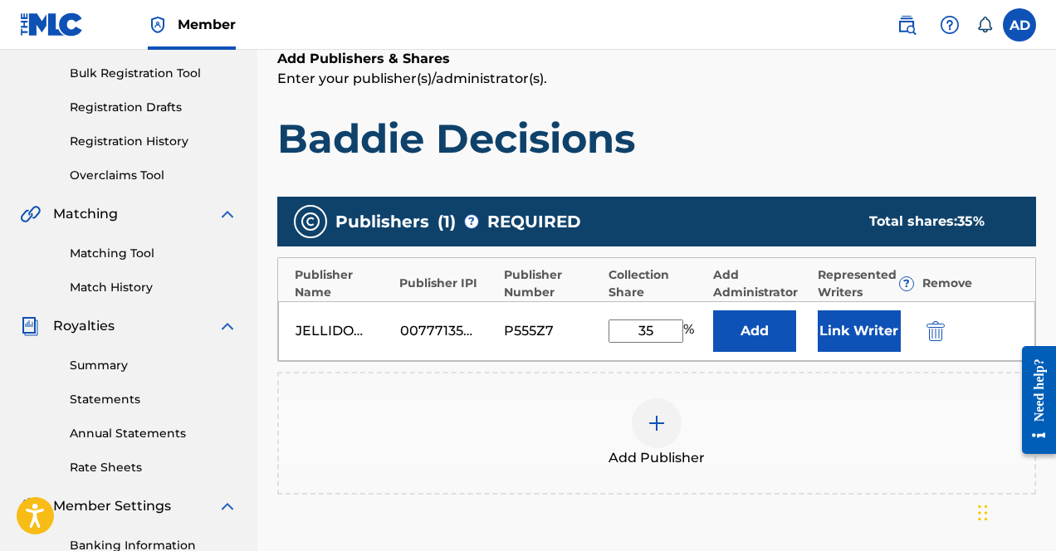
type input "35"
click at [876, 346] on button "Link Writer" at bounding box center [859, 332] width 83 height 42
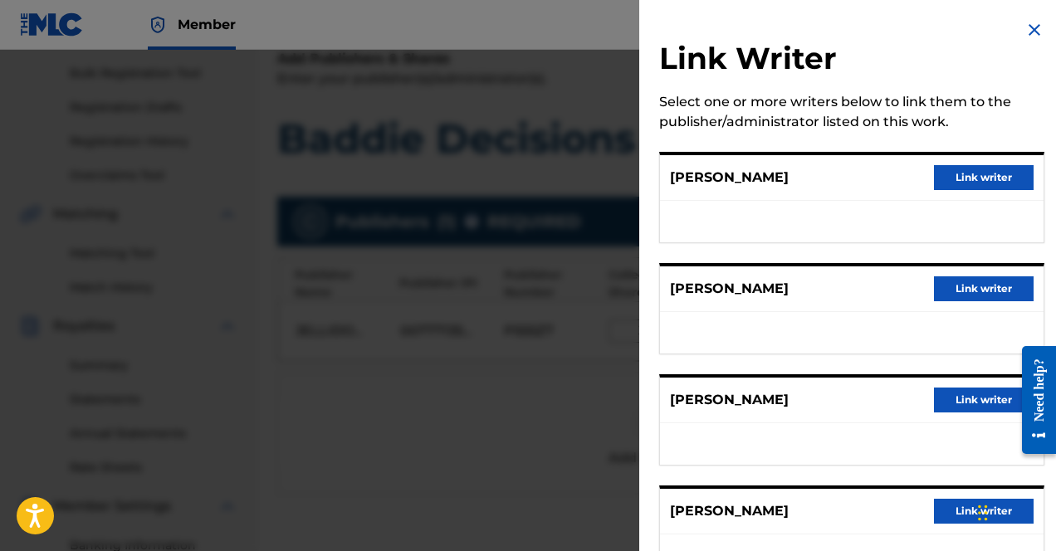
click at [913, 184] on button "Link writer" at bounding box center [984, 177] width 100 height 25
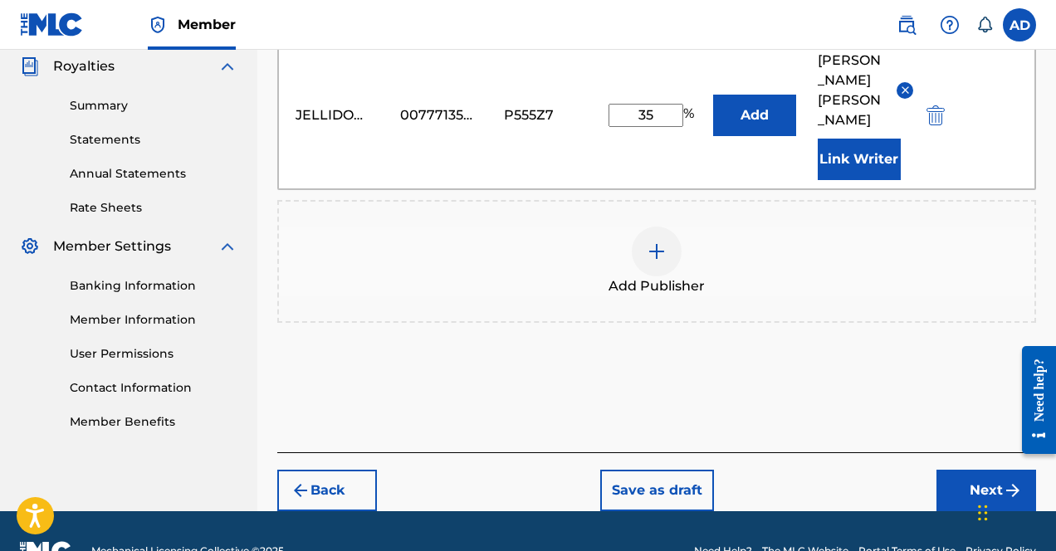
click at [913, 470] on button "Next" at bounding box center [987, 491] width 100 height 42
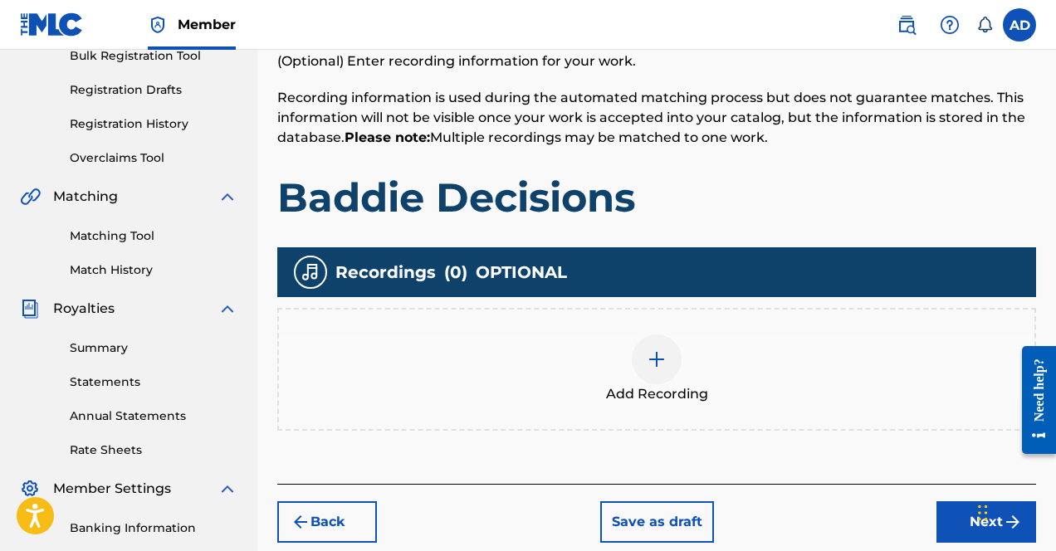
scroll to position [415, 0]
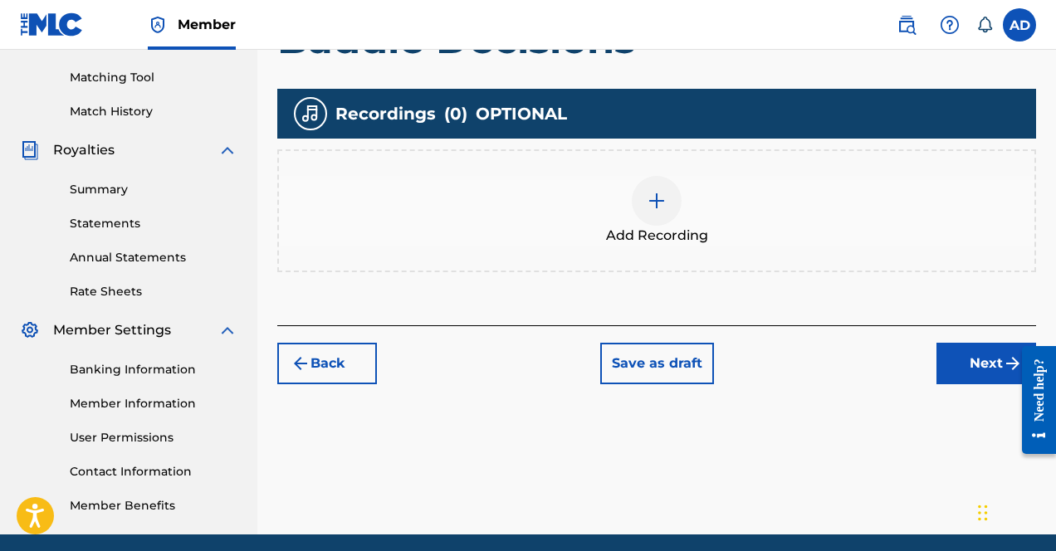
click at [913, 333] on div "Back Save as draft Next" at bounding box center [656, 354] width 759 height 59
click at [913, 363] on button "Next" at bounding box center [987, 364] width 100 height 42
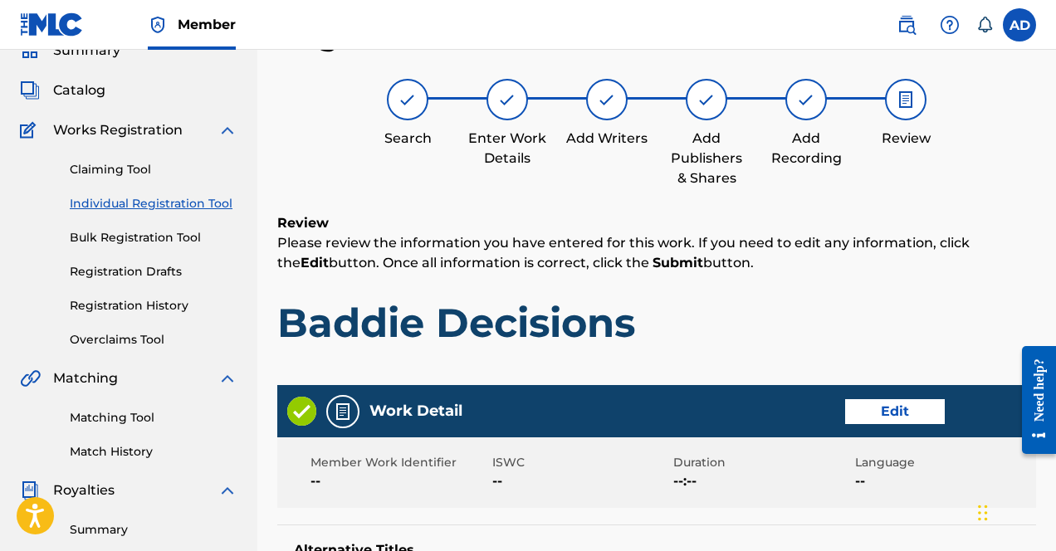
scroll to position [897, 0]
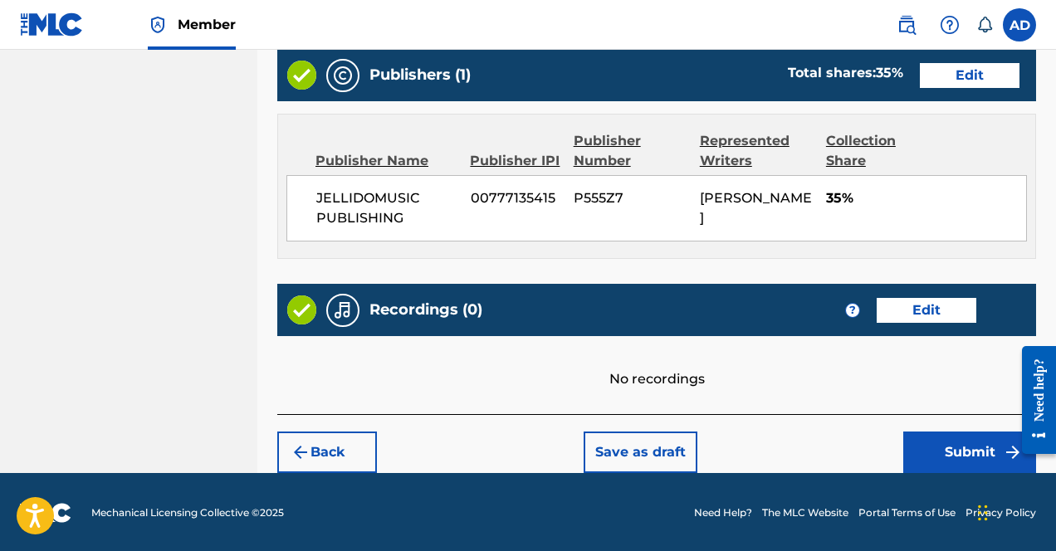
click at [913, 445] on button "Submit" at bounding box center [969, 453] width 133 height 42
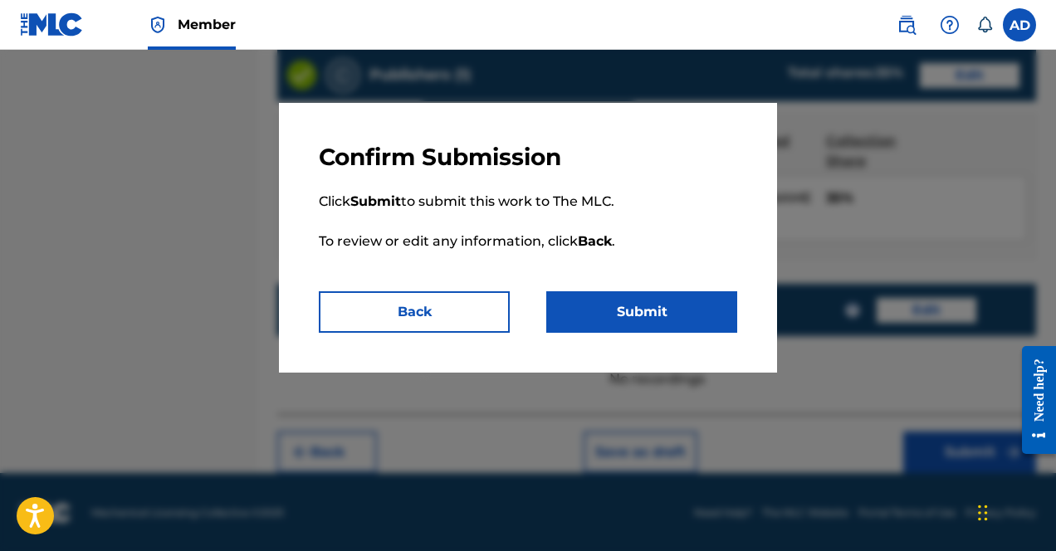
click at [690, 325] on button "Submit" at bounding box center [641, 312] width 191 height 42
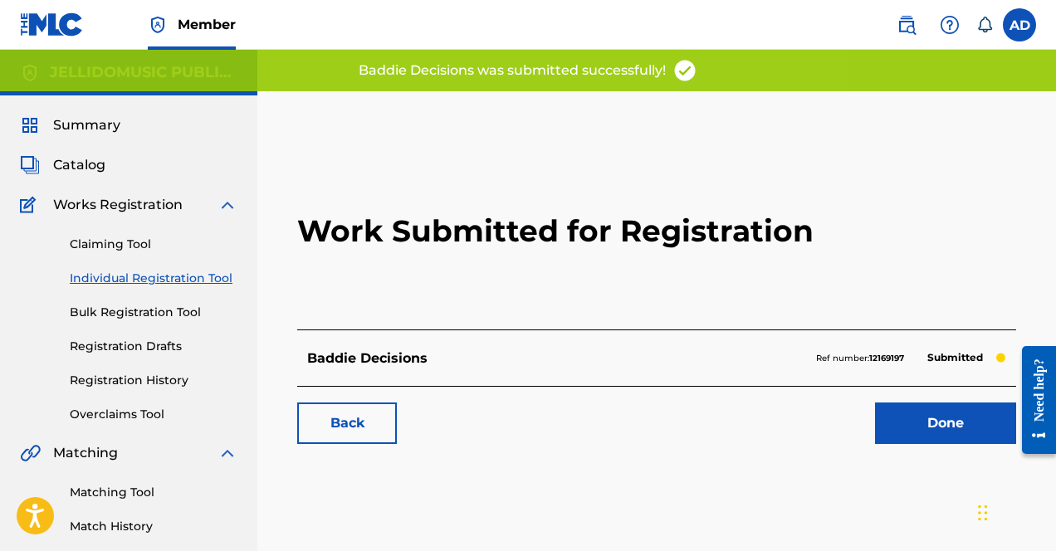
click at [123, 394] on div "Claiming Tool Individual Registration Tool Bulk Registration Tool Registration …" at bounding box center [129, 319] width 218 height 208
click at [105, 380] on link "Registration History" at bounding box center [154, 380] width 168 height 17
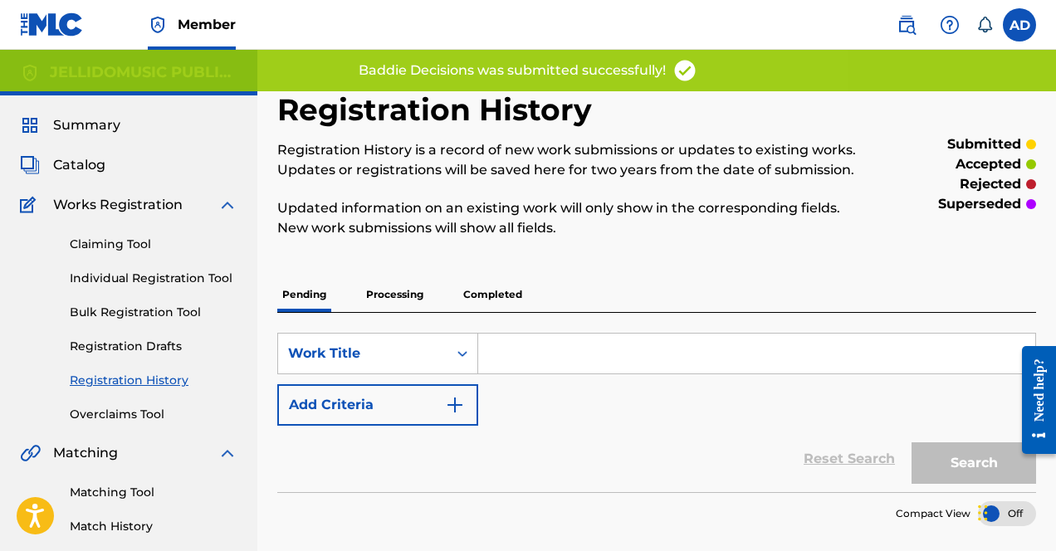
click at [349, 288] on div "Pending Processing Completed" at bounding box center [656, 294] width 759 height 35
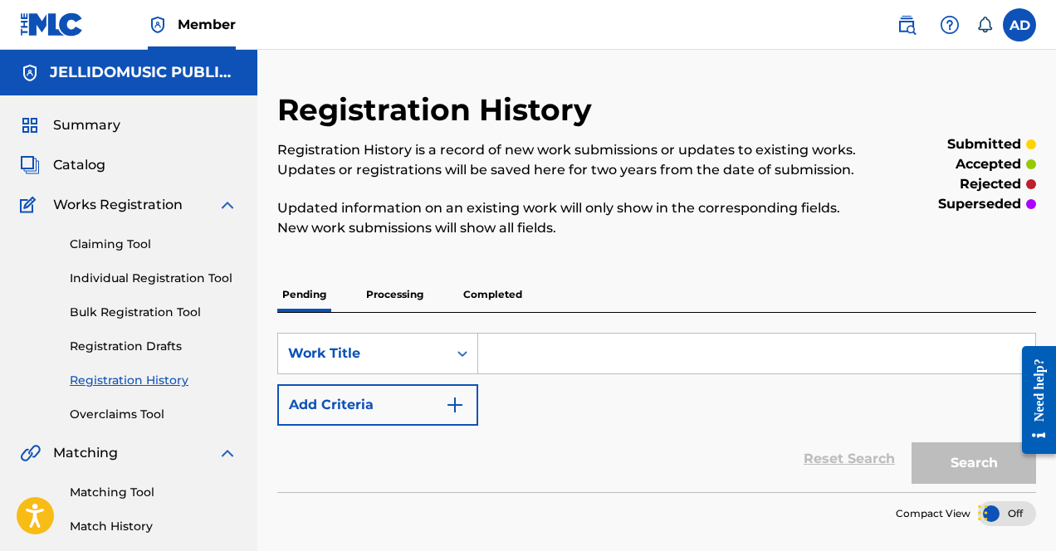
click at [393, 290] on p "Processing" at bounding box center [394, 294] width 67 height 35
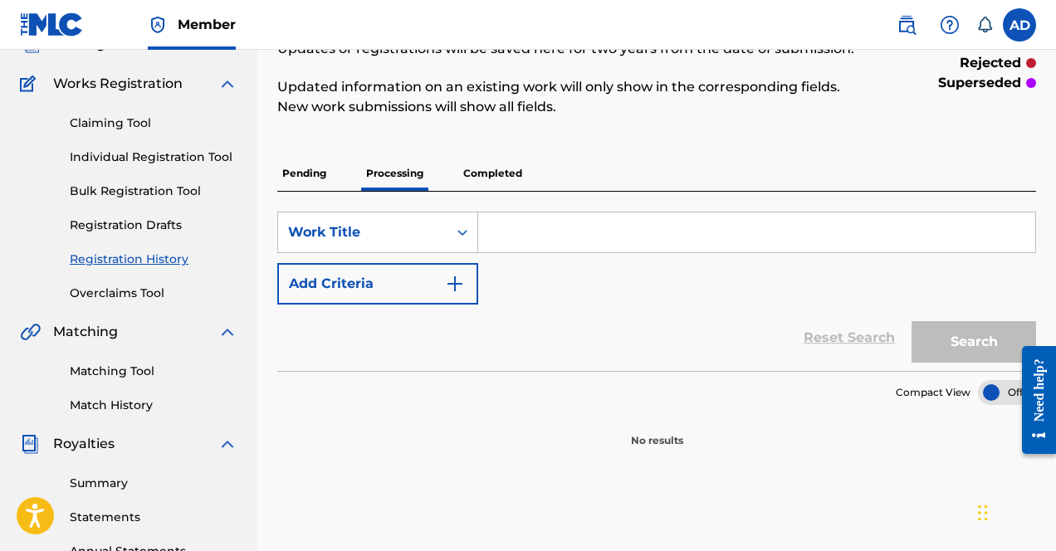
scroll to position [113, 0]
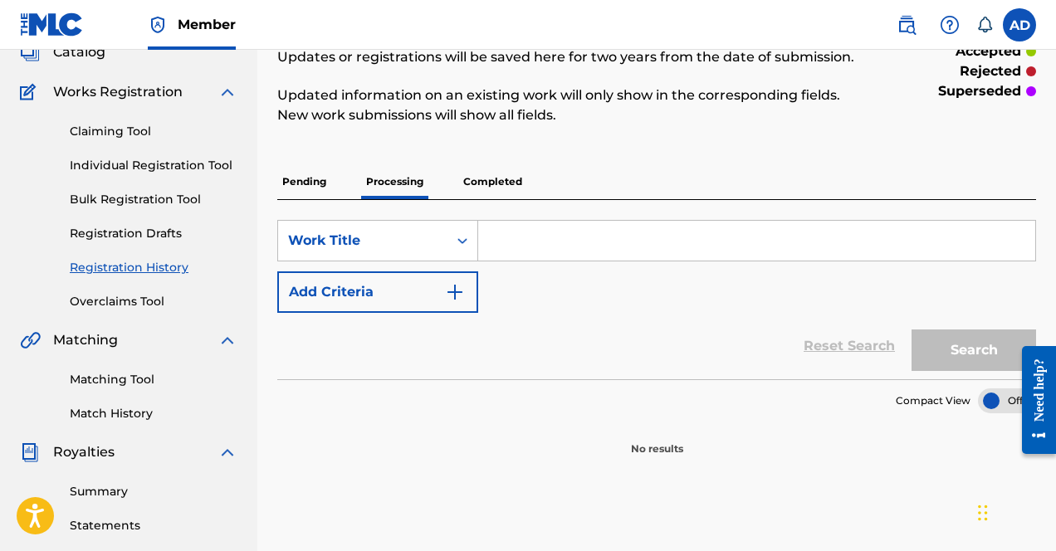
click at [464, 185] on p "Completed" at bounding box center [492, 181] width 69 height 35
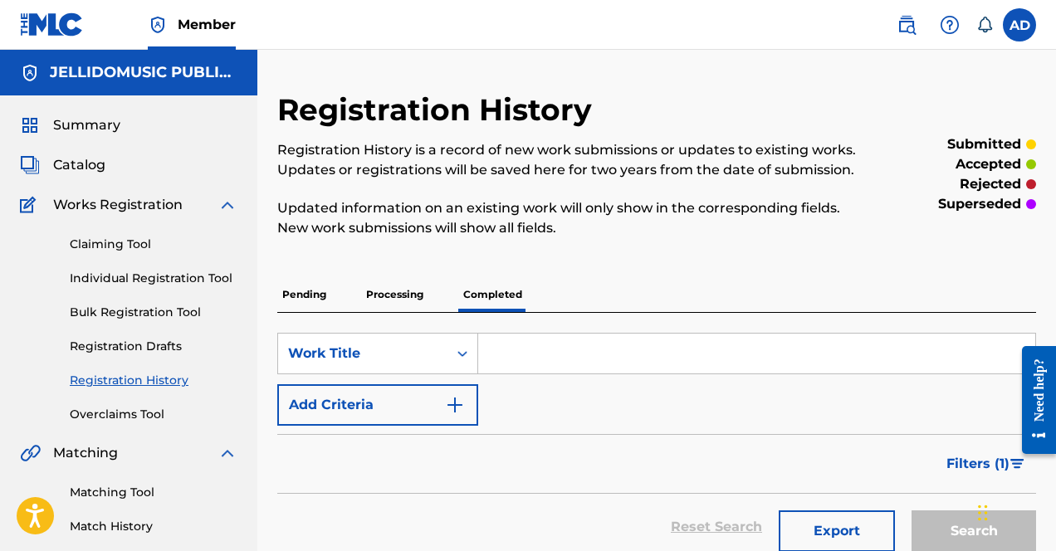
click at [291, 290] on p "Pending" at bounding box center [304, 294] width 54 height 35
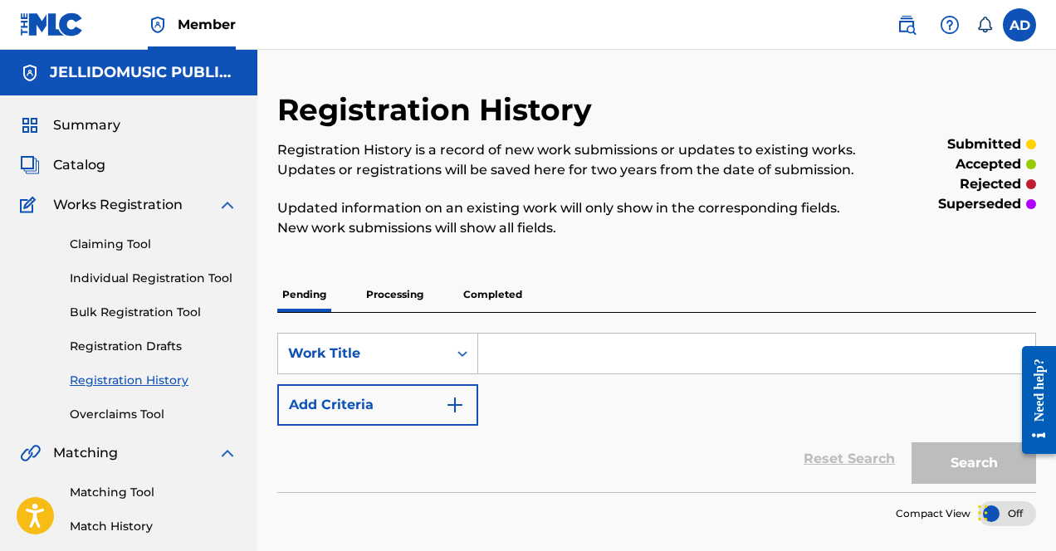
click at [412, 286] on p "Processing" at bounding box center [394, 294] width 67 height 35
click at [151, 267] on div "Claiming Tool Individual Registration Tool Bulk Registration Tool Registration …" at bounding box center [129, 319] width 218 height 208
click at [158, 281] on link "Individual Registration Tool" at bounding box center [154, 278] width 168 height 17
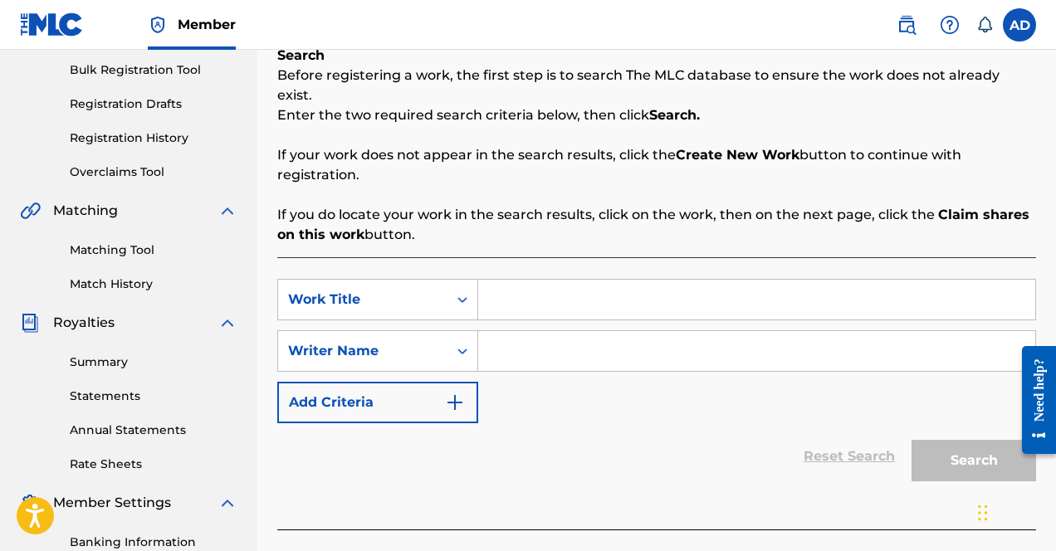
scroll to position [232, 0]
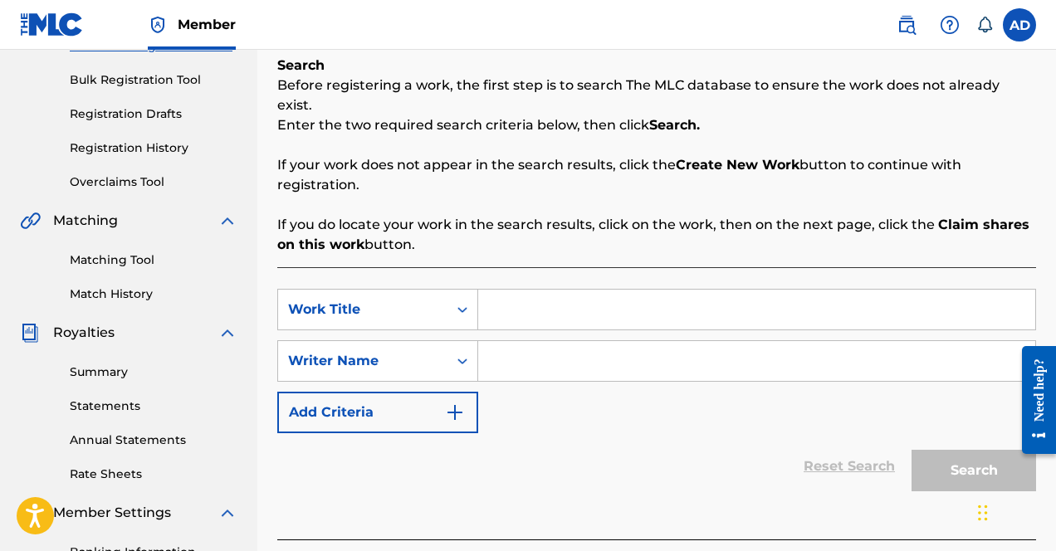
click at [120, 288] on link "Match History" at bounding box center [154, 294] width 168 height 17
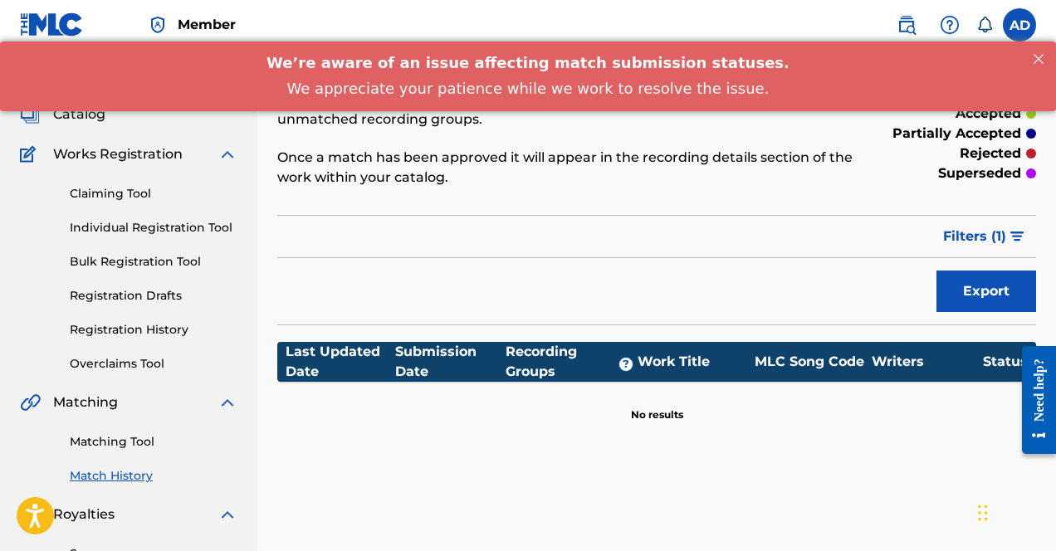
scroll to position [42, 0]
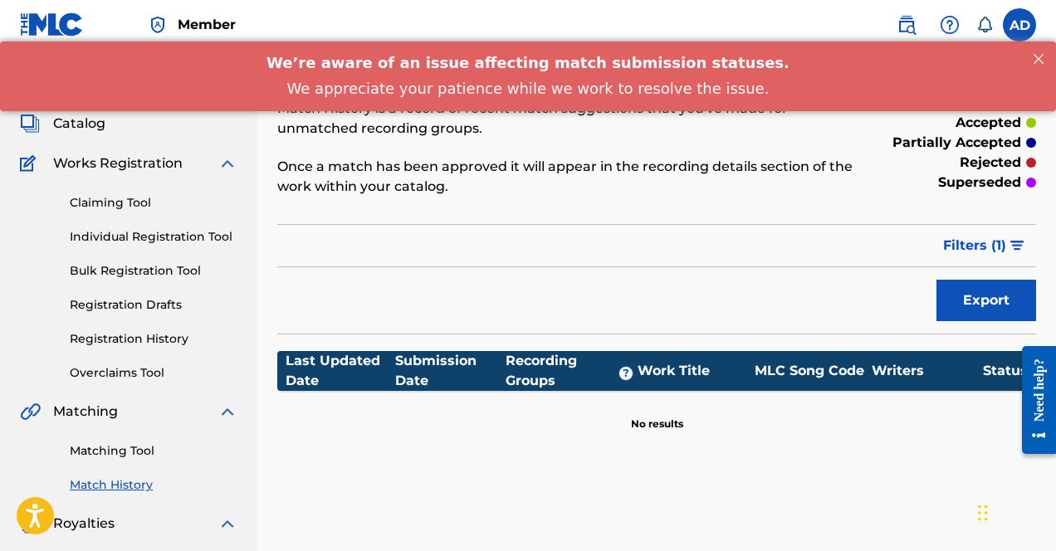
click at [149, 338] on link "Registration History" at bounding box center [154, 338] width 168 height 17
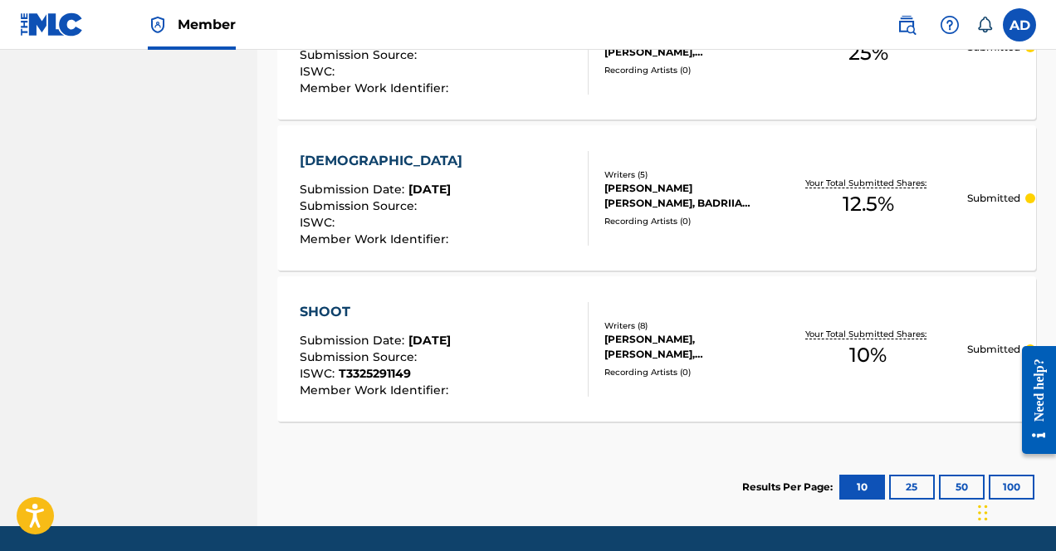
scroll to position [1172, 0]
